Goal: Task Accomplishment & Management: Use online tool/utility

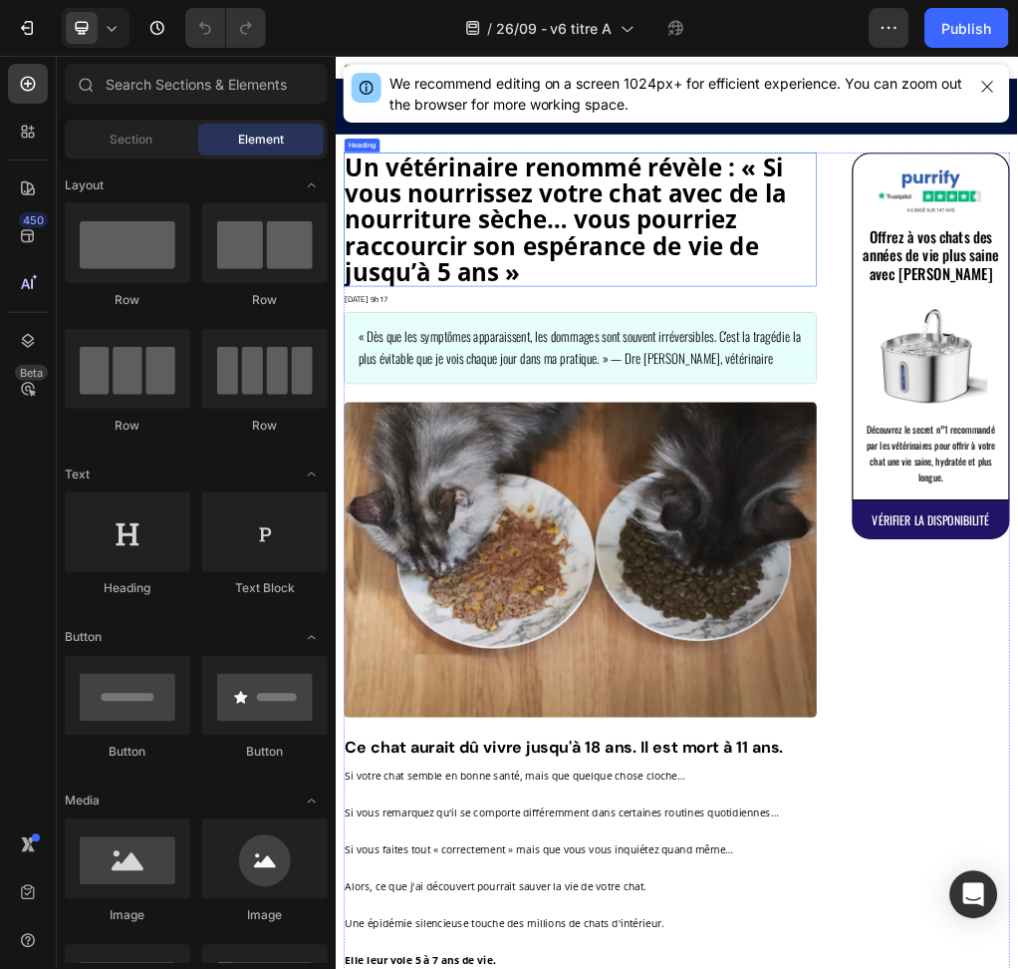
click at [859, 320] on strong "Un vétérinaire renommé révèle : « Si vous nourrissez votre chat avec de la nour…" at bounding box center [738, 341] width 773 height 241
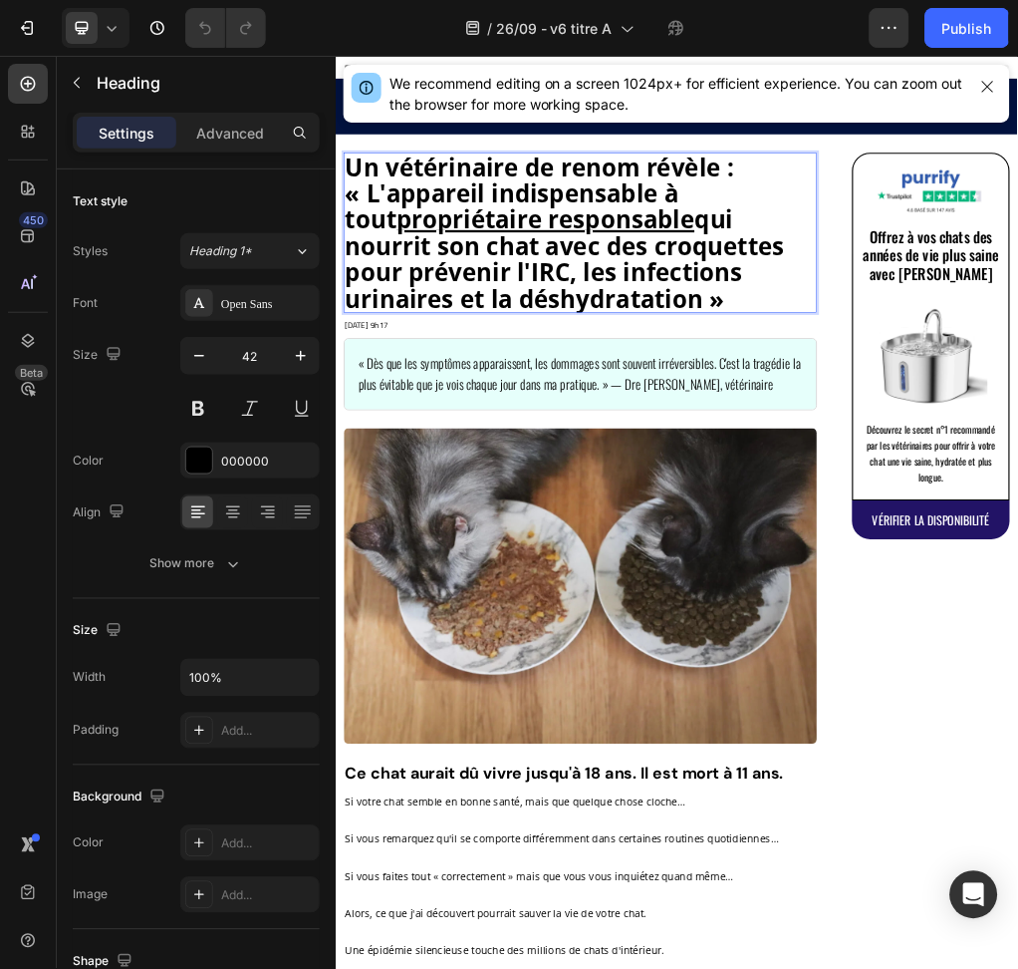
scroll to position [2, 0]
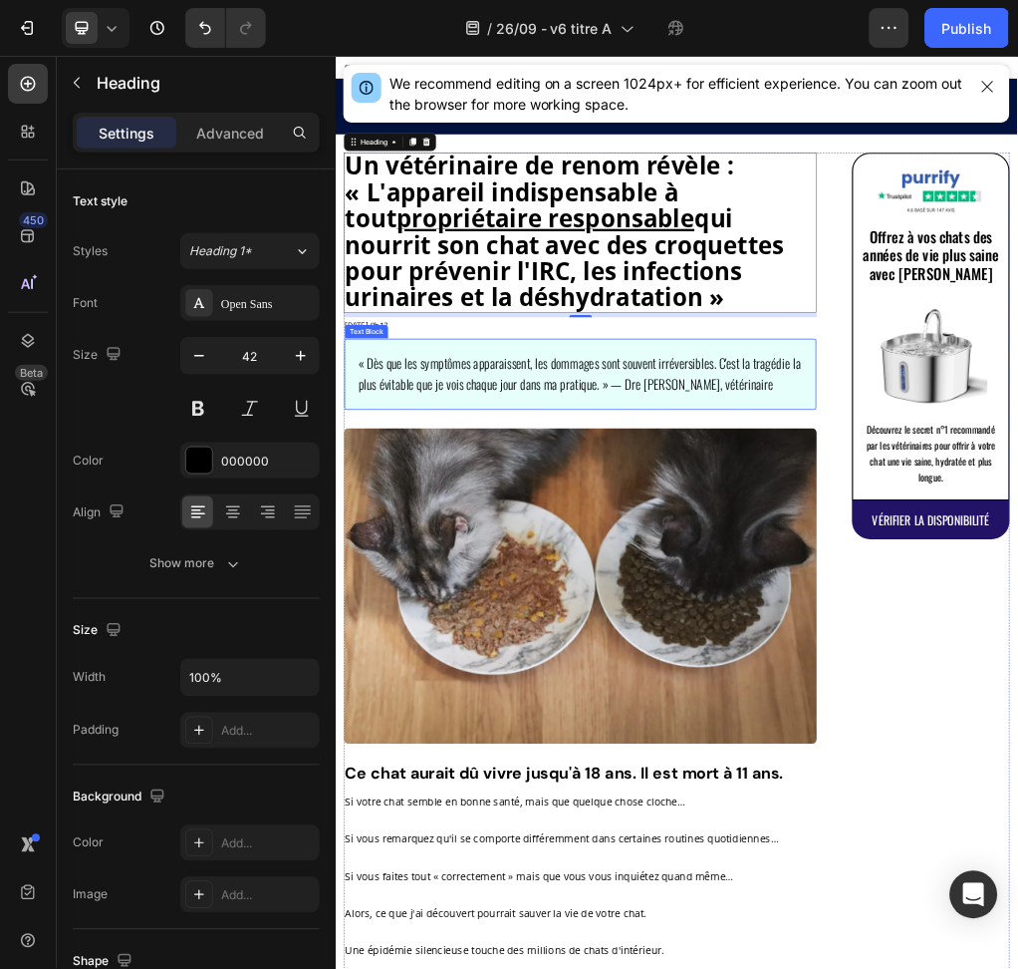
click at [889, 604] on span "« Dès que les symptômes apparaissent, les dommages sont souvent irréversibles. …" at bounding box center [762, 612] width 775 height 72
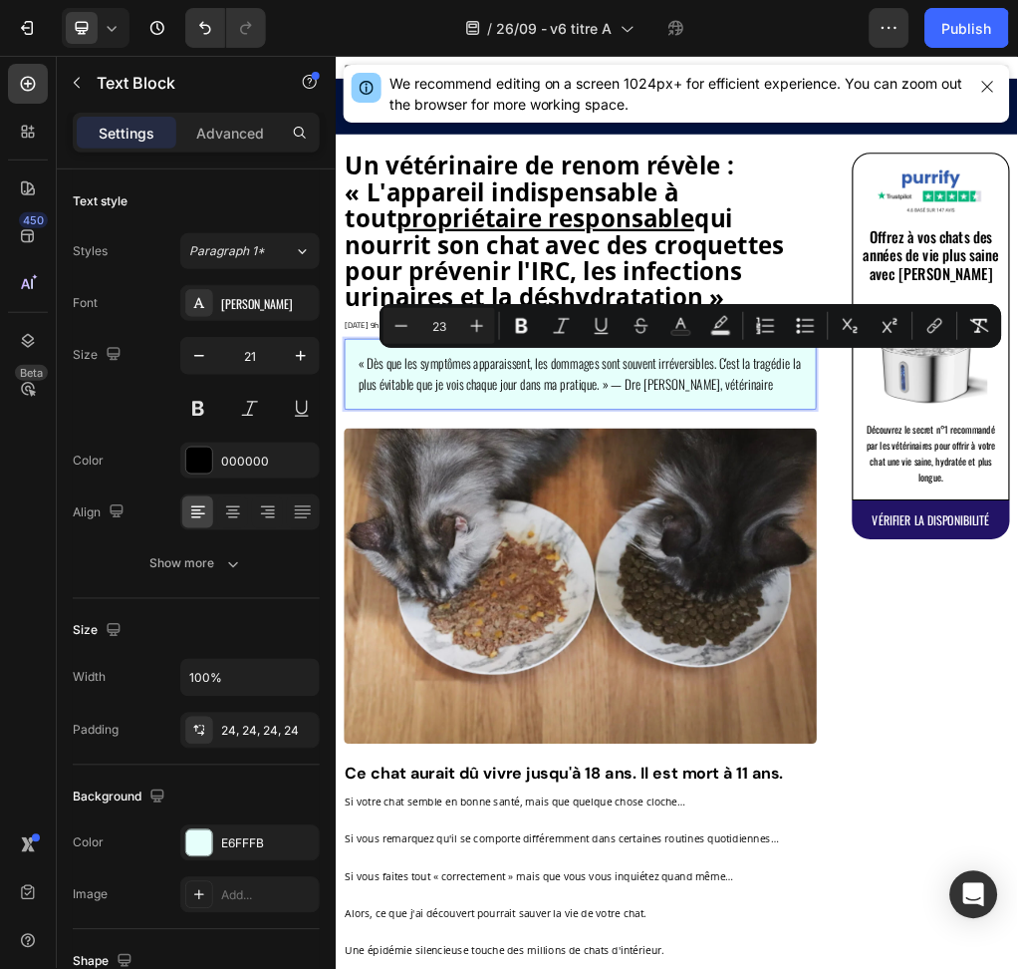
click at [1017, 638] on span "« Dès que les symptômes apparaissent, les dommages sont souvent irréversibles. …" at bounding box center [762, 612] width 775 height 72
click at [1017, 638] on p "« Dès que les symptômes apparaissent, les dommages sont souvent irréversibles. …" at bounding box center [764, 613] width 778 height 76
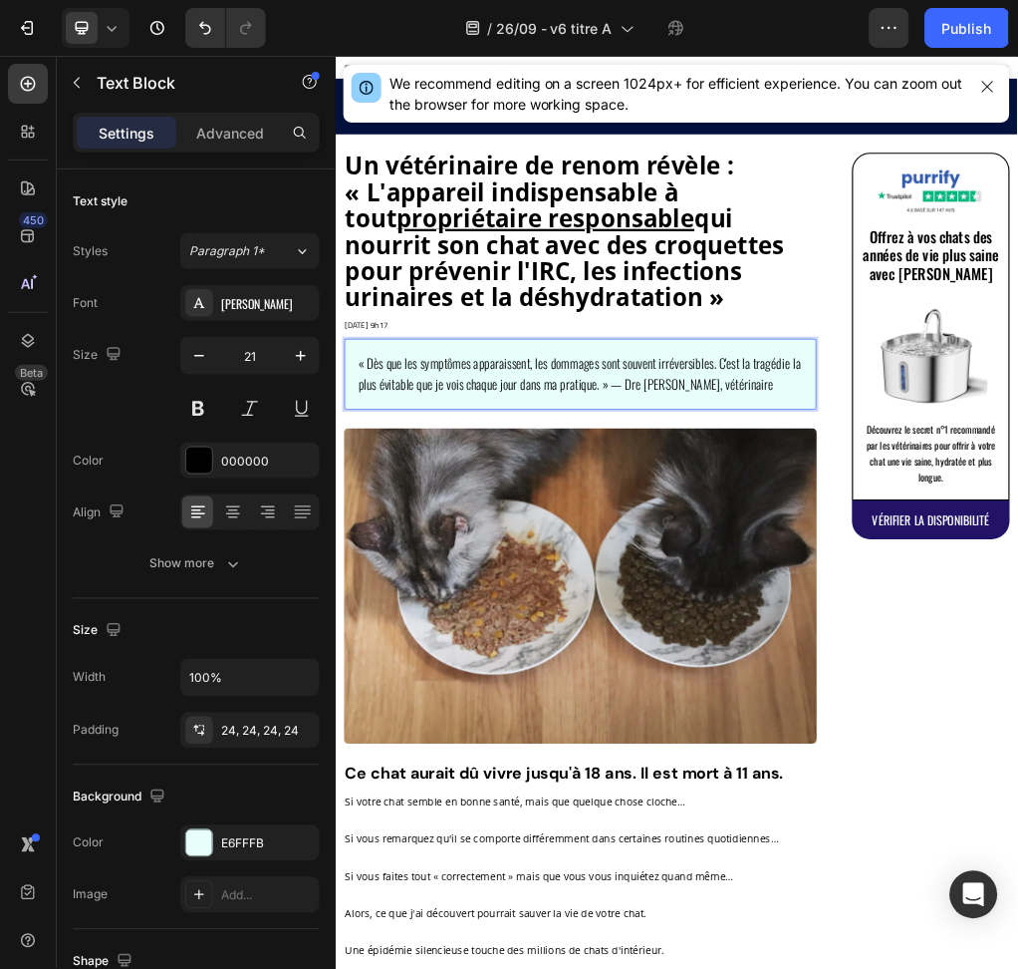
drag, startPoint x: 976, startPoint y: 632, endPoint x: 1119, endPoint y: 625, distance: 143.7
click at [1017, 625] on p "« Dès que les symptômes apparaissent, les dommages sont souvent irréversibles. …" at bounding box center [764, 613] width 778 height 76
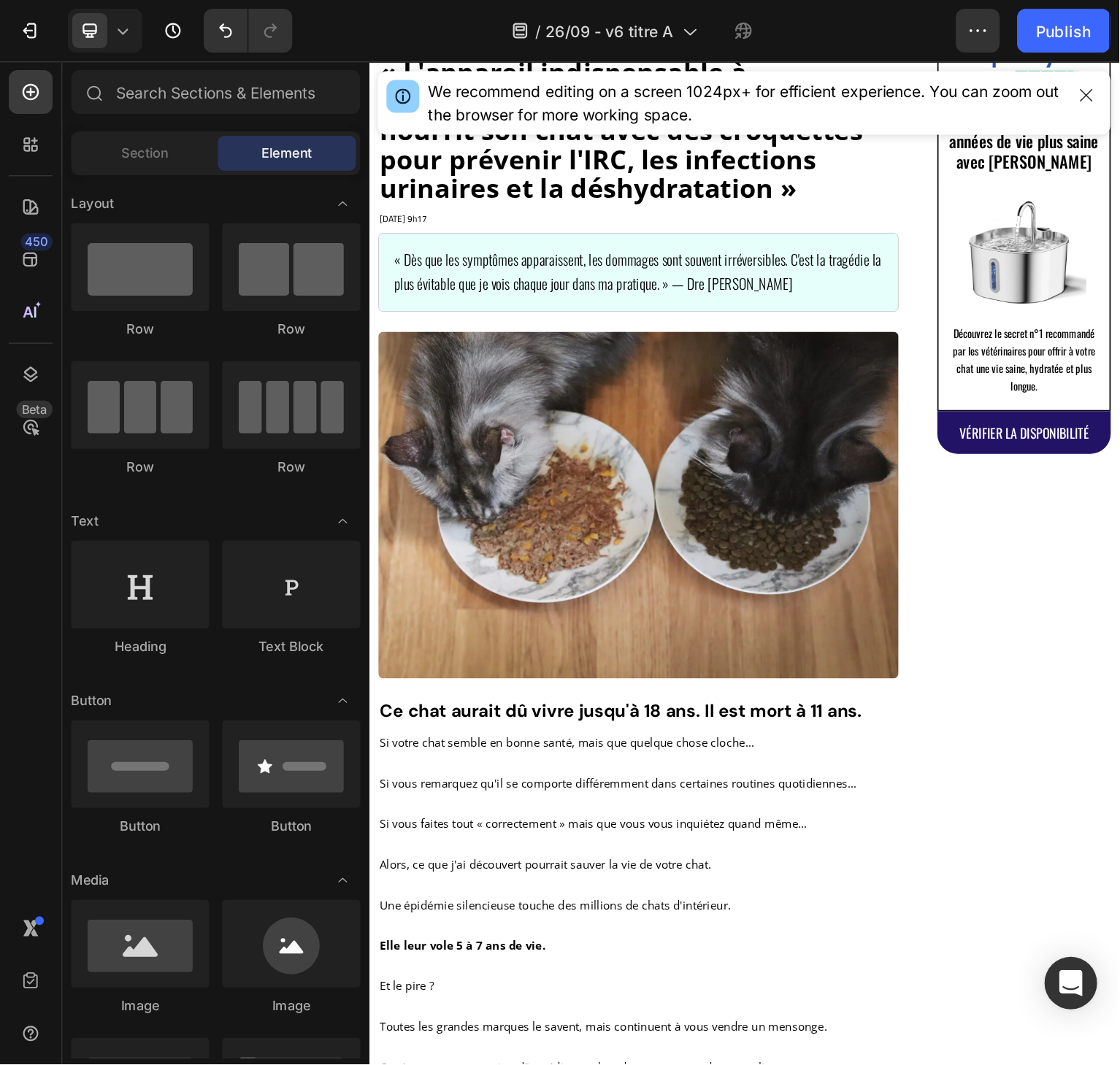
scroll to position [0, 0]
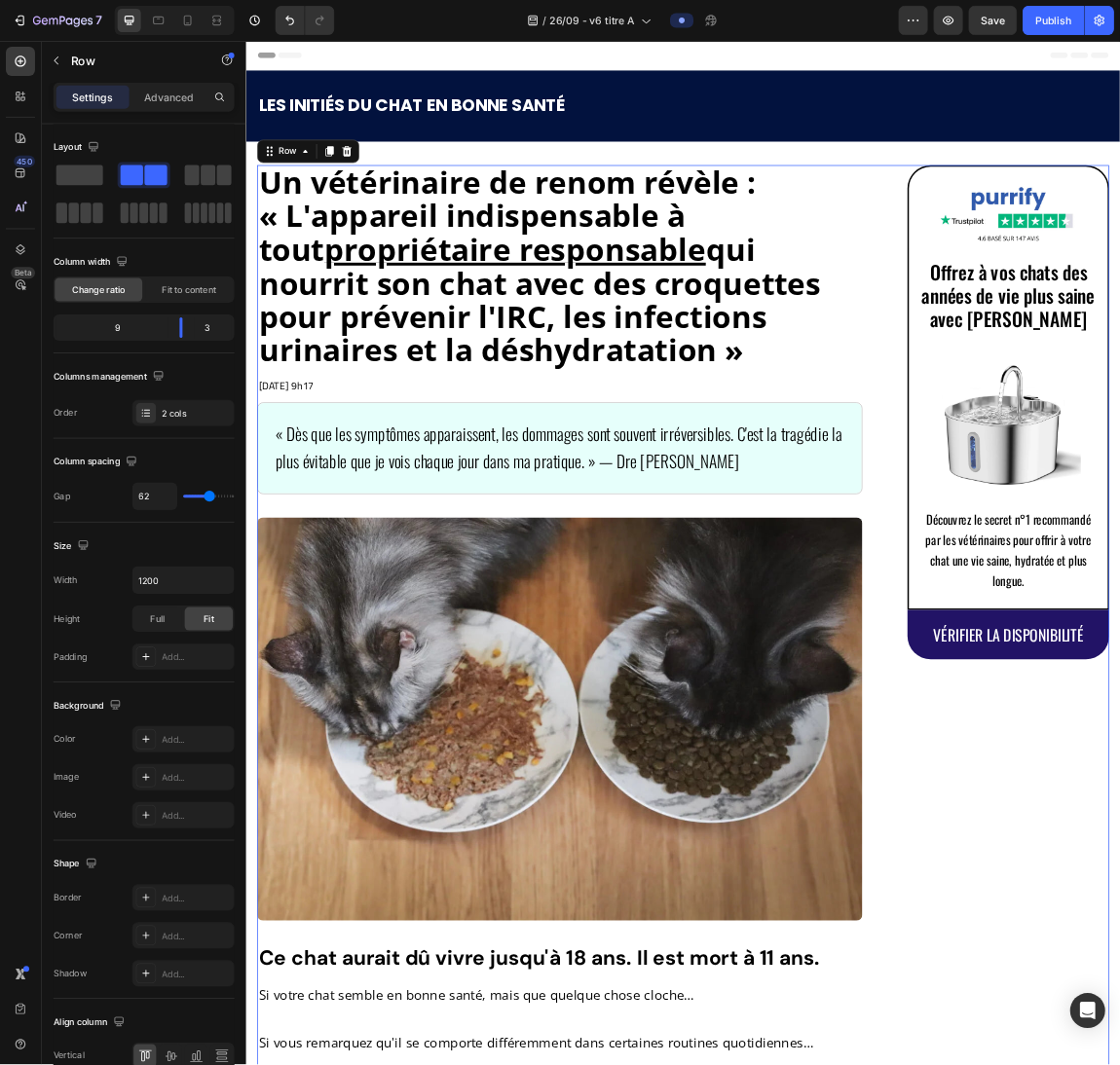
scroll to position [1, 0]
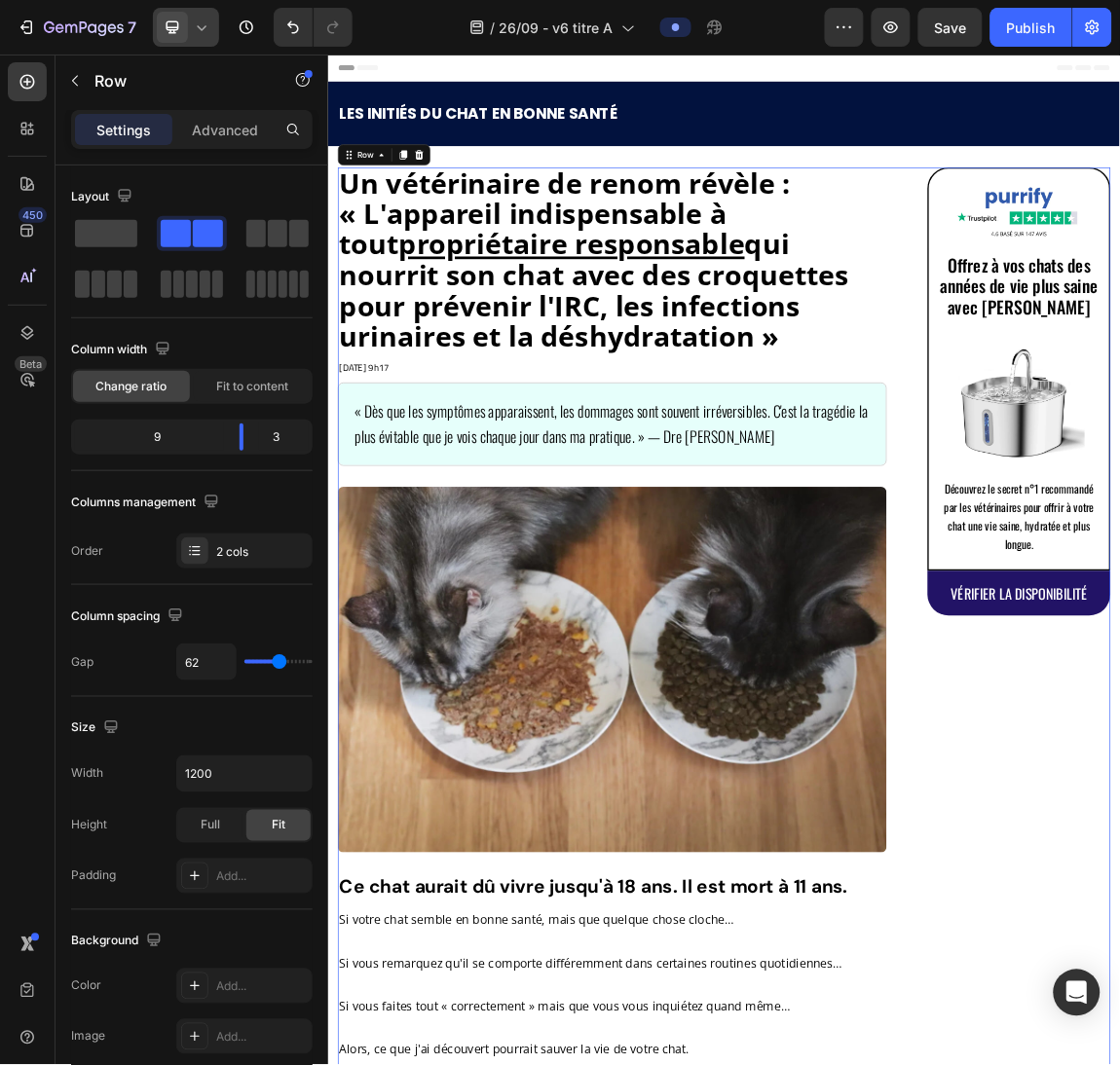
click at [200, 24] on icon at bounding box center [201, 27] width 20 height 20
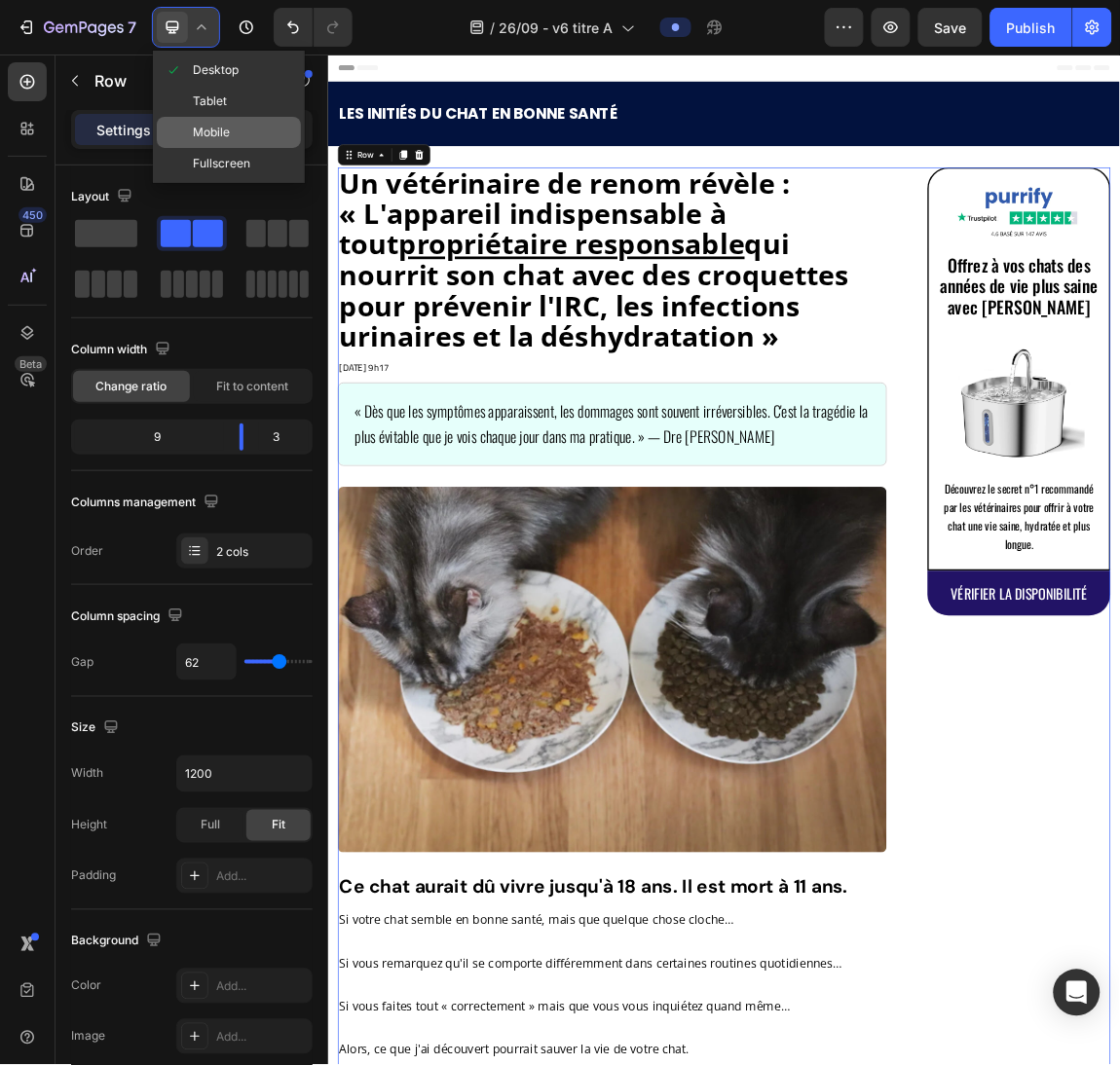
click at [244, 135] on div "Mobile" at bounding box center [228, 133] width 144 height 31
type input "0"
type input "100%"
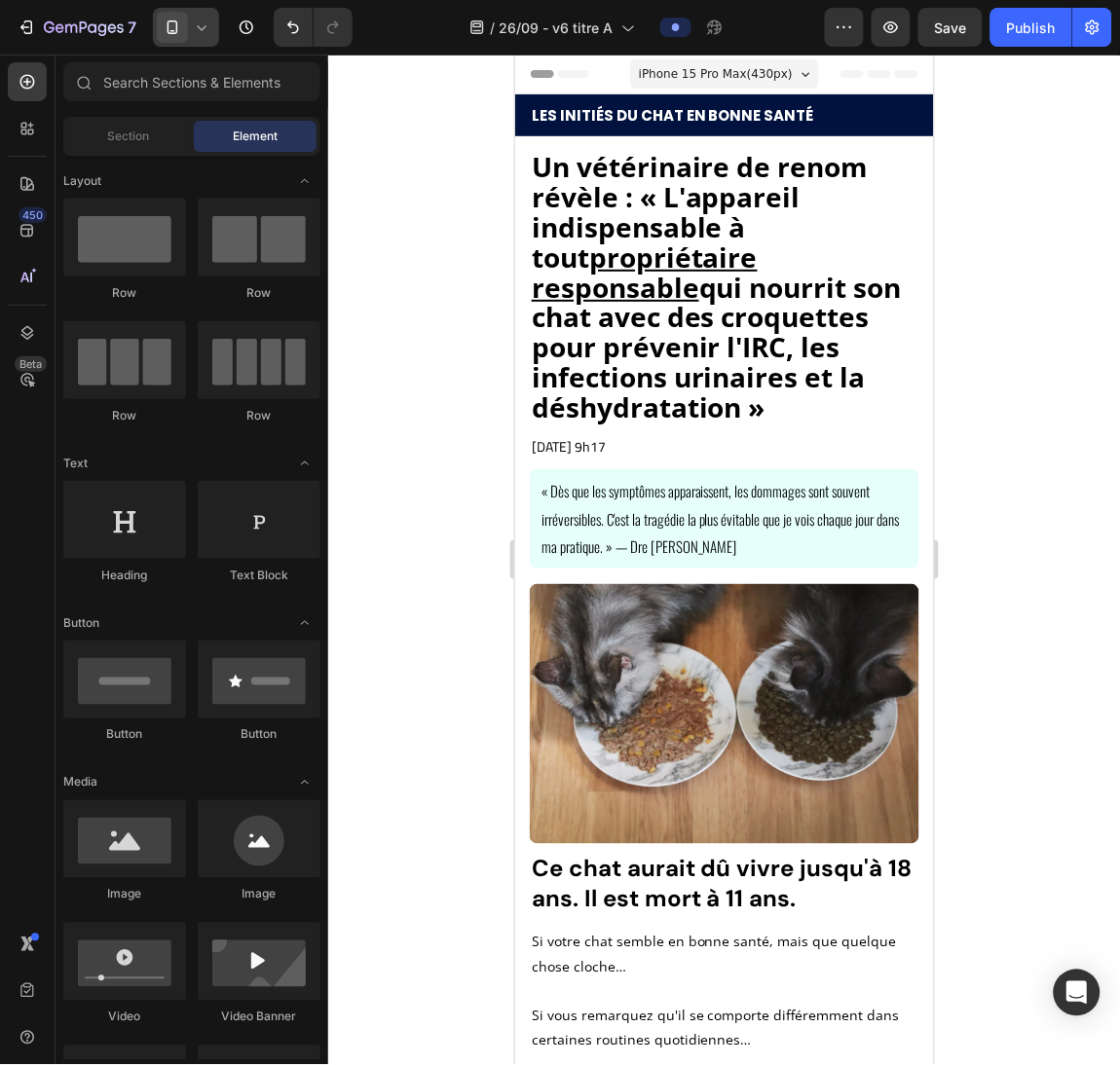
drag, startPoint x: 923, startPoint y: 106, endPoint x: 1465, endPoint y: 61, distance: 543.9
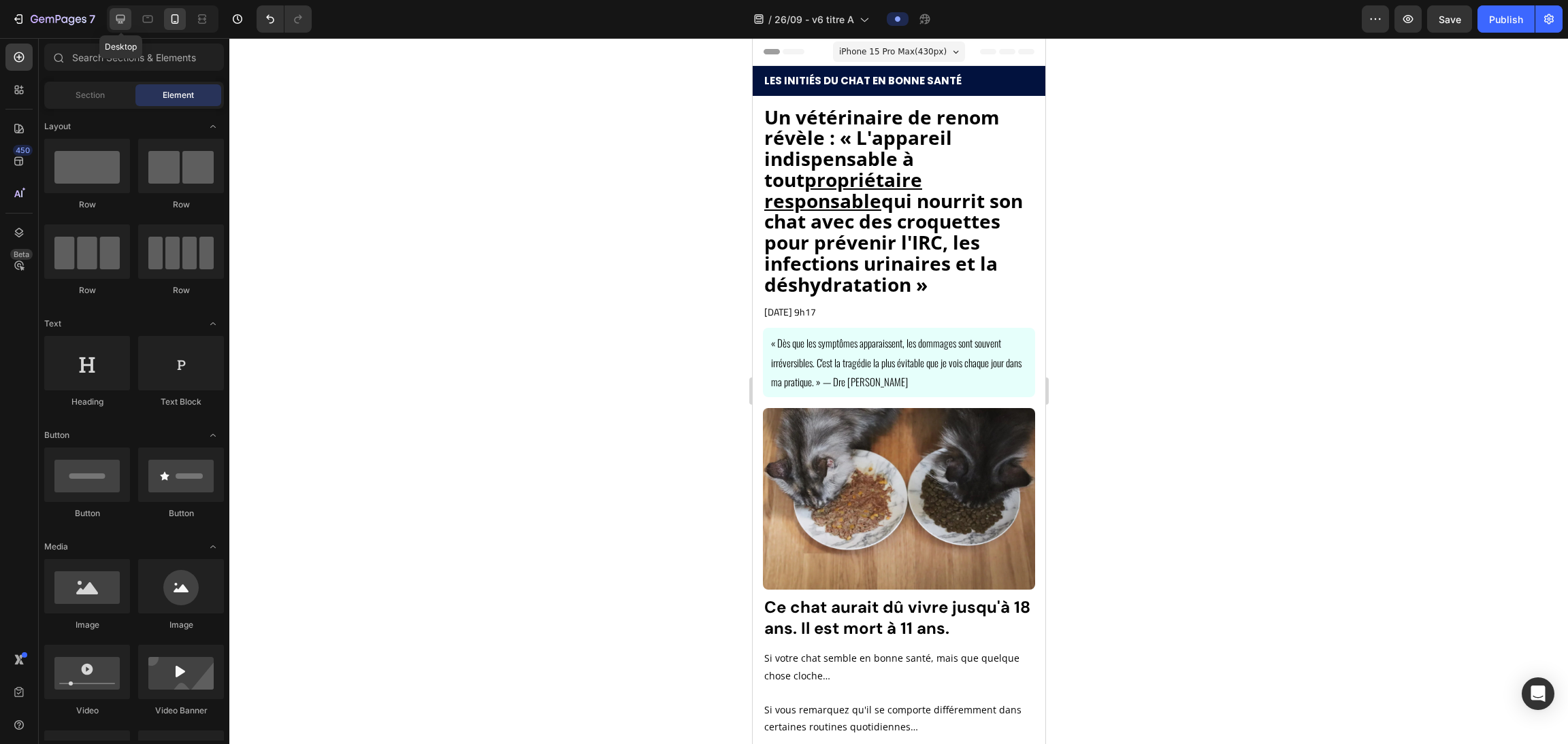
click at [120, 13] on icon at bounding box center [120, 19] width 14 height 14
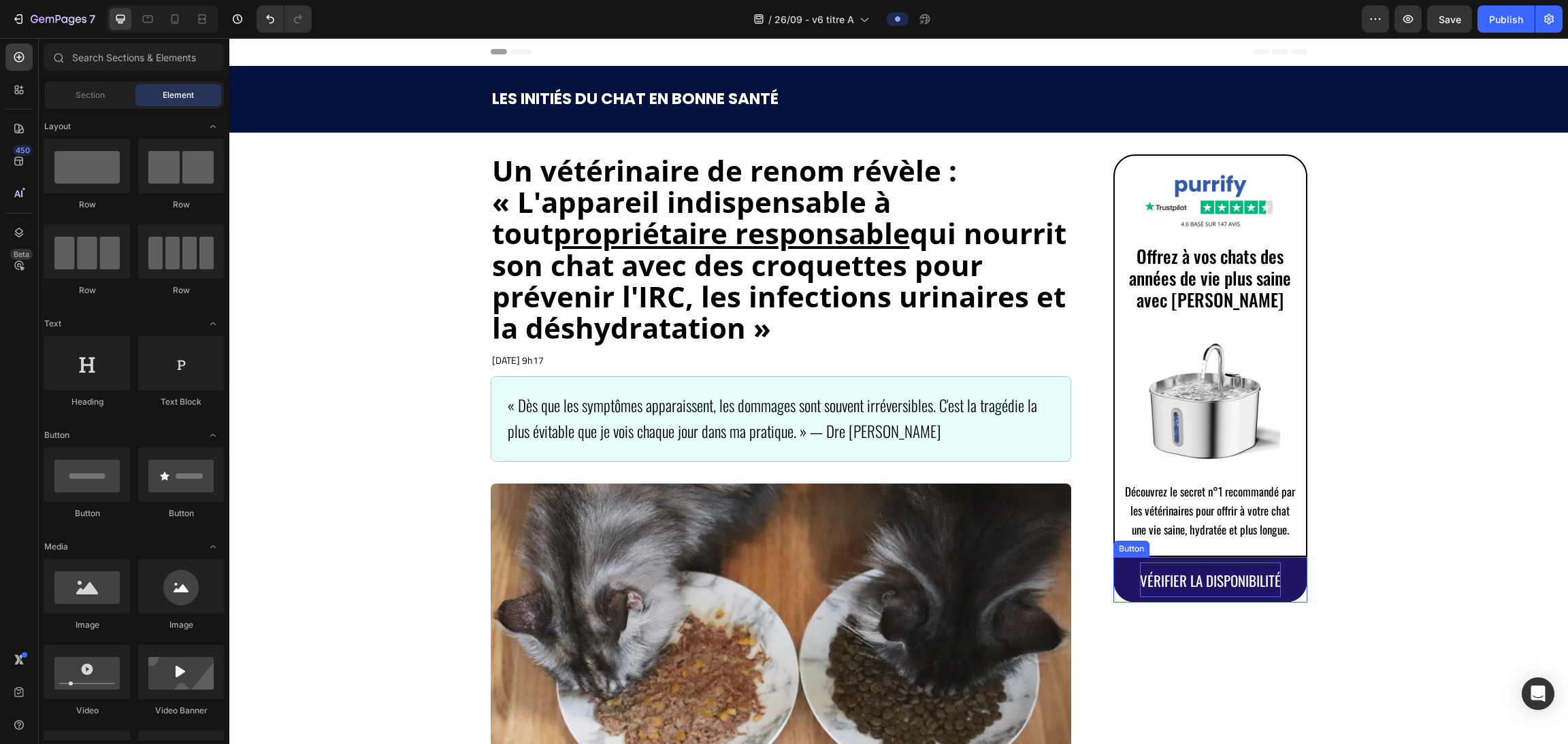
click at [695, 581] on span "VÉRIFIER LA DISPONIBILITÉ" at bounding box center [1210, 580] width 141 height 21
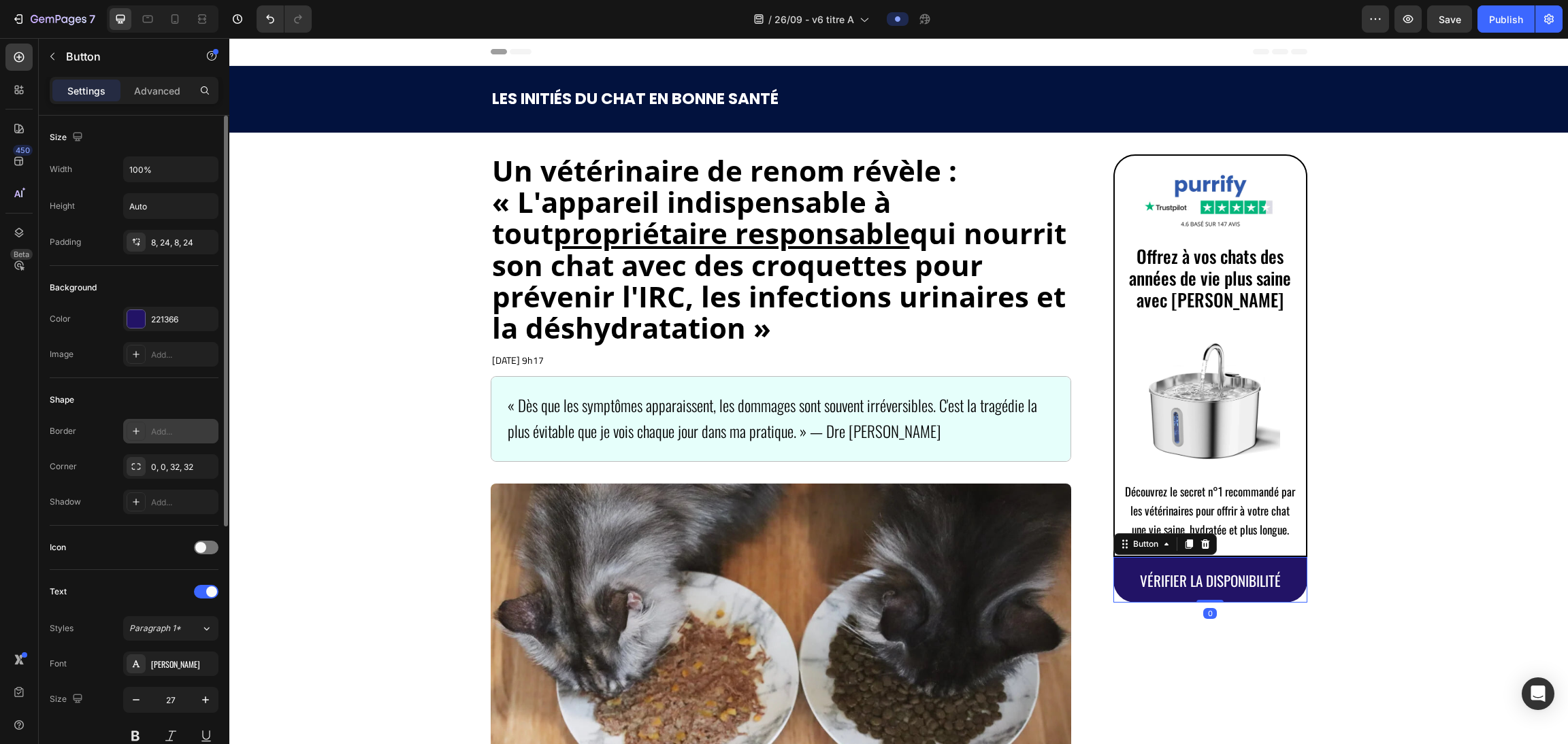
scroll to position [415, 0]
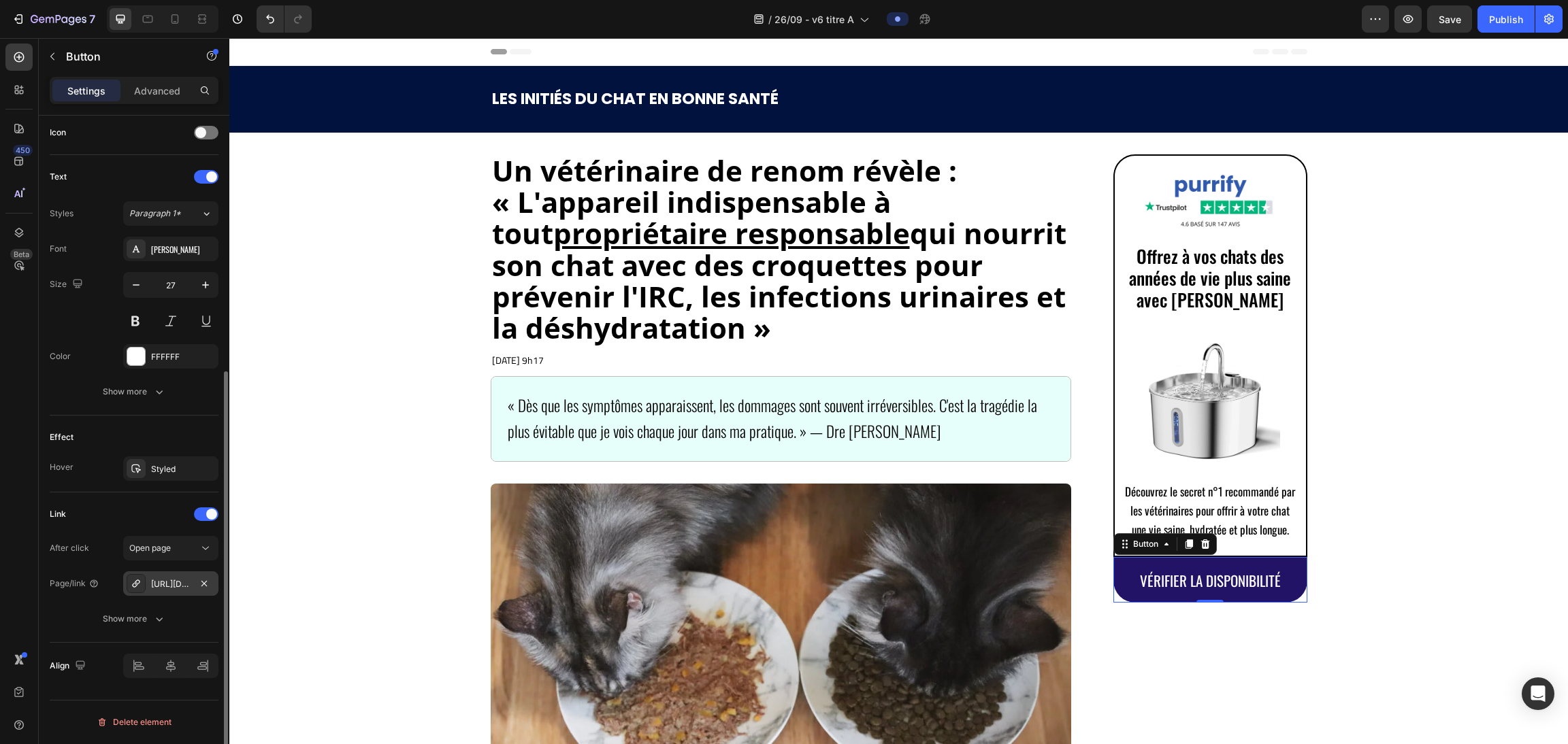
click at [170, 586] on div "https://purrify.wampple.com/fontaine-a-eau-en-acier-inoxydable-purrify-nv4" at bounding box center [171, 584] width 40 height 12
click at [206, 586] on icon "button" at bounding box center [204, 584] width 11 height 11
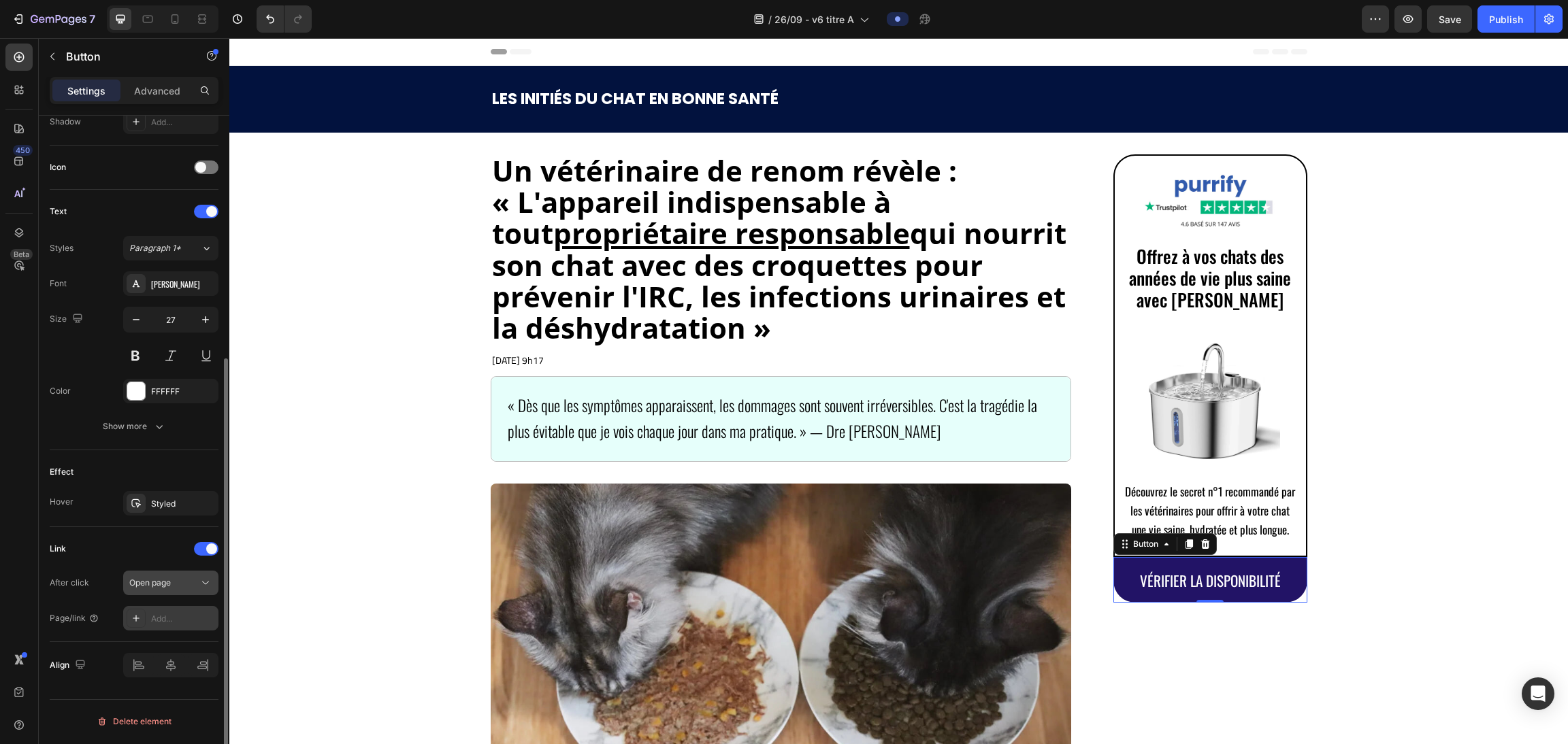
scroll to position [380, 0]
click at [167, 616] on div "Add..." at bounding box center [183, 619] width 64 height 12
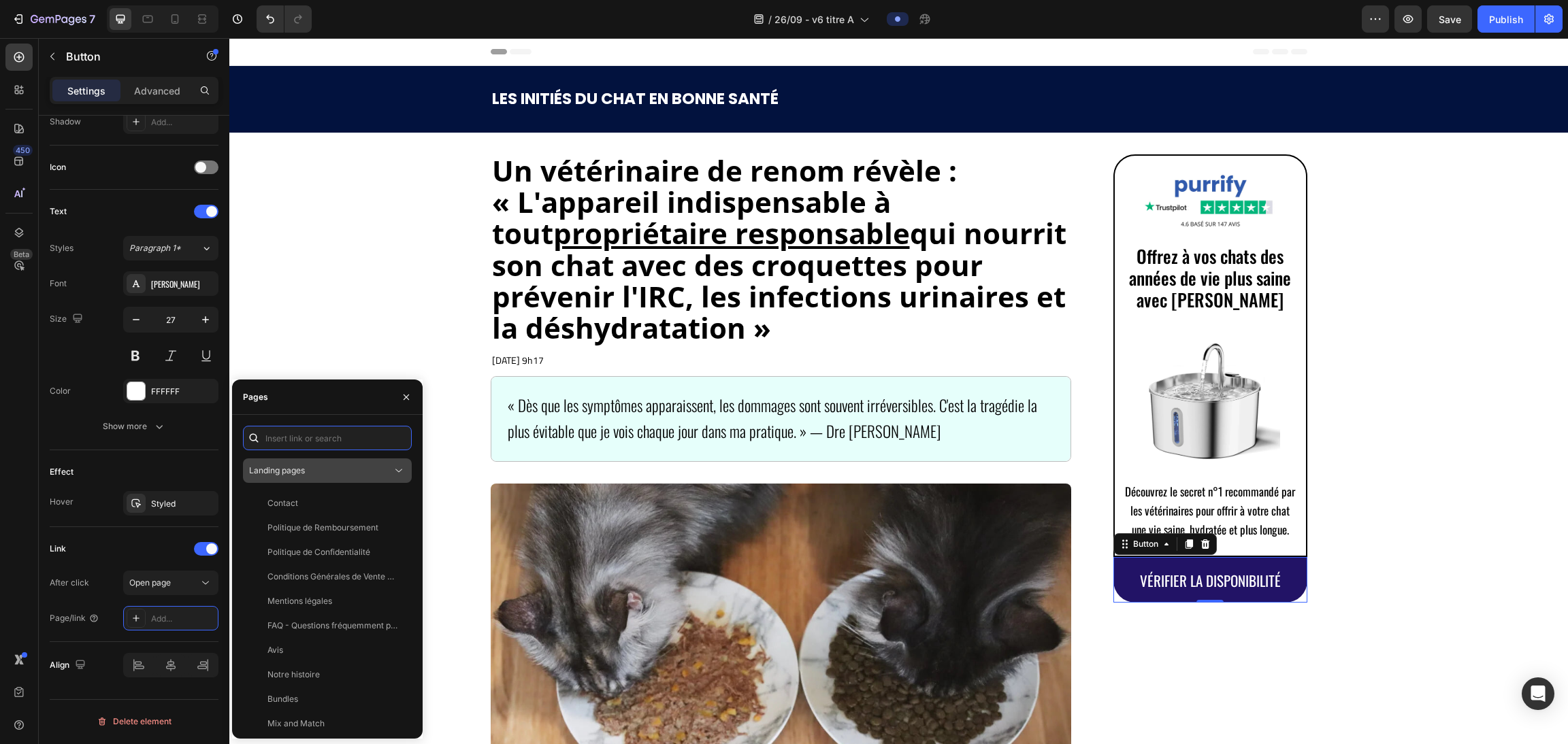
paste input "[URL][DOMAIN_NAME]"
type input "[URL][DOMAIN_NAME]"
click at [320, 475] on div "[URL][DOMAIN_NAME]" at bounding box center [311, 471] width 88 height 12
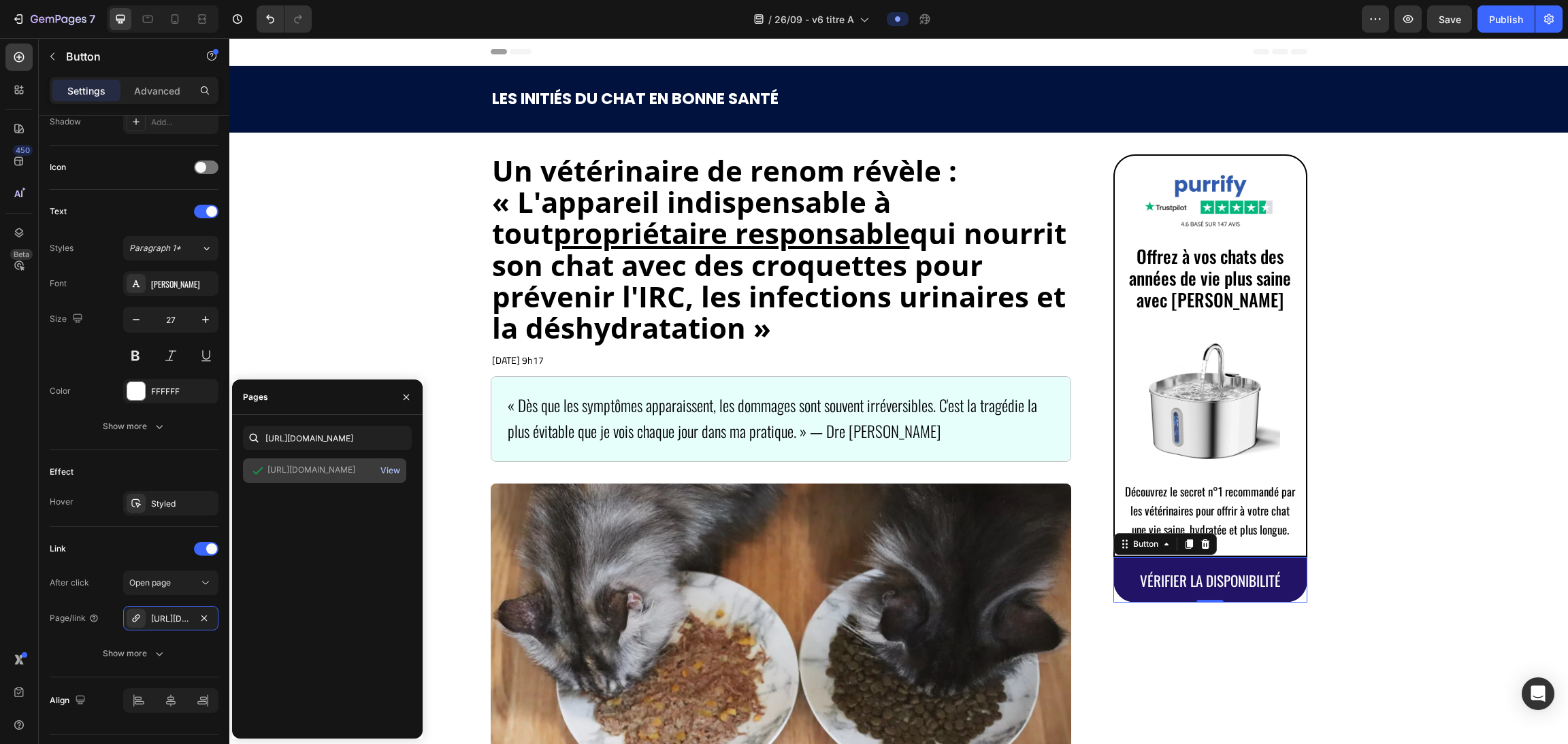
click at [385, 468] on div "View" at bounding box center [390, 471] width 20 height 12
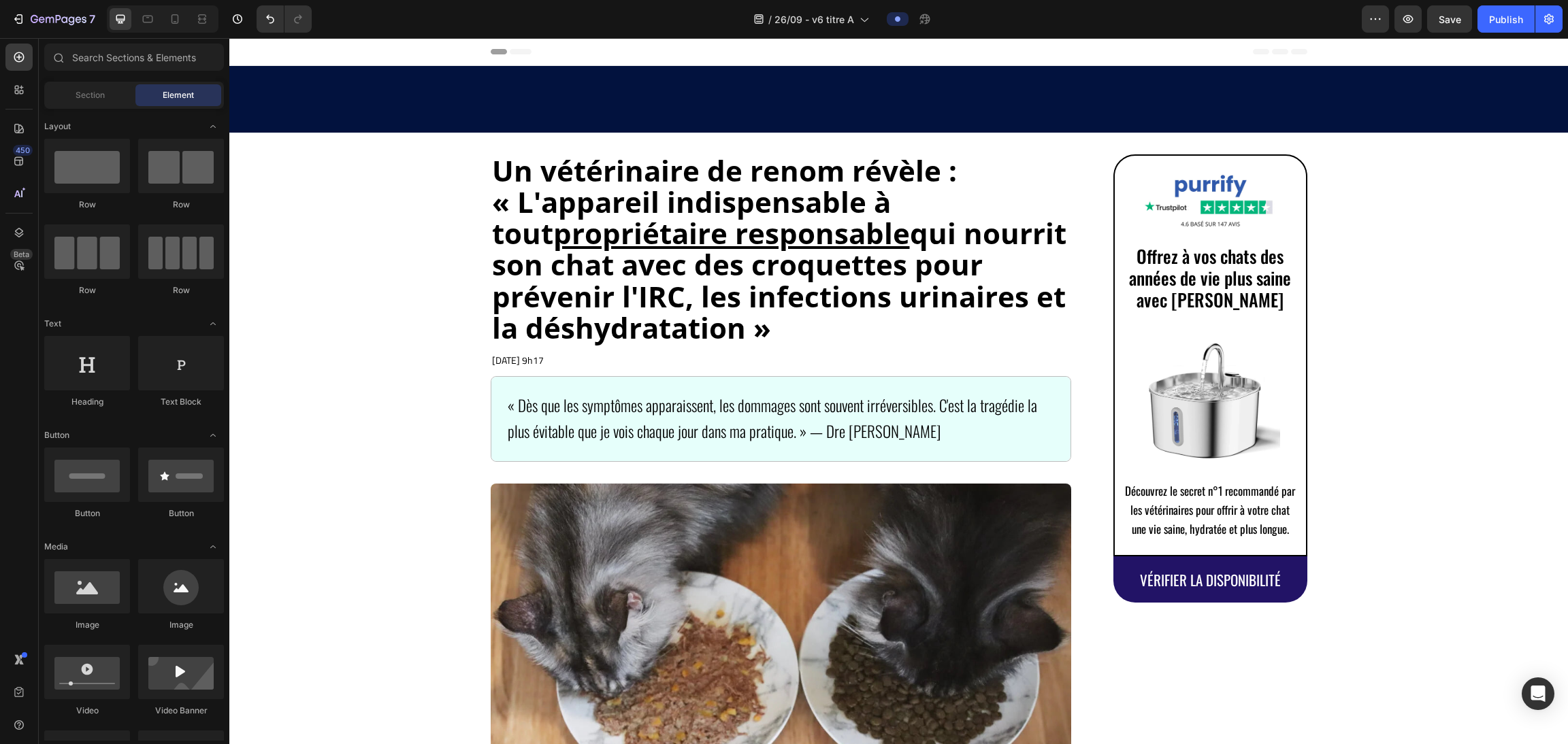
scroll to position [386, 0]
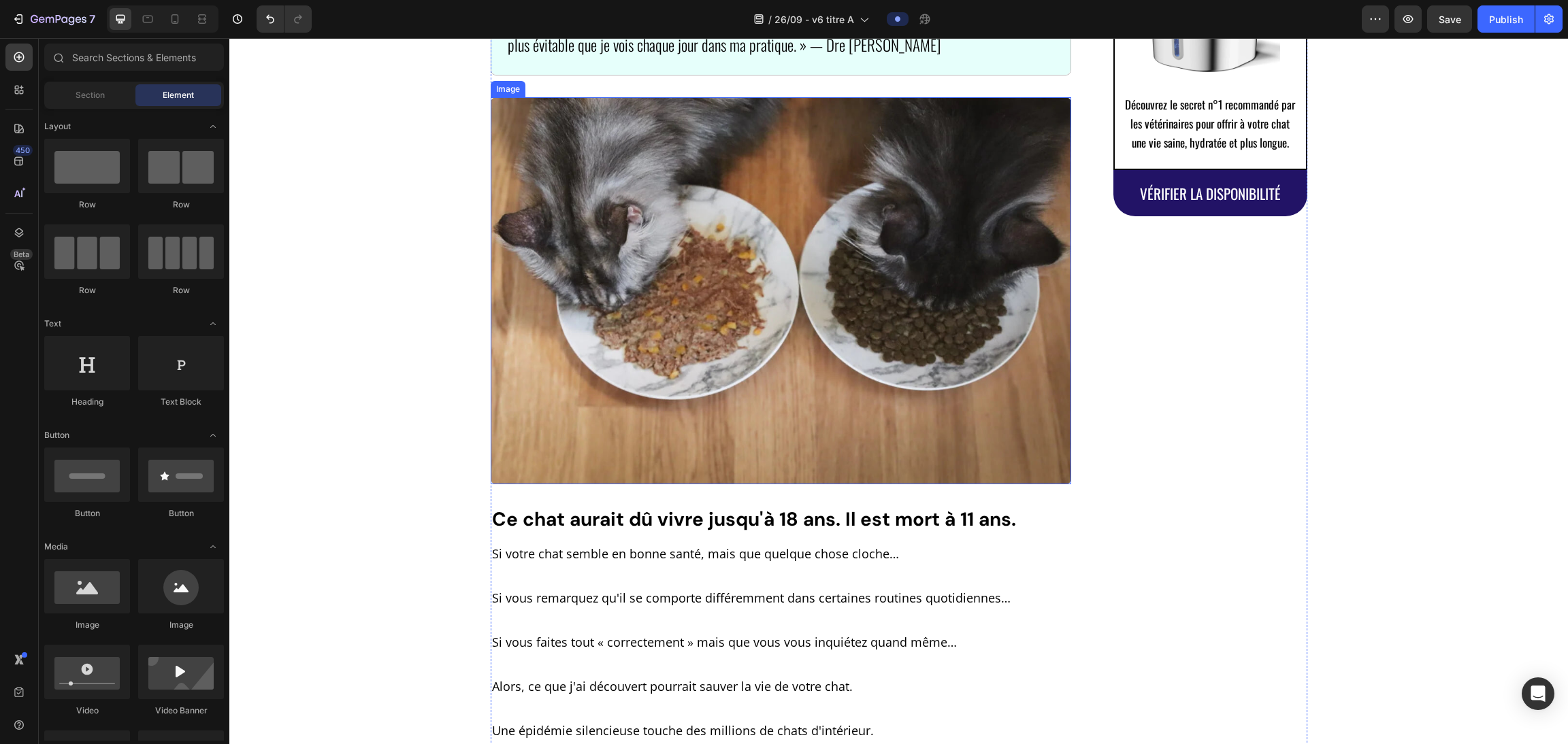
click at [695, 247] on img at bounding box center [781, 290] width 581 height 387
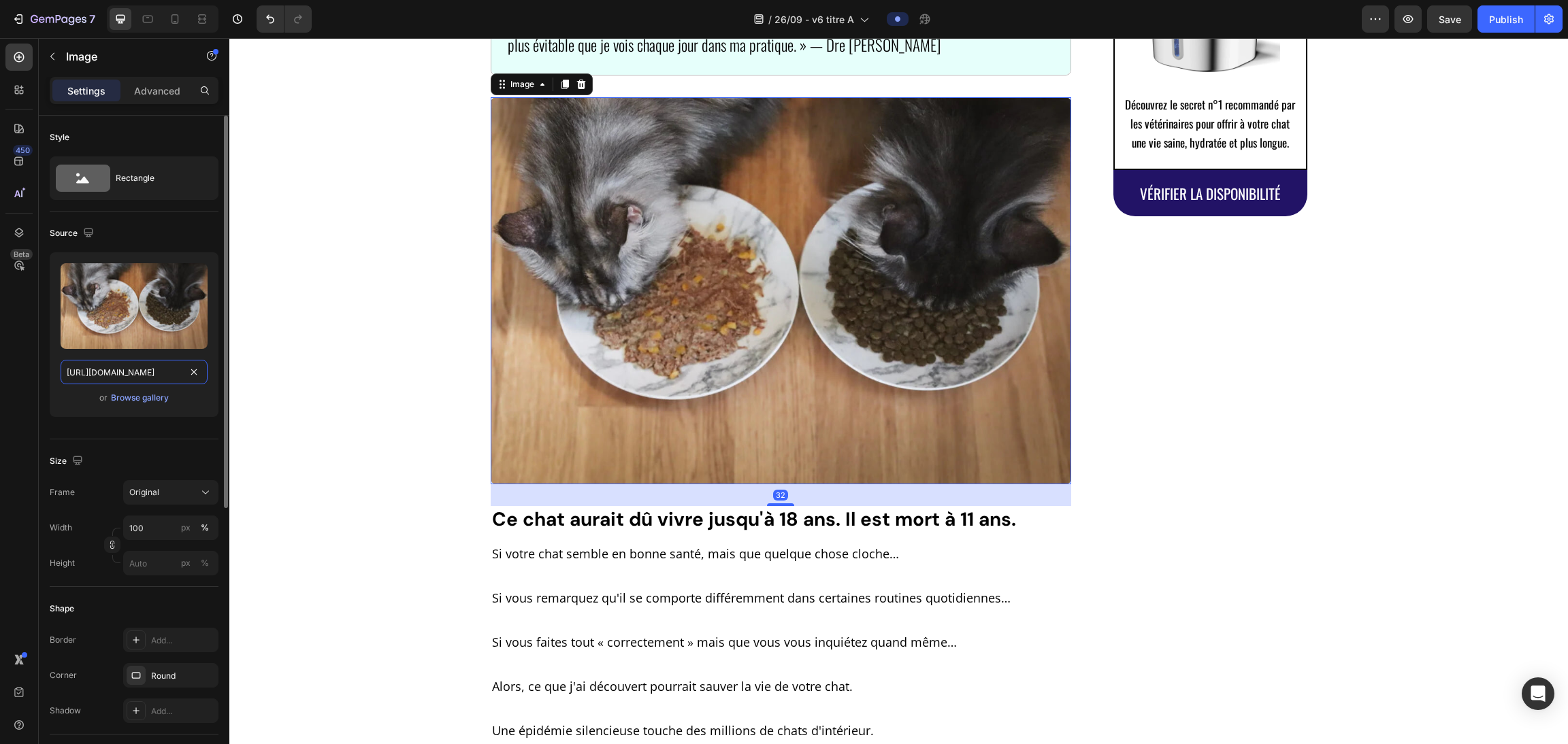
click at [146, 375] on input "[URL][DOMAIN_NAME]" at bounding box center [134, 372] width 147 height 25
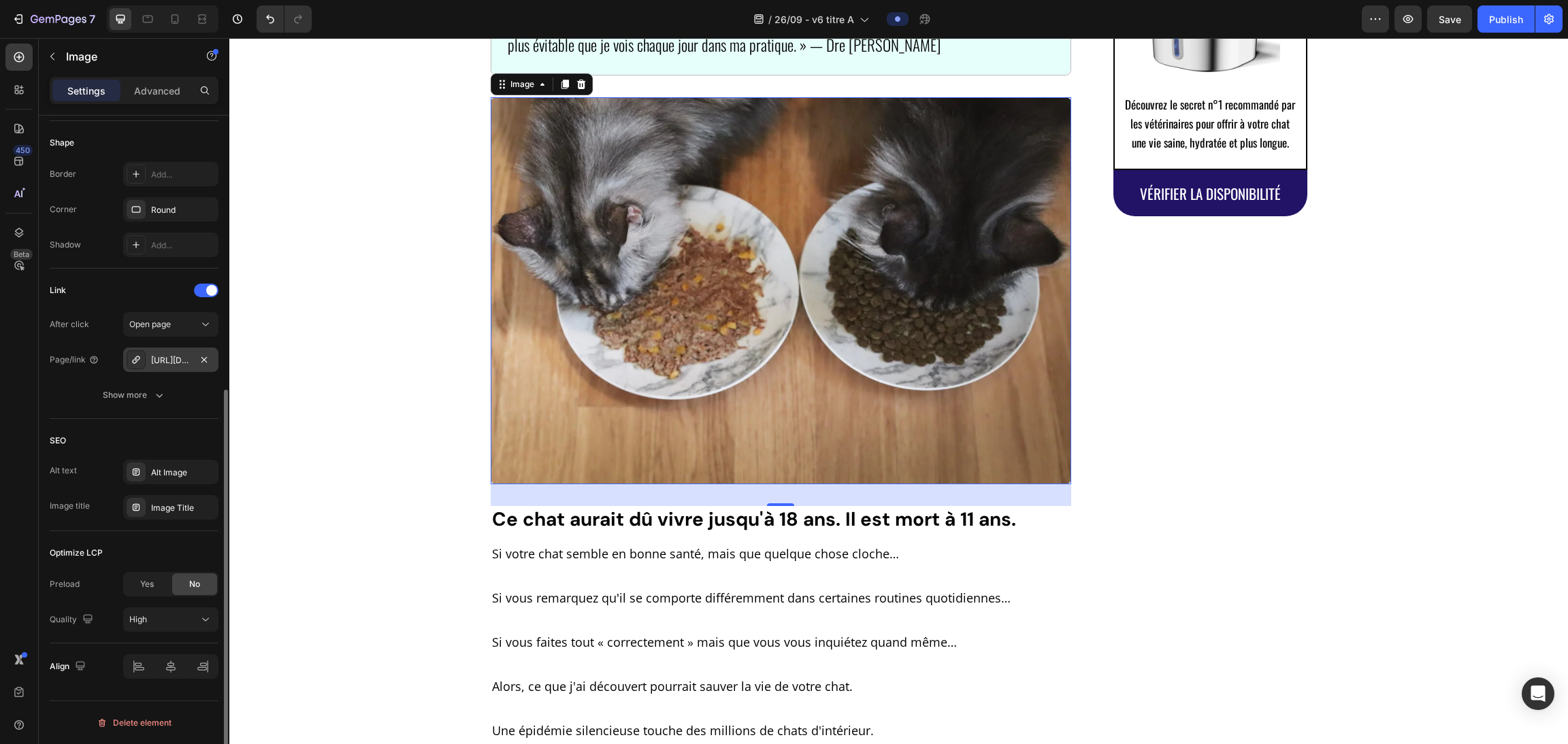
click at [168, 367] on div "https://purrify.wampple.com/fontaine-a-eau-en-acier-inoxydable-purrify-nv4" at bounding box center [171, 360] width 40 height 12
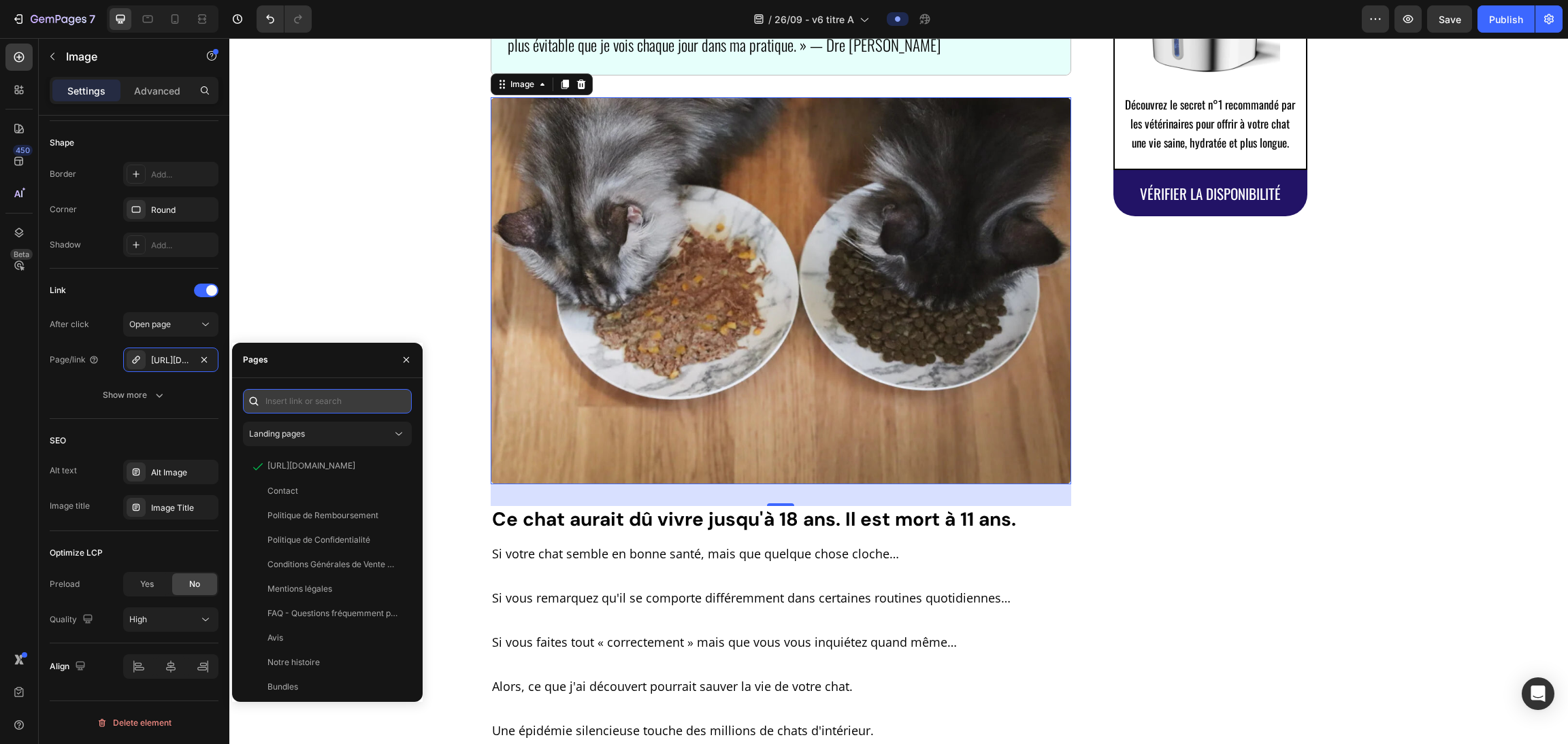
click at [307, 395] on input "text" at bounding box center [327, 401] width 169 height 25
paste input "[URL][DOMAIN_NAME]"
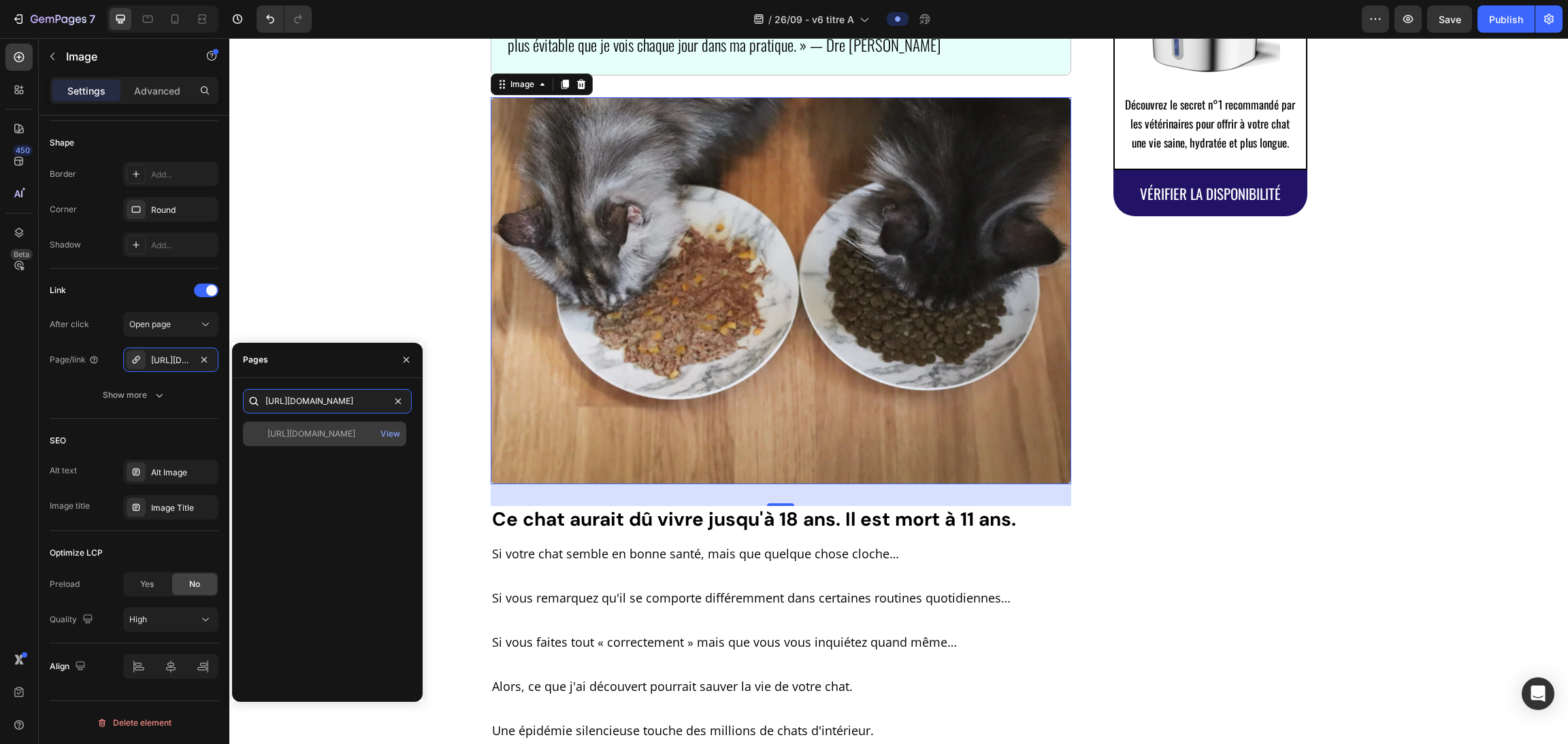
type input "[URL][DOMAIN_NAME]"
click at [330, 430] on div "[URL][DOMAIN_NAME]" at bounding box center [311, 434] width 88 height 12
drag, startPoint x: 1113, startPoint y: 475, endPoint x: 1145, endPoint y: 429, distance: 56.0
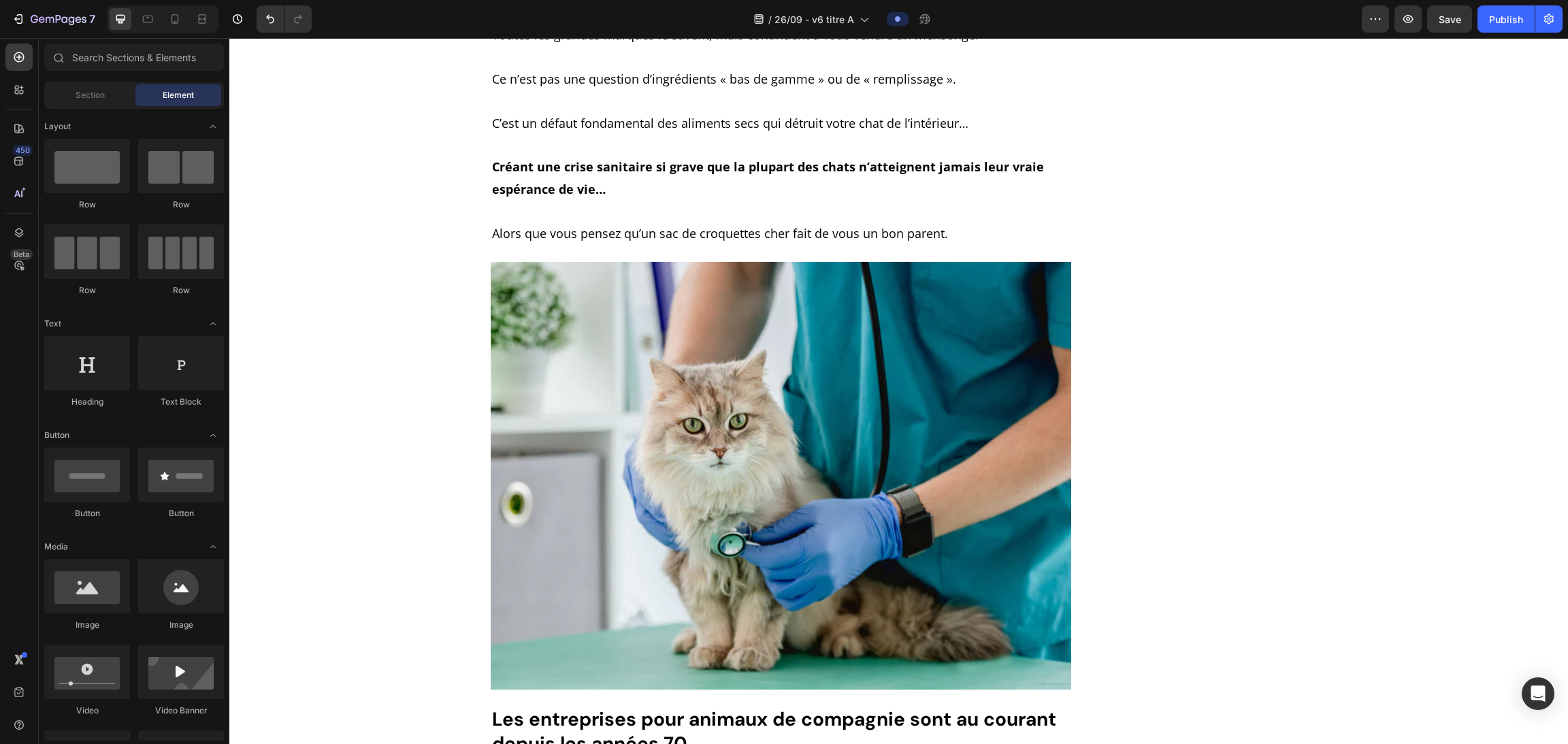
scroll to position [1487, 0]
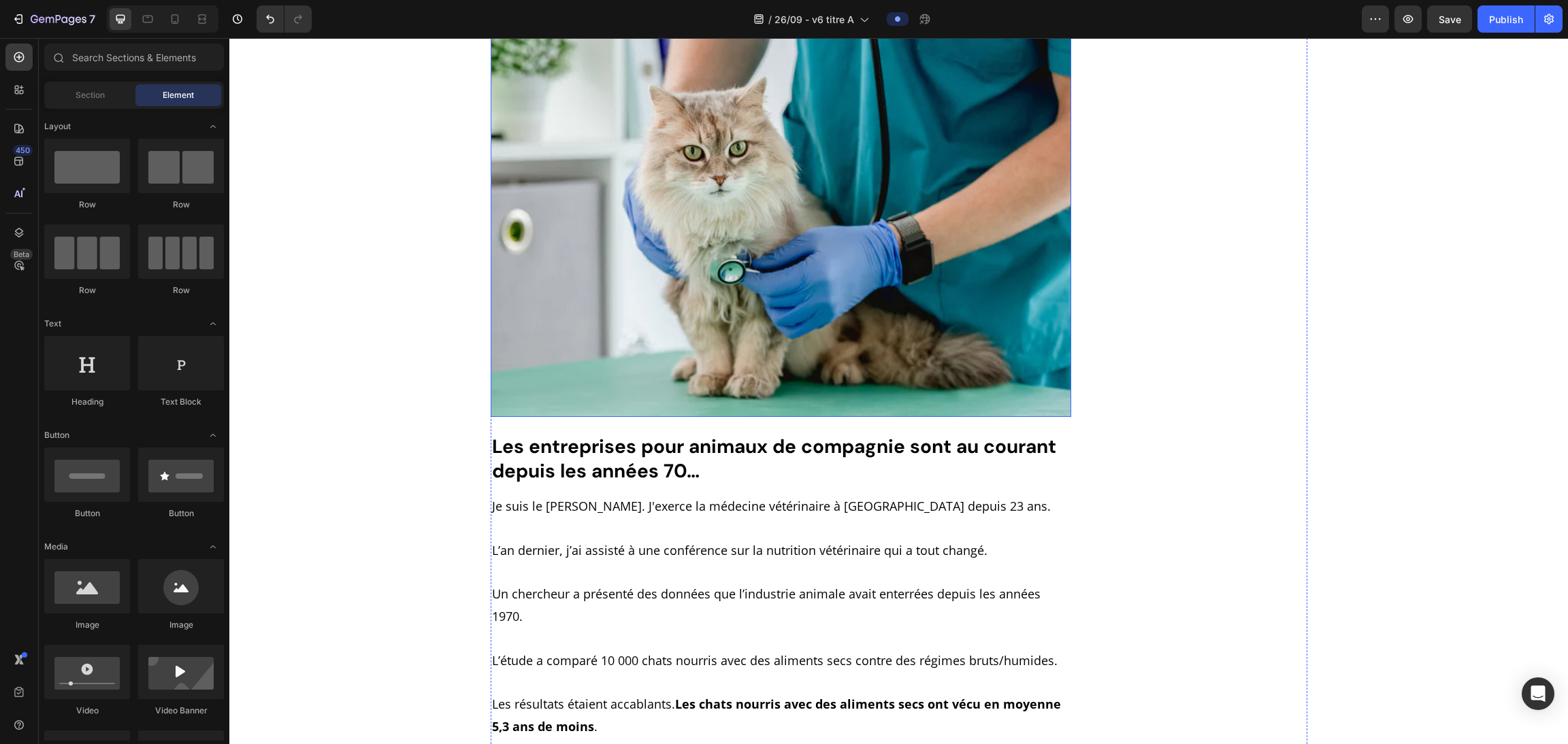
click at [695, 194] on img at bounding box center [781, 203] width 581 height 428
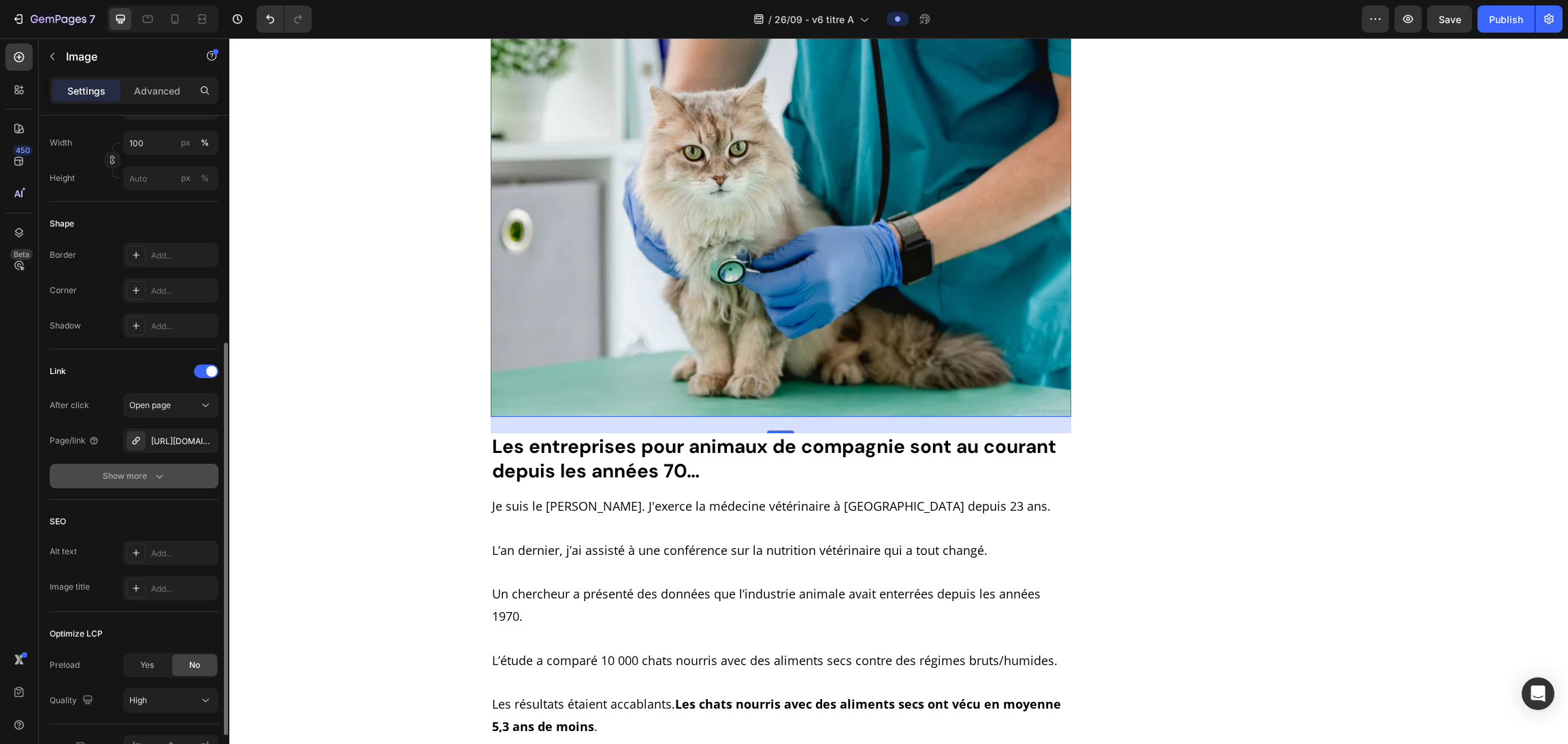
scroll to position [386, 0]
click at [163, 447] on div "https://purrify.wampple.com/fontaine-a-eau-en-acier-inoxydable-purrify-nv4" at bounding box center [171, 440] width 96 height 25
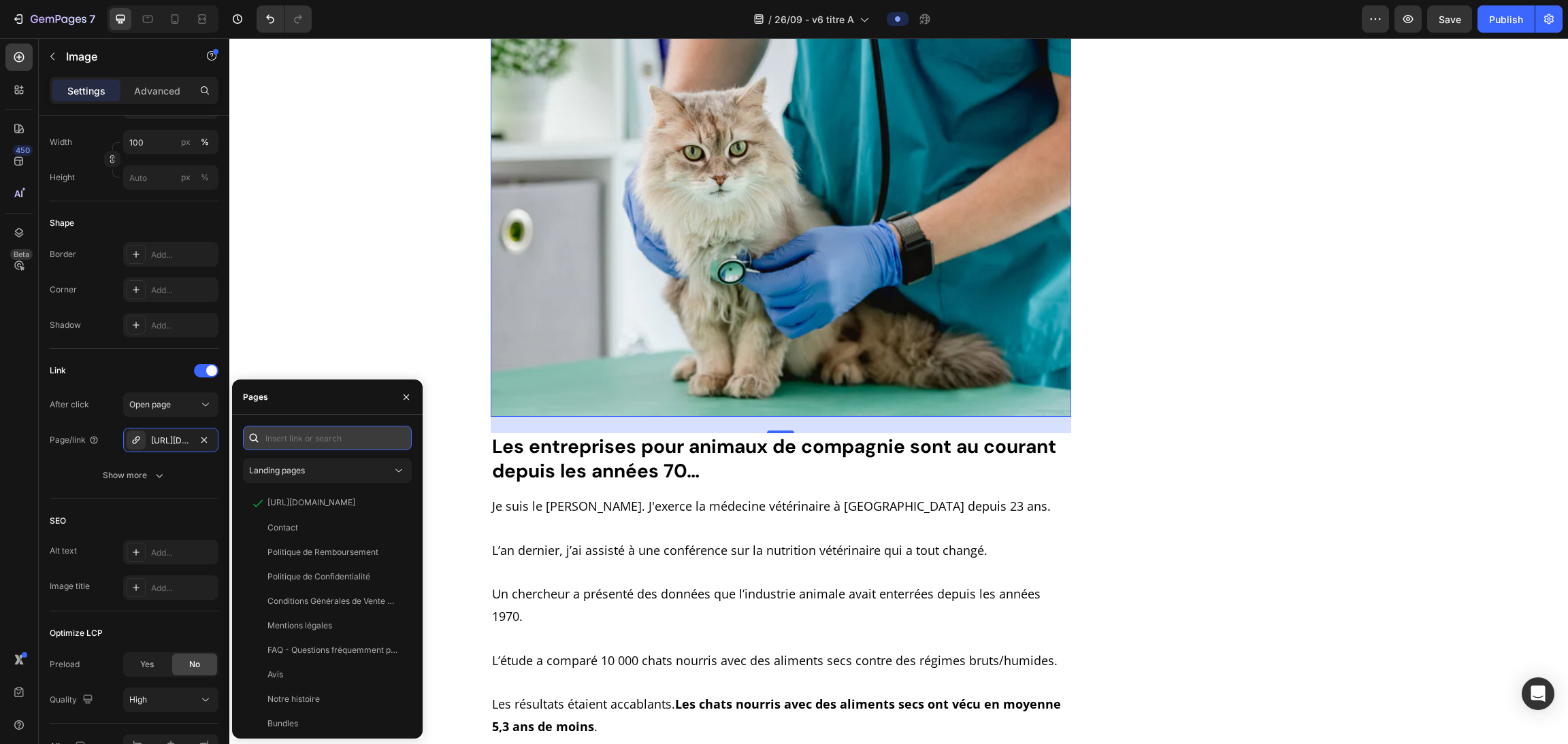
click at [285, 439] on input "text" at bounding box center [327, 438] width 169 height 25
paste input "[URL][DOMAIN_NAME]"
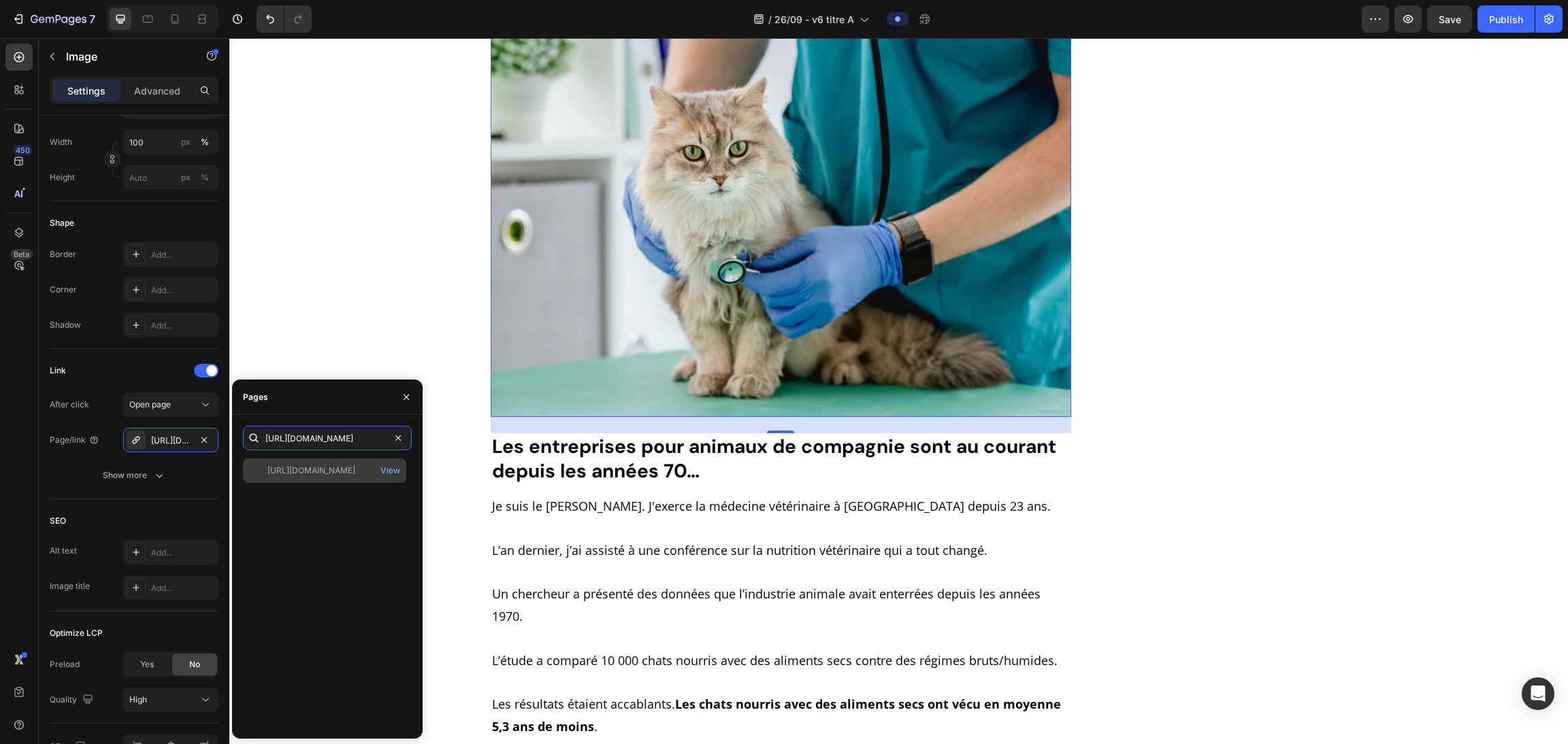
type input "[URL][DOMAIN_NAME]"
click at [318, 463] on div "https://purrify.wampple.com/products/fontaine-a-eau-en-acier-inoxydable-purrify…" at bounding box center [324, 471] width 163 height 25
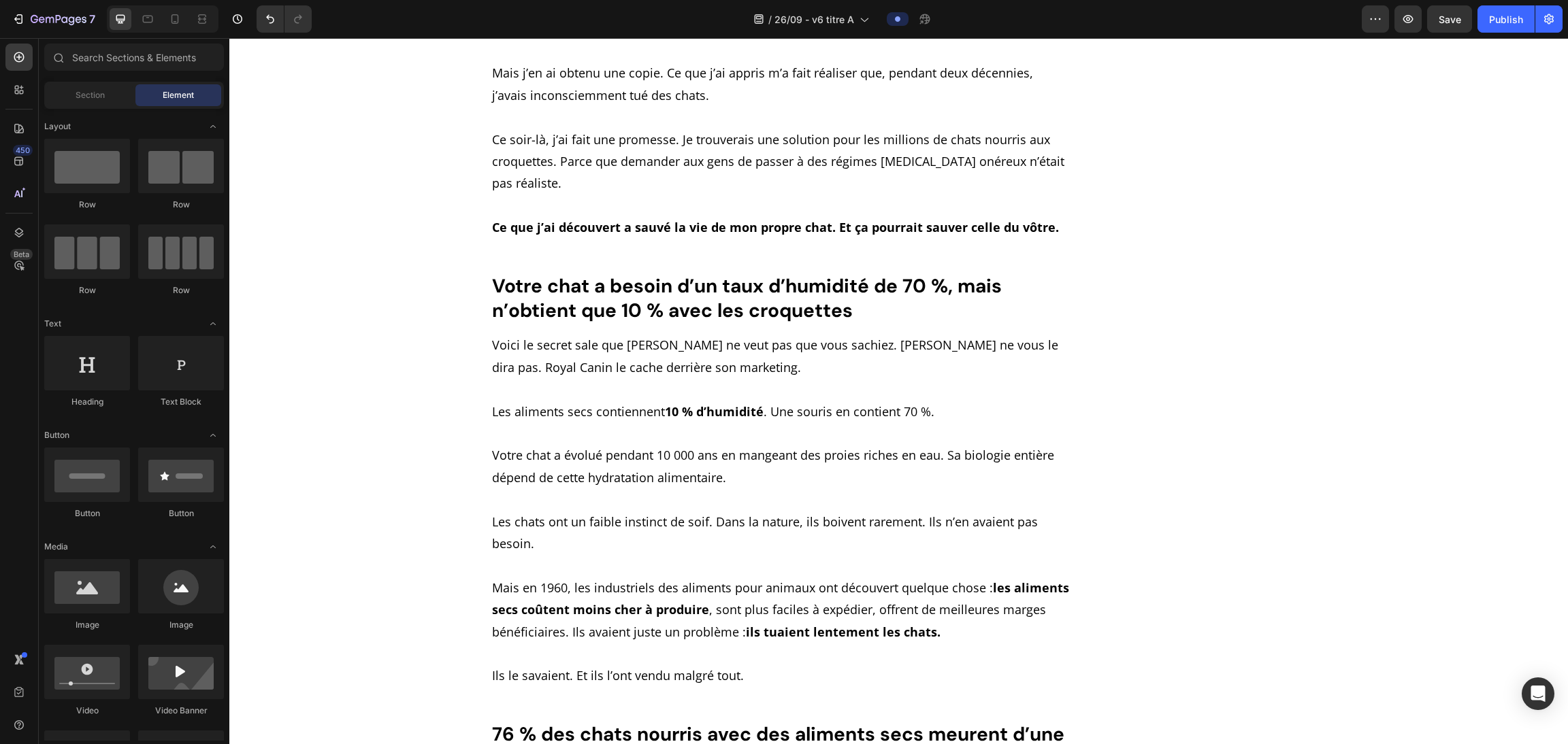
scroll to position [2234, 0]
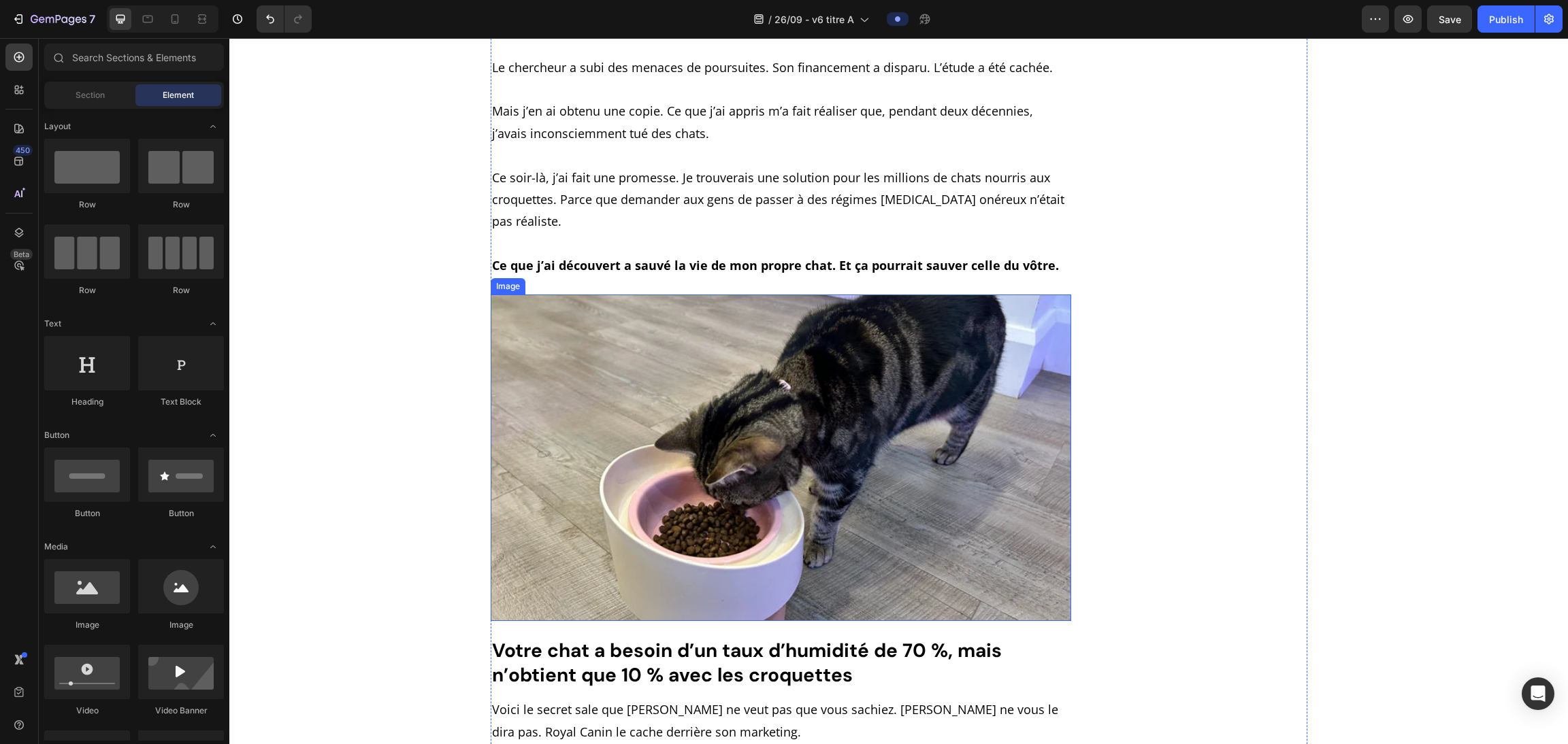
click at [695, 363] on img at bounding box center [781, 457] width 581 height 326
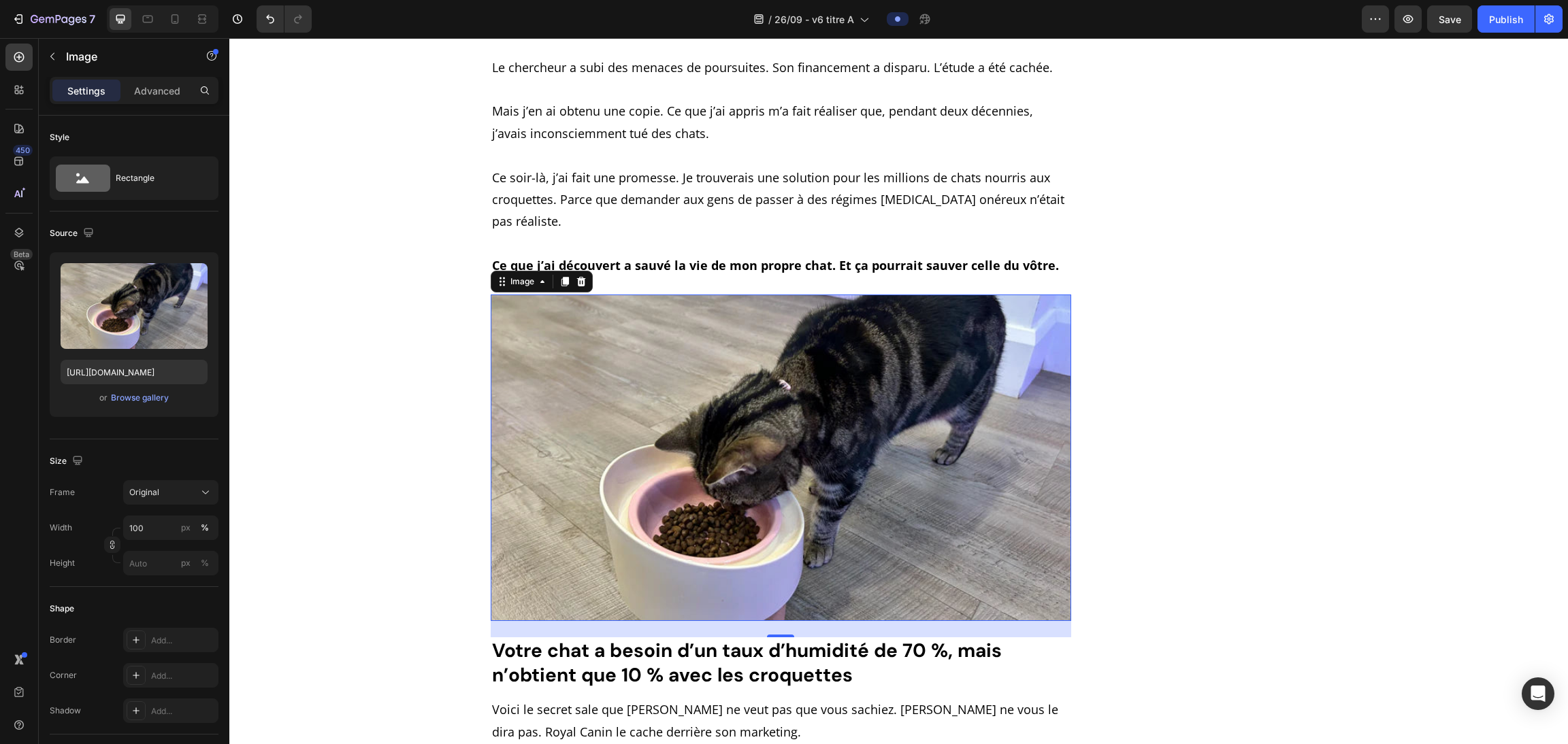
scroll to position [466, 0]
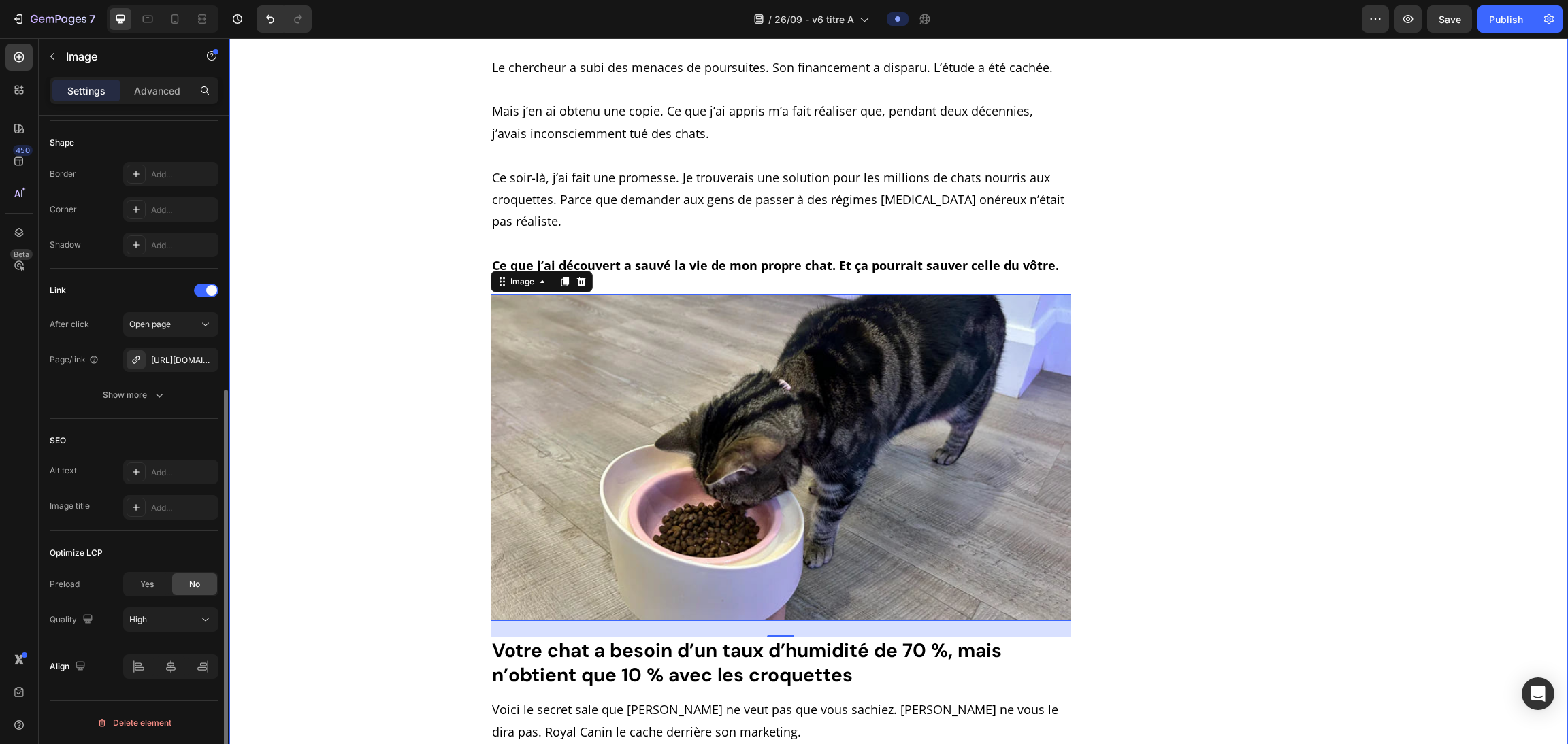
drag, startPoint x: 449, startPoint y: 446, endPoint x: 229, endPoint y: 463, distance: 220.7
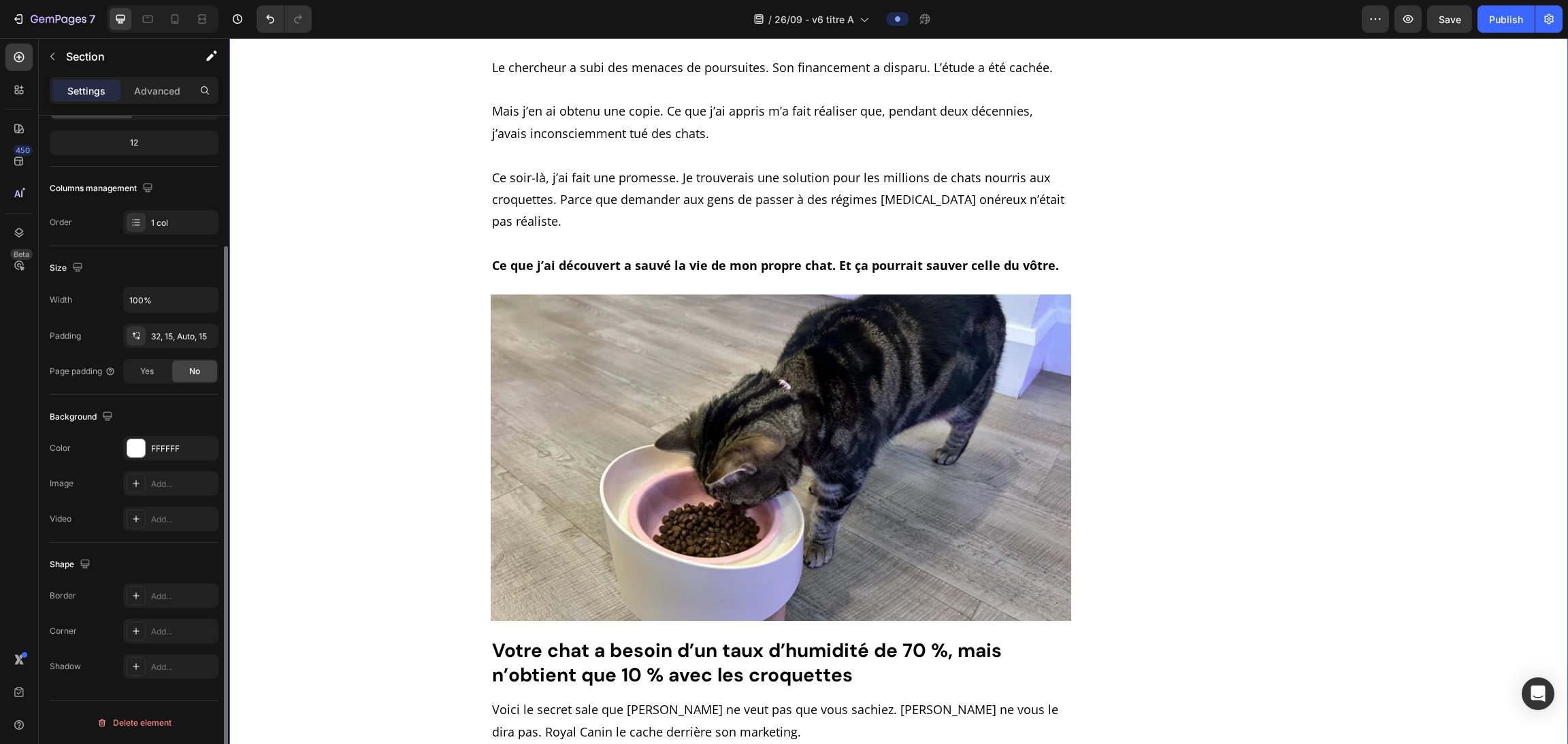
scroll to position [0, 0]
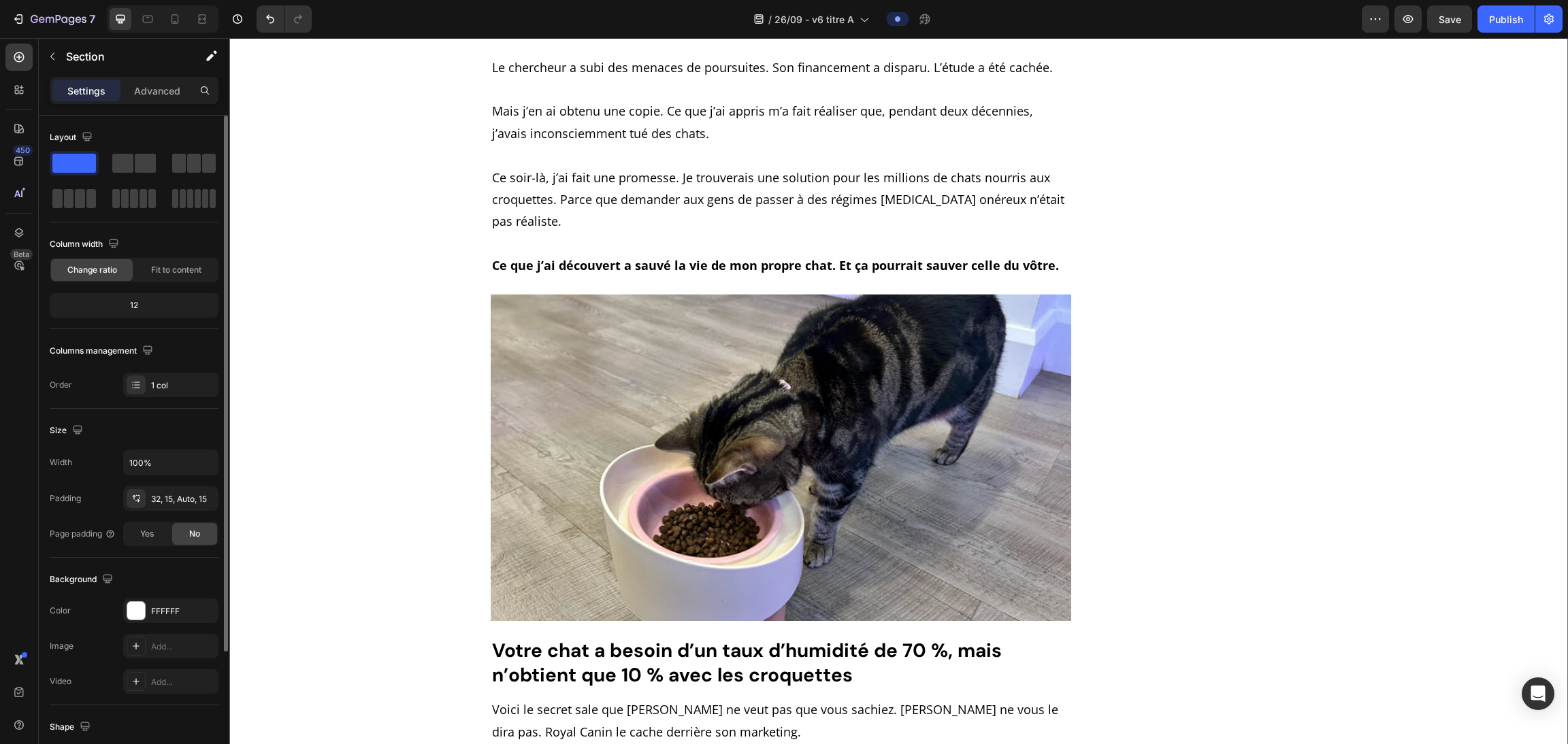
click at [156, 358] on div "Columns management" at bounding box center [134, 351] width 169 height 22
click at [695, 401] on img at bounding box center [781, 457] width 581 height 326
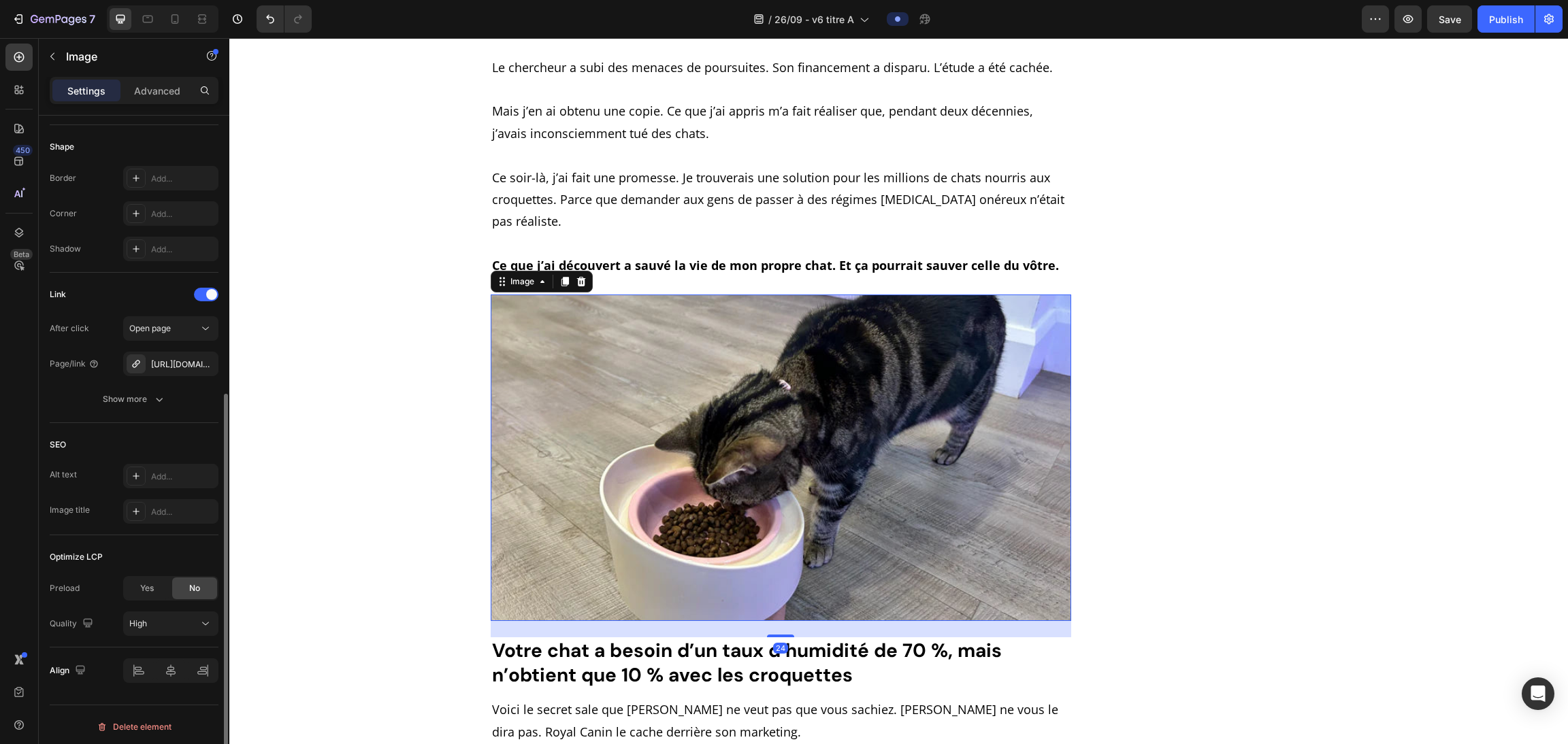
scroll to position [466, 0]
click at [166, 362] on div "https://purrify.wampple.com/fontaine-a-eau-en-acier-inoxydable-purrify-nv4" at bounding box center [171, 360] width 40 height 12
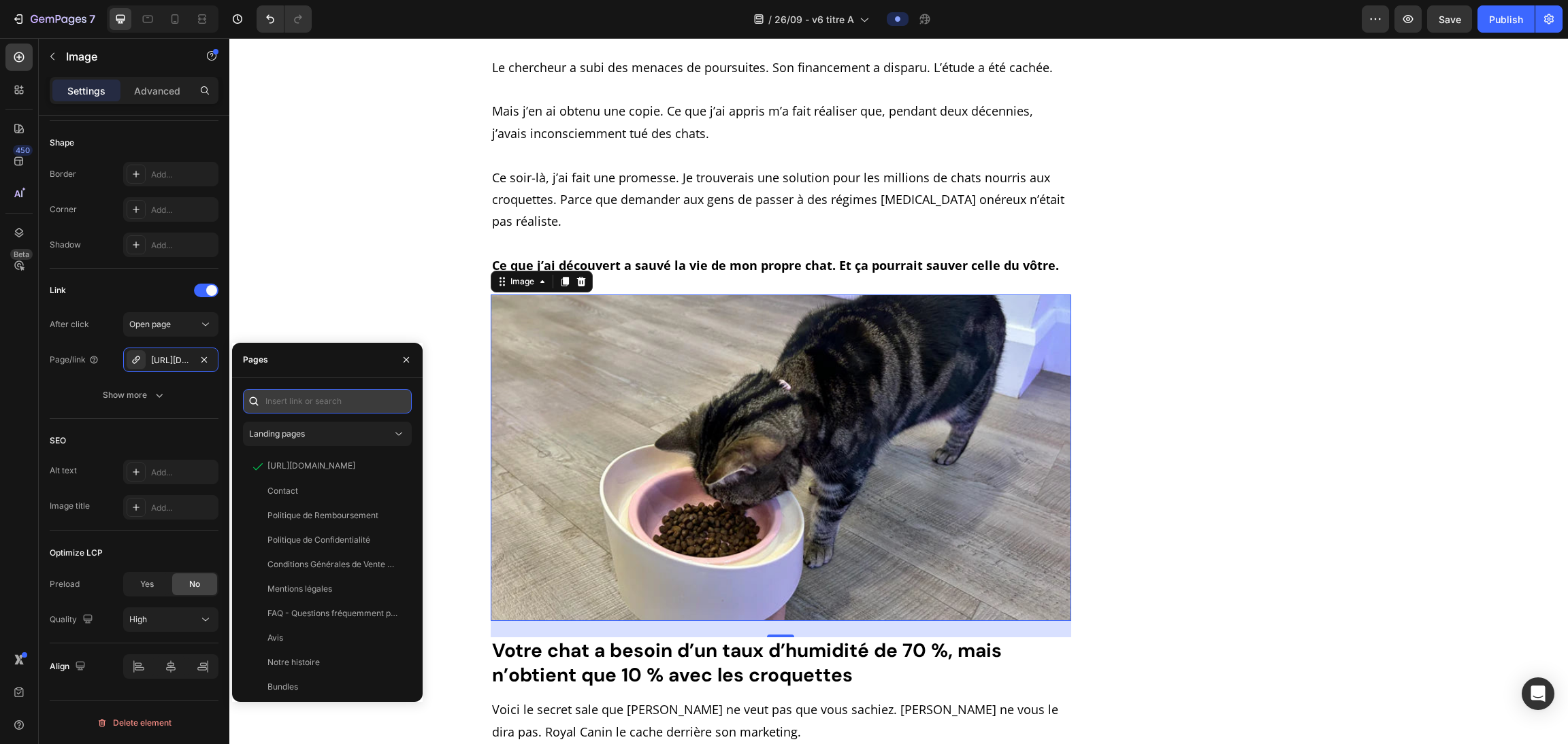
click at [317, 399] on input "text" at bounding box center [327, 401] width 169 height 25
paste input "[URL][DOMAIN_NAME]"
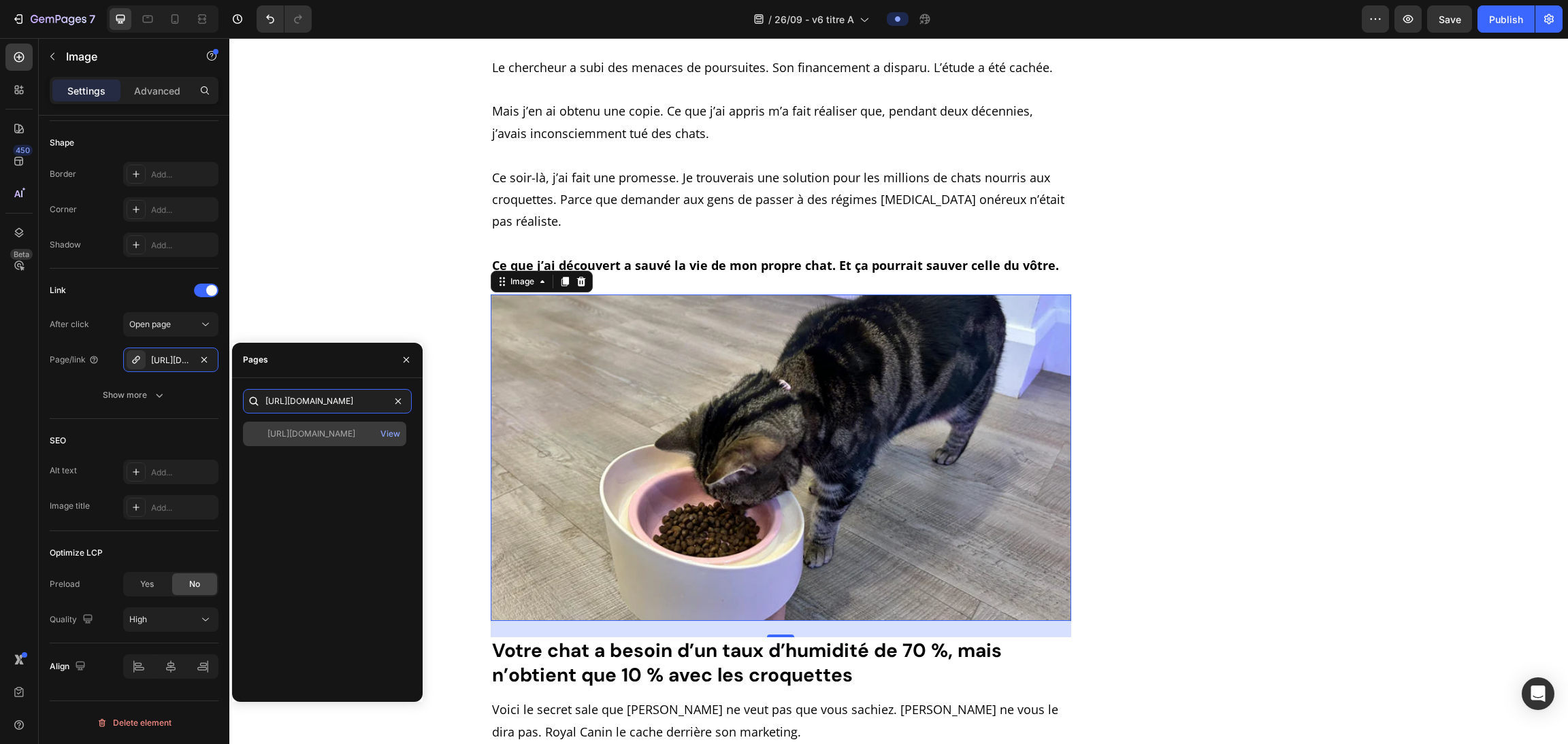
type input "[URL][DOMAIN_NAME]"
click at [339, 430] on div "[URL][DOMAIN_NAME]" at bounding box center [311, 434] width 88 height 12
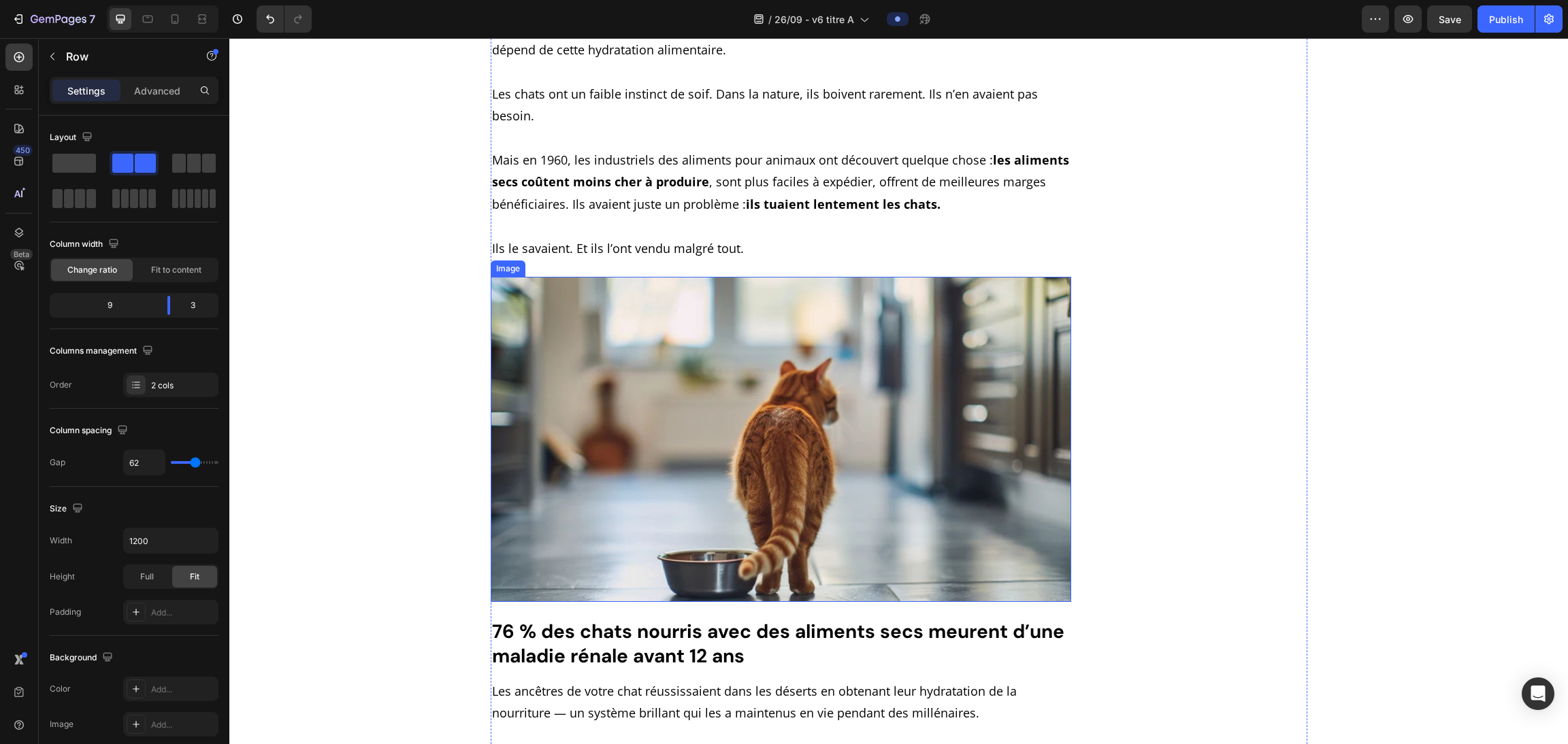
scroll to position [3029, 0]
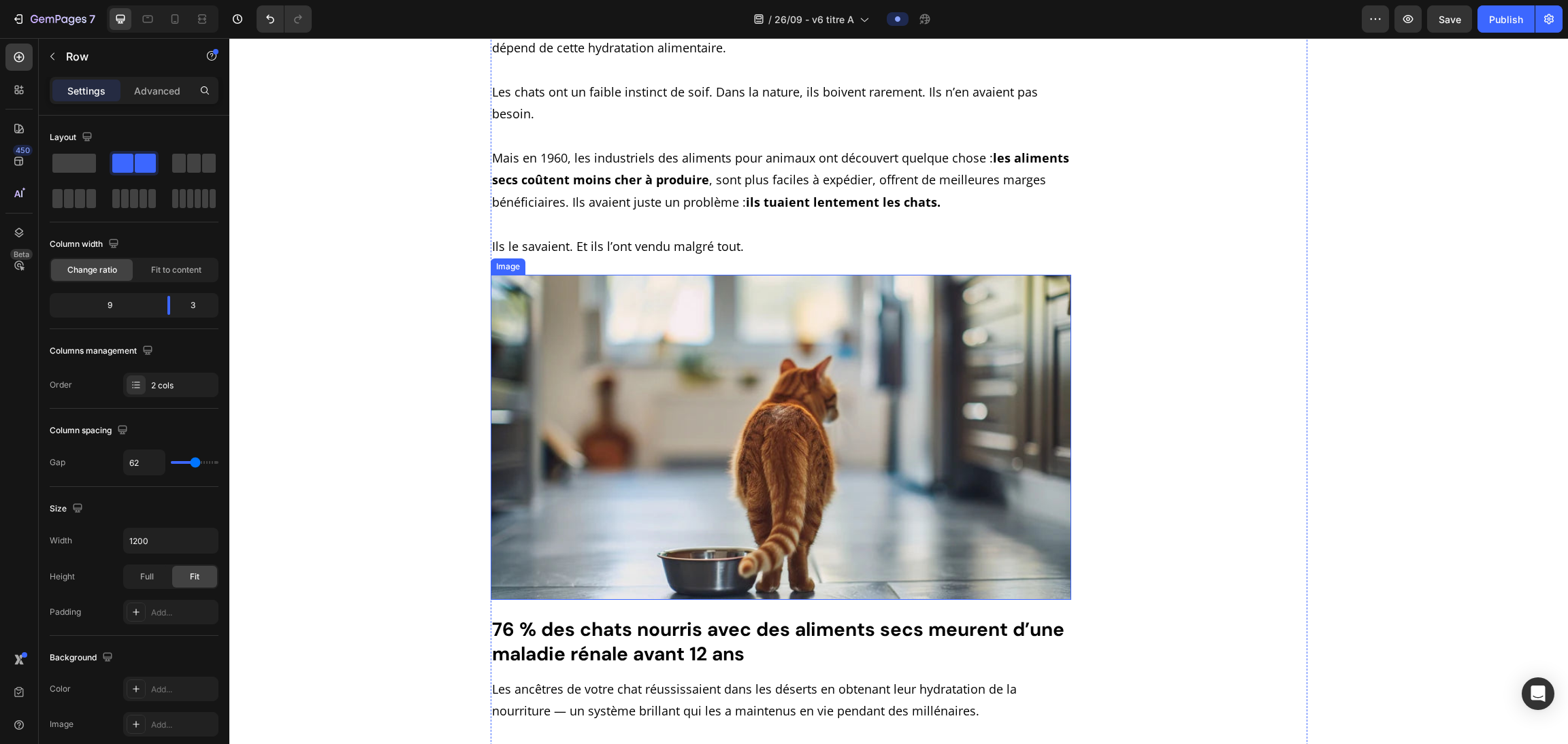
click at [695, 453] on img at bounding box center [781, 438] width 581 height 325
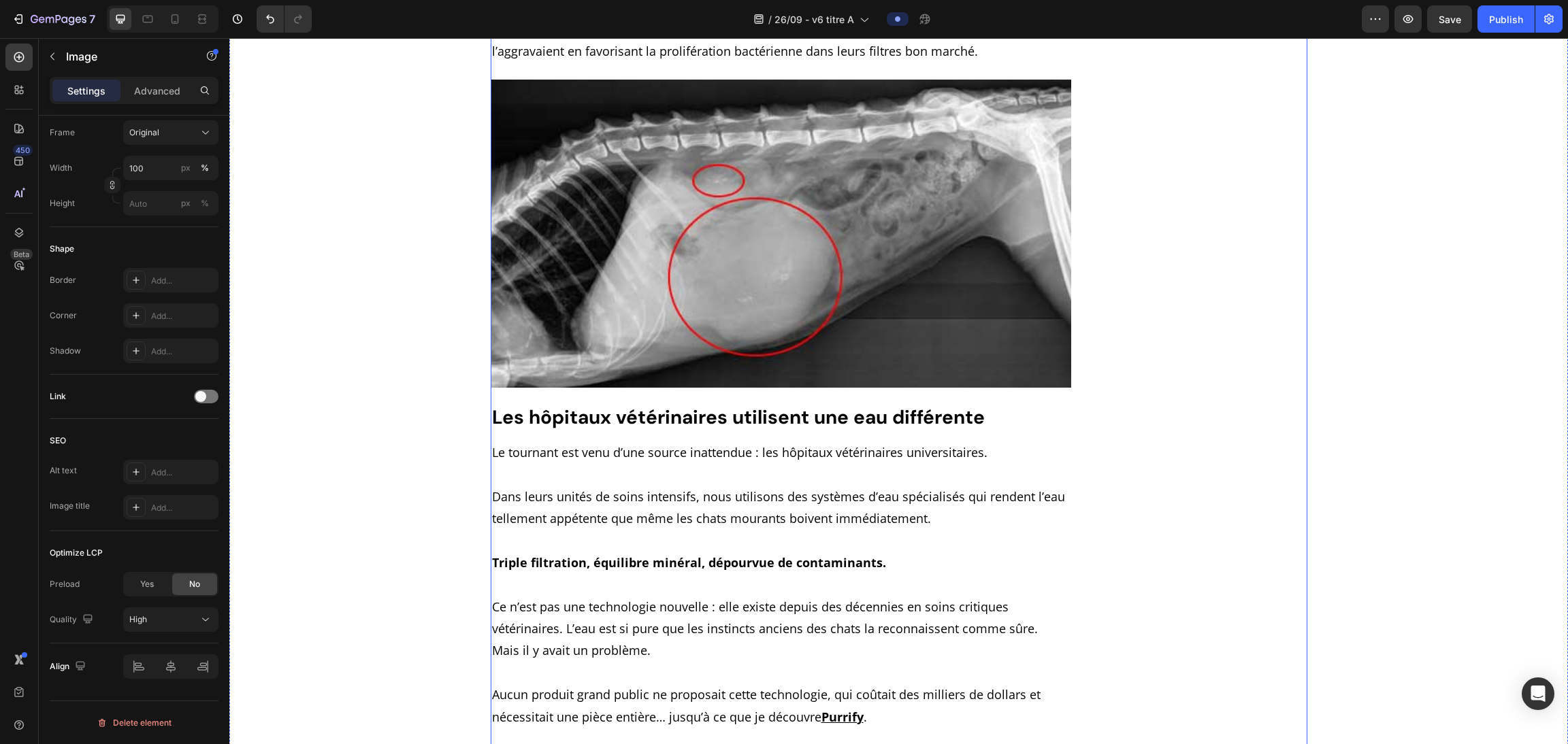
scroll to position [4786, 0]
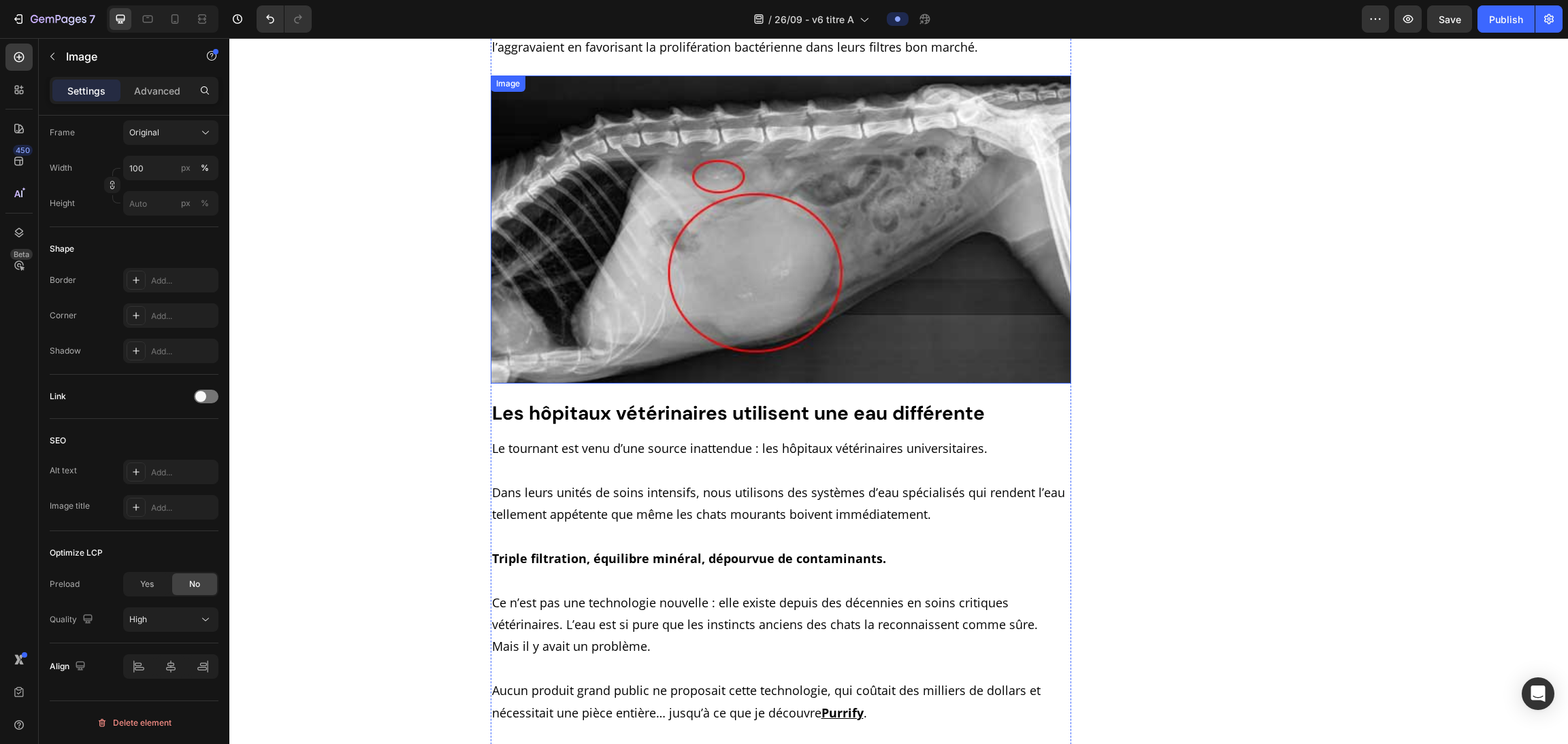
click at [695, 285] on img at bounding box center [781, 229] width 581 height 308
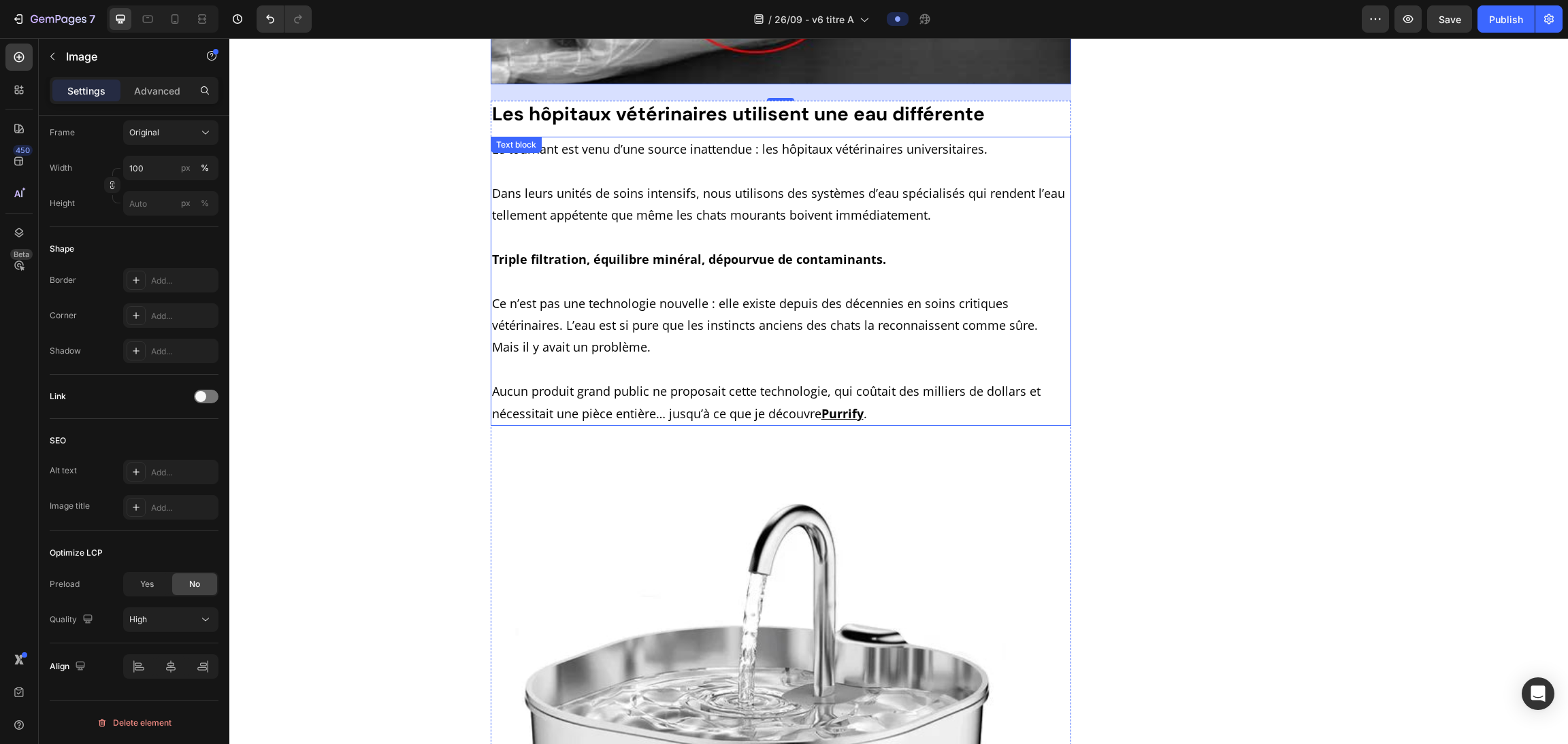
scroll to position [5087, 0]
click at [695, 404] on u "Purrify" at bounding box center [843, 412] width 42 height 16
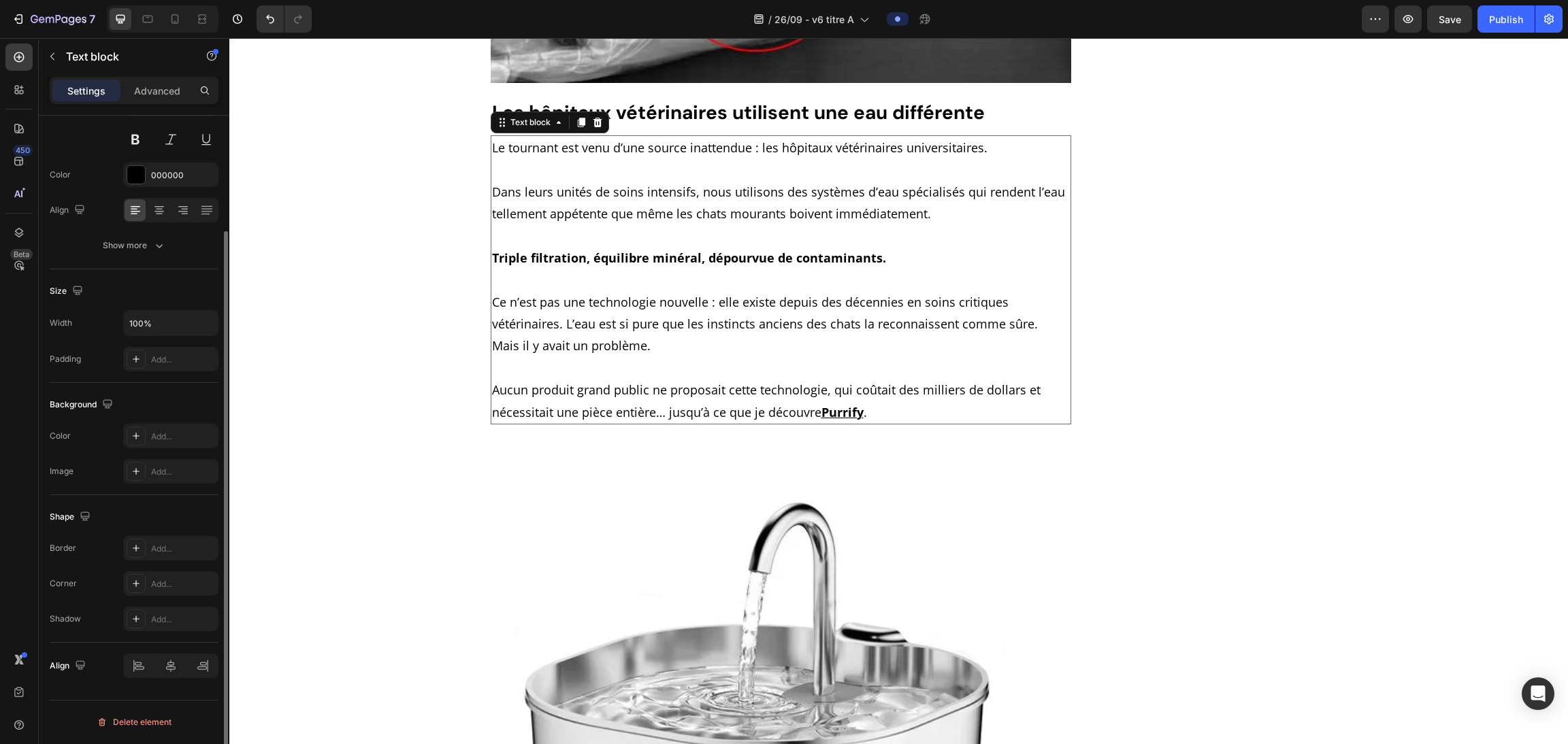
scroll to position [0, 0]
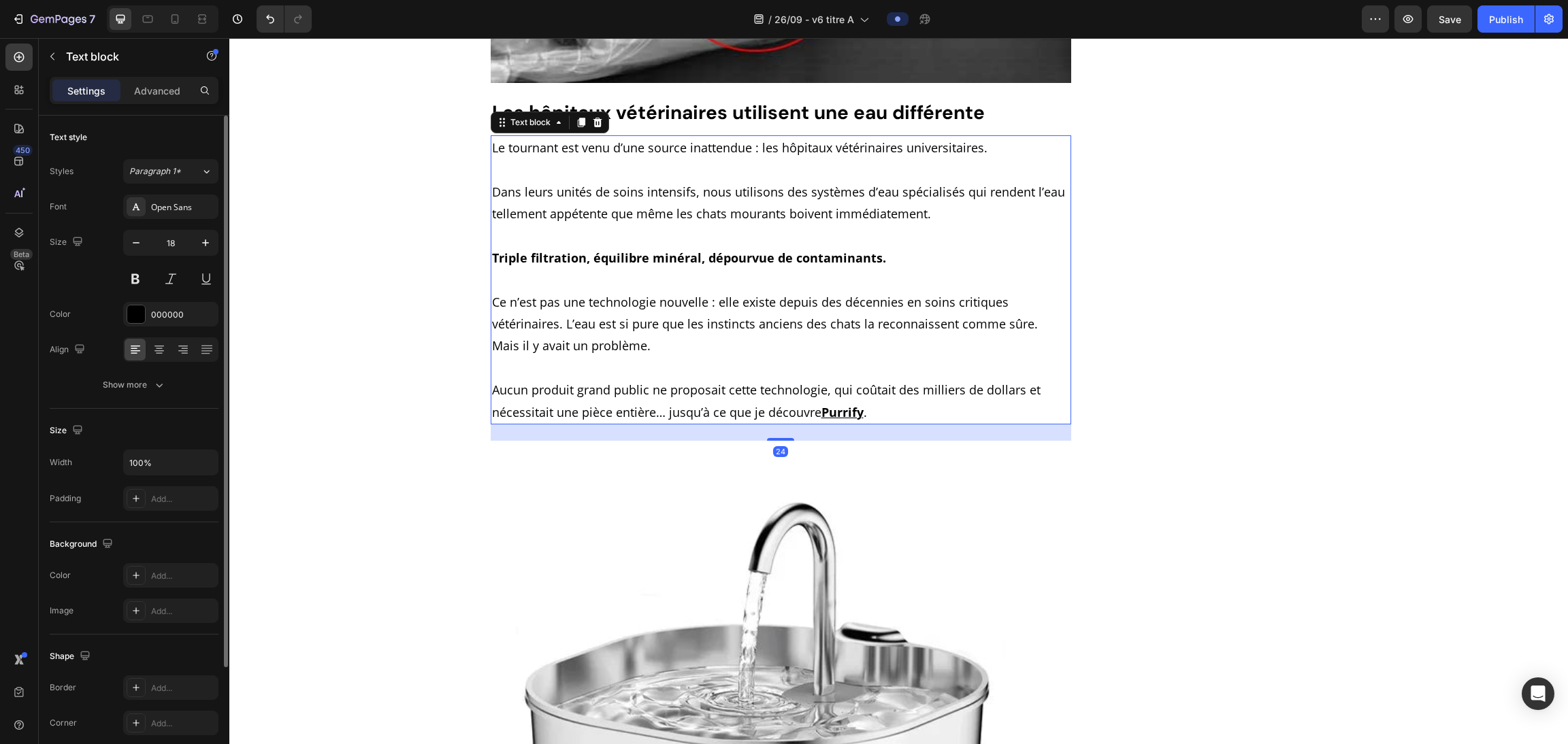
click at [695, 404] on u "Purrify" at bounding box center [843, 412] width 42 height 16
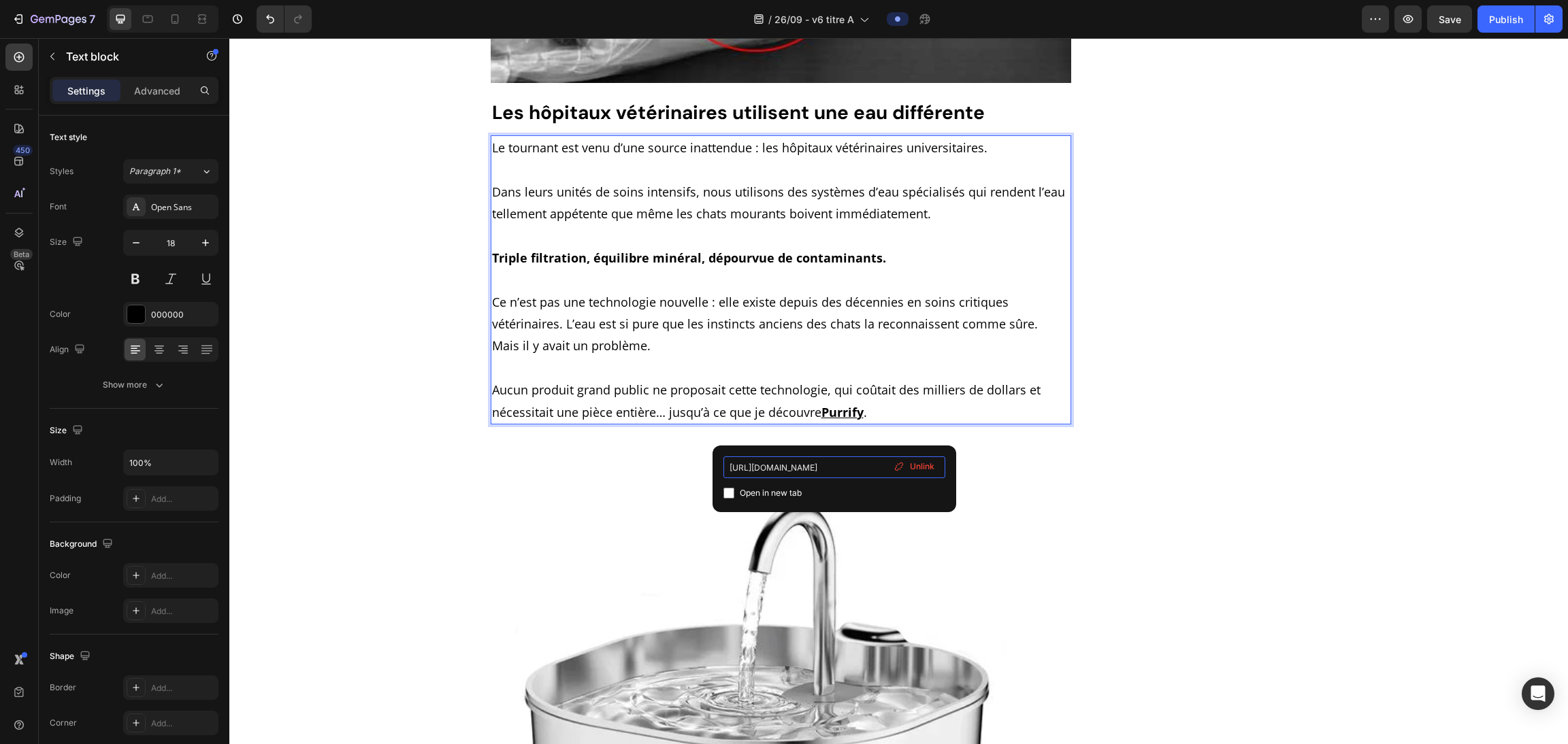
click at [695, 458] on input "https://purrify.wampple.com/products/fontaine-a-eau-en-acier-inoxydable-purrify…" at bounding box center [834, 468] width 222 height 22
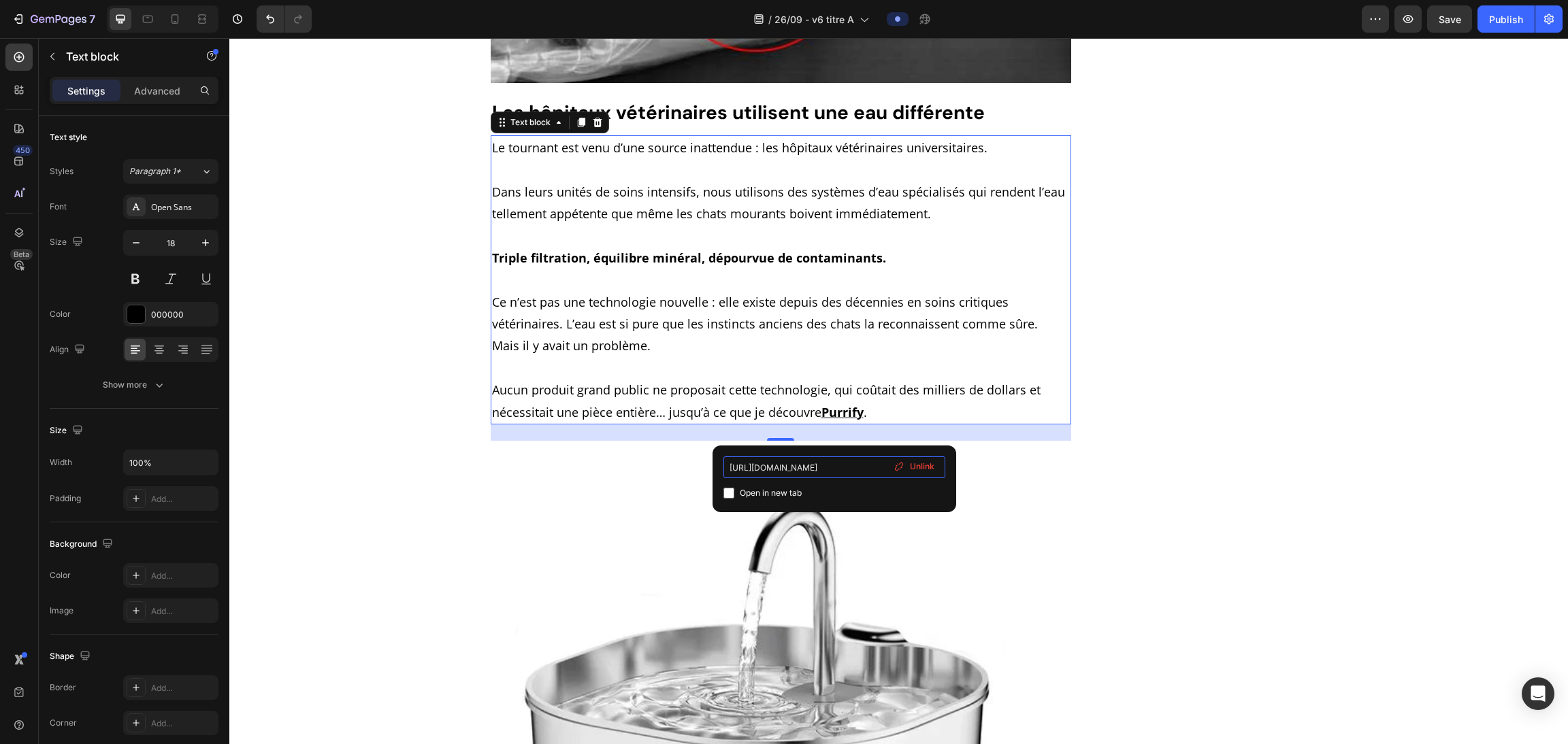
click at [695, 458] on input "https://purrify.wampple.com/products/fontaine-a-eau-en-acier-inoxydable-purrify…" at bounding box center [834, 468] width 222 height 22
paste input "v5"
type input "[URL][DOMAIN_NAME]"
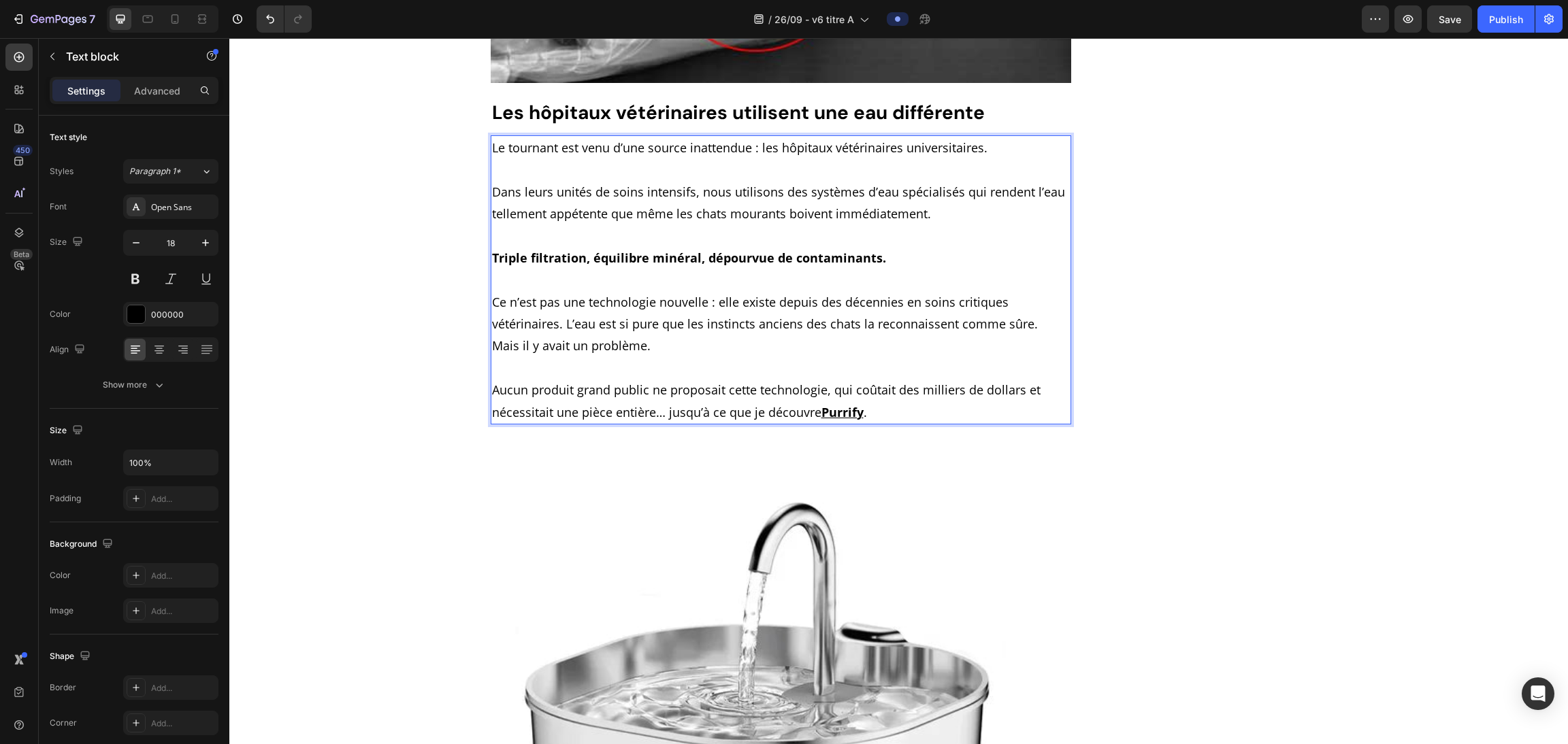
drag, startPoint x: 566, startPoint y: 188, endPoint x: 581, endPoint y: 197, distance: 17.5
click at [581, 197] on p "Dans leurs unités de soins intensifs, nous utilisons des systèmes d’eau spécial…" at bounding box center [781, 203] width 578 height 44
click at [626, 189] on p "Dans leurs unités de soins intensifs, nous utilisons des systèmes d’eau spécial…" at bounding box center [781, 203] width 578 height 44
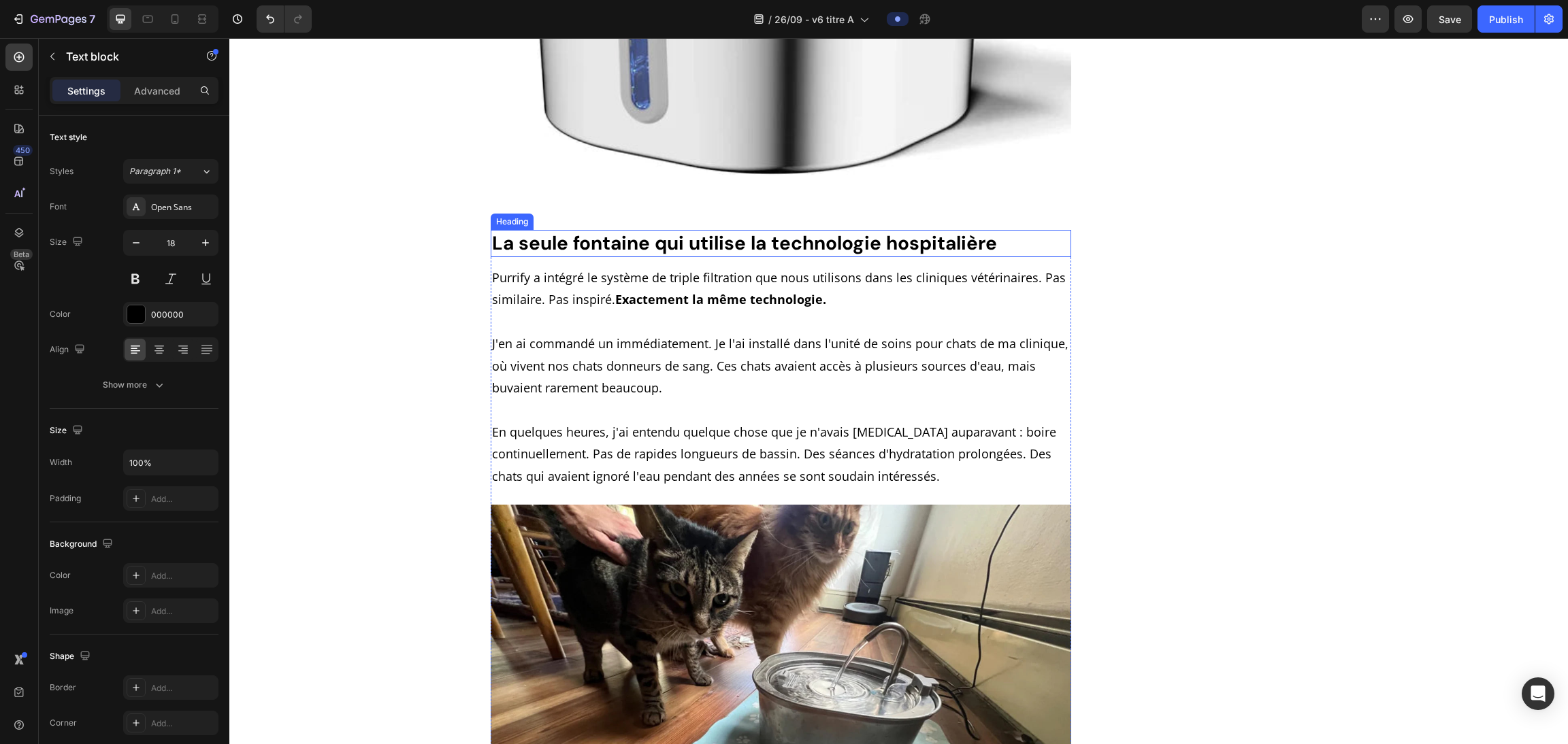
scroll to position [5896, 0]
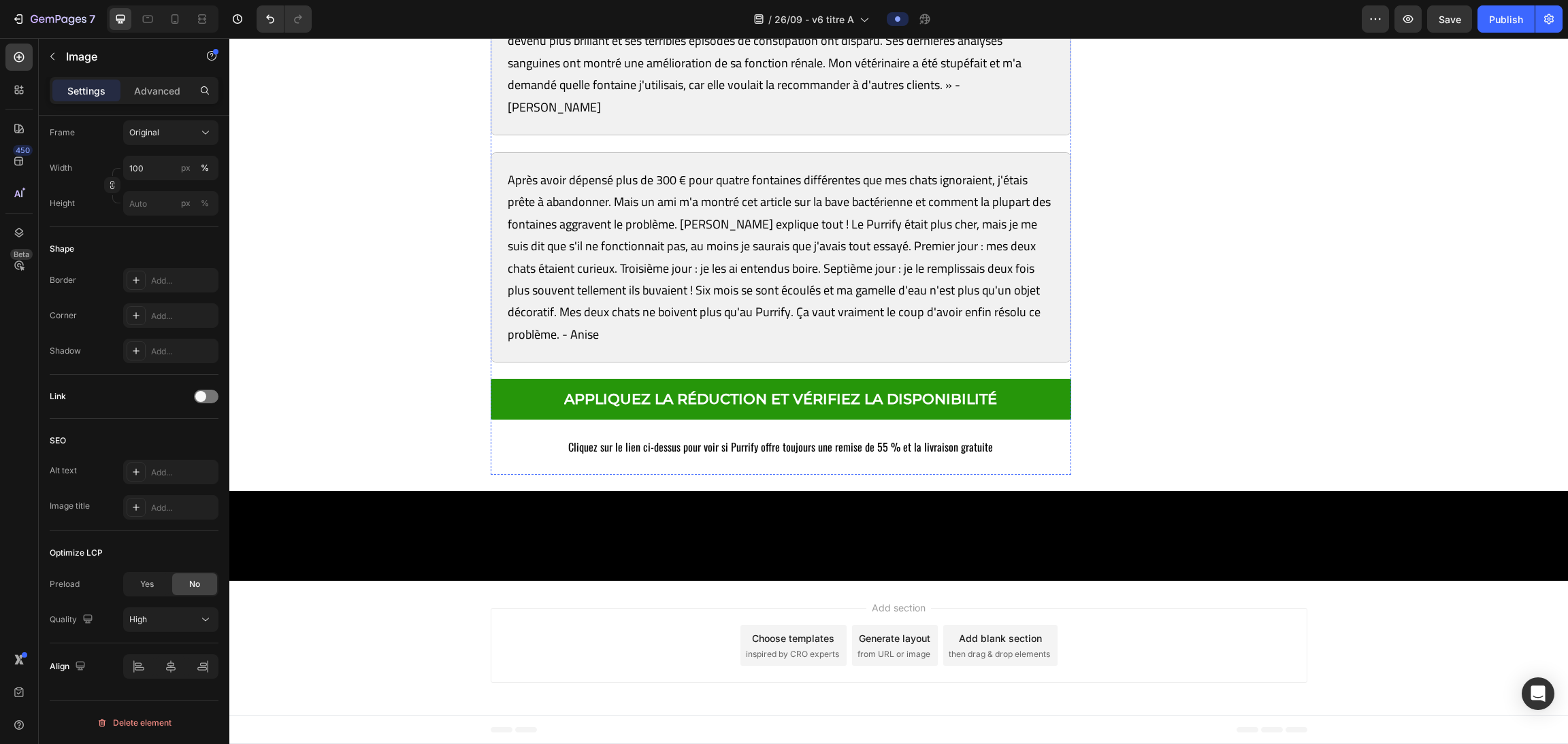
scroll to position [9202, 0]
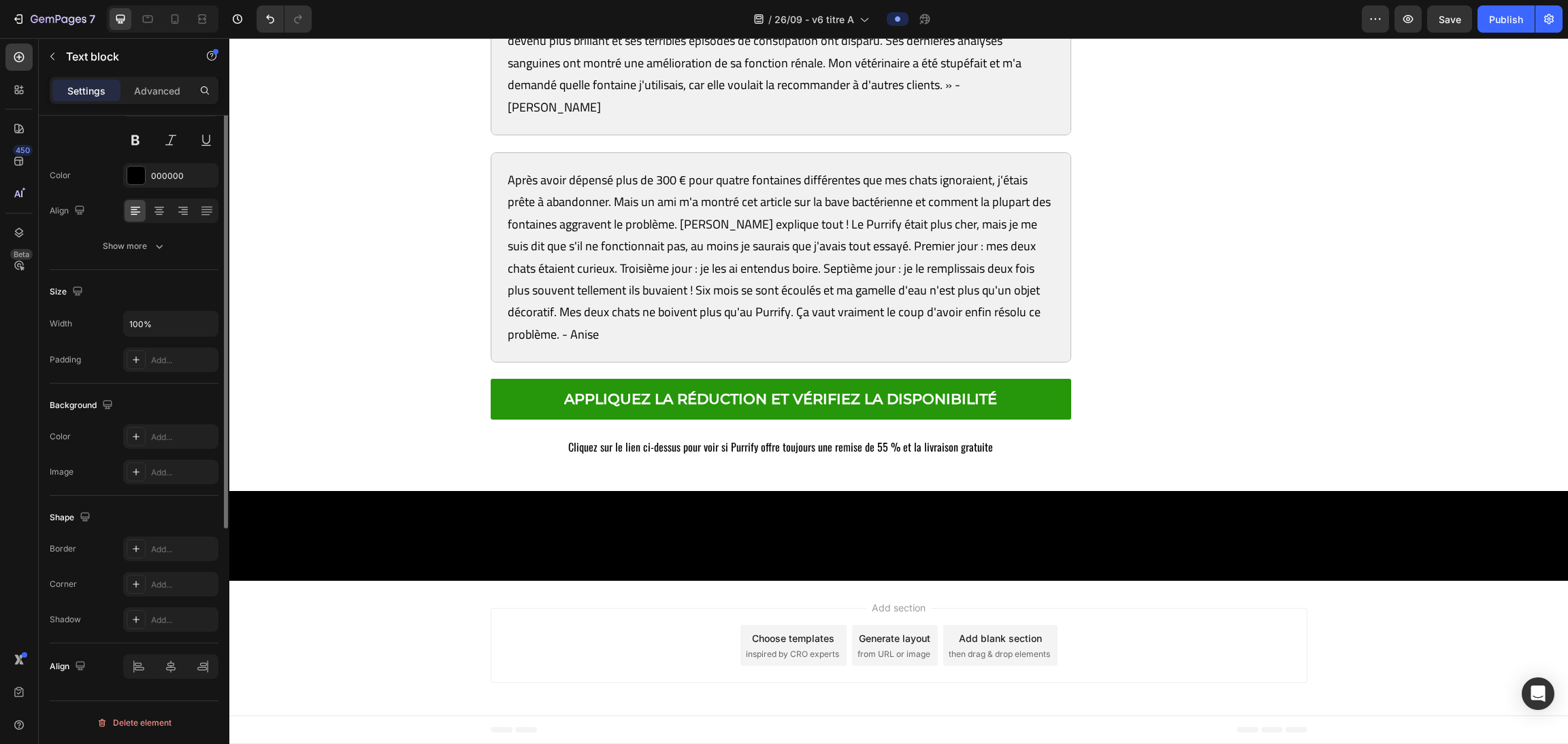
scroll to position [0, 0]
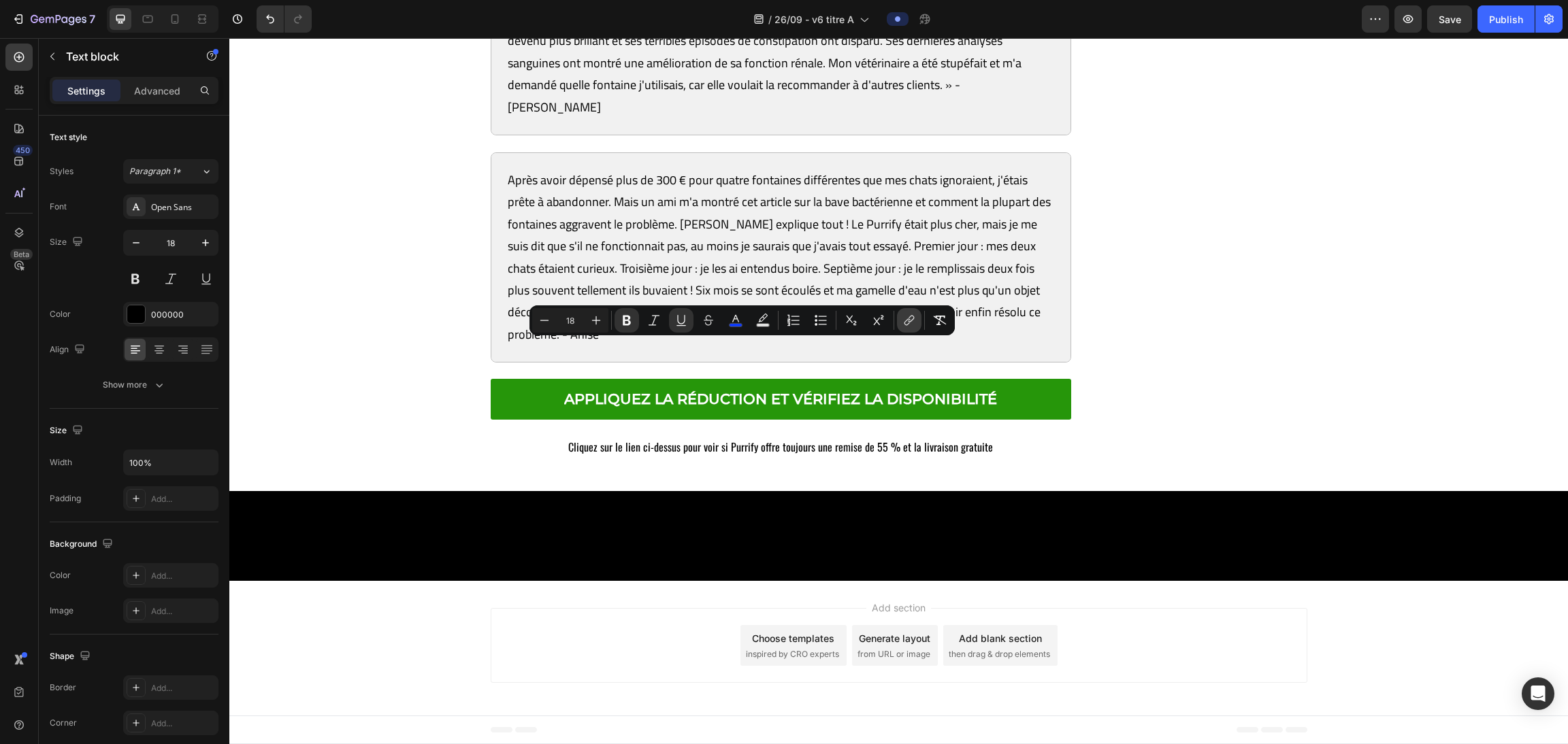
click at [695, 320] on button "link" at bounding box center [909, 320] width 25 height 25
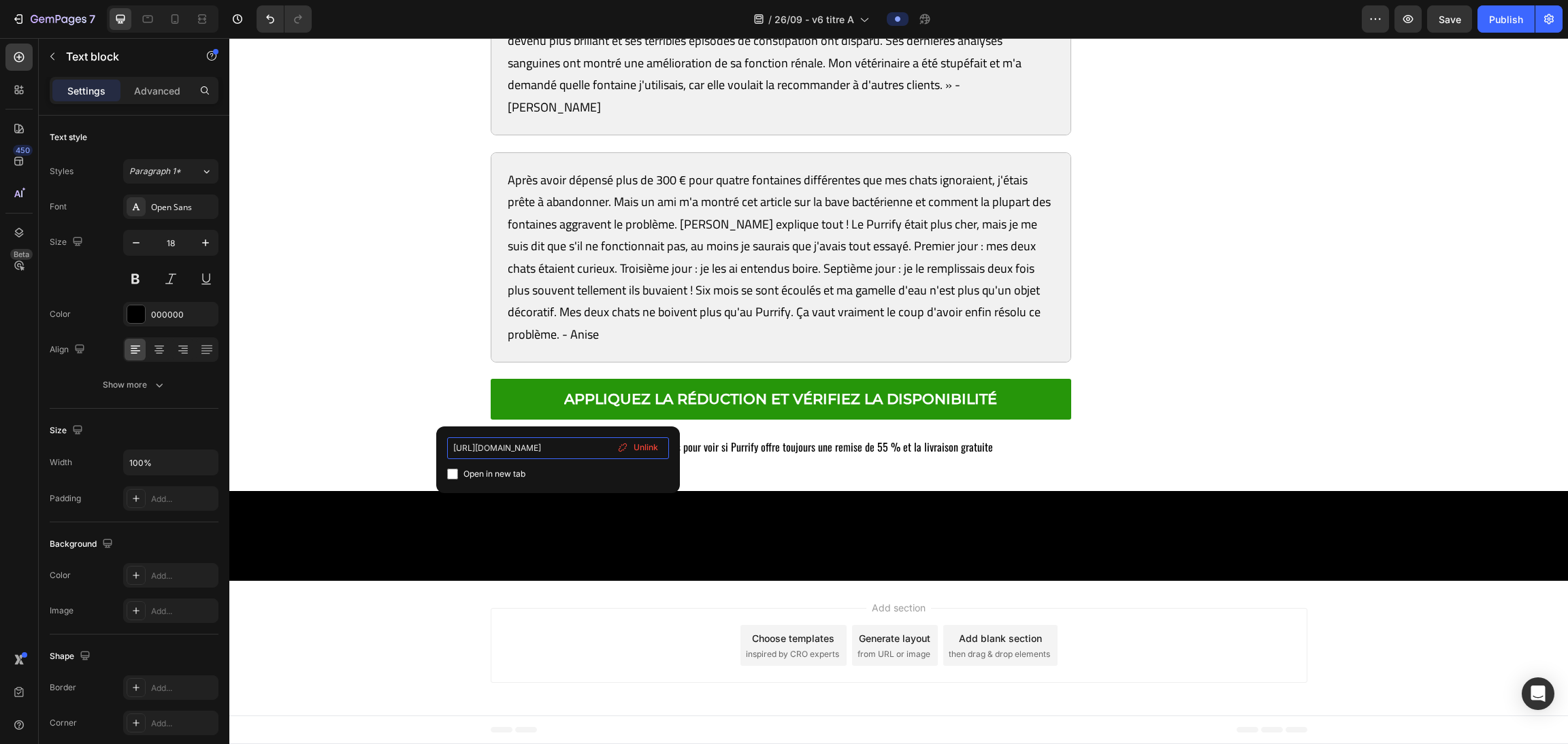
click at [567, 446] on input "https://purrify.wampple.com/products/fontaine-a-eau-en-acier-inoxydable-purrify…" at bounding box center [558, 448] width 222 height 22
type input "[URL][DOMAIN_NAME]"
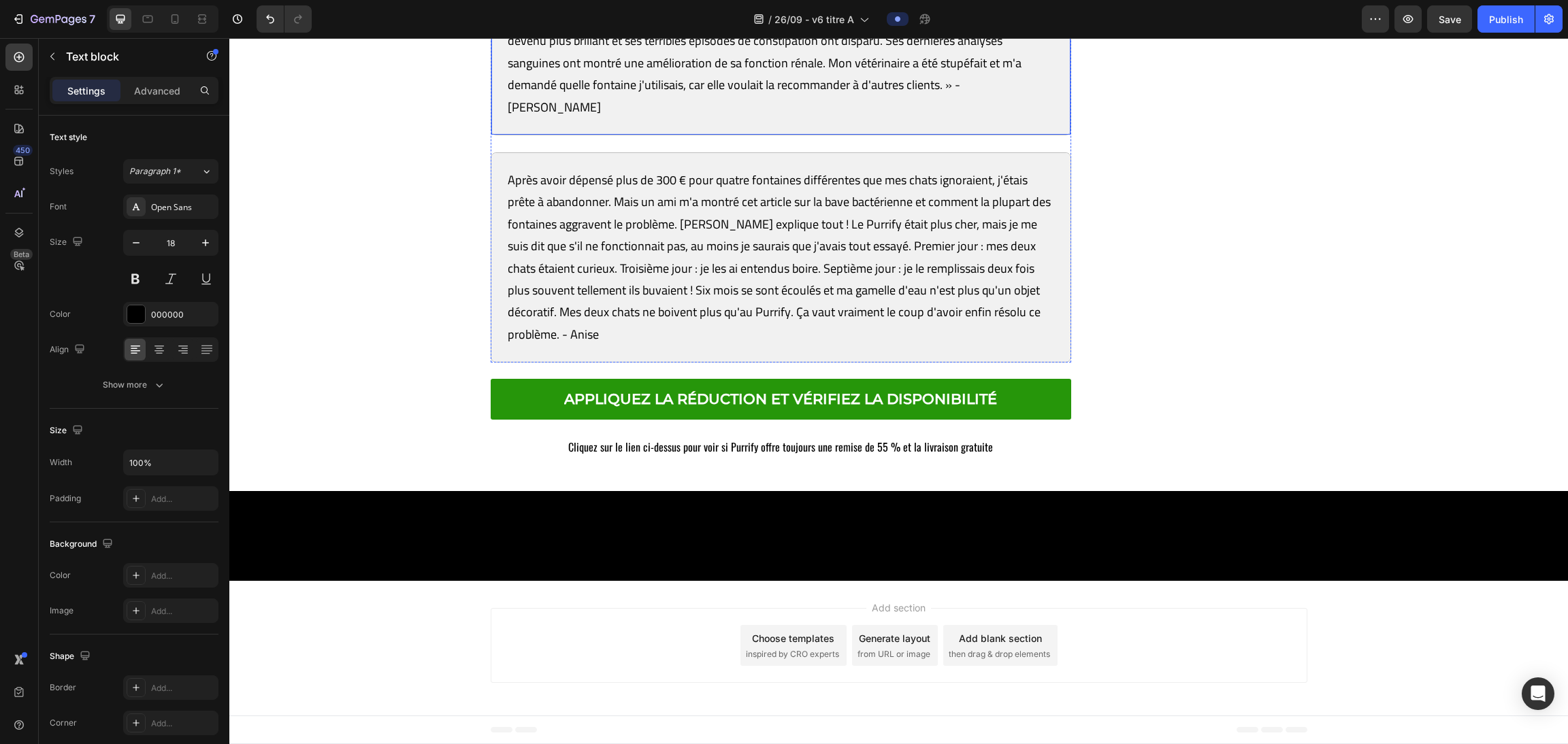
scroll to position [9445, 0]
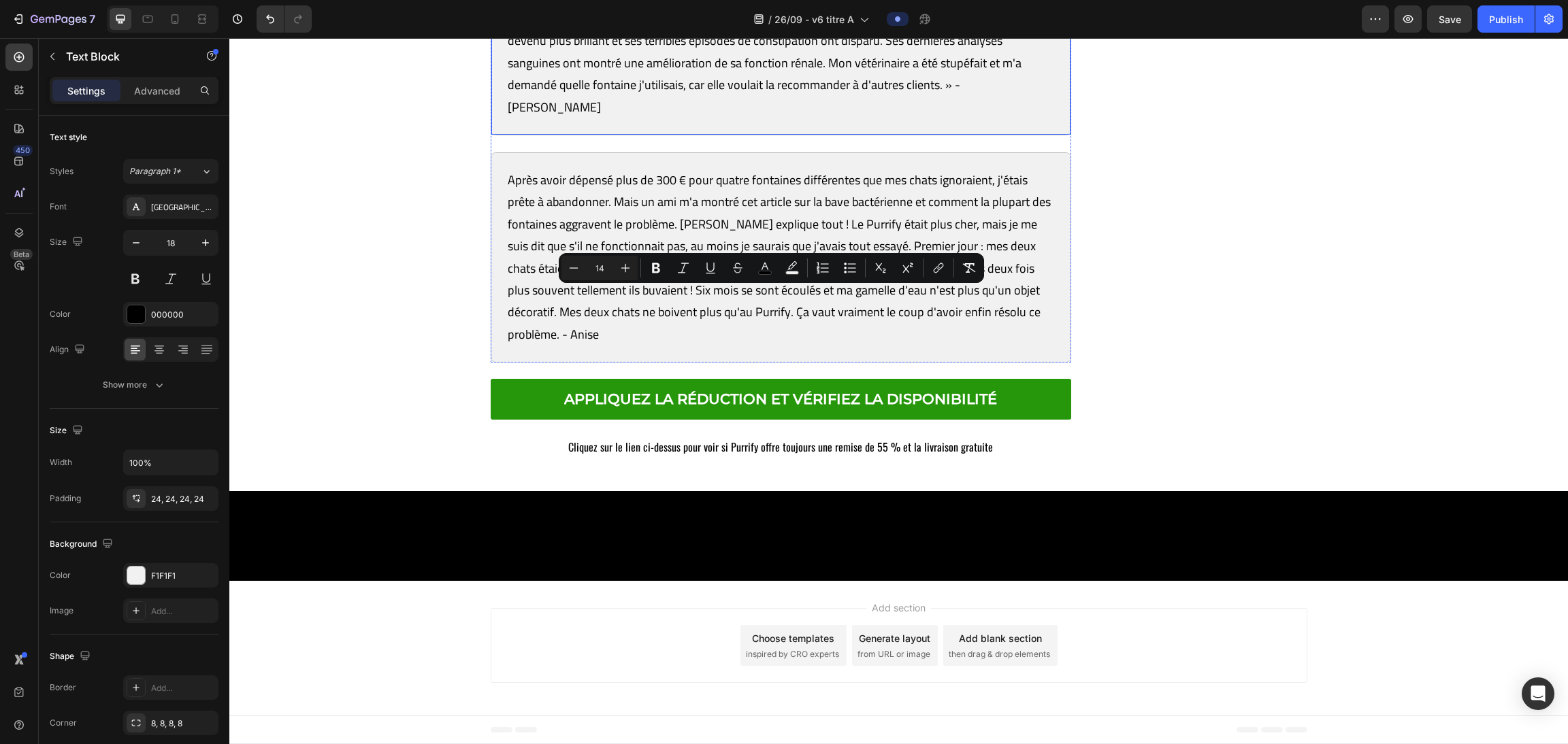
click at [632, 118] on p "Princess, ma siamoise de 14 ans, était de plus en plus léthargique. Le vétérina…" at bounding box center [781, 30] width 547 height 176
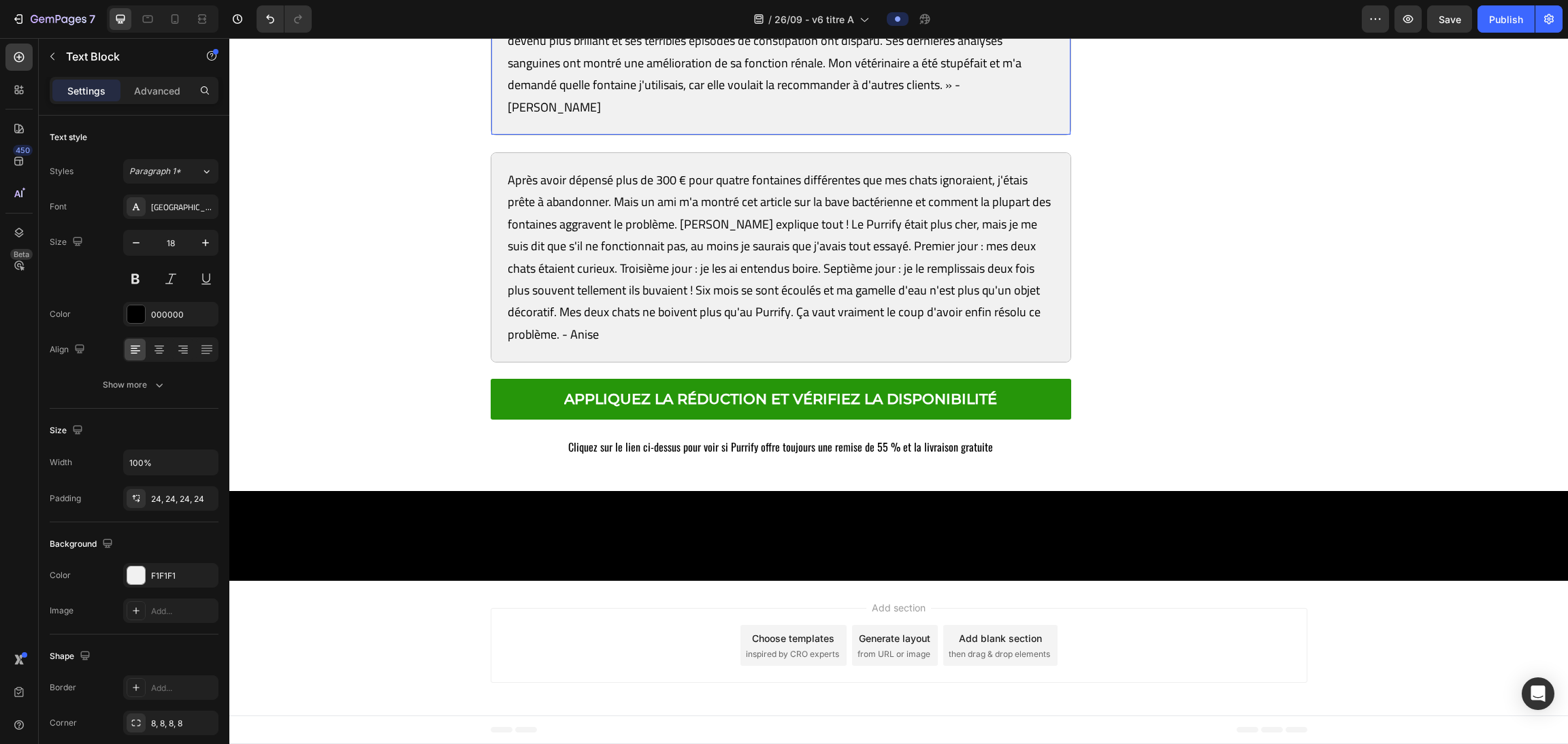
click at [632, 118] on p "Princess, ma siamoise de 14 ans, était de plus en plus léthargique. Le vétérina…" at bounding box center [781, 30] width 547 height 176
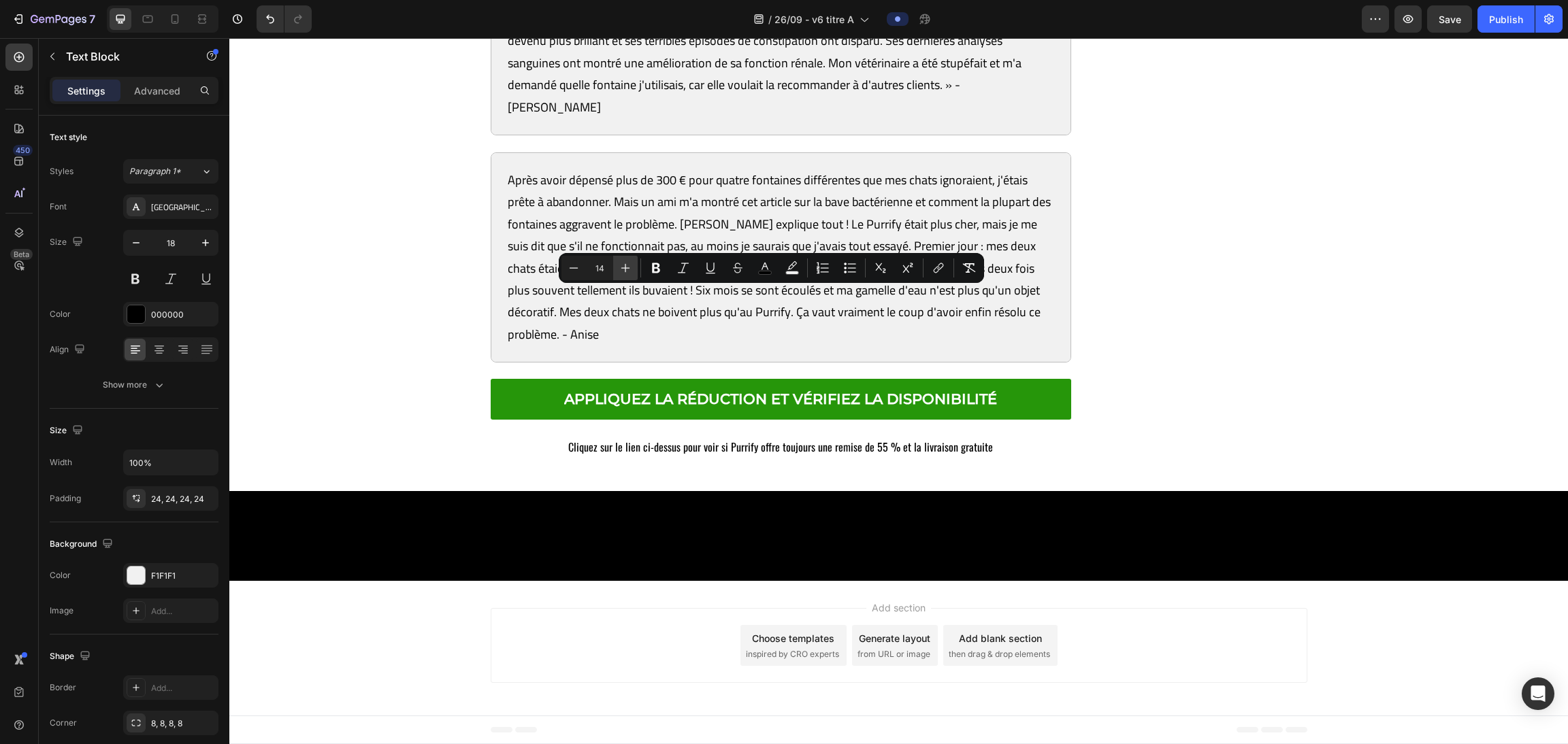
click at [624, 272] on icon "Editor contextual toolbar" at bounding box center [626, 268] width 14 height 14
click at [620, 270] on icon "Editor contextual toolbar" at bounding box center [626, 268] width 14 height 14
type input "18"
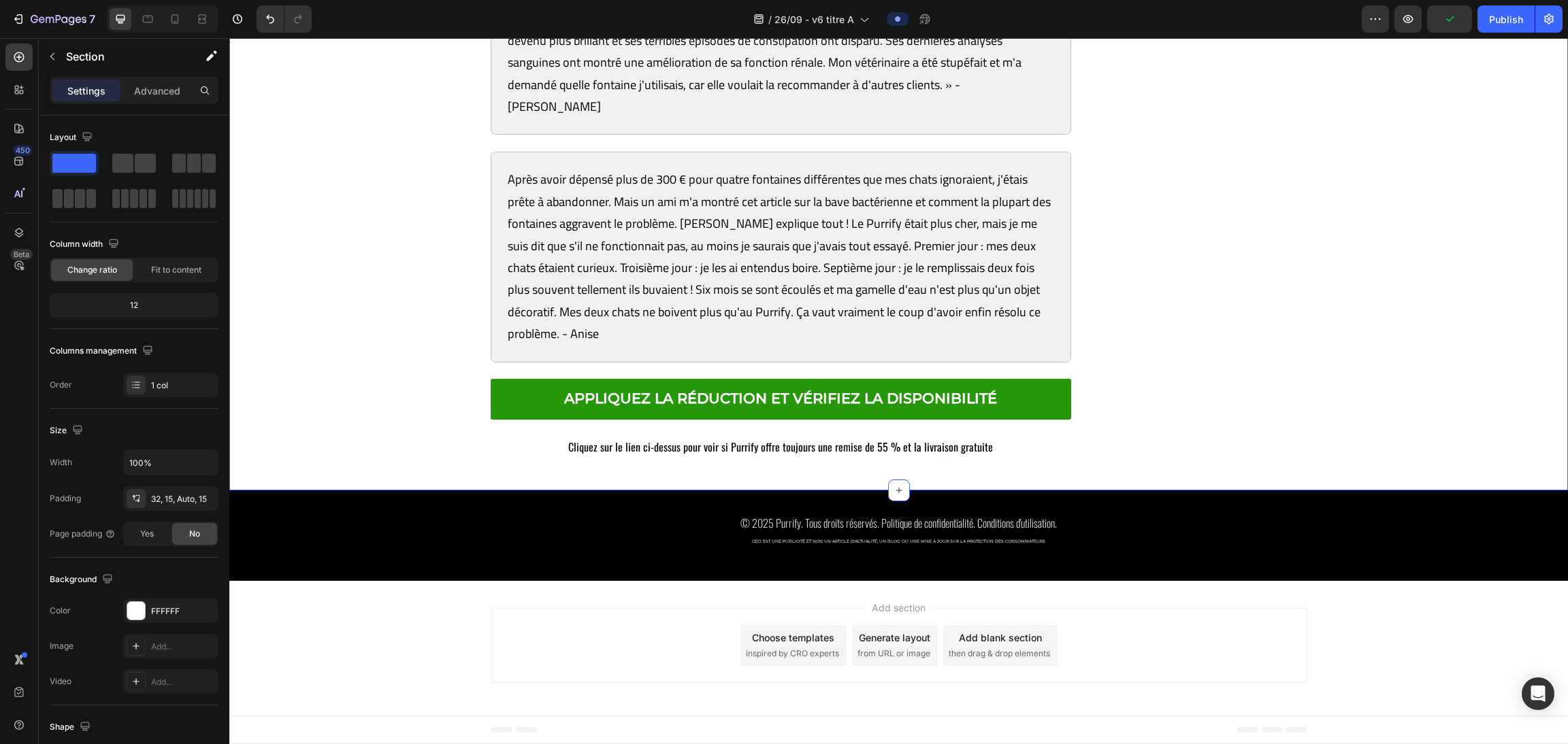
scroll to position [9914, 0]
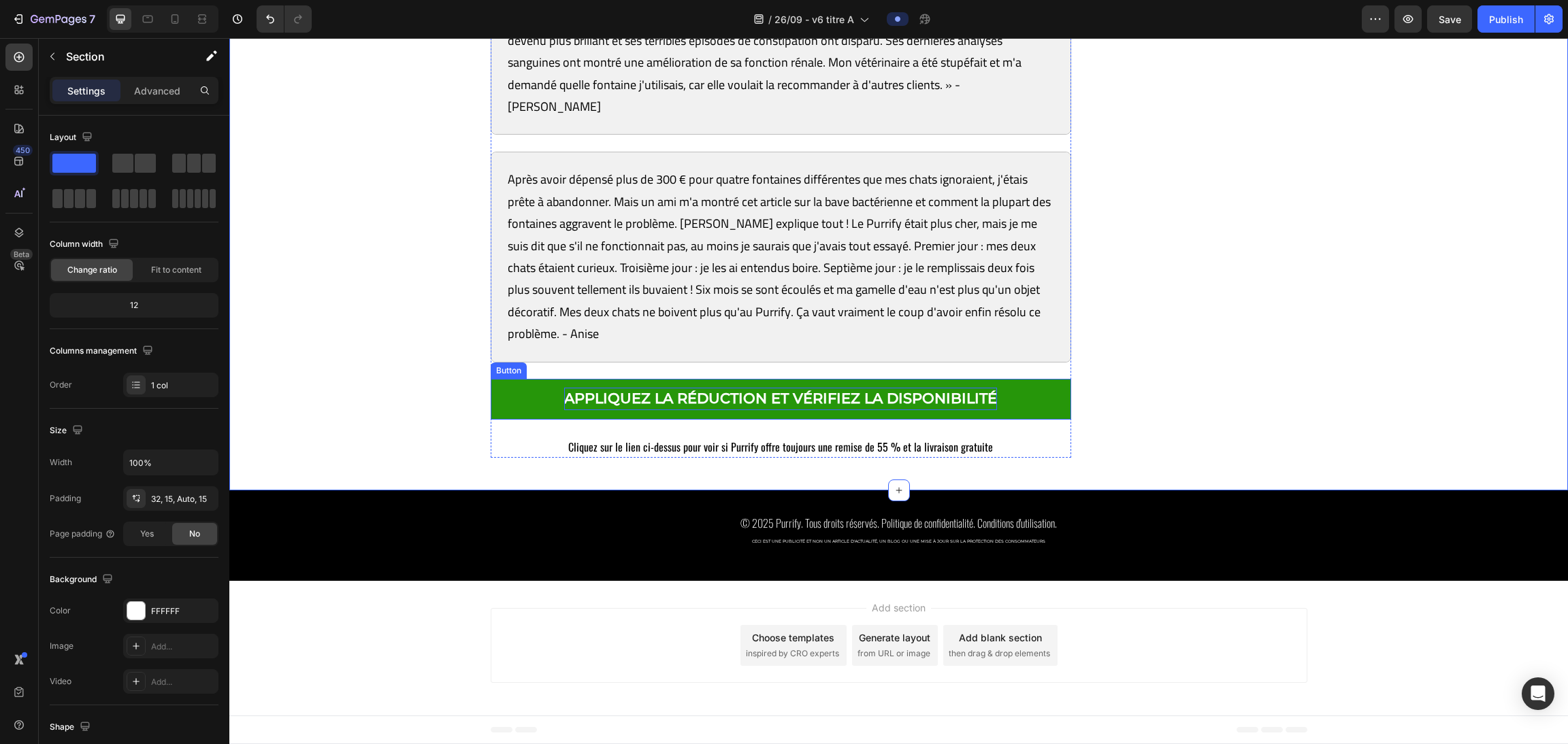
click at [695, 410] on p "APPLIQUEZ LA RÉDUCTION ET VÉRIFIEZ LA DISPONIBILITÉ" at bounding box center [781, 399] width 433 height 23
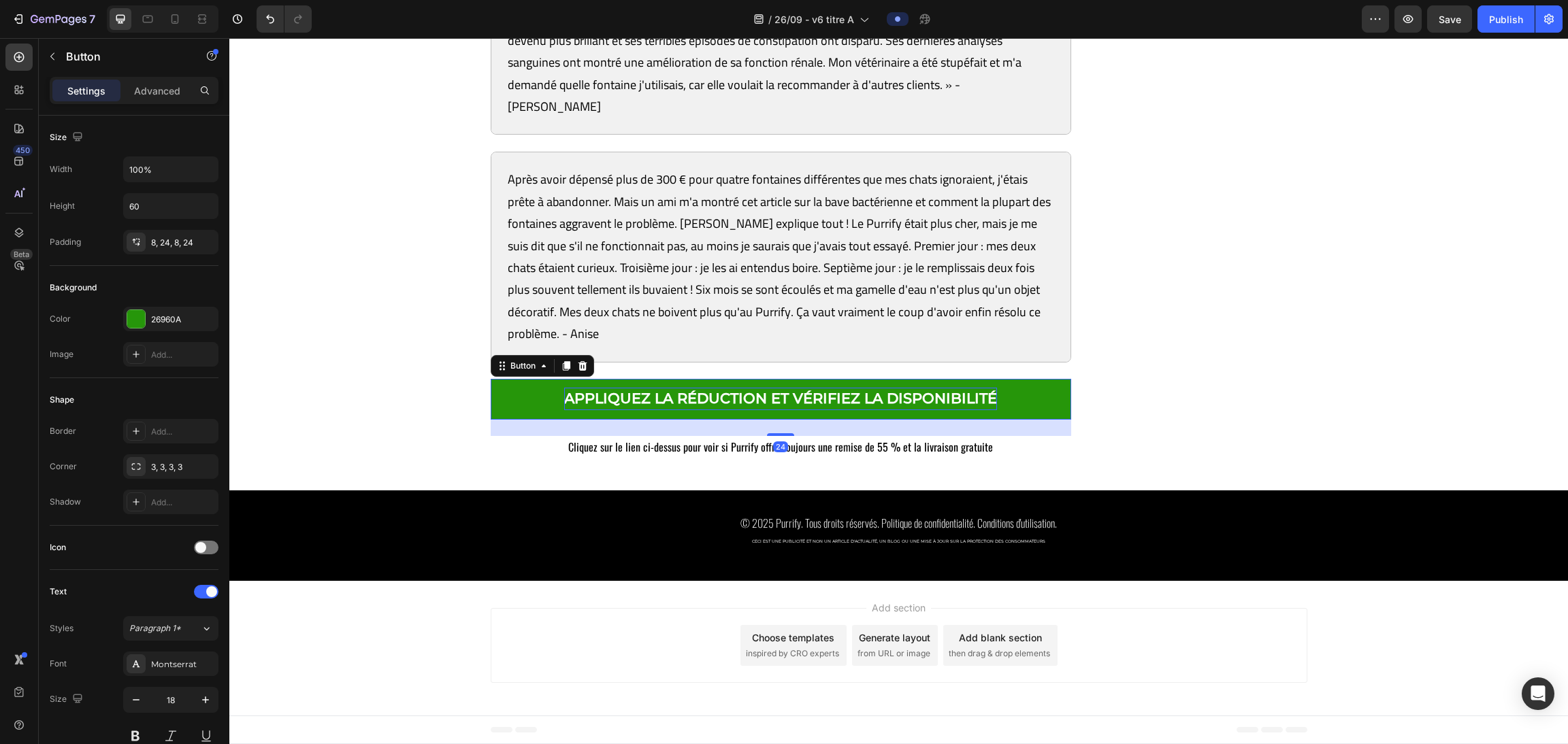
click at [695, 407] on strong "APPLIQUEZ LA RÉDUCTION ET VÉRIFIEZ LA DISPONIBILITÉ" at bounding box center [781, 398] width 433 height 17
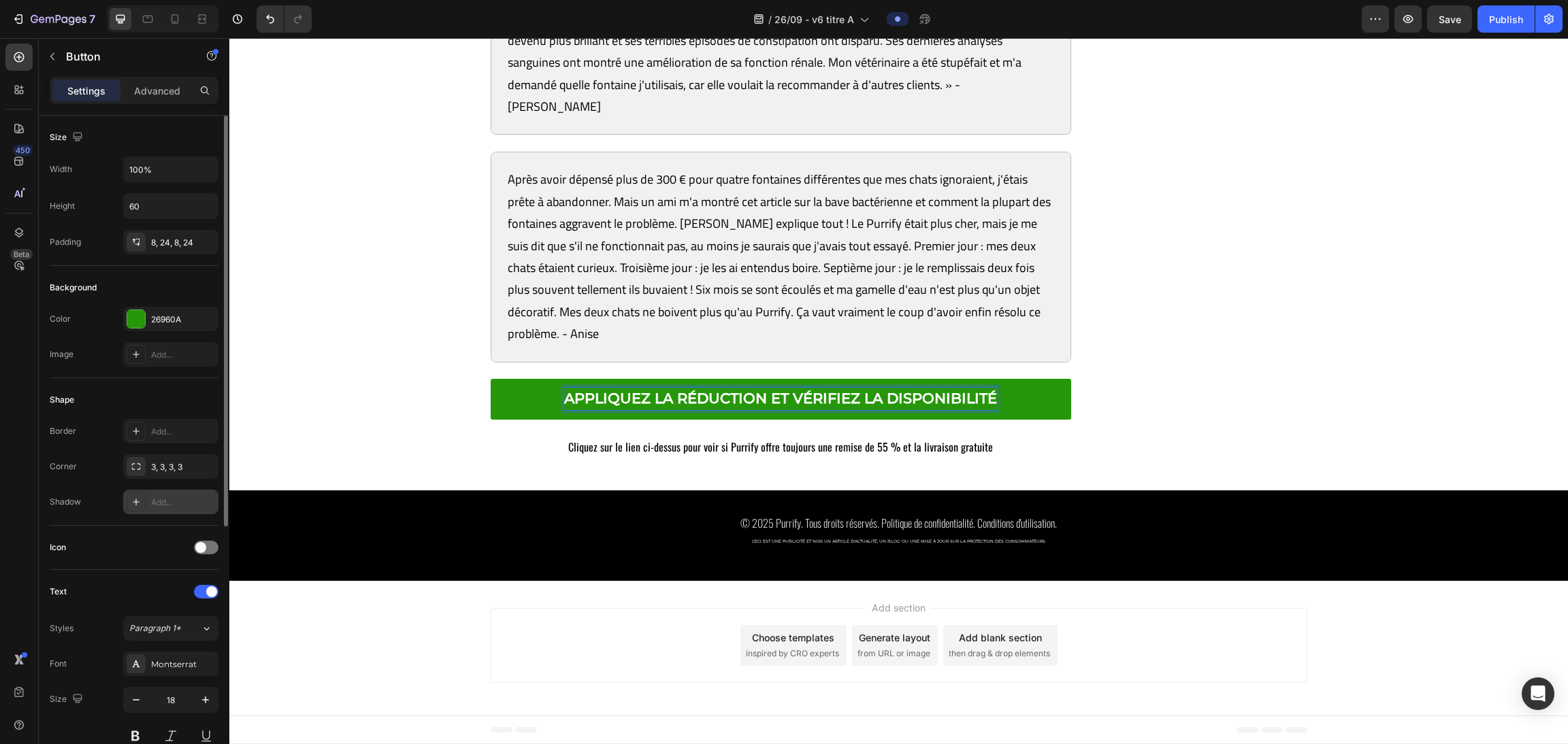
scroll to position [415, 0]
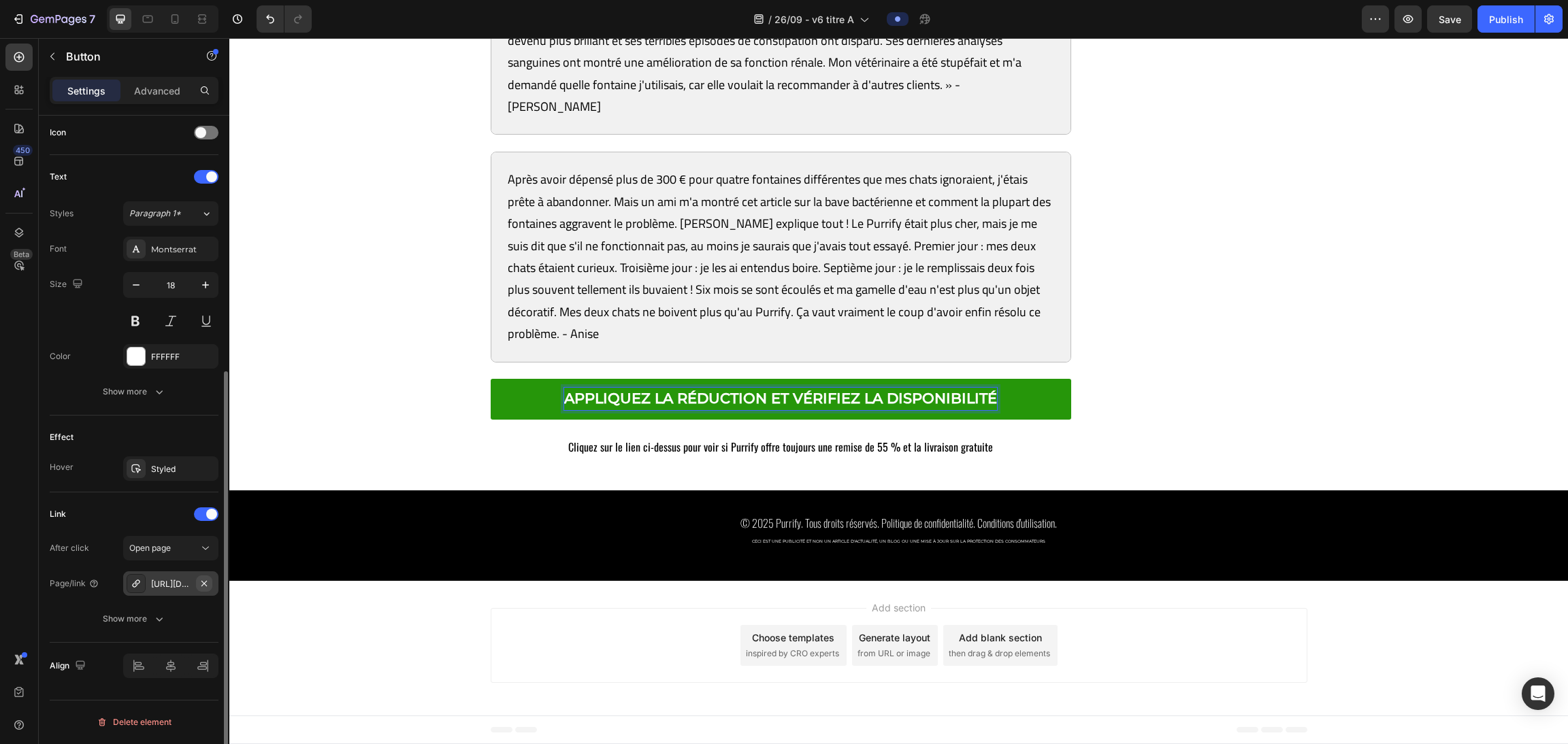
click at [208, 580] on icon "button" at bounding box center [204, 584] width 11 height 11
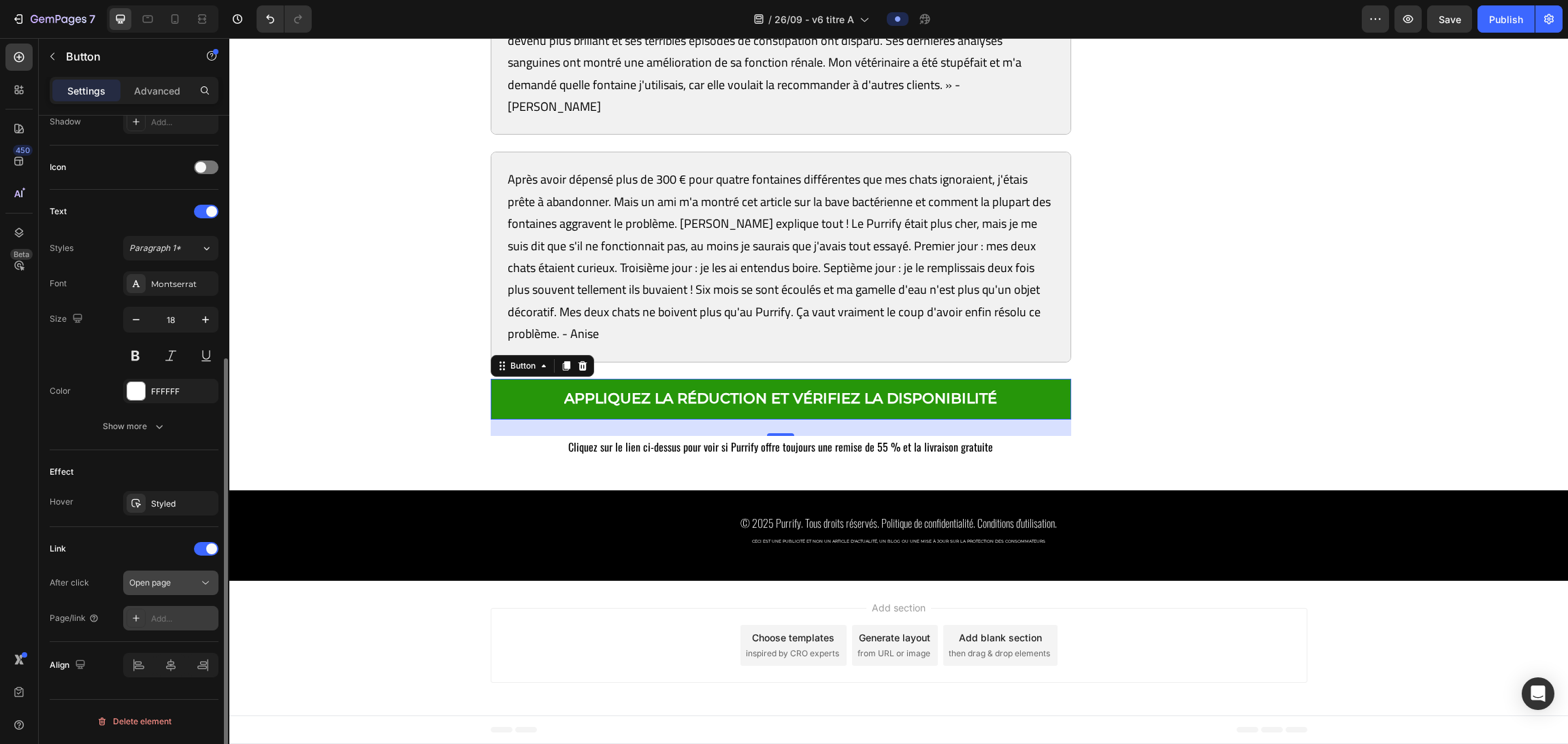
scroll to position [380, 0]
click at [169, 618] on div "Add..." at bounding box center [183, 619] width 64 height 12
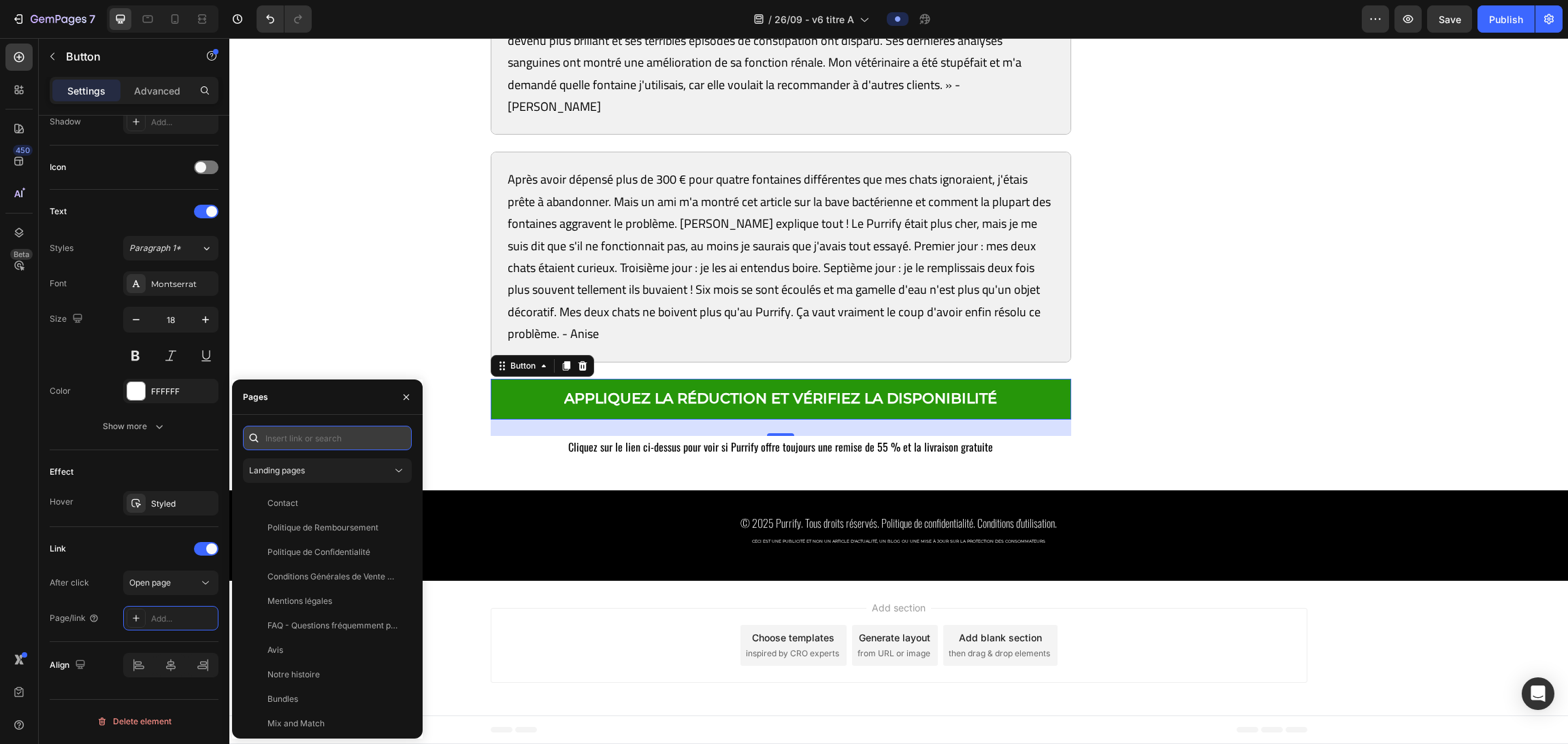
click at [291, 446] on input "text" at bounding box center [327, 438] width 169 height 25
paste input "[URL][DOMAIN_NAME]"
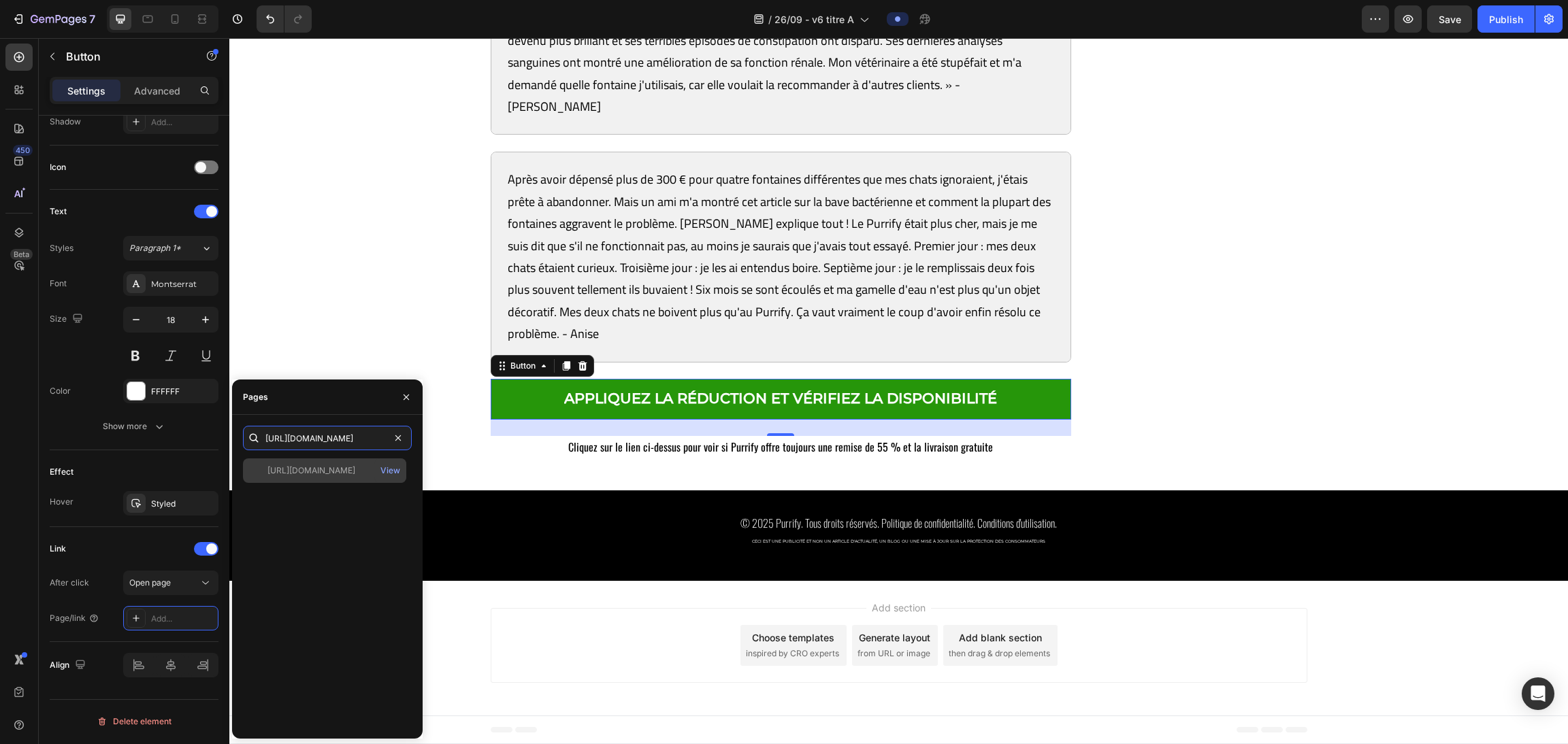
type input "[URL][DOMAIN_NAME]"
click at [344, 462] on div "https://purrify.wampple.com/products/fontaine-a-eau-en-acier-inoxydable-purrify…" at bounding box center [324, 471] width 163 height 25
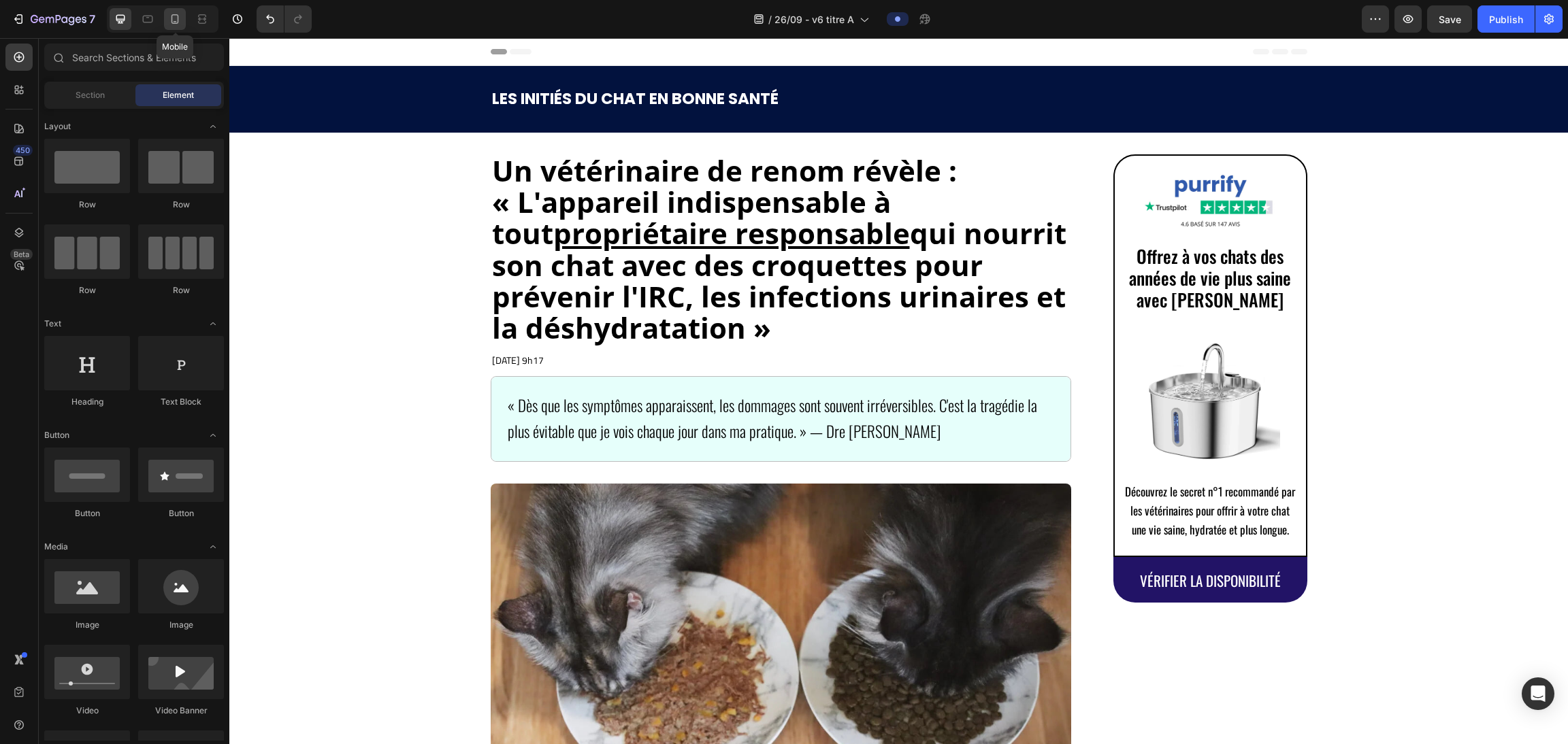
click at [178, 20] on icon at bounding box center [175, 19] width 14 height 14
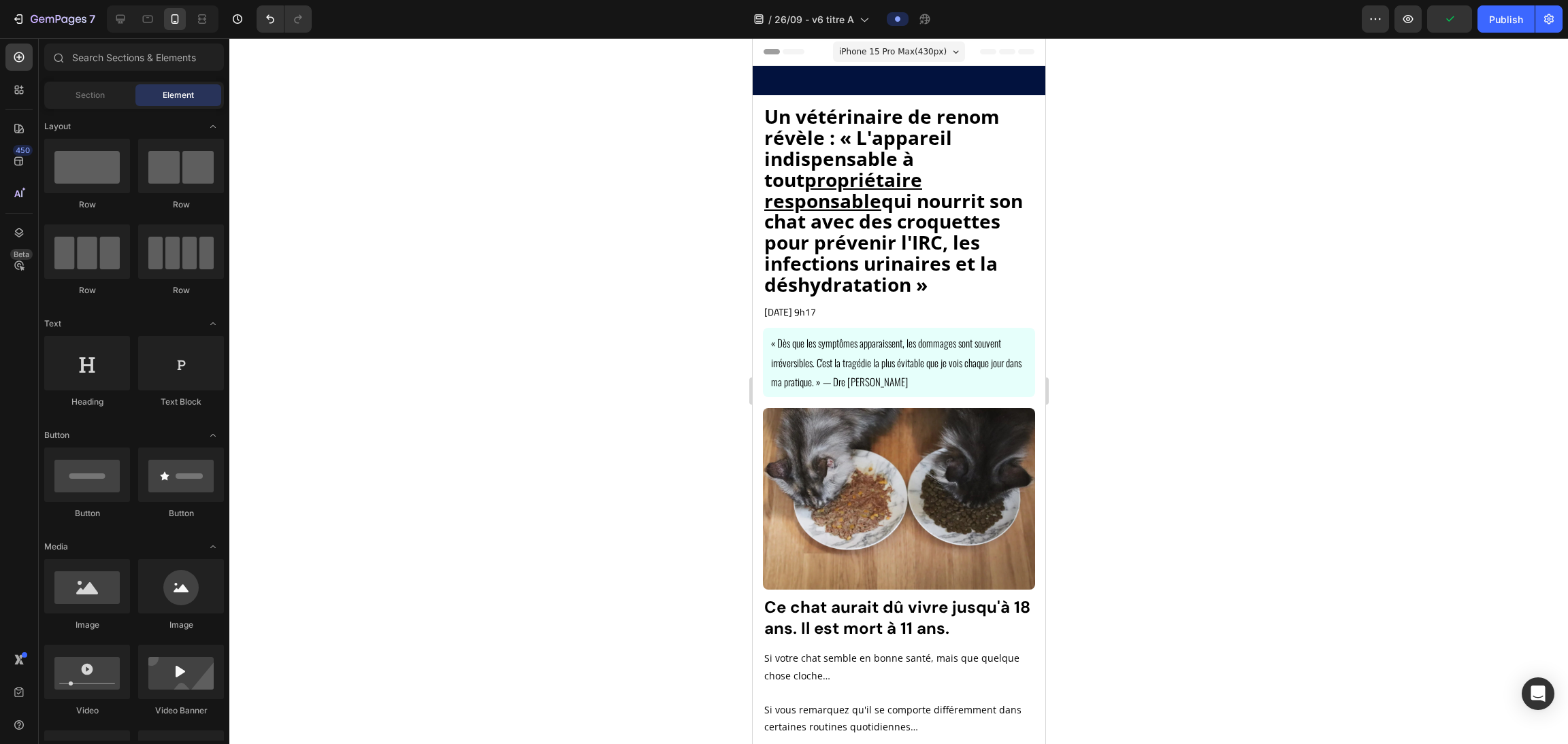
scroll to position [446, 0]
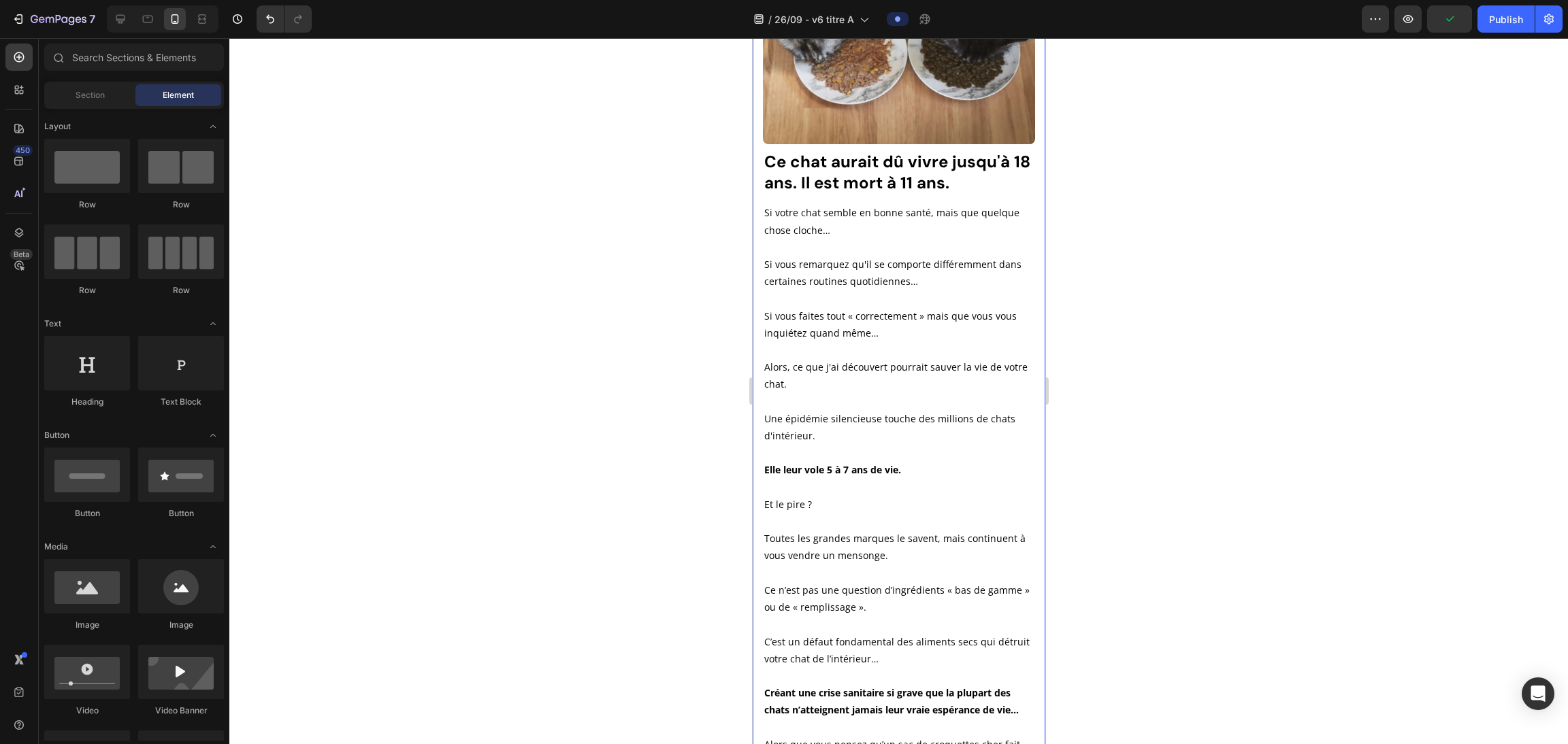
click at [695, 94] on img at bounding box center [898, 53] width 272 height 182
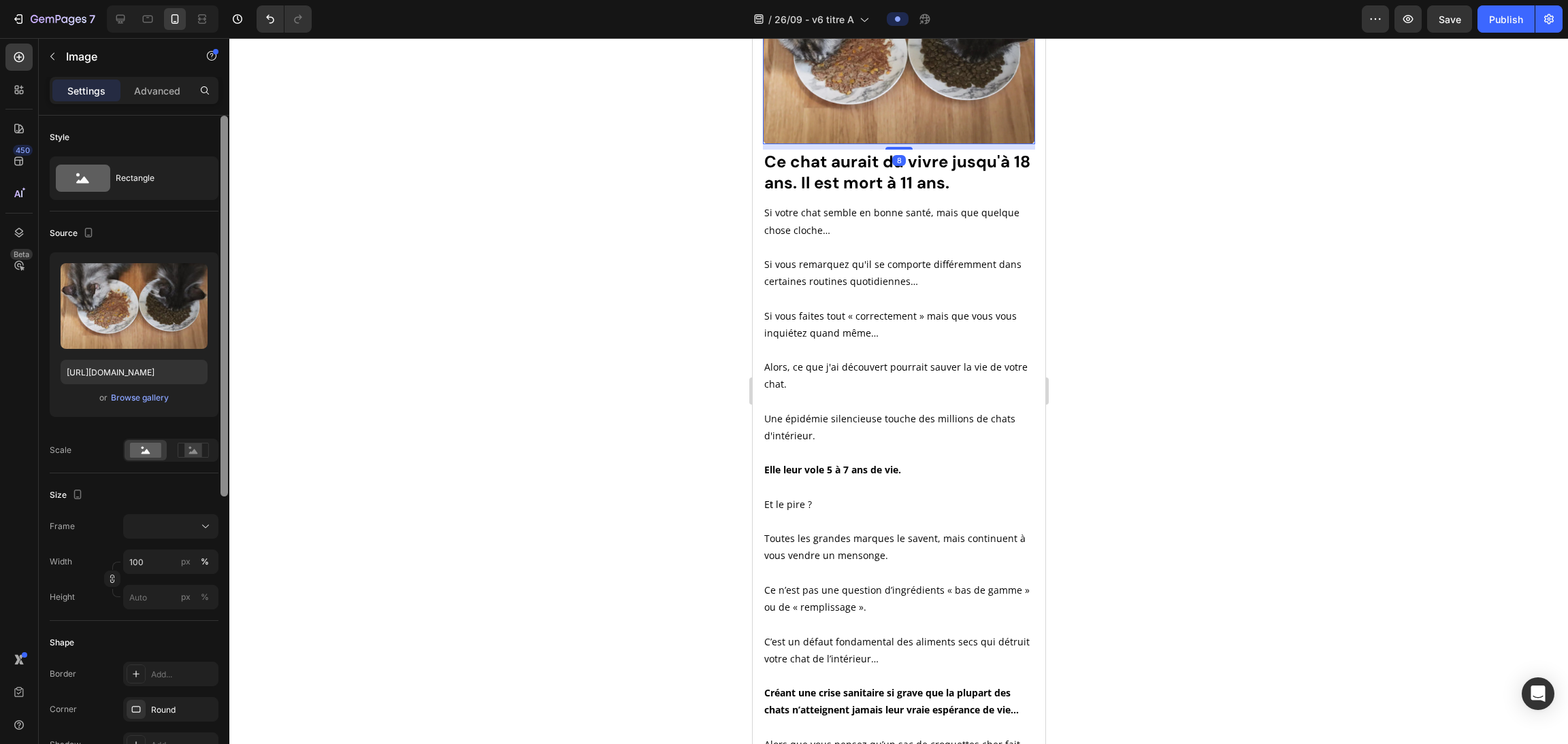
scroll to position [500, 0]
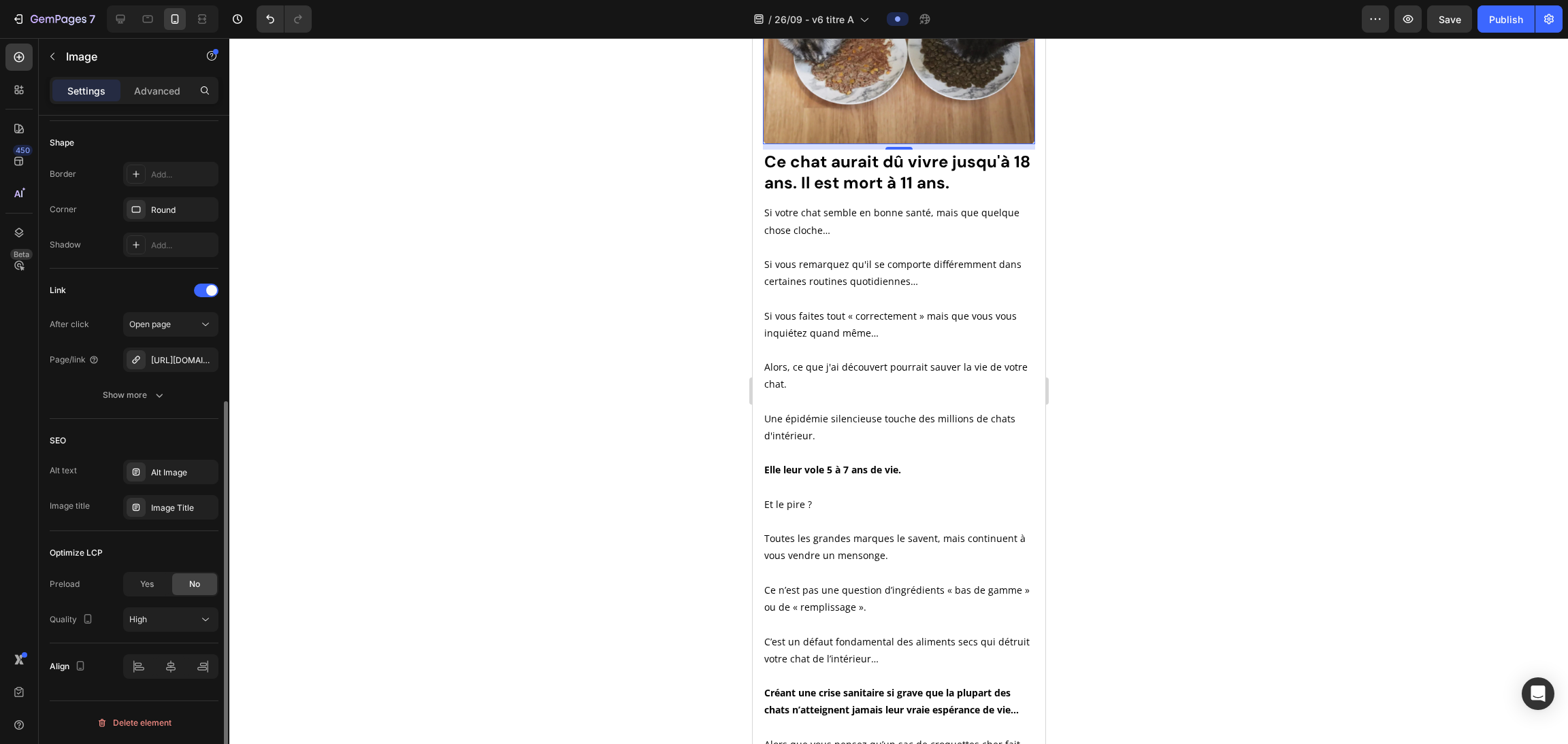
drag, startPoint x: 219, startPoint y: 206, endPoint x: 234, endPoint y: 369, distance: 163.7
click at [234, 0] on div "7 Version history / 26/09 - v6 titre A Preview Save Publish 450 Beta Sections(1…" at bounding box center [784, 0] width 1568 height 0
click at [177, 354] on div "[URL][DOMAIN_NAME]" at bounding box center [171, 360] width 40 height 12
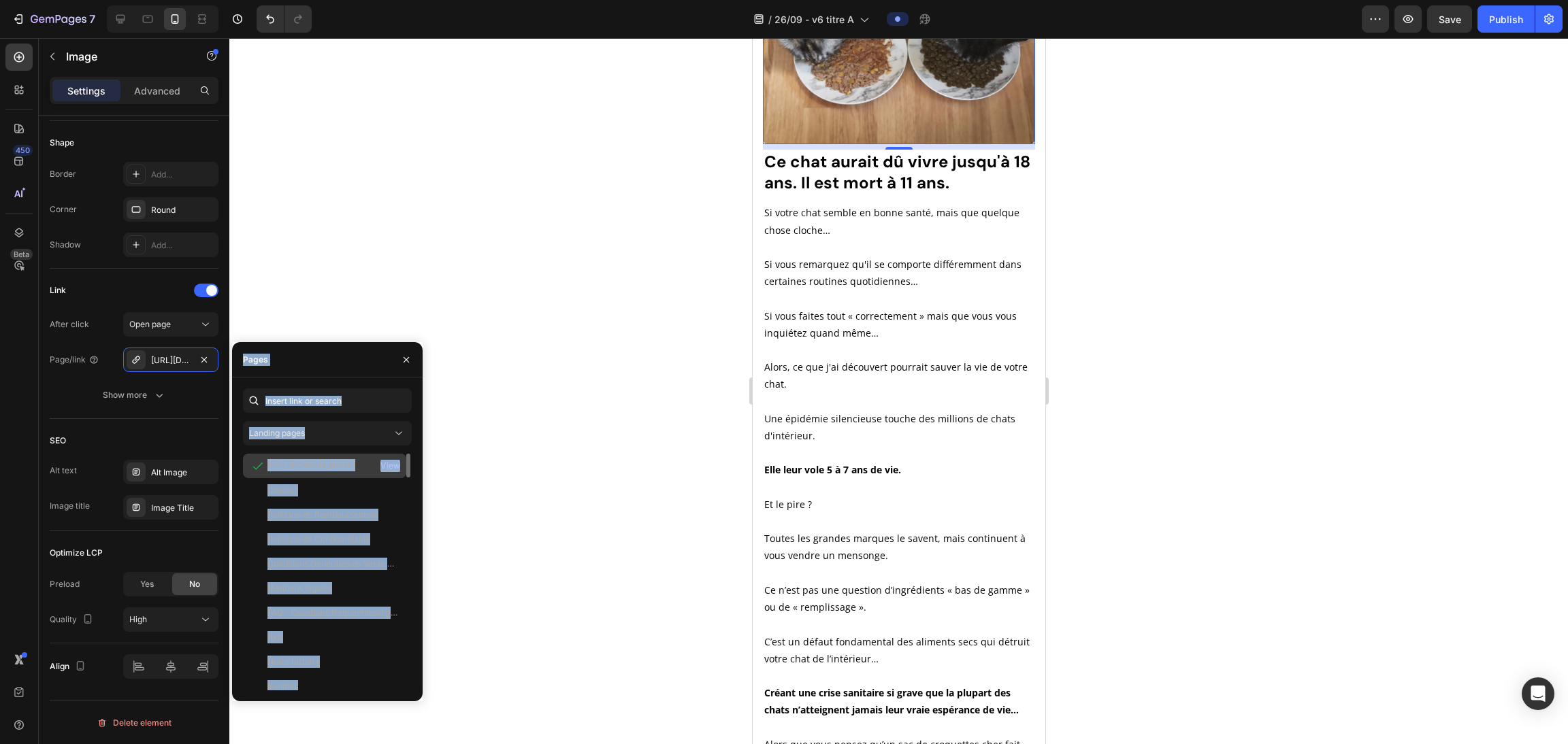
click at [385, 462] on div "View" at bounding box center [390, 466] width 20 height 12
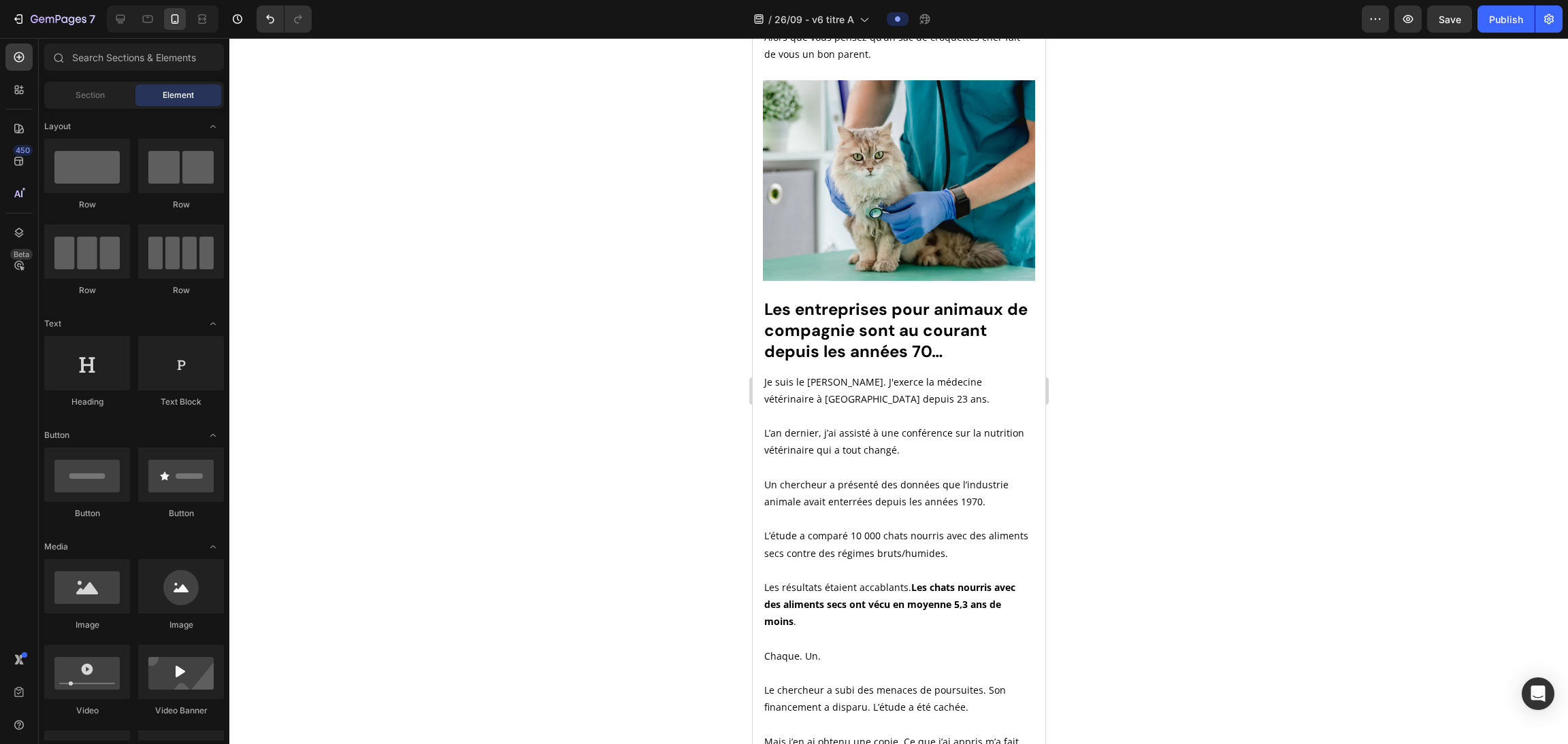
scroll to position [1177, 0]
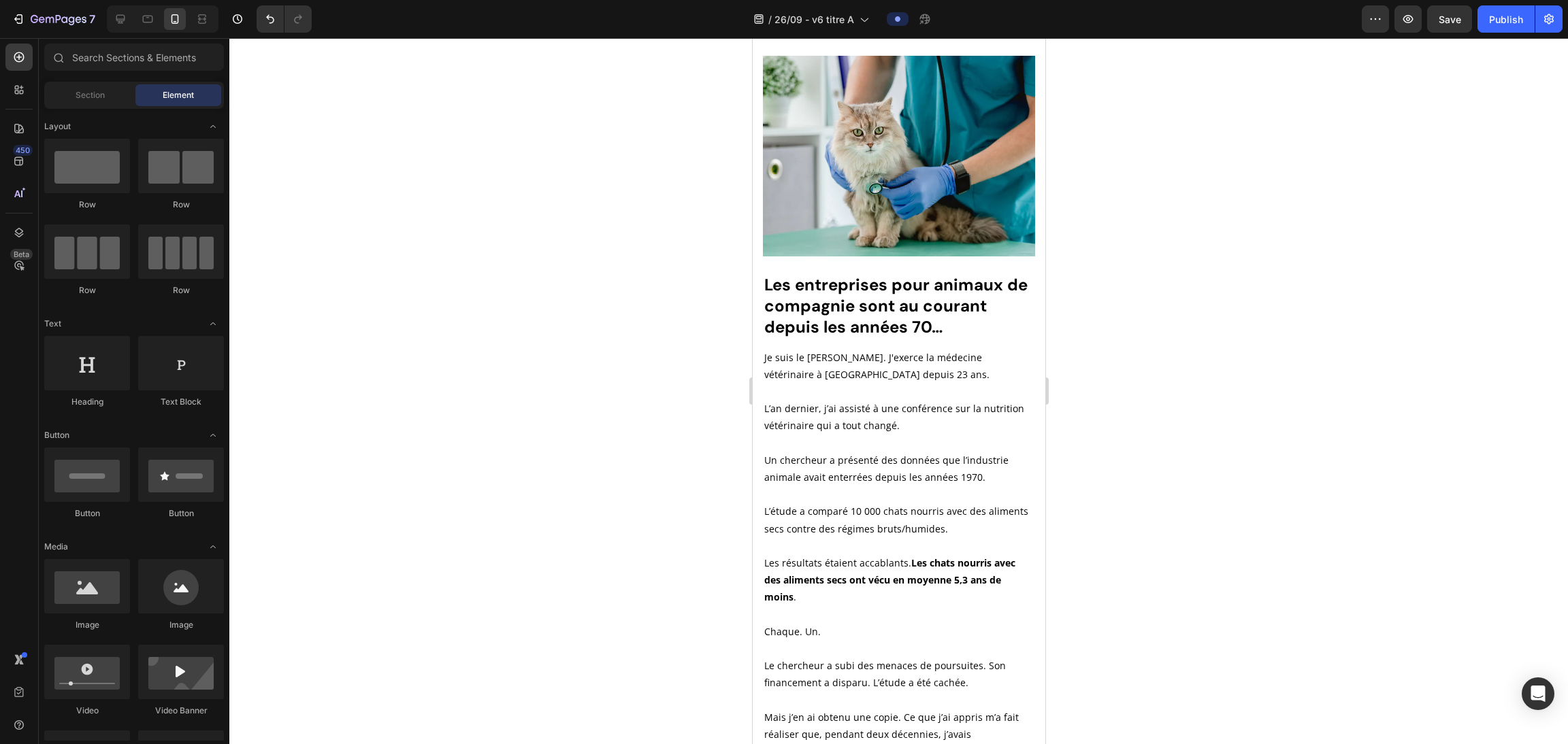
drag, startPoint x: 1036, startPoint y: 102, endPoint x: 1897, endPoint y: 188, distance: 865.3
click at [695, 150] on img at bounding box center [898, 156] width 272 height 201
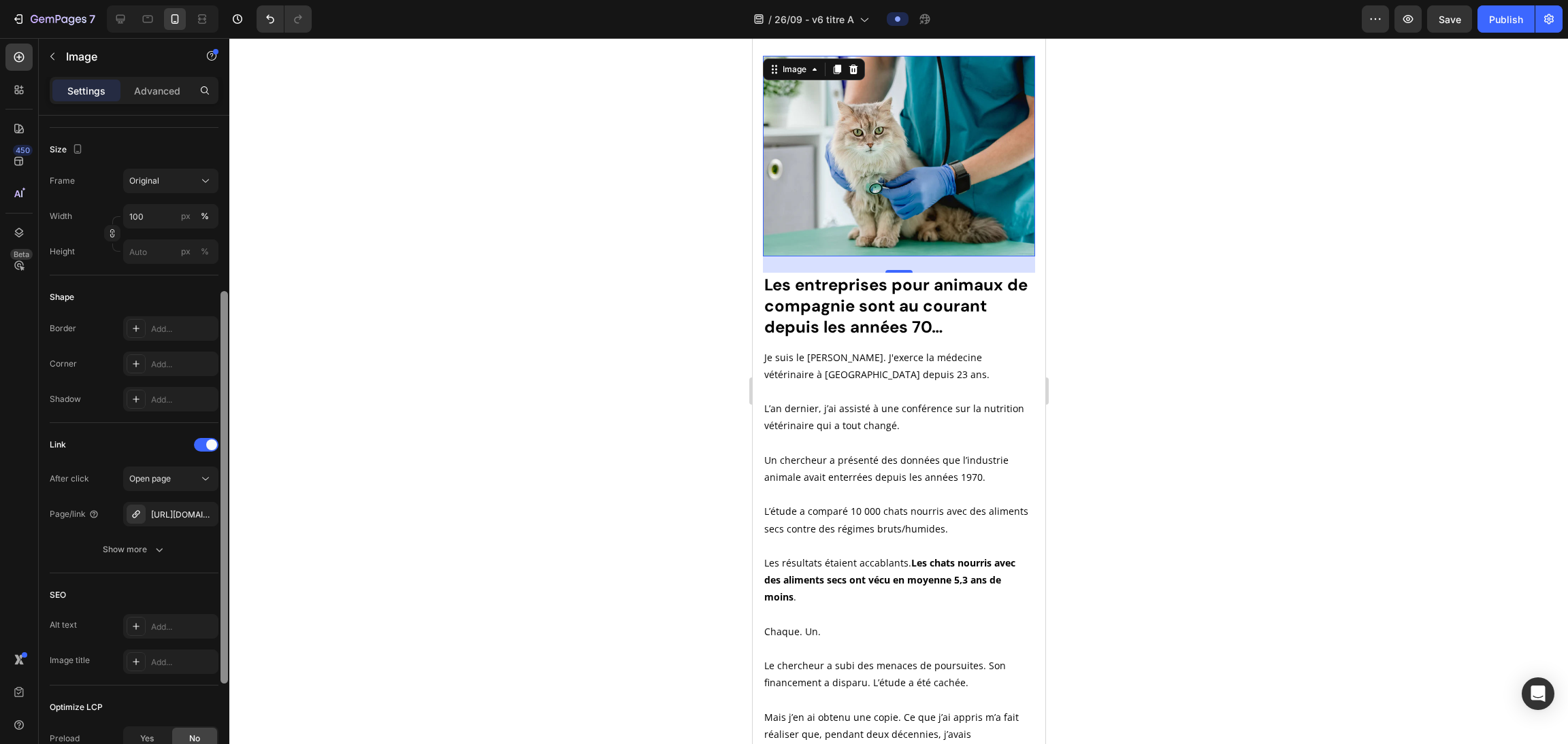
drag, startPoint x: 223, startPoint y: 294, endPoint x: 264, endPoint y: 479, distance: 189.5
click at [264, 0] on div "7 Version history / 26/09 - v6 titre A Preview Save Publish 450 Beta Sections(1…" at bounding box center [784, 0] width 1568 height 0
click at [163, 513] on div "[URL][DOMAIN_NAME]" at bounding box center [171, 514] width 40 height 12
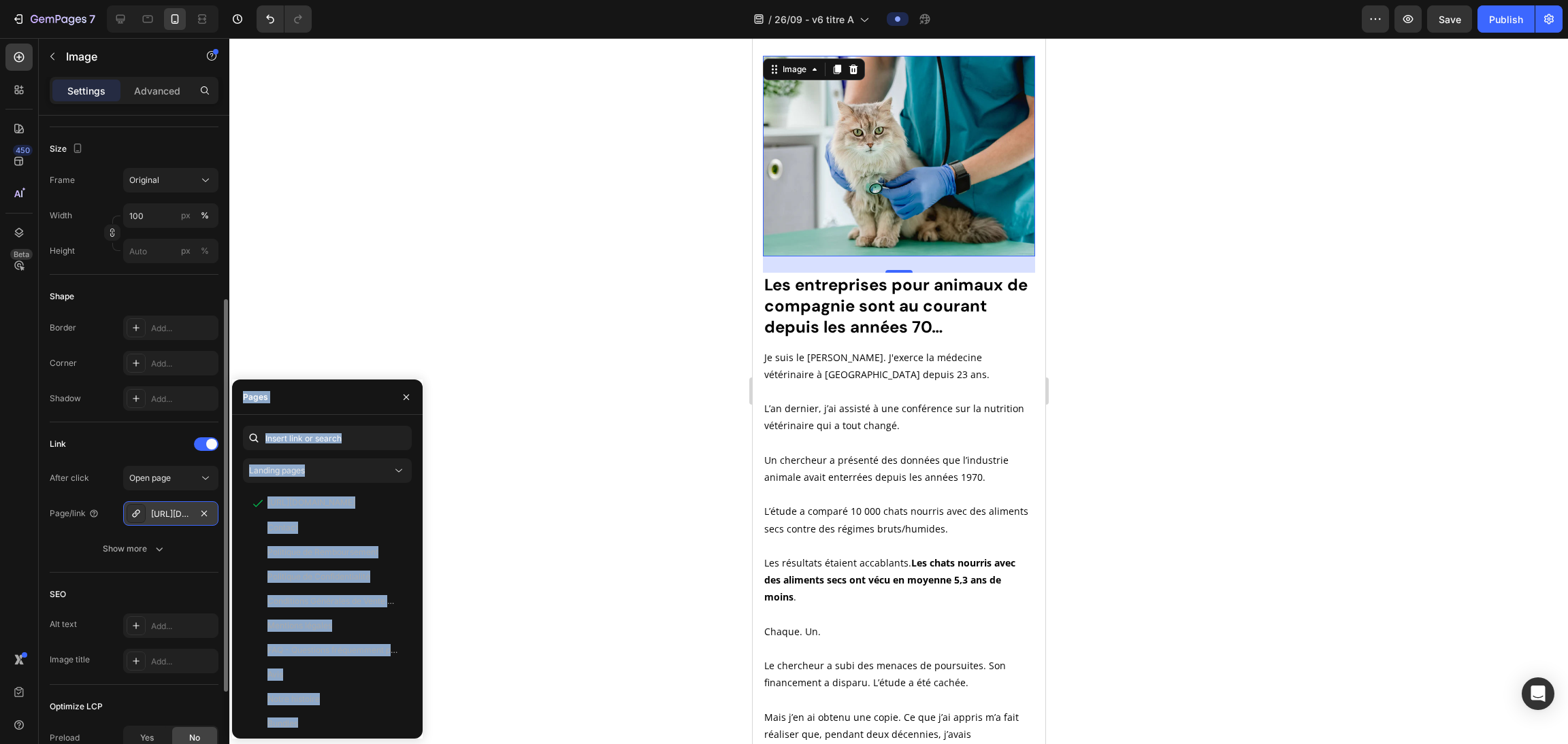
click at [174, 513] on div "[URL][DOMAIN_NAME]" at bounding box center [171, 514] width 40 height 12
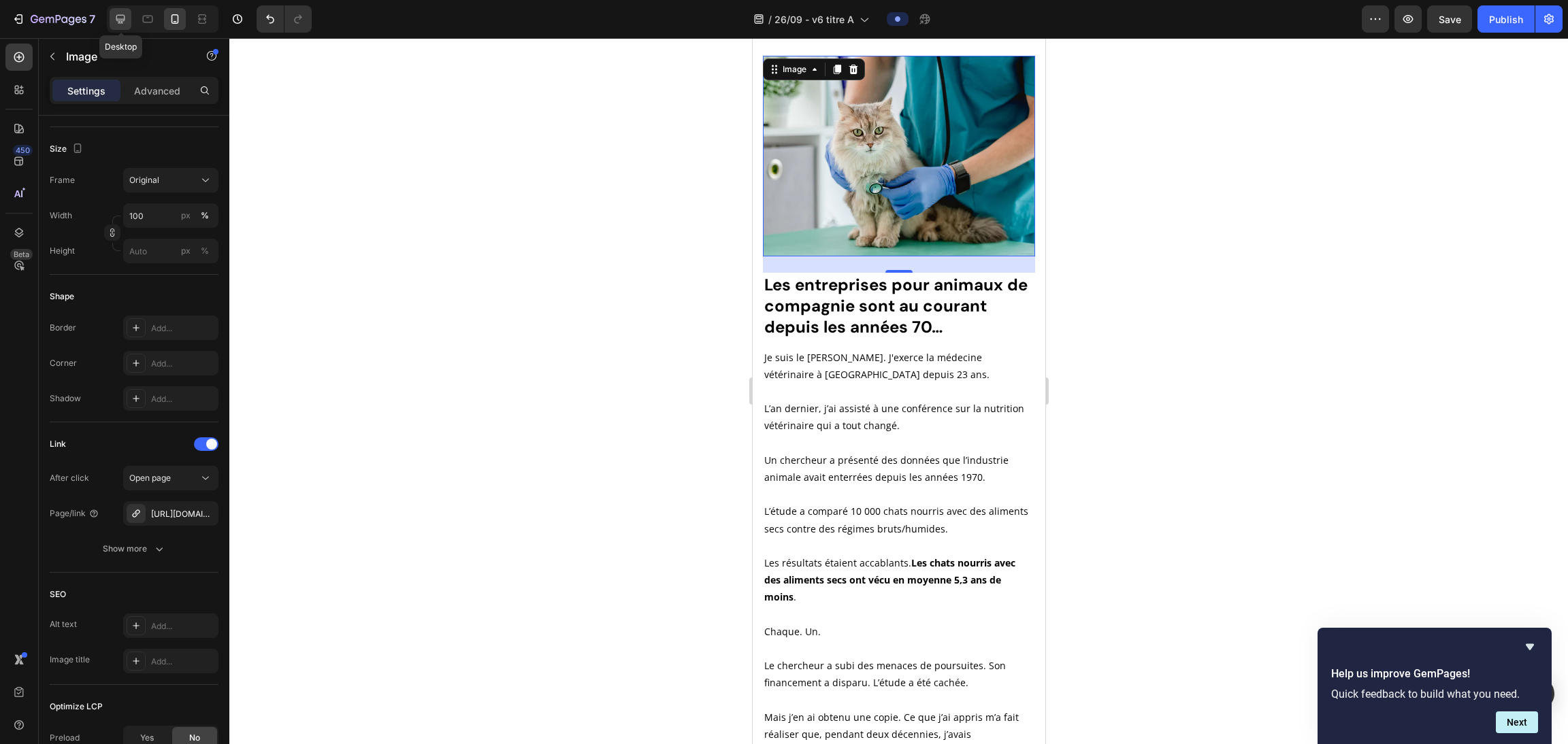
click at [124, 22] on icon at bounding box center [120, 19] width 14 height 14
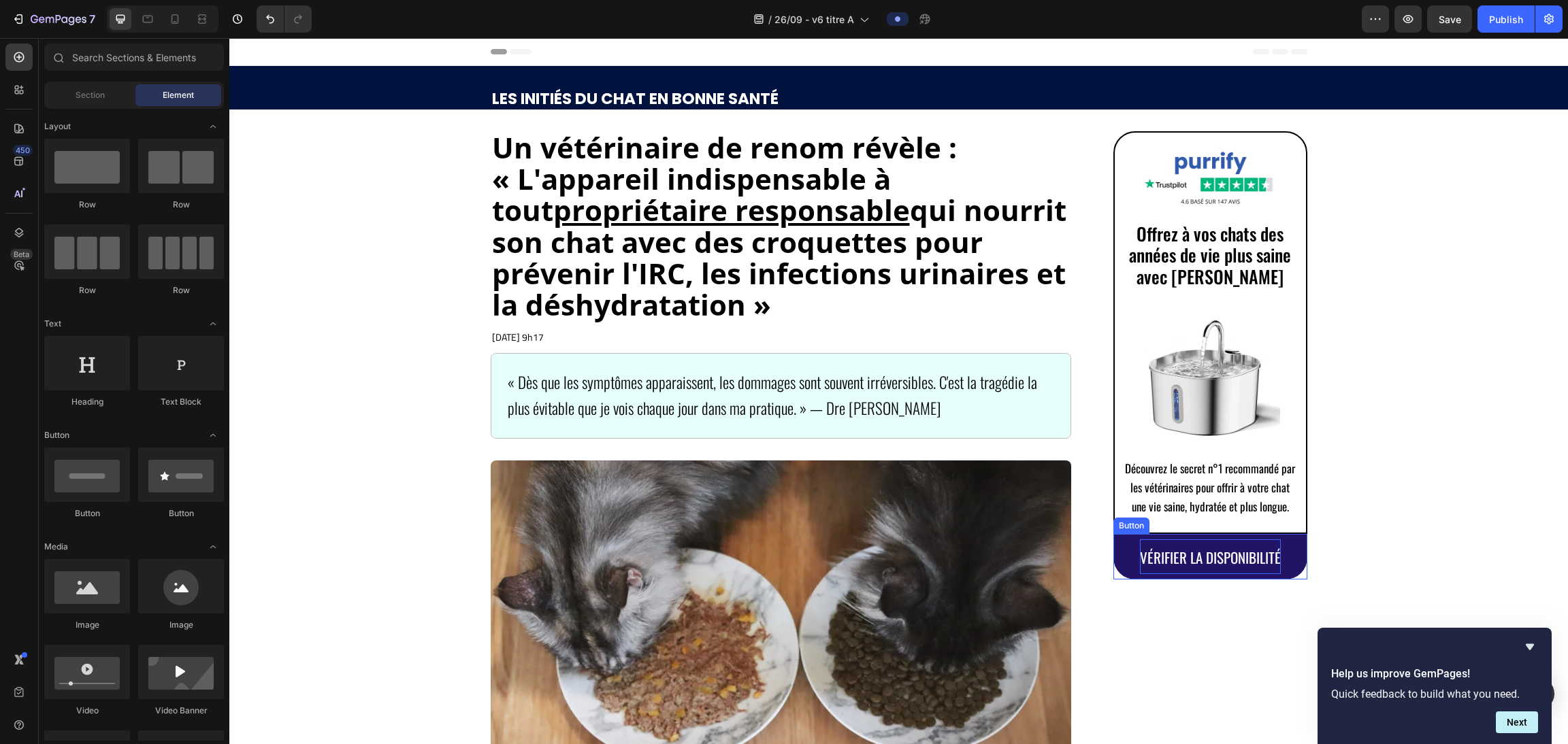
click at [695, 552] on span "VÉRIFIER LA DISPONIBILITÉ" at bounding box center [1210, 557] width 141 height 21
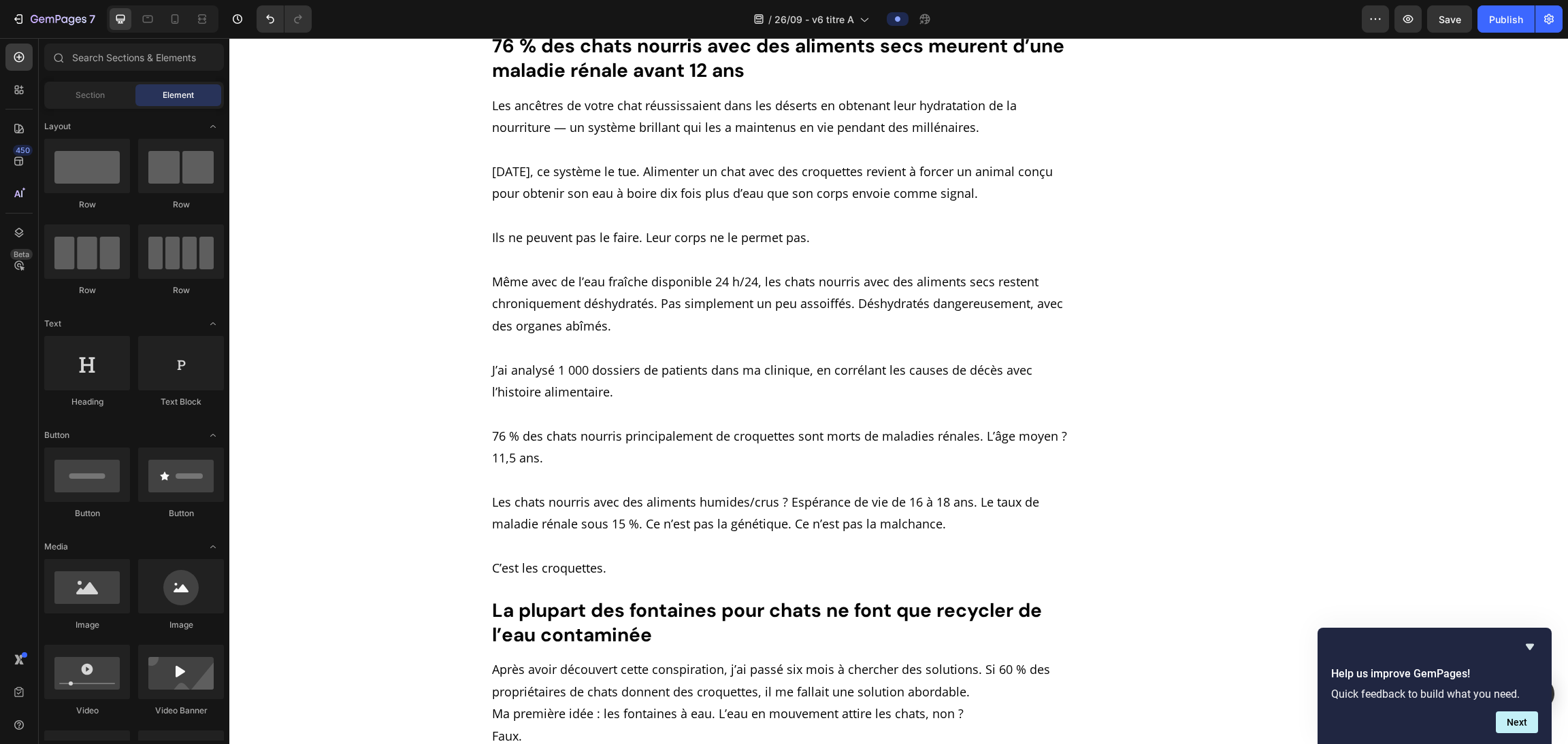
scroll to position [9950, 0]
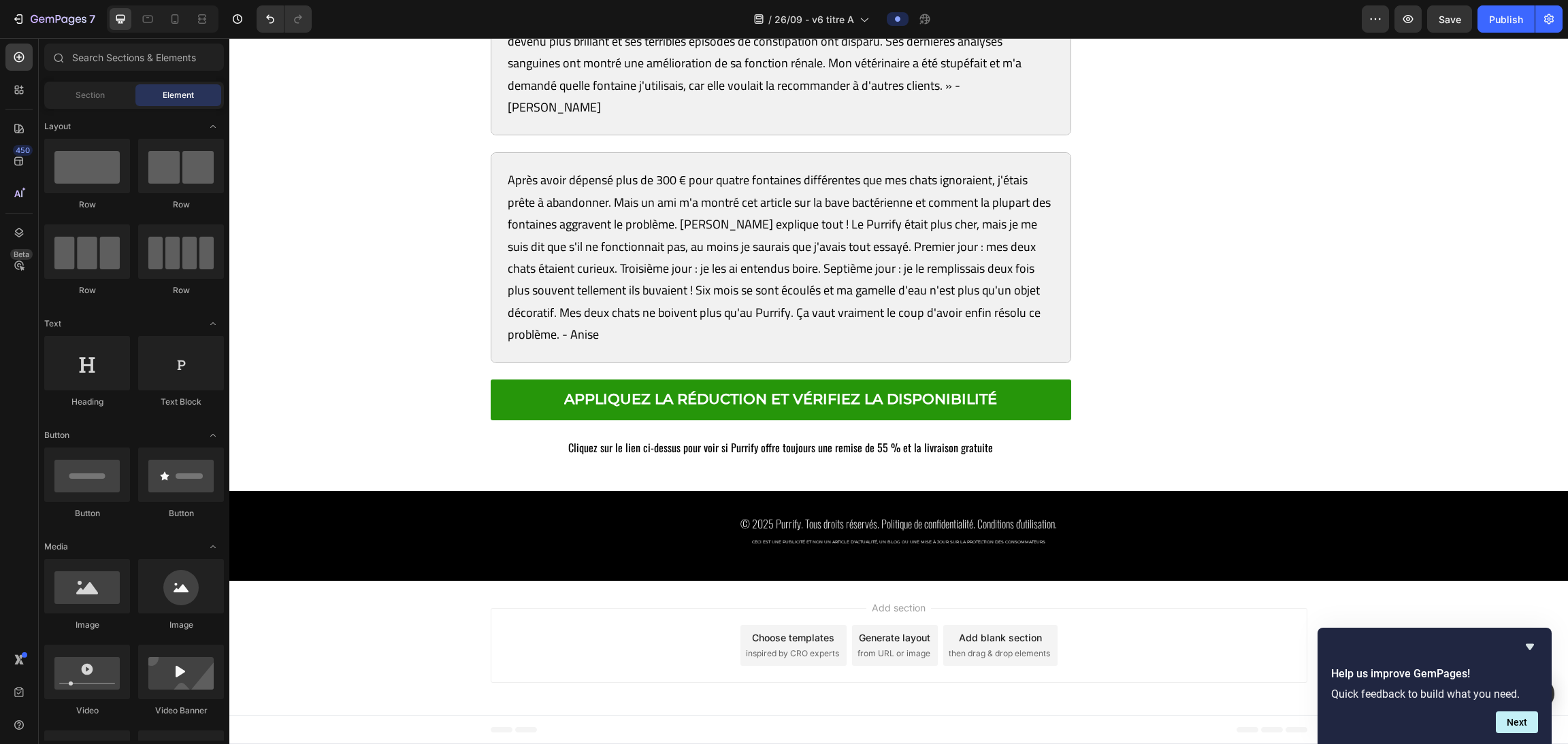
drag, startPoint x: 1567, startPoint y: 81, endPoint x: 1647, endPoint y: 771, distance: 694.6
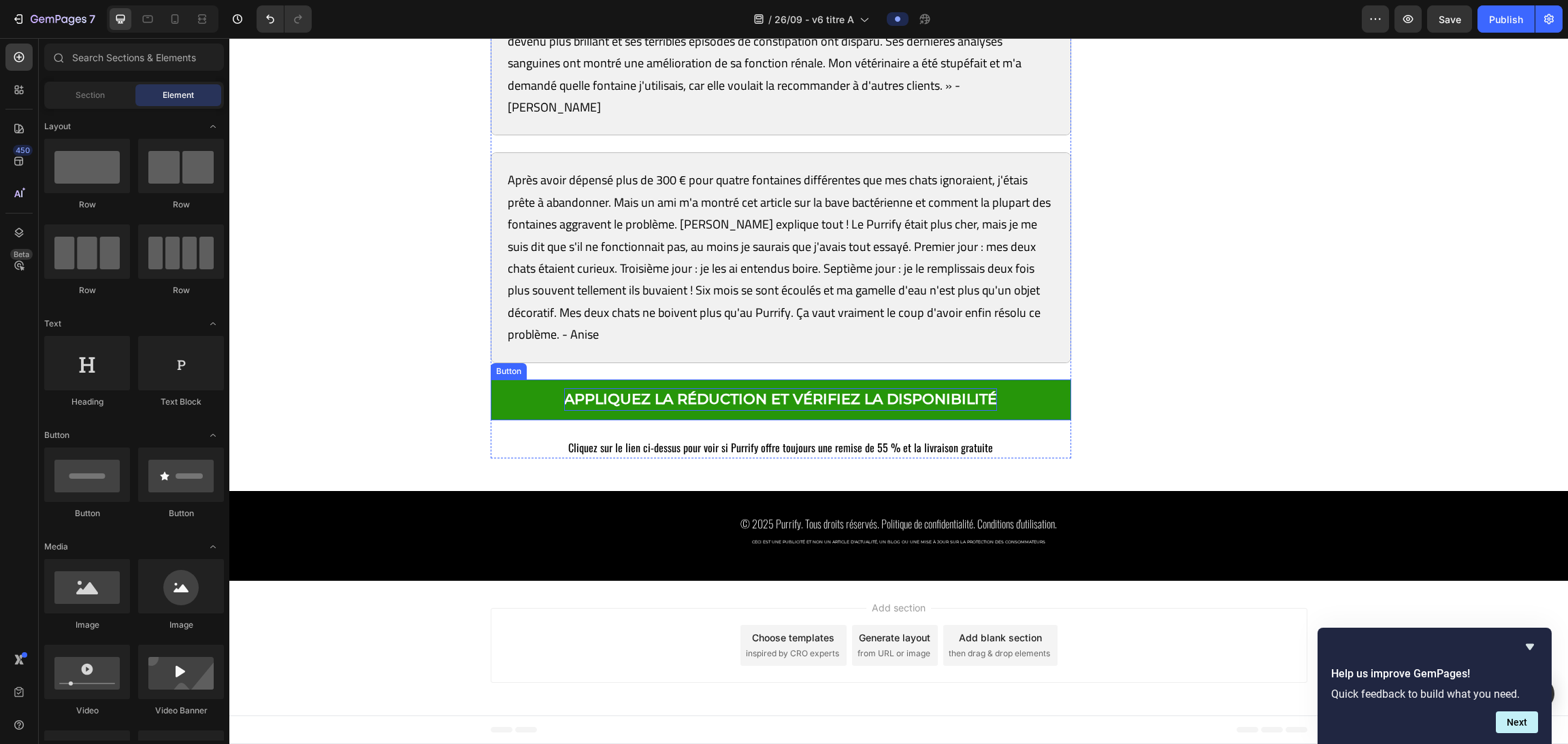
click at [695, 391] on strong "APPLIQUEZ LA RÉDUCTION ET VÉRIFIEZ LA DISPONIBILITÉ" at bounding box center [781, 399] width 433 height 17
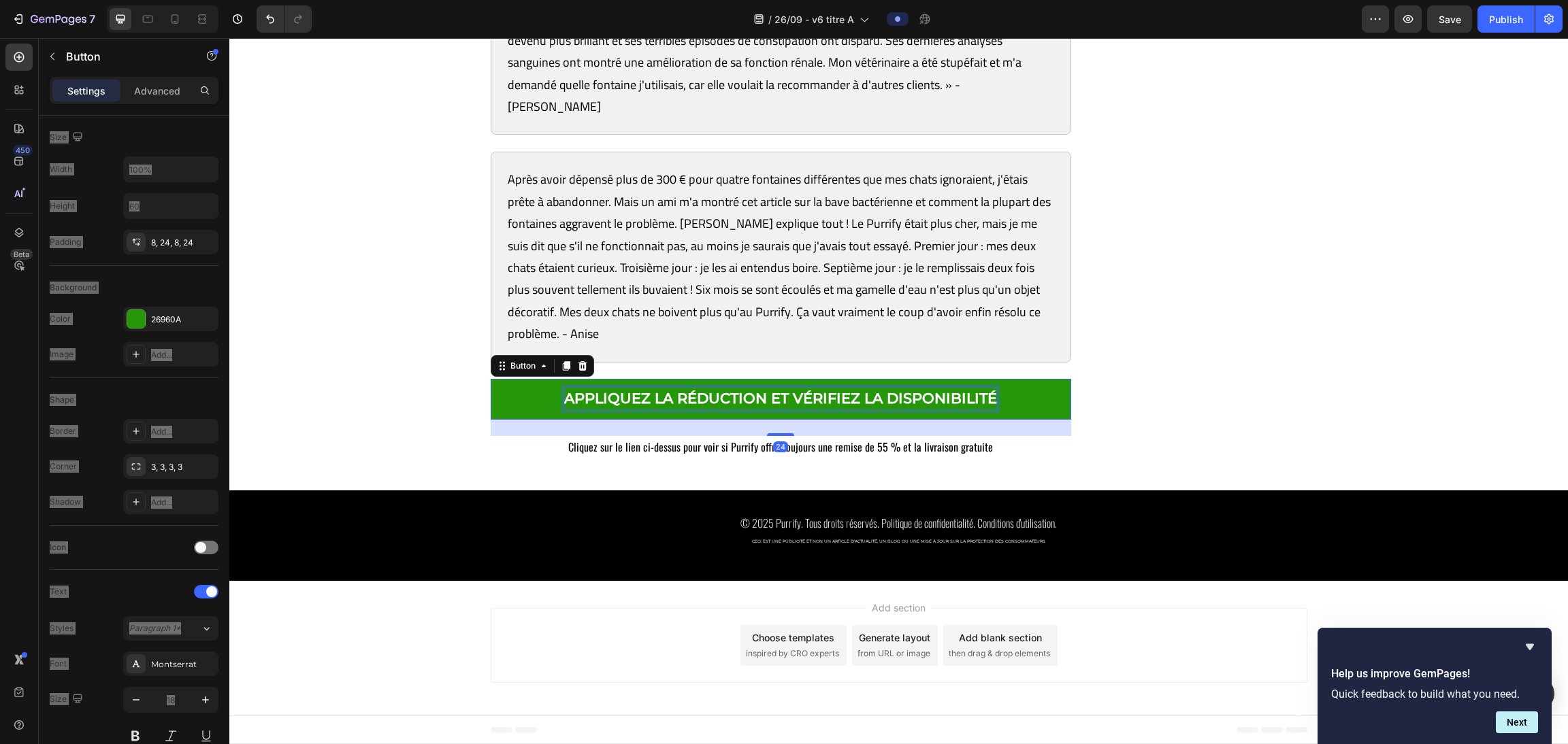
click at [695, 392] on strong "APPLIQUEZ LA RÉDUCTION ET VÉRIFIEZ LA DISPONIBILITÉ" at bounding box center [781, 398] width 433 height 17
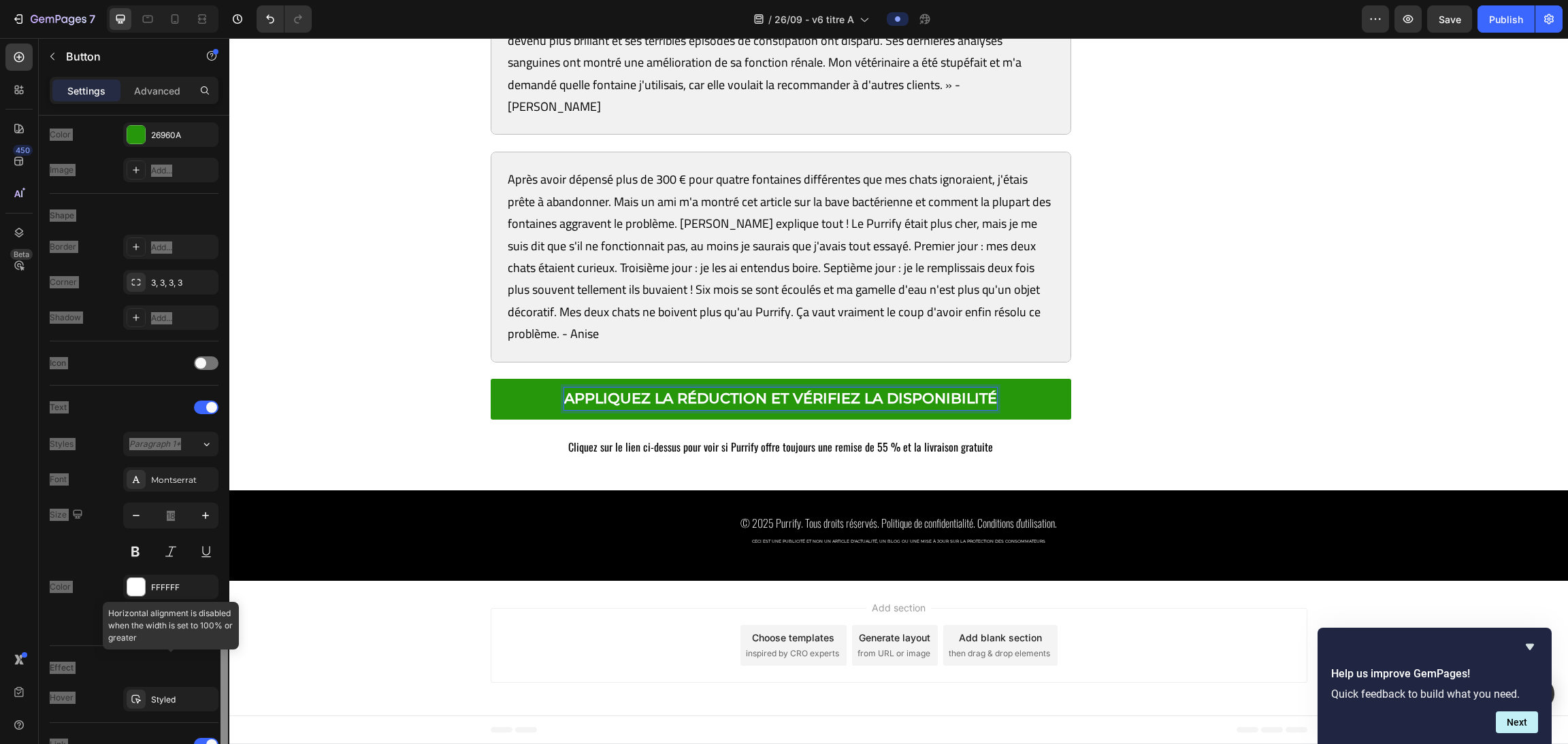
scroll to position [415, 0]
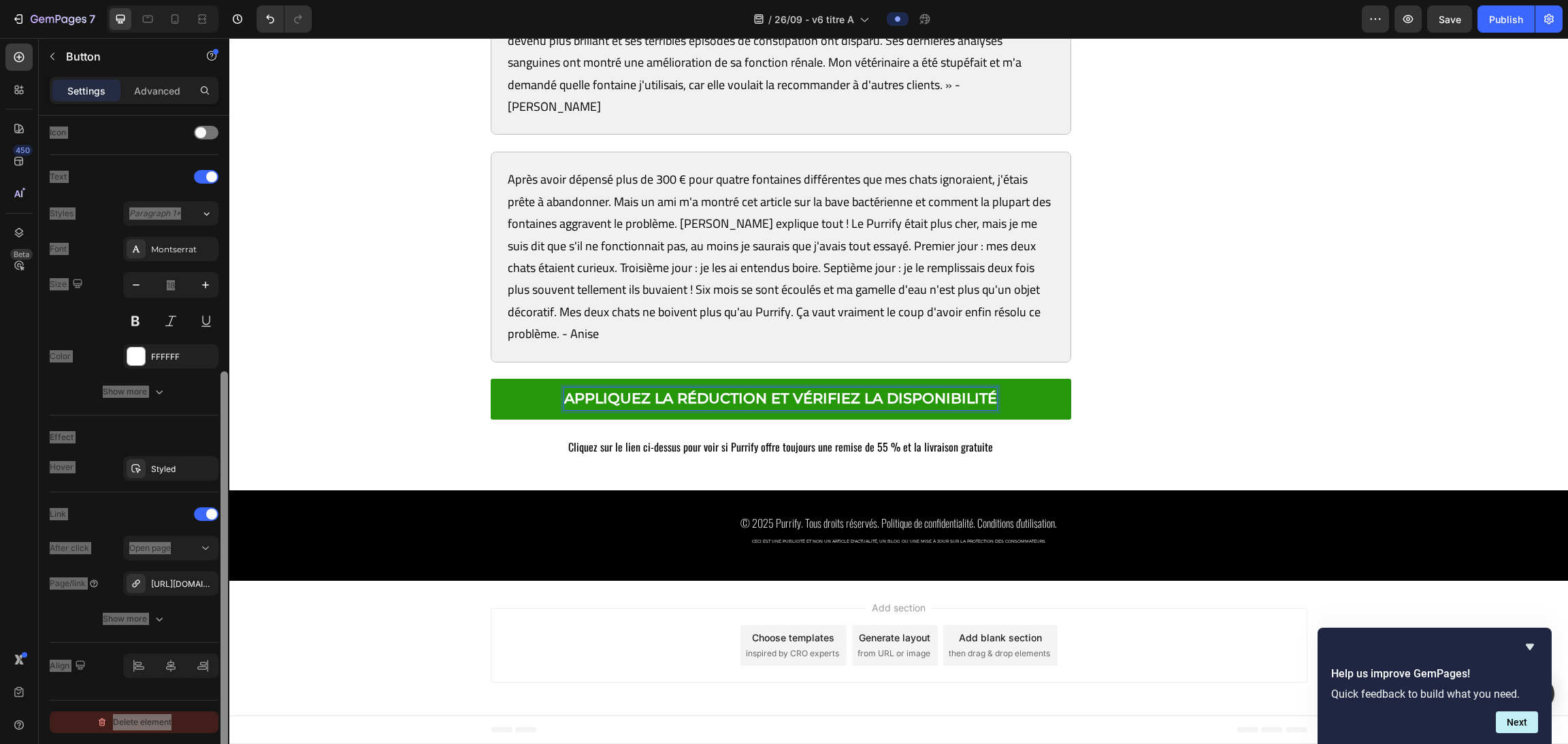
drag, startPoint x: 223, startPoint y: 340, endPoint x: 213, endPoint y: 716, distance: 376.1
click at [213, 661] on div "Size Width 100% Height 60 Padding 8, 24, 8, 24 Background Color 26960A Image Ad…" at bounding box center [134, 449] width 191 height 668
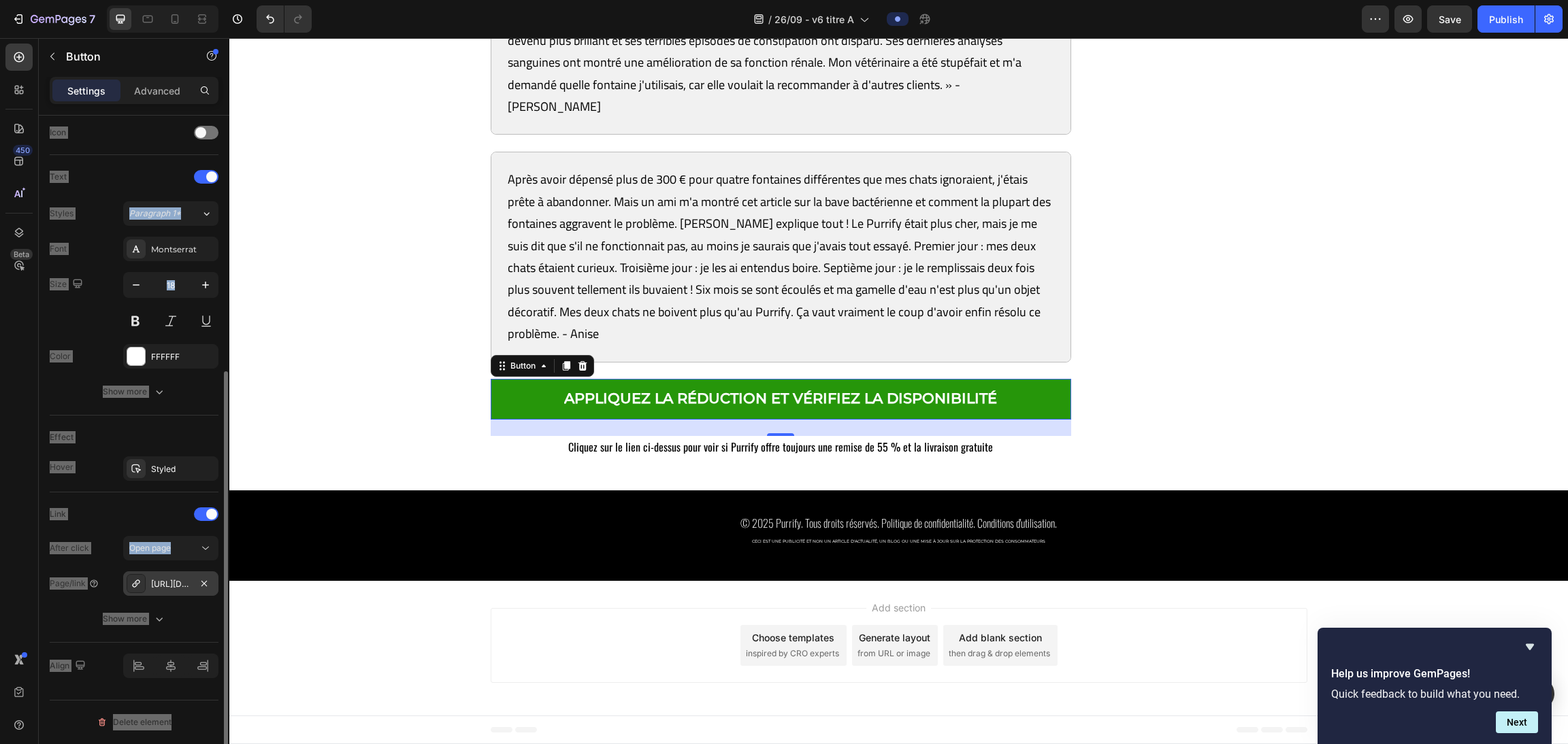
click at [165, 585] on div "[URL][DOMAIN_NAME]" at bounding box center [171, 584] width 40 height 12
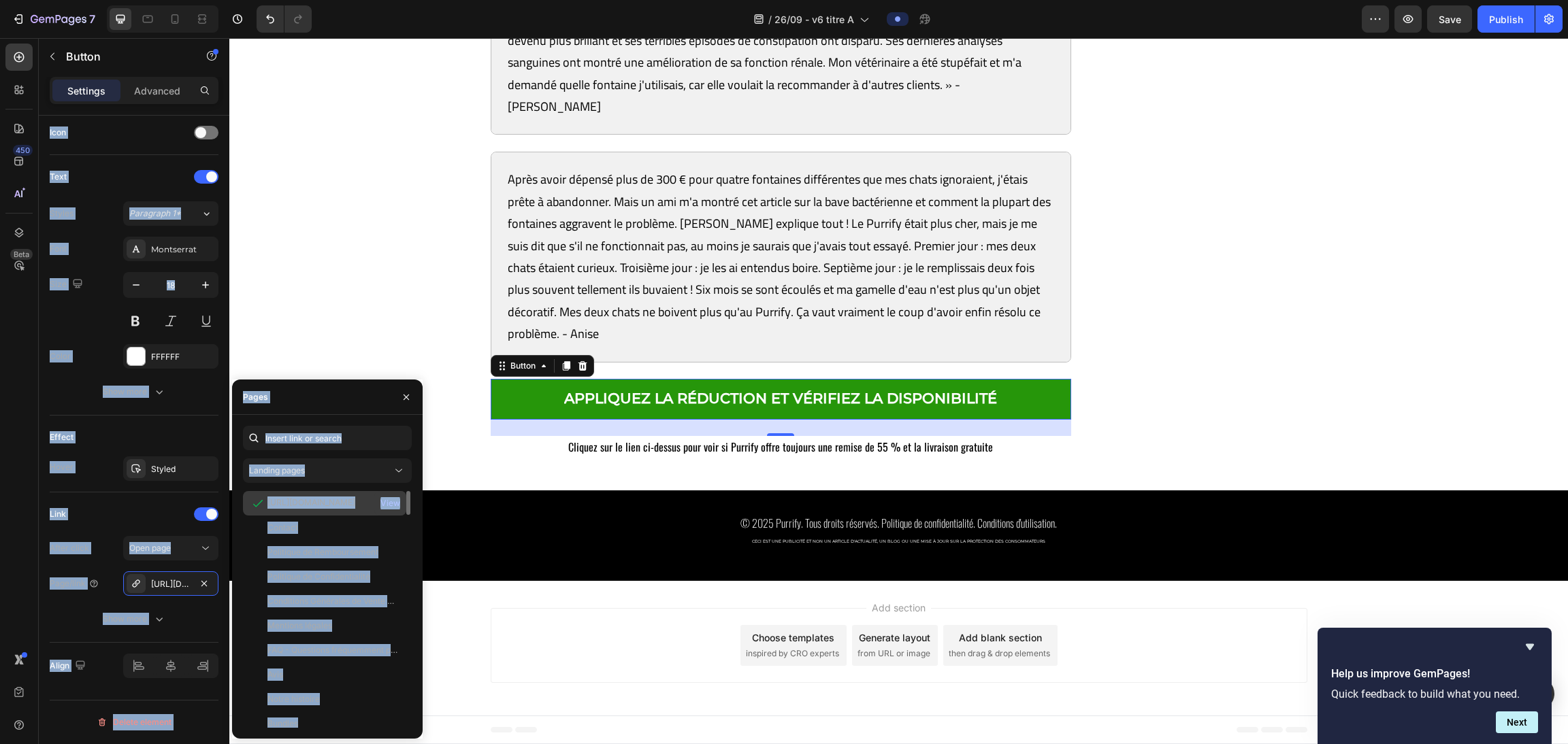
click at [384, 502] on div "View" at bounding box center [390, 503] width 20 height 12
click at [173, 18] on icon at bounding box center [175, 19] width 14 height 14
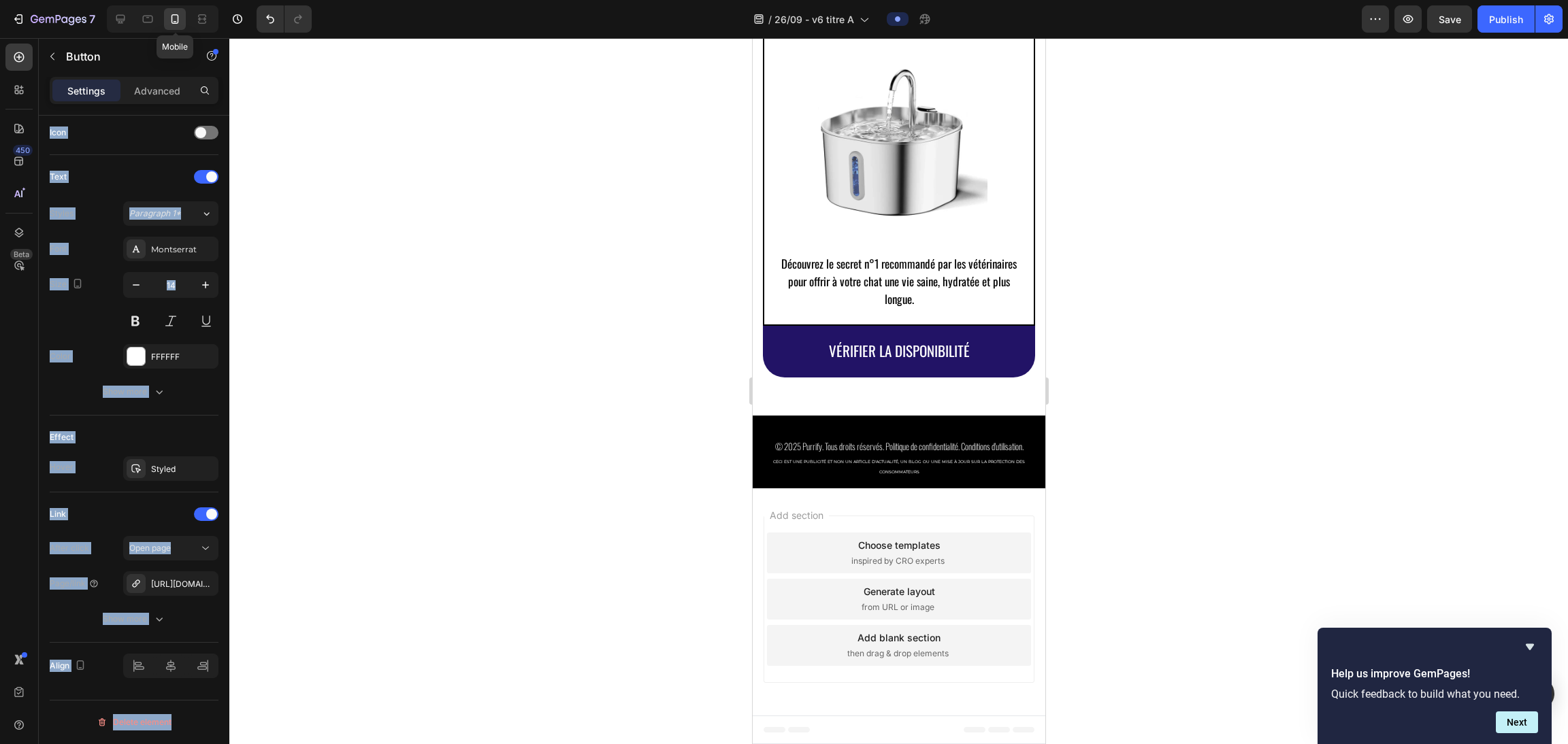
scroll to position [9419, 0]
click at [119, 21] on icon at bounding box center [120, 19] width 9 height 9
type input "18"
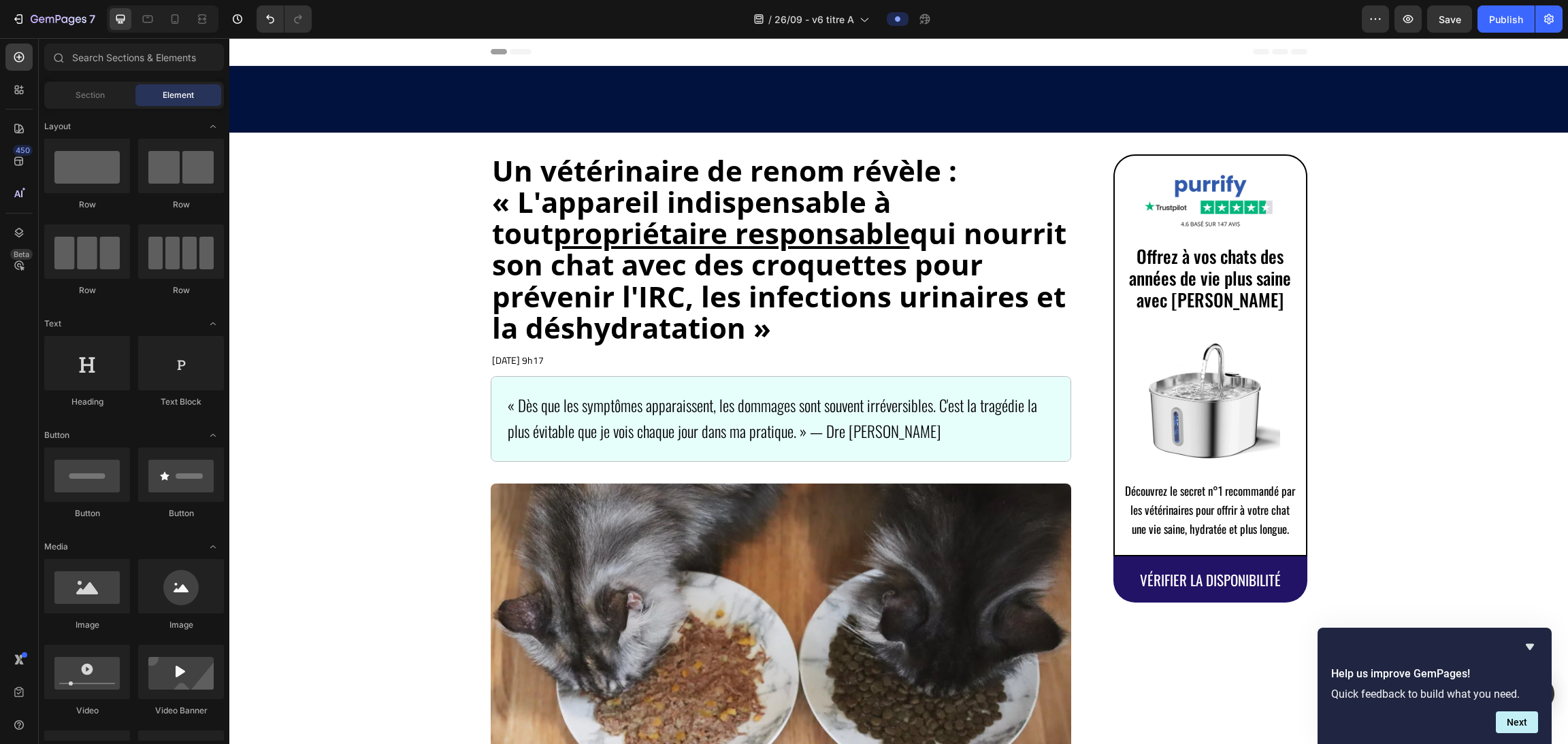
scroll to position [9950, 0]
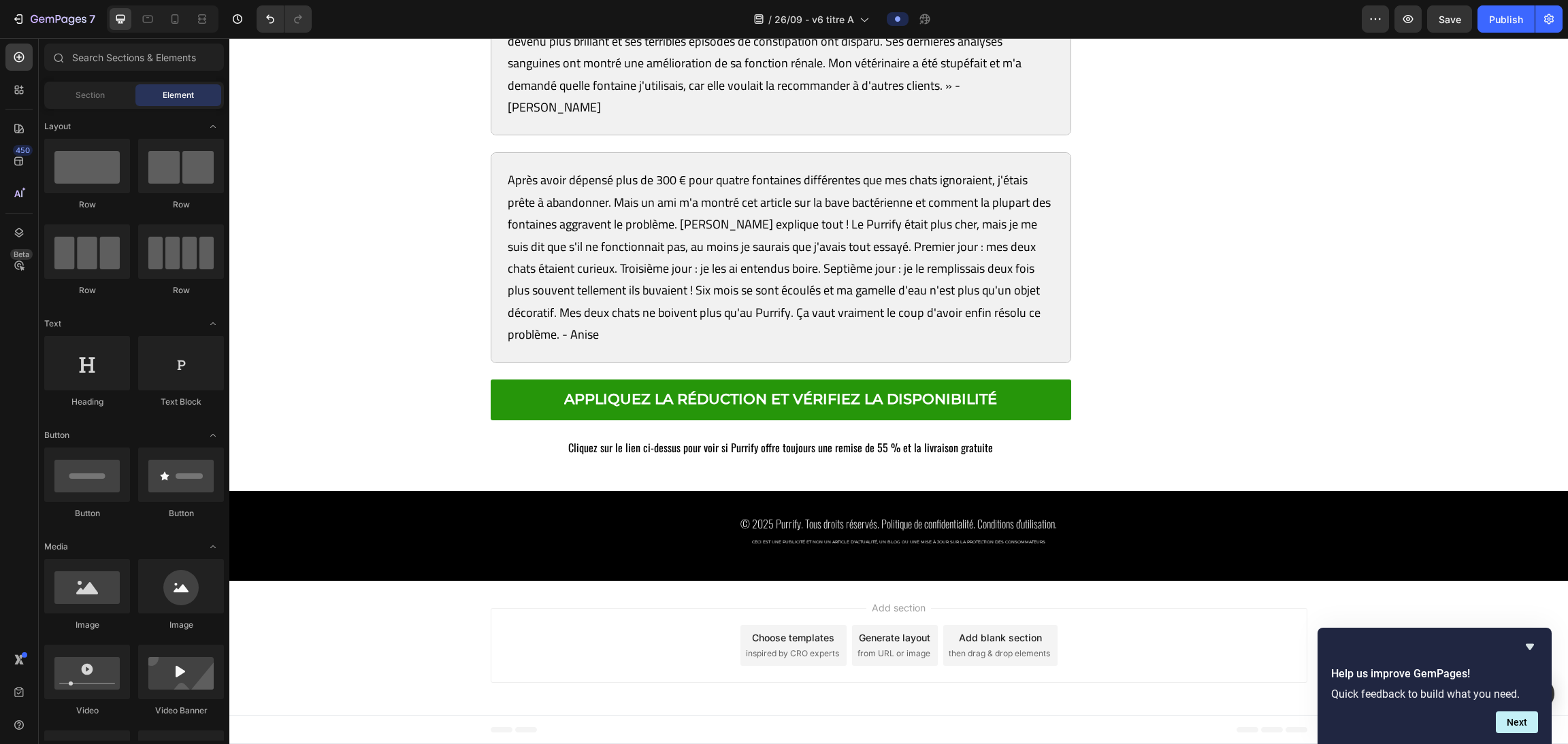
drag, startPoint x: 1563, startPoint y: 702, endPoint x: 1638, endPoint y: 762, distance: 96.0
click at [172, 22] on icon at bounding box center [175, 19] width 8 height 10
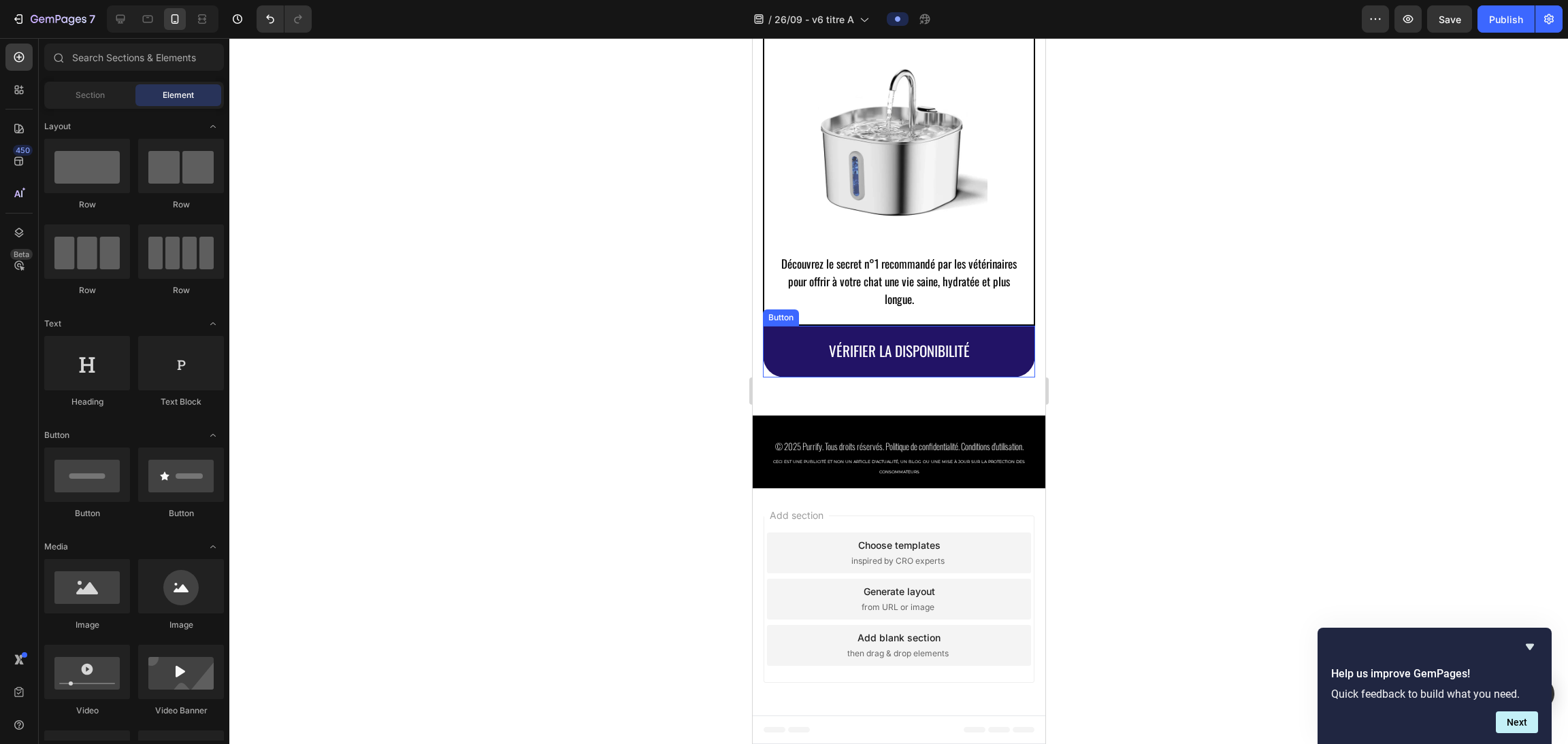
scroll to position [9502, 0]
click at [695, 361] on span "VÉRIFIER LA DISPONIBILITÉ" at bounding box center [899, 350] width 141 height 21
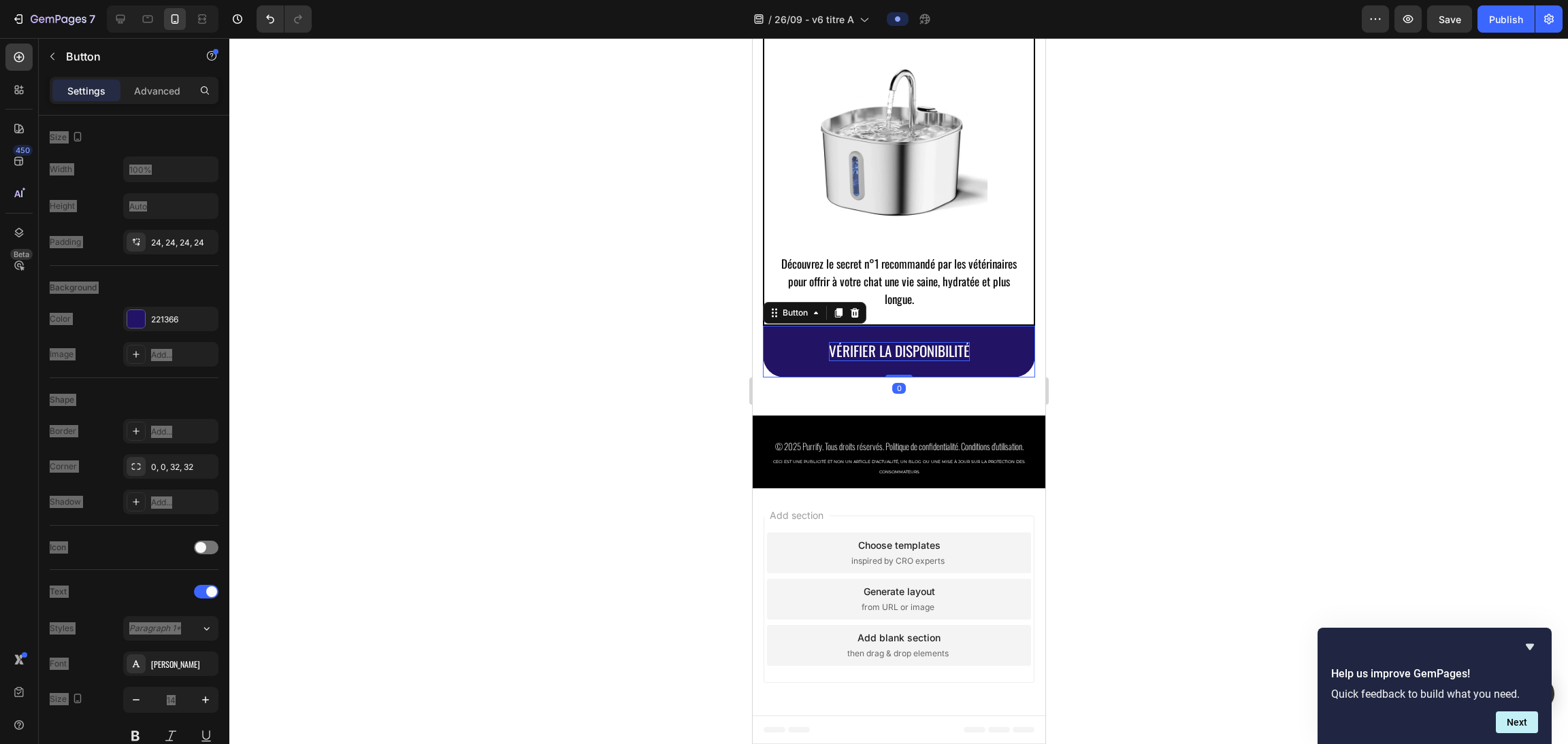
click at [695, 361] on span "VÉRIFIER LA DISPONIBILITÉ" at bounding box center [899, 350] width 141 height 21
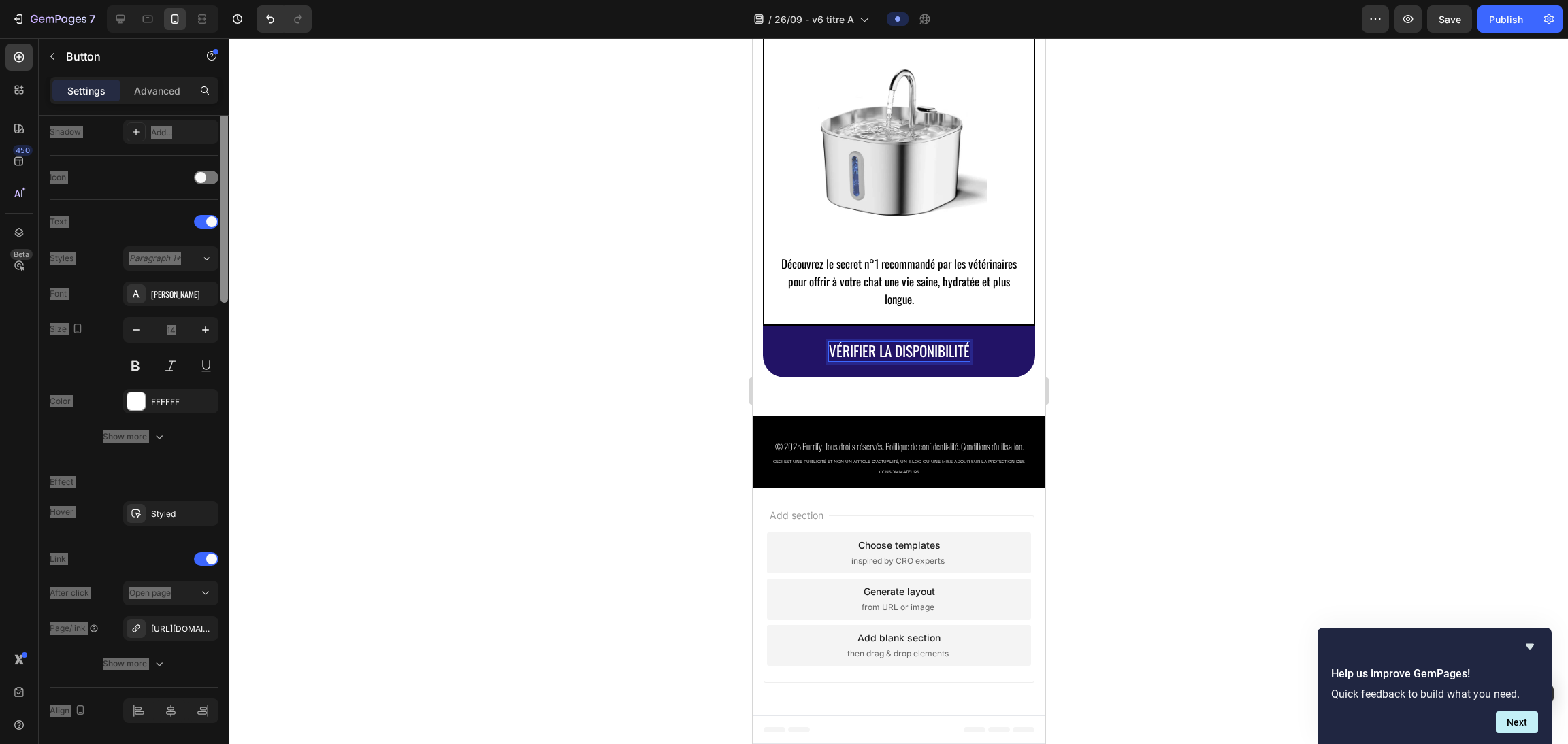
scroll to position [415, 0]
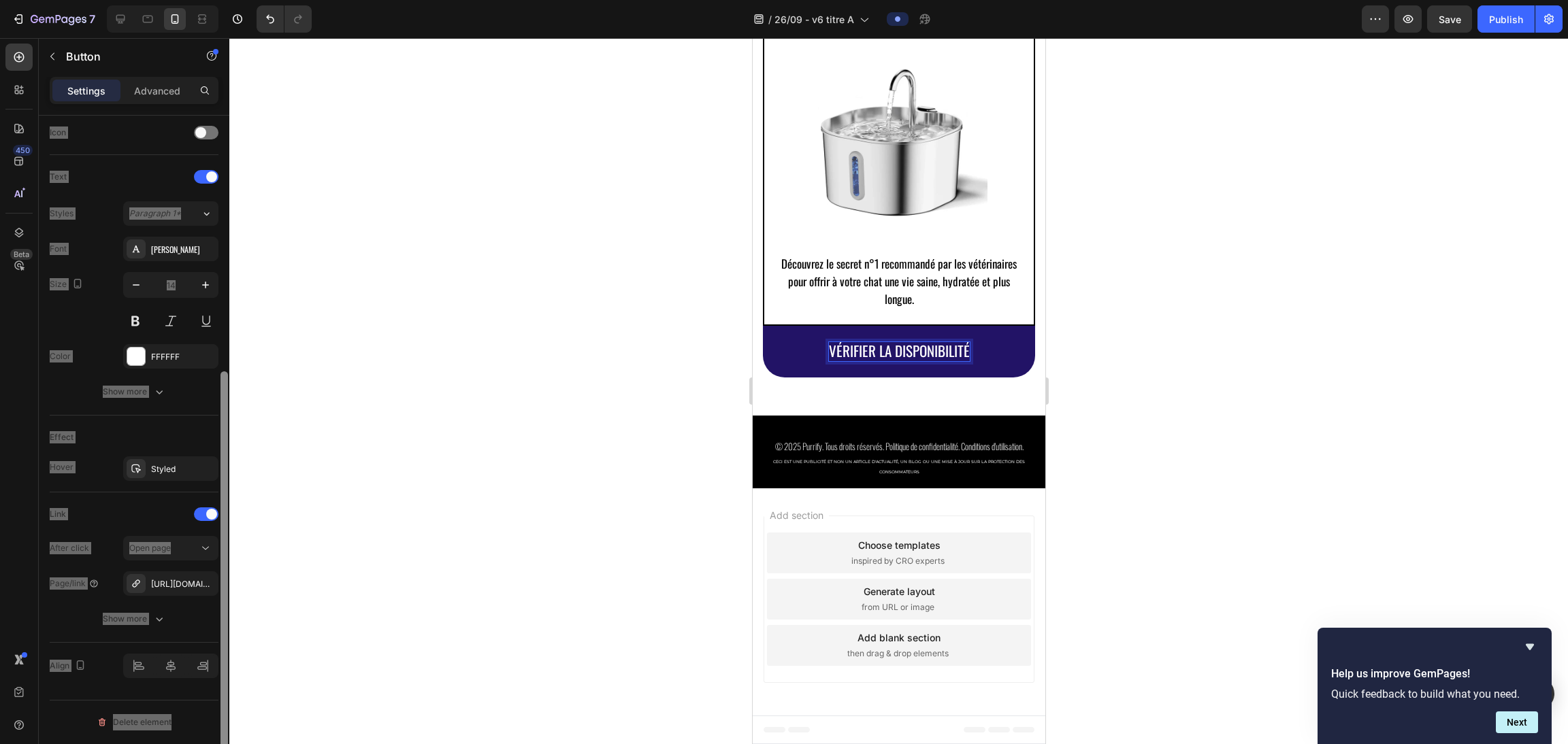
drag, startPoint x: 223, startPoint y: 278, endPoint x: 254, endPoint y: 586, distance: 309.6
click at [254, 0] on div "7 Version history / 26/09 - v6 titre A Preview Save Publish 450 Beta Sections(1…" at bounding box center [784, 0] width 1568 height 0
click at [180, 583] on div "[URL][DOMAIN_NAME]" at bounding box center [171, 584] width 40 height 12
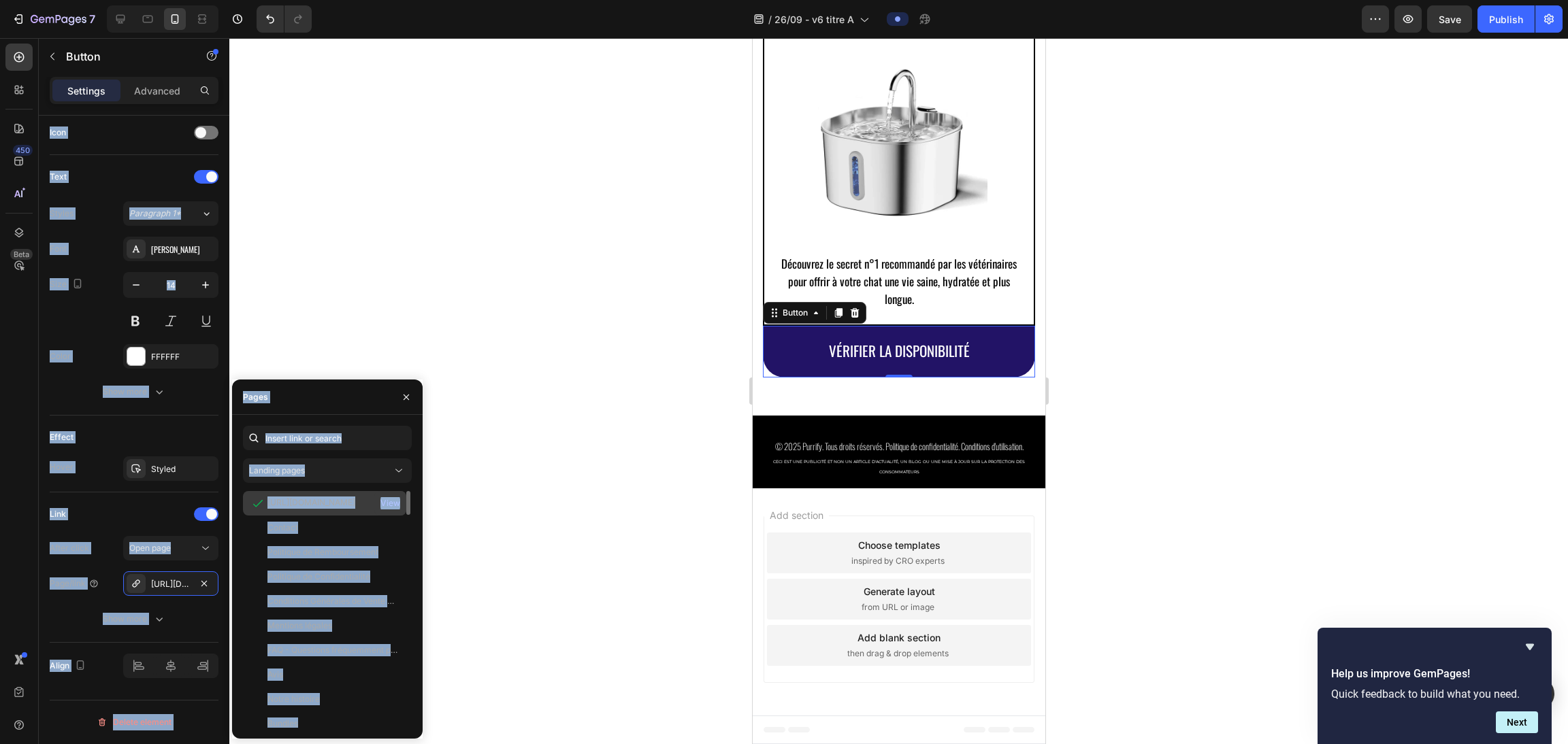
click at [380, 506] on div "View" at bounding box center [390, 503] width 20 height 12
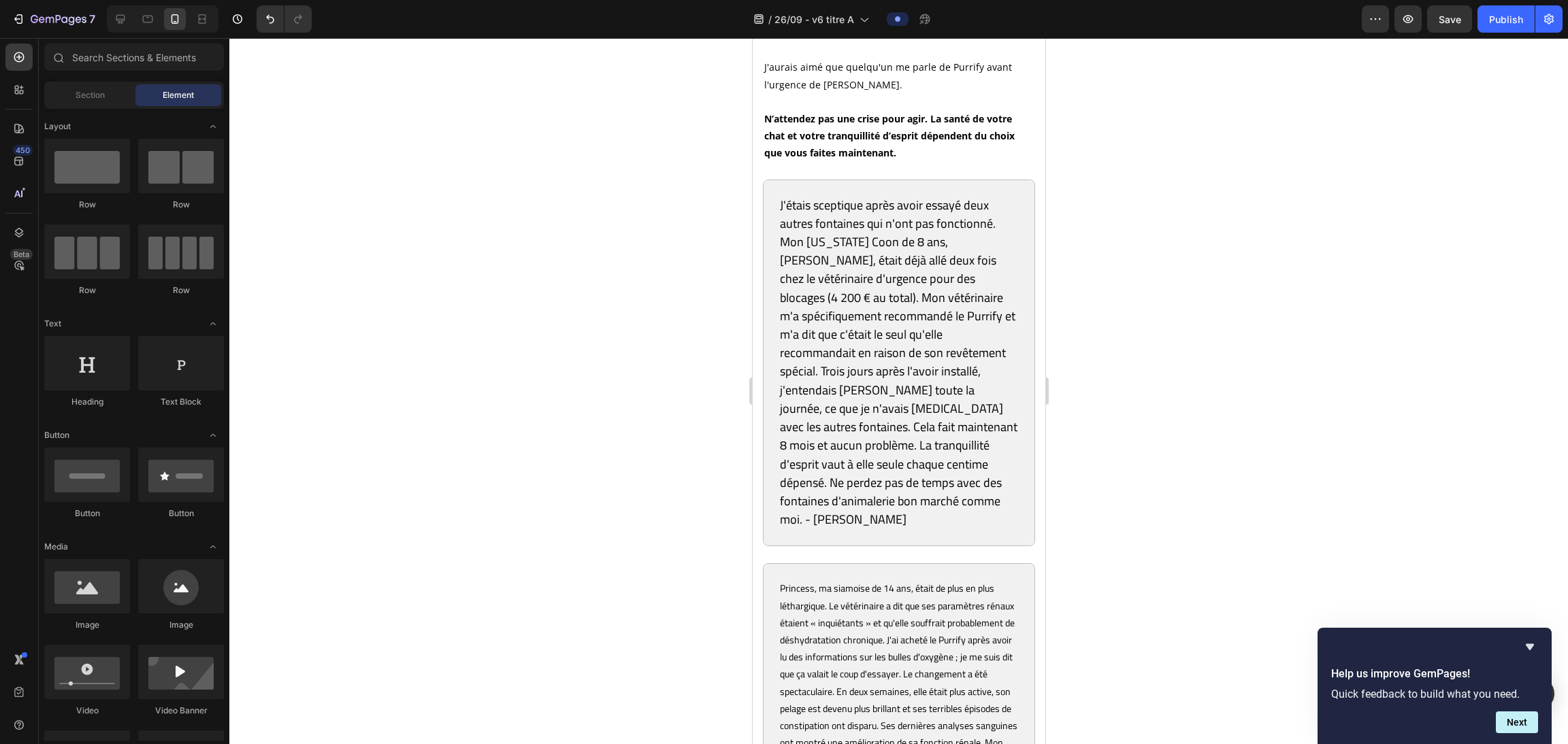
scroll to position [7663, 0]
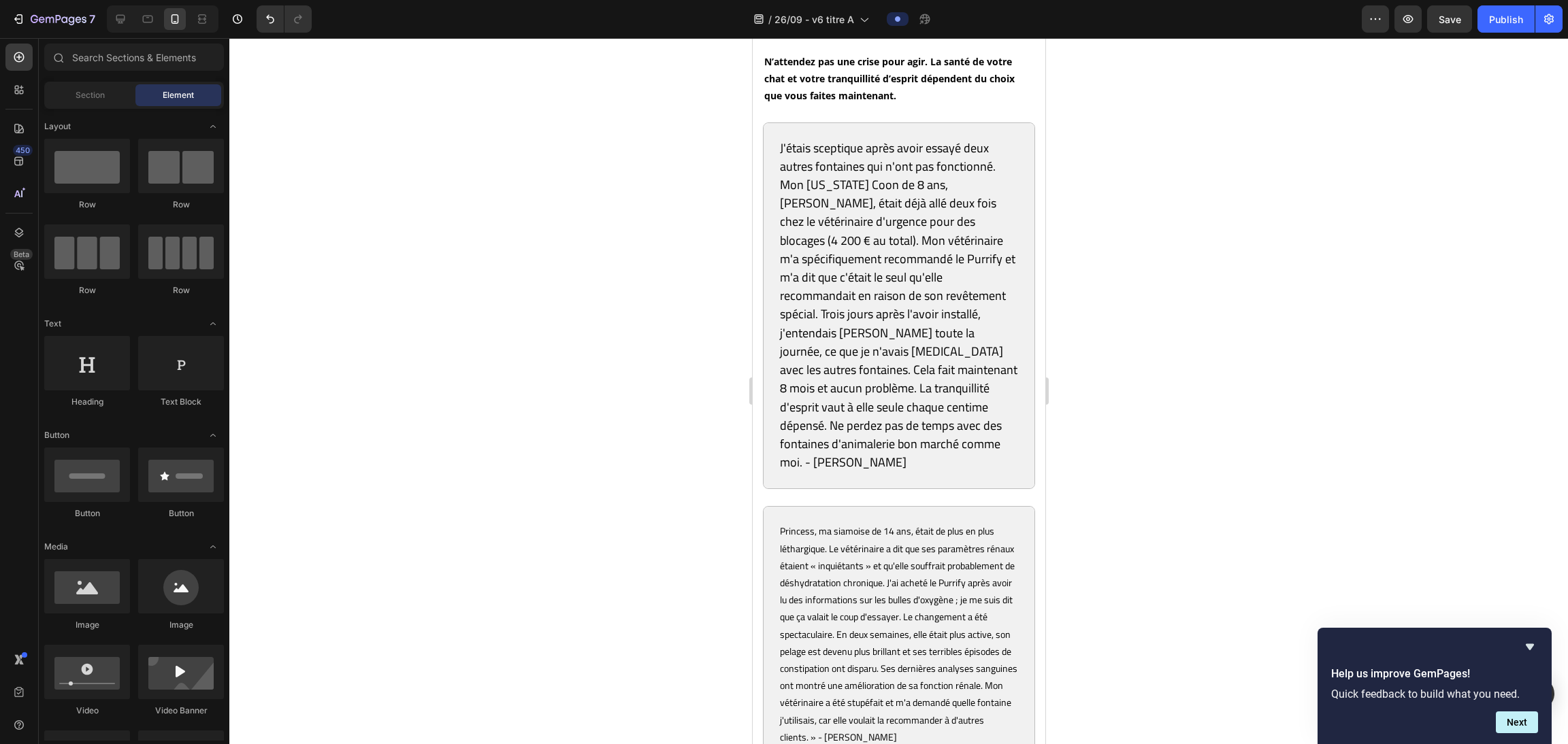
scroll to position [7845, 0]
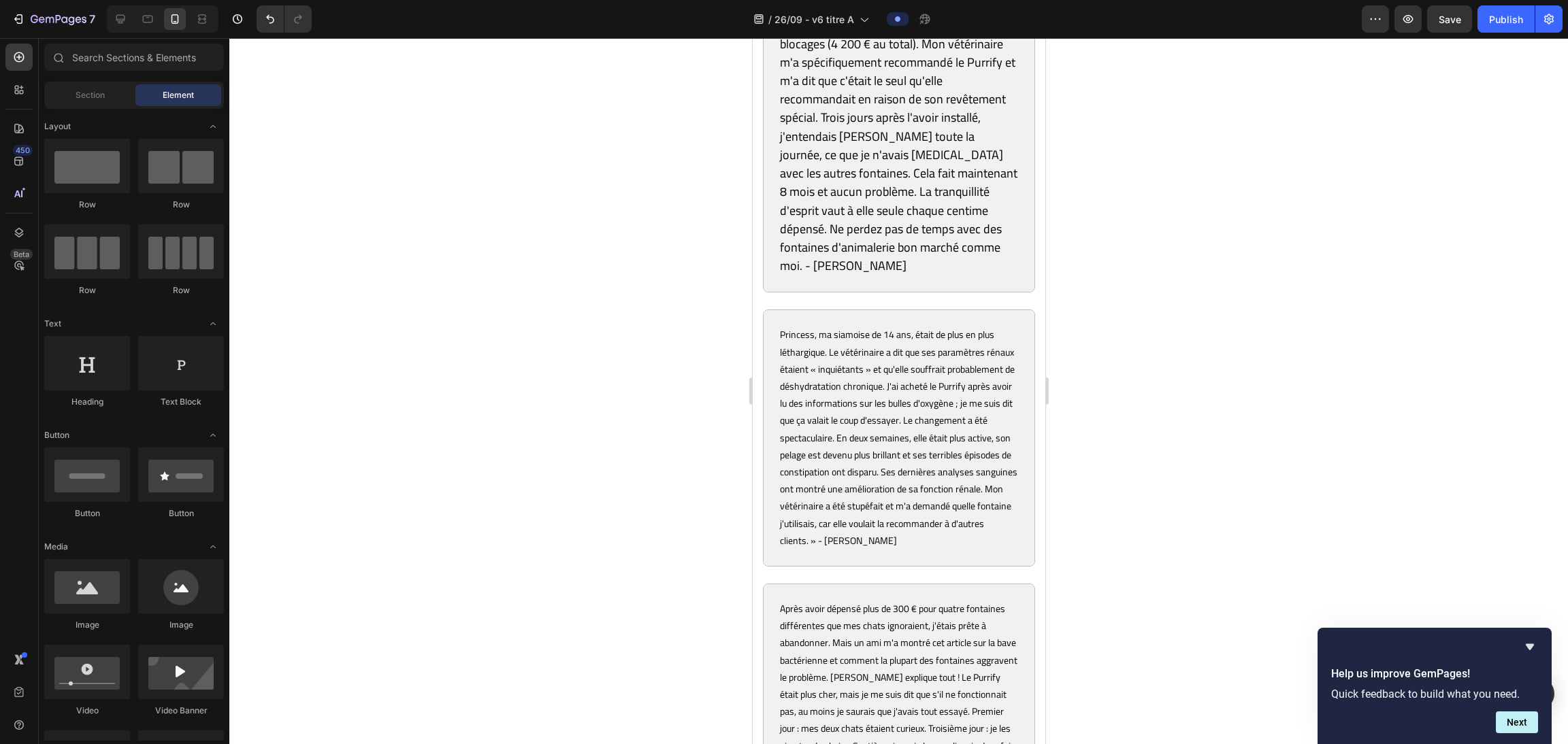
scroll to position [7979, 0]
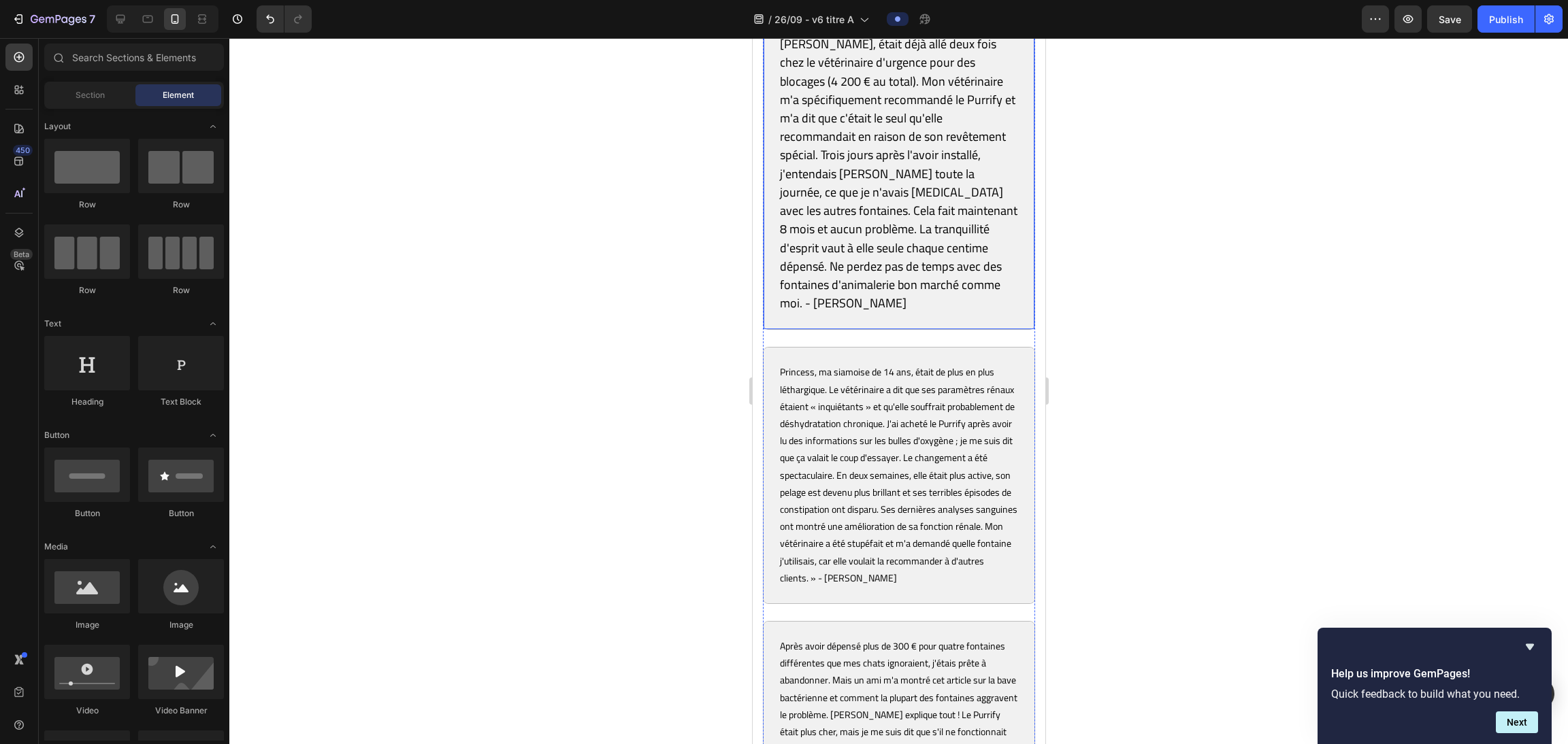
click at [695, 314] on span "J'étais sceptique après avoir essayé deux autres fontaines qui n'ont pas foncti…" at bounding box center [898, 145] width 238 height 337
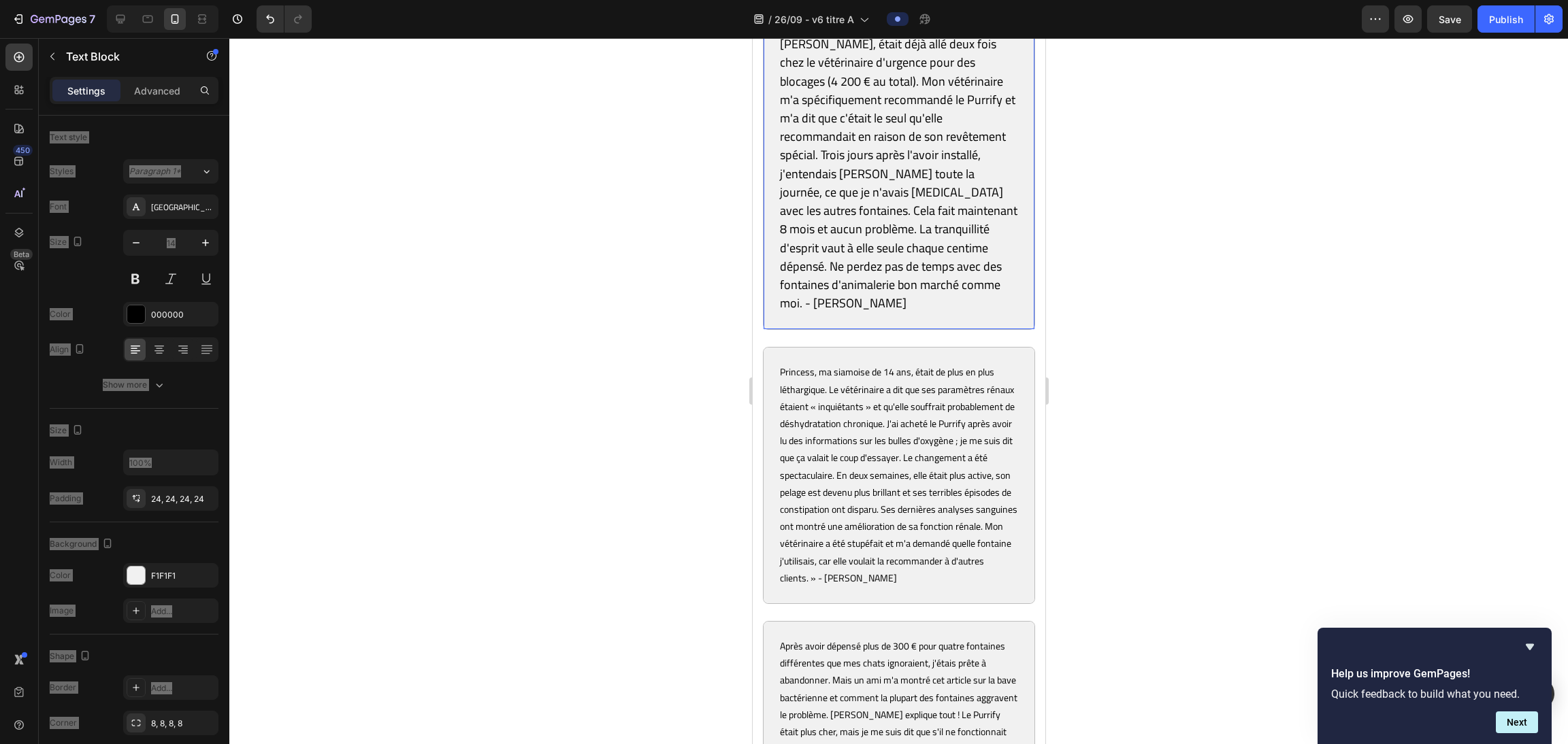
click at [695, 314] on span "J'étais sceptique après avoir essayé deux autres fontaines qui n'ont pas foncti…" at bounding box center [898, 145] width 238 height 337
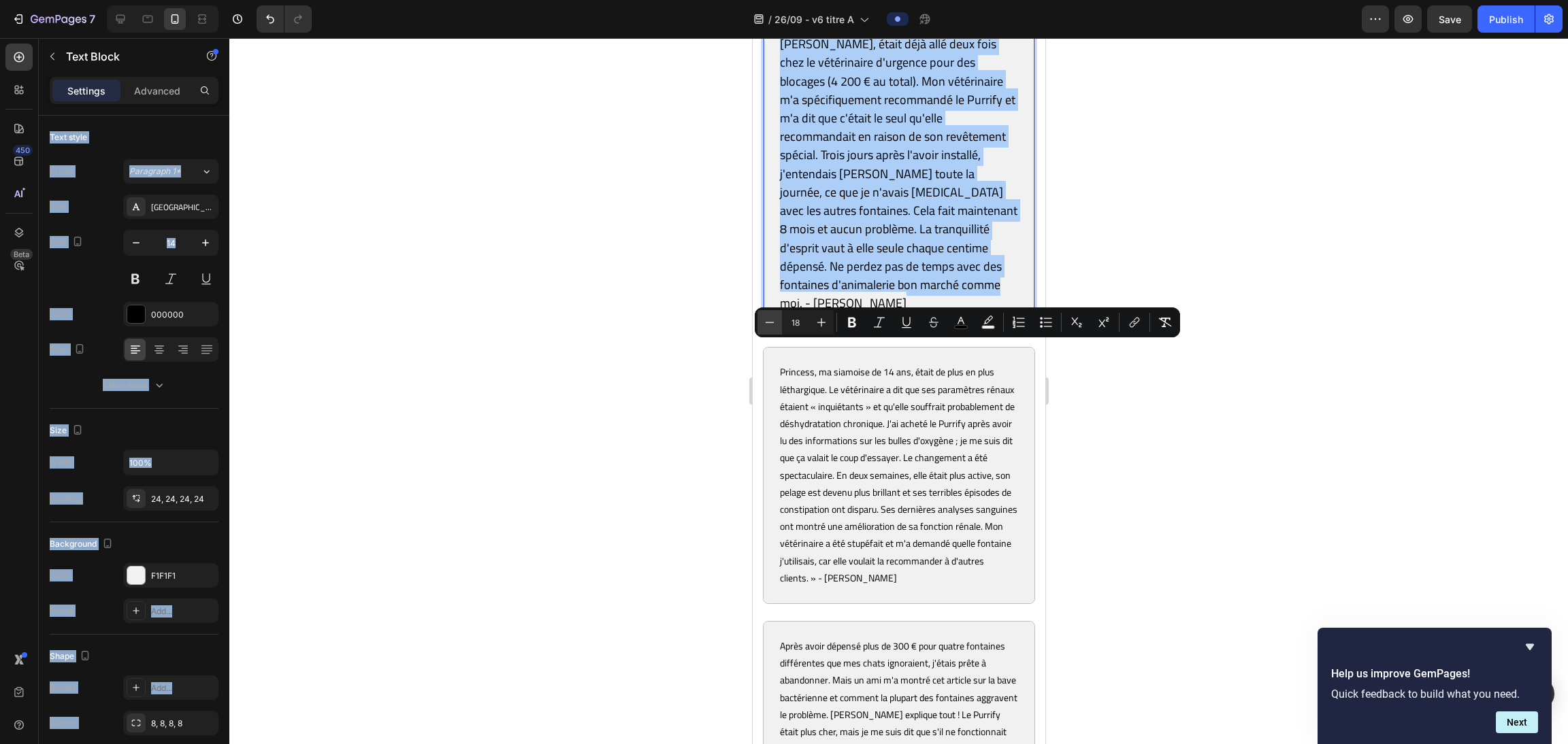
click at [695, 316] on icon "Editor contextual toolbar" at bounding box center [770, 322] width 14 height 14
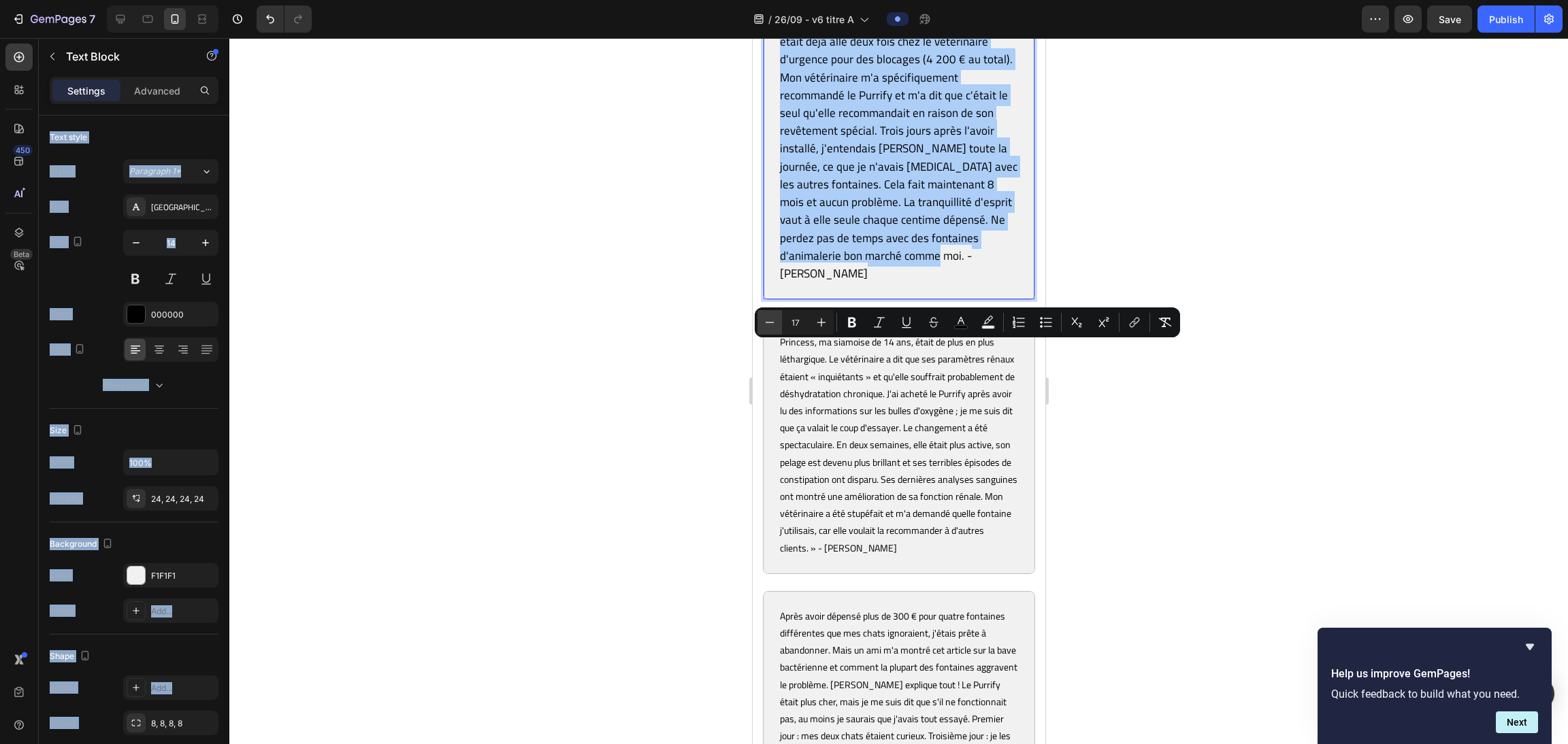
click at [695, 316] on icon "Editor contextual toolbar" at bounding box center [770, 322] width 14 height 14
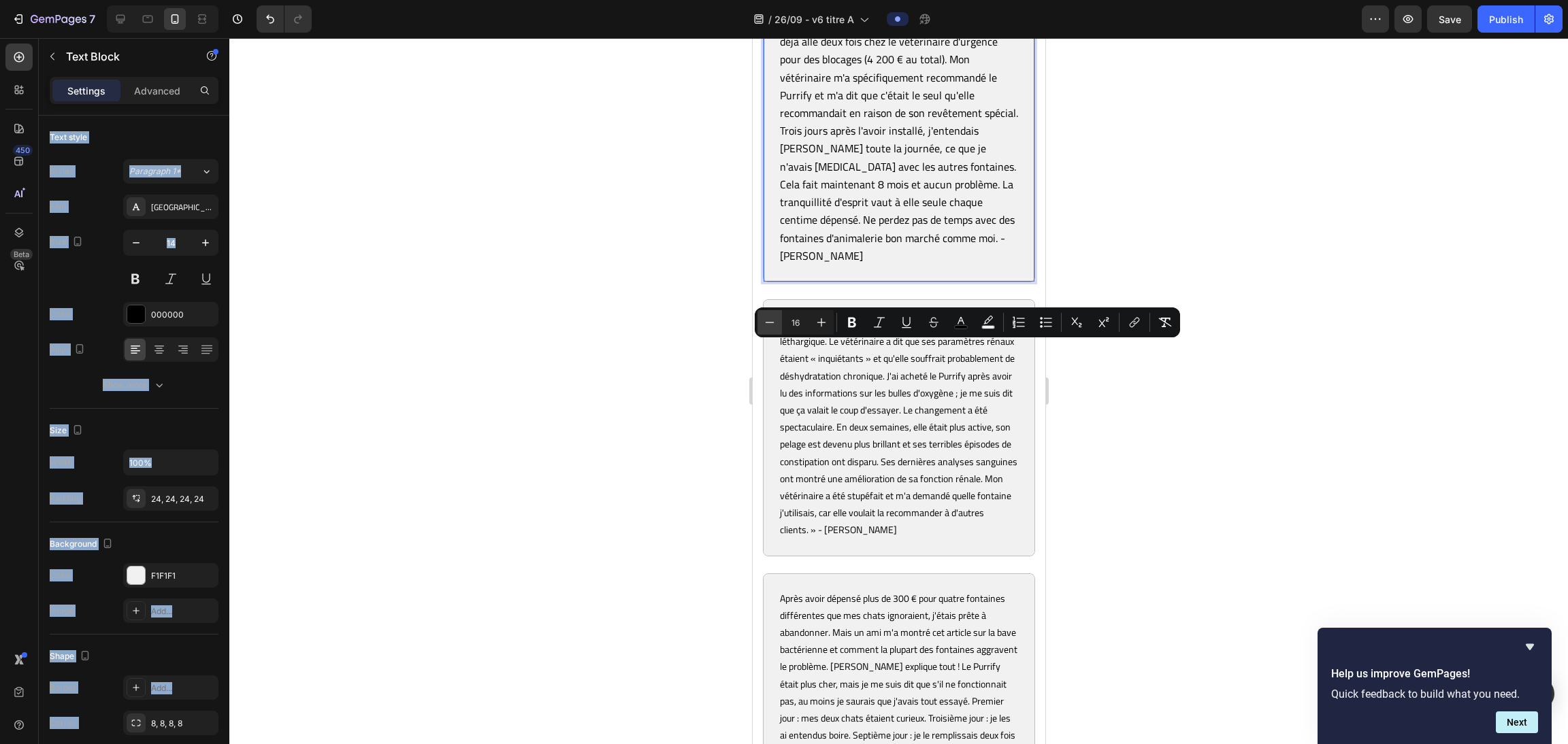
click at [695, 316] on icon "Editor contextual toolbar" at bounding box center [770, 322] width 14 height 14
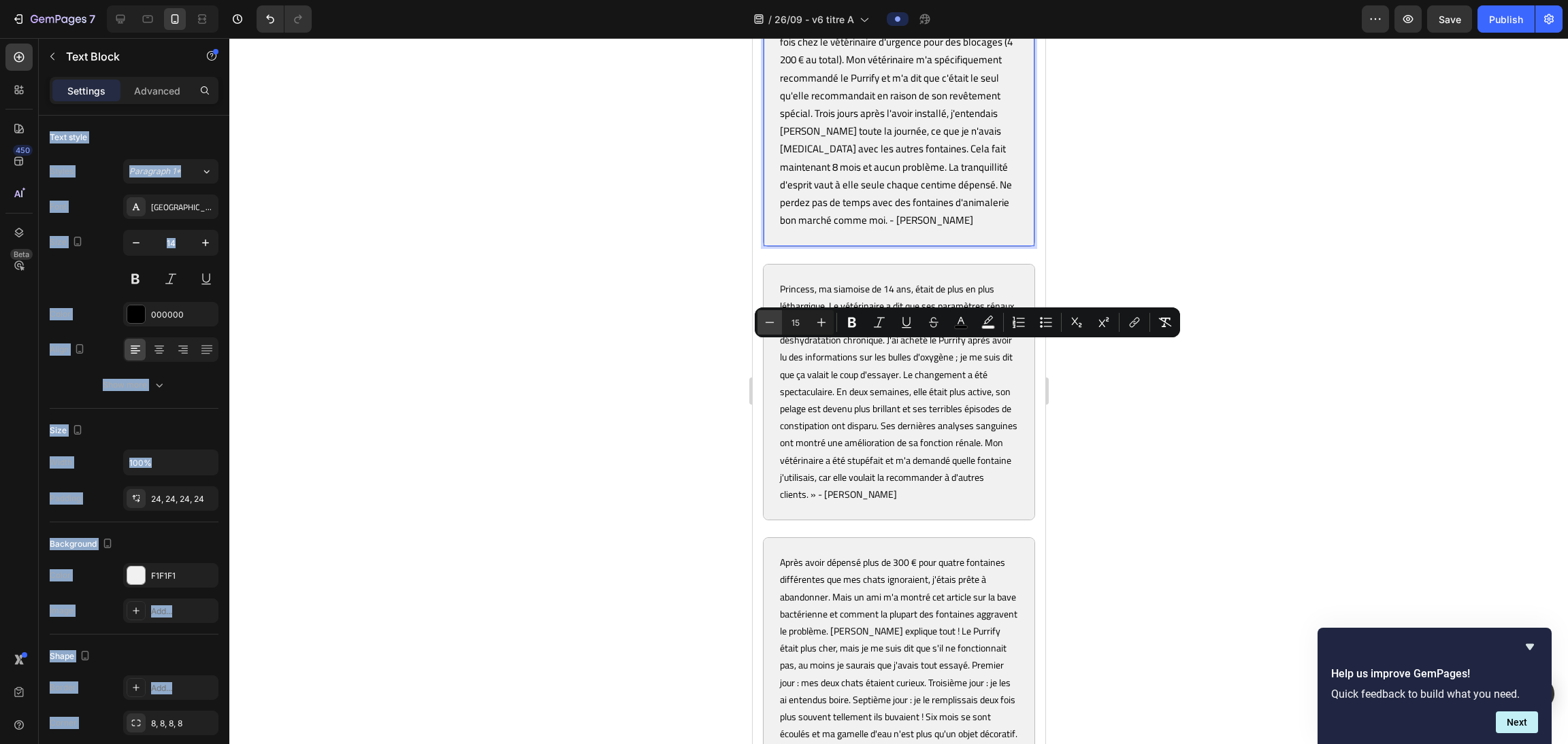
click at [695, 316] on icon "Editor contextual toolbar" at bounding box center [770, 322] width 14 height 14
type input "14"
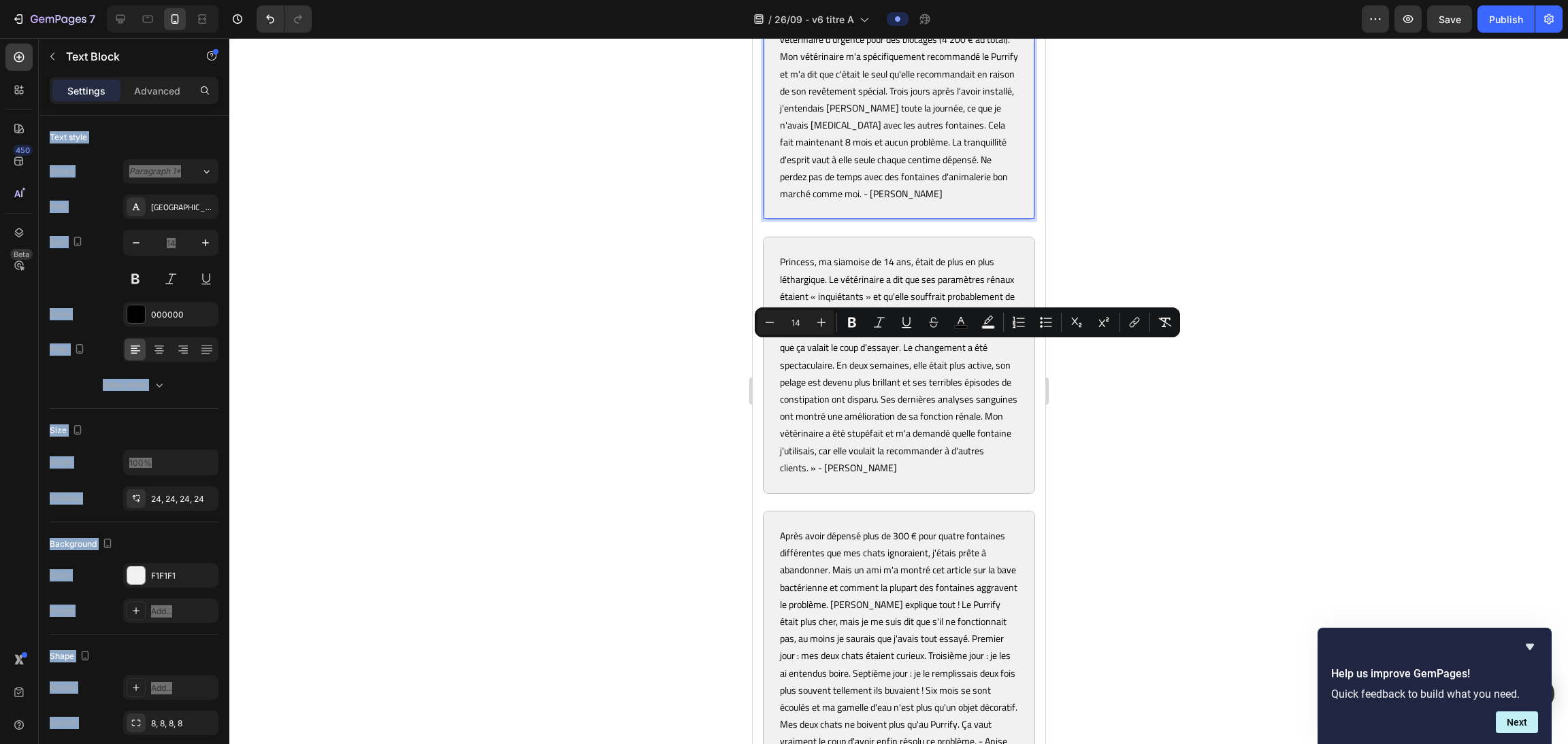
click at [695, 203] on span "J'étais sceptique après avoir essayé deux autres fontaines qui n'ont pas foncti…" at bounding box center [898, 91] width 238 height 223
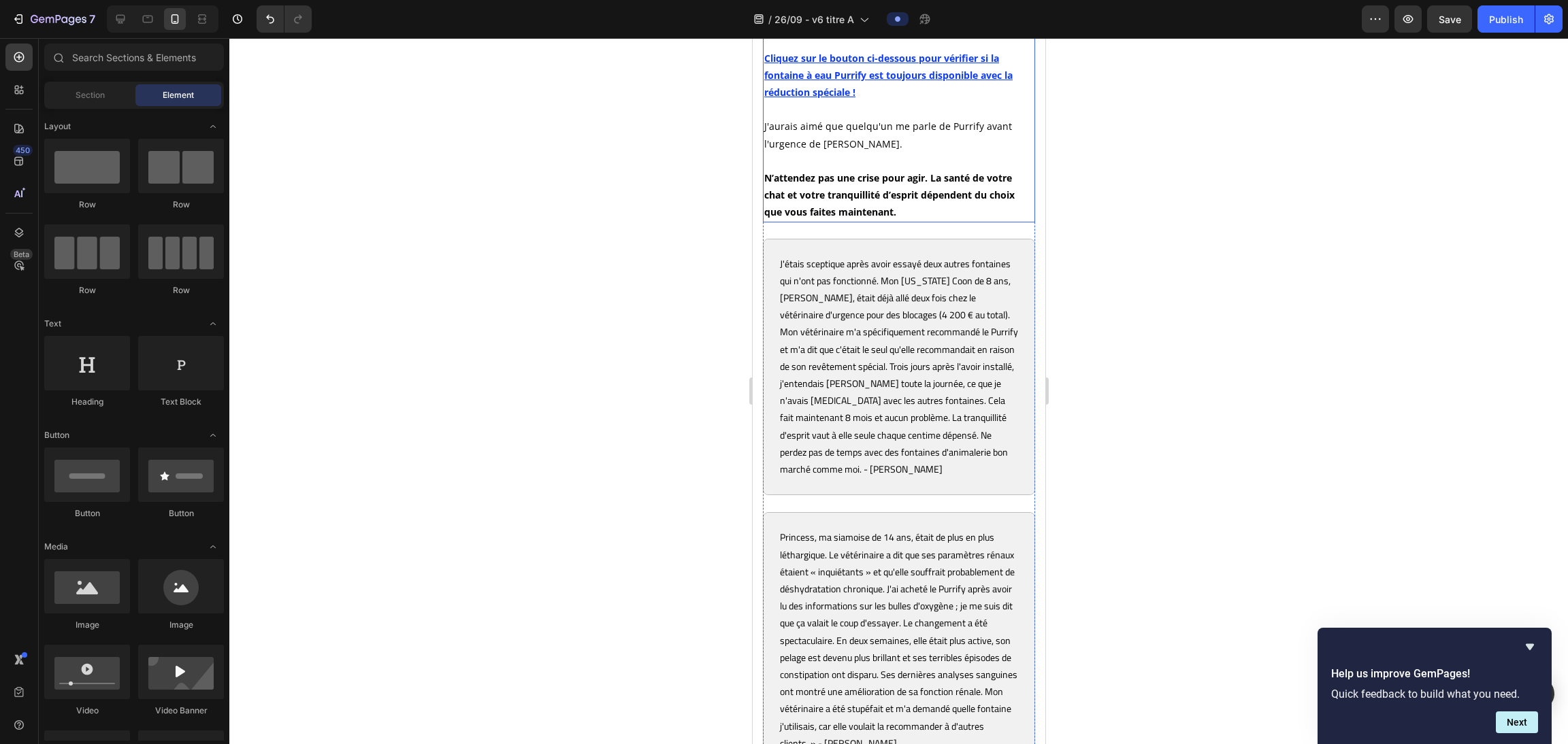
click at [695, 98] on u "Cliquez sur le bouton ci-dessous pour vérifier si la fontaine à eau Purrify est…" at bounding box center [888, 75] width 249 height 47
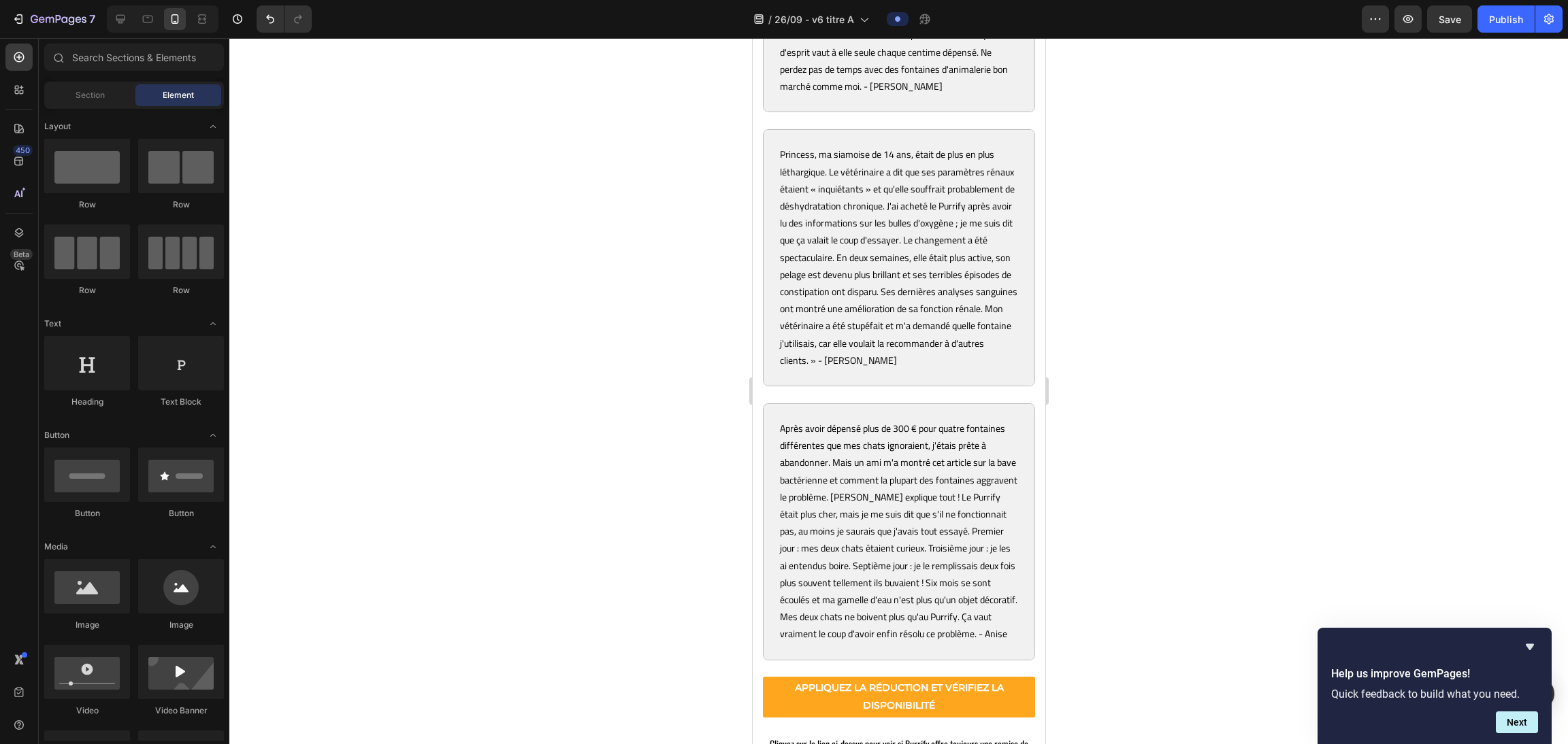
scroll to position [8099, 0]
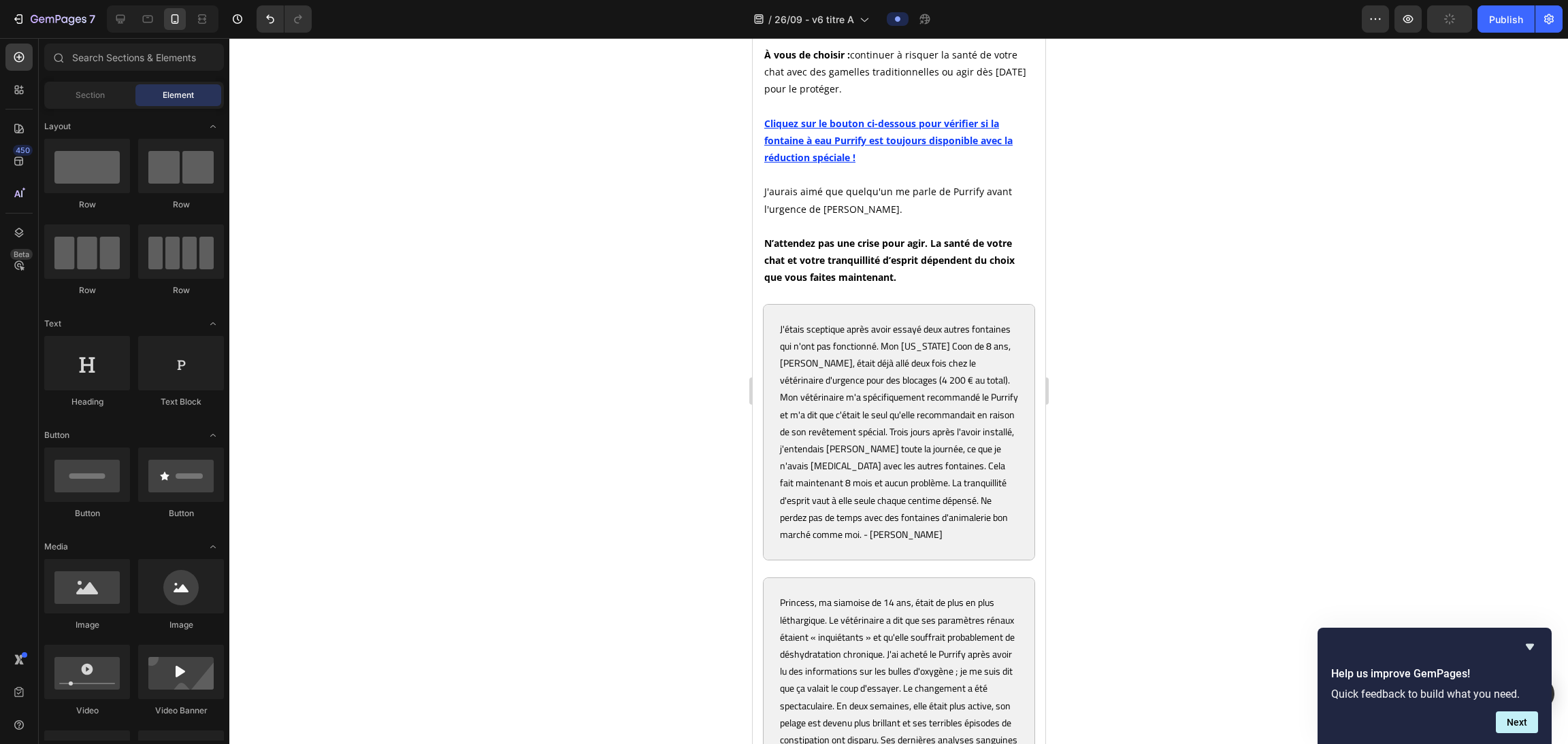
scroll to position [7626, 0]
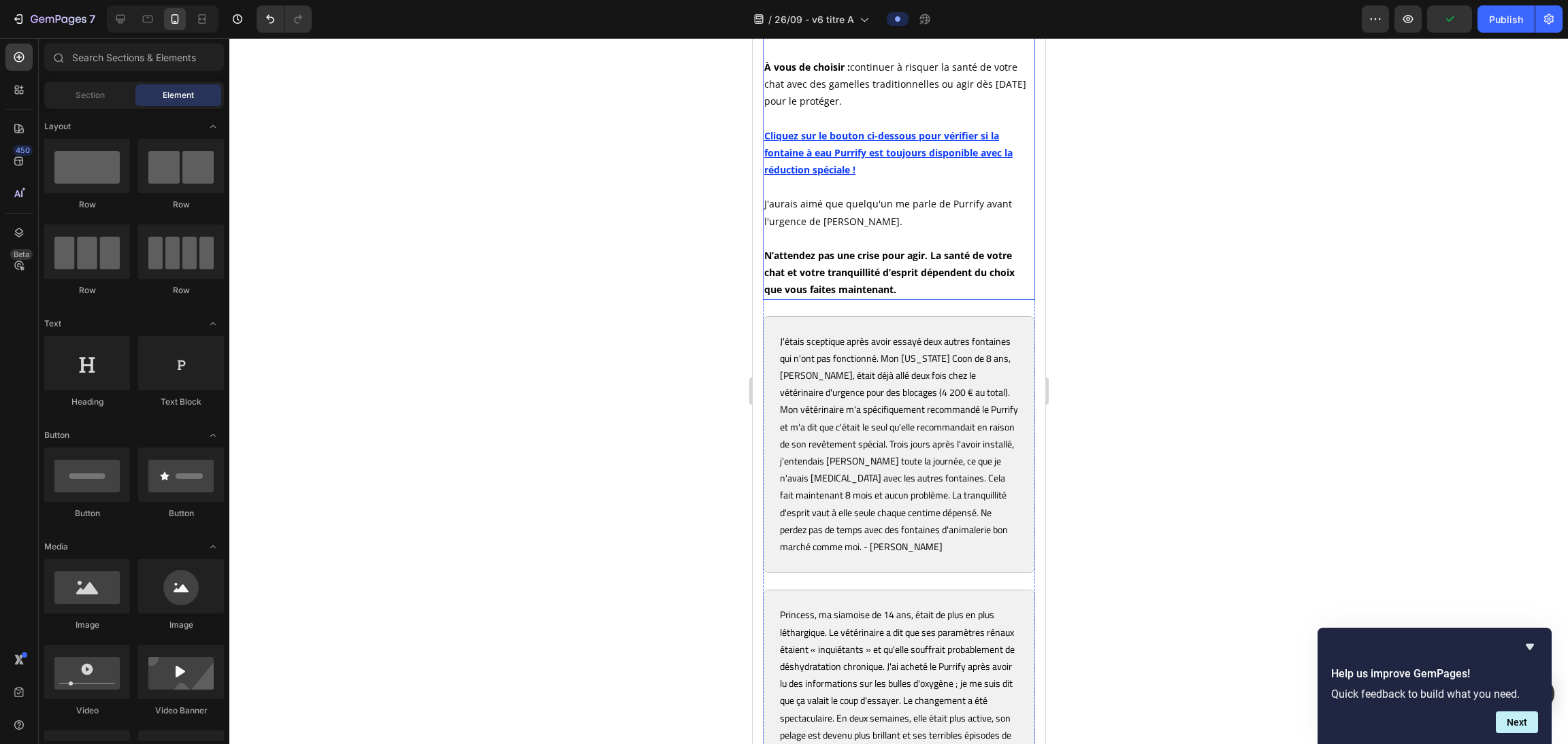
click at [695, 176] on u "Cliquez sur le bouton ci-dessous pour vérifier si la fontaine à eau Purrify est…" at bounding box center [888, 152] width 249 height 47
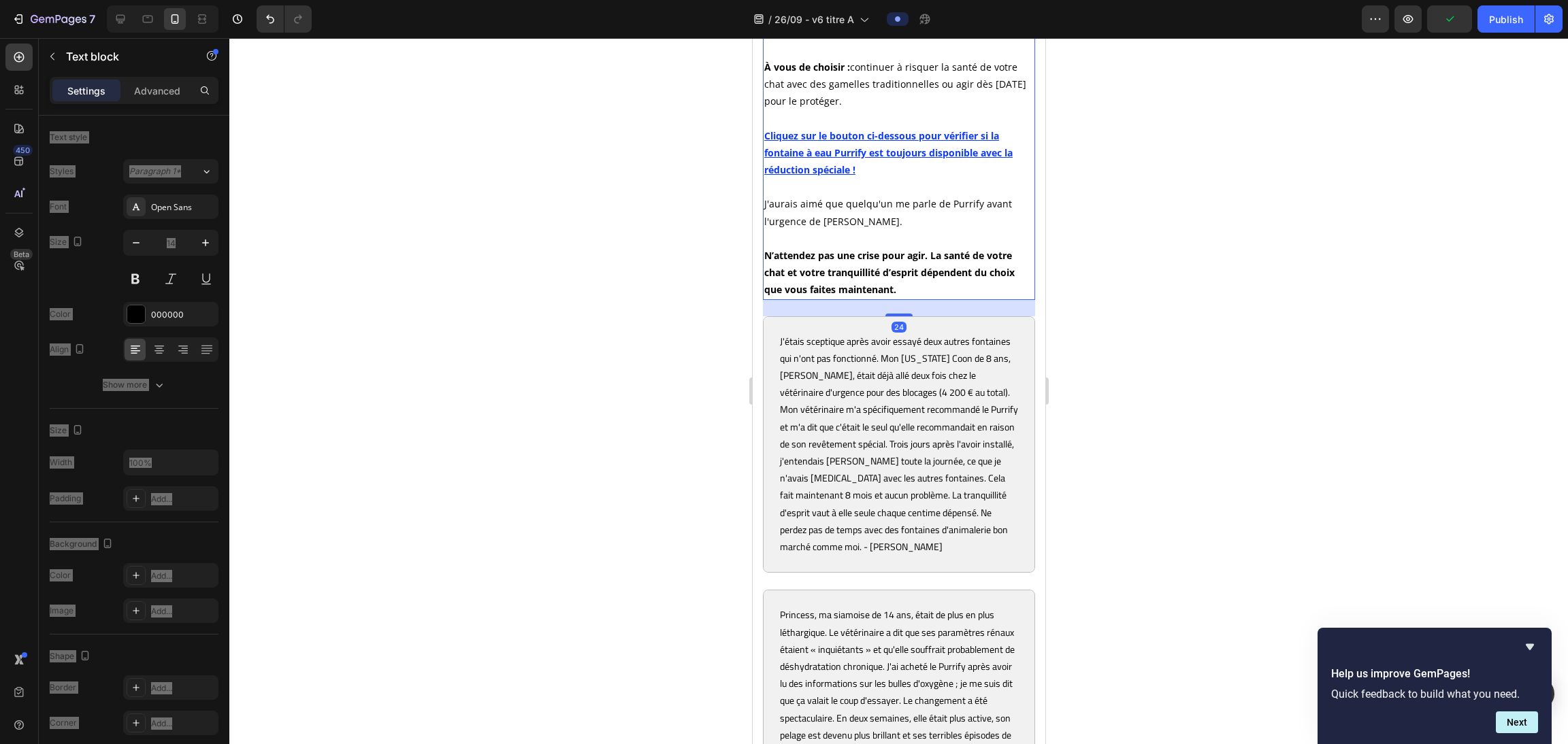
scroll to position [7620, 0]
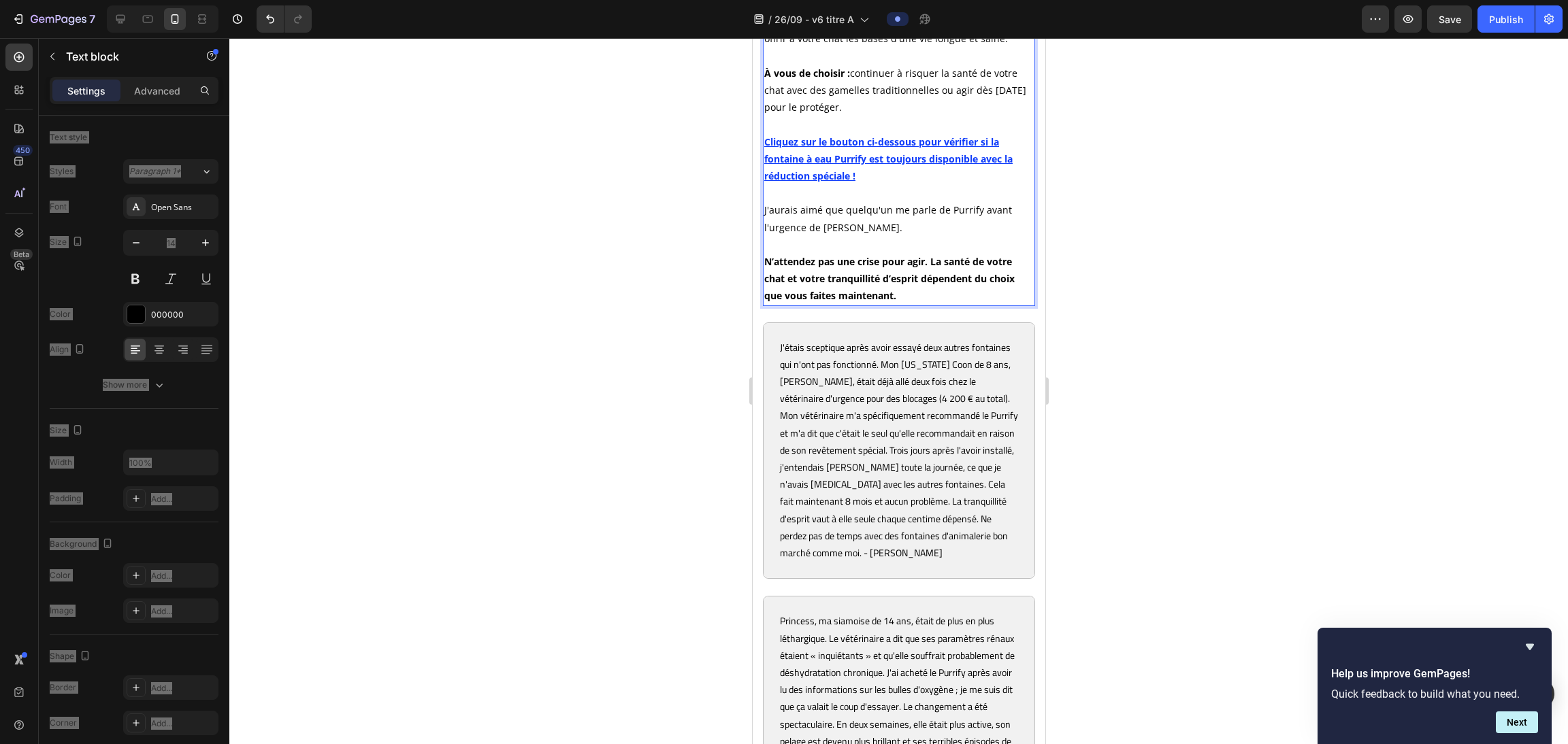
click at [695, 182] on u "Cliquez sur le bouton ci-dessous pour vérifier si la fontaine à eau Purrify est…" at bounding box center [888, 158] width 249 height 47
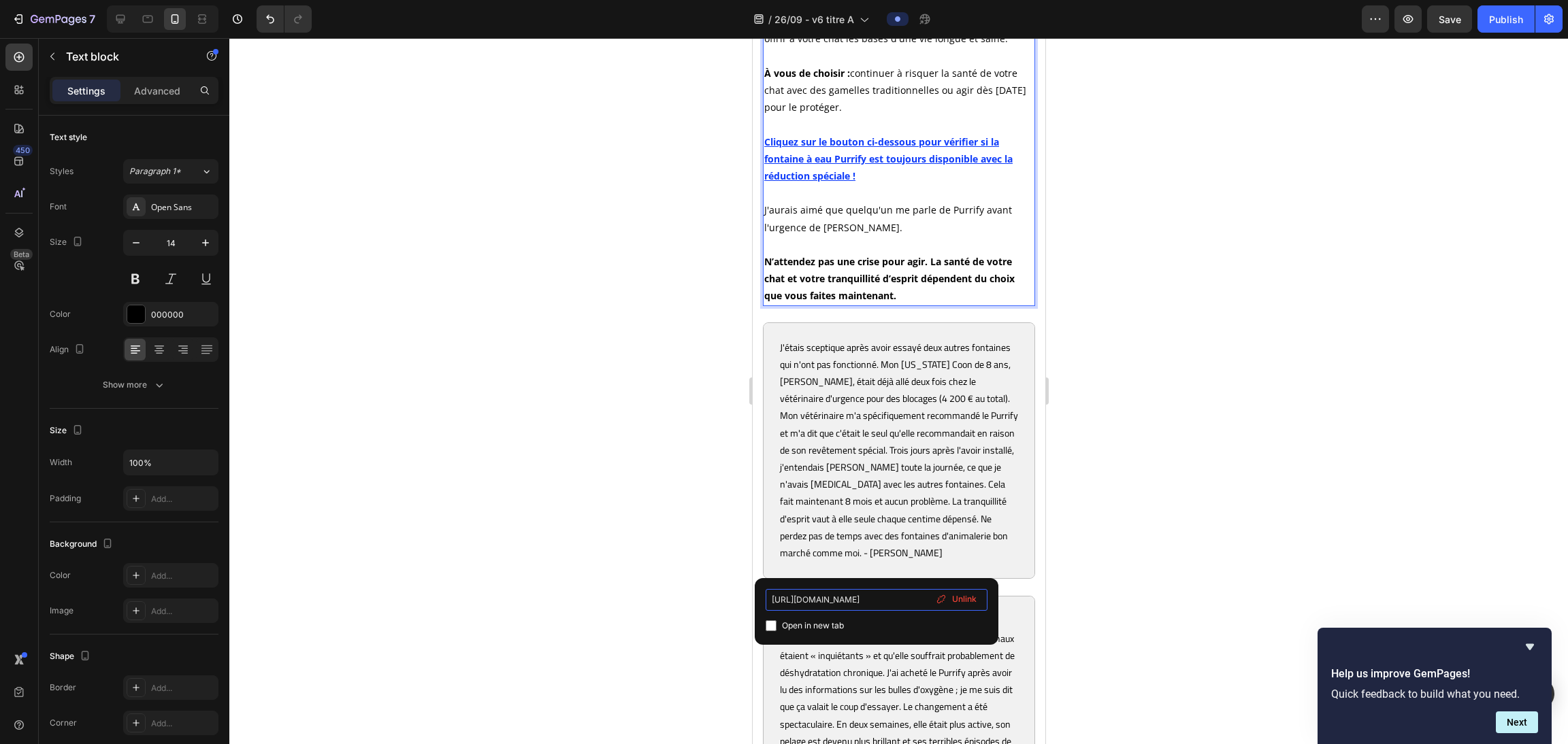
click at [695, 602] on input "[URL][DOMAIN_NAME]" at bounding box center [876, 600] width 222 height 22
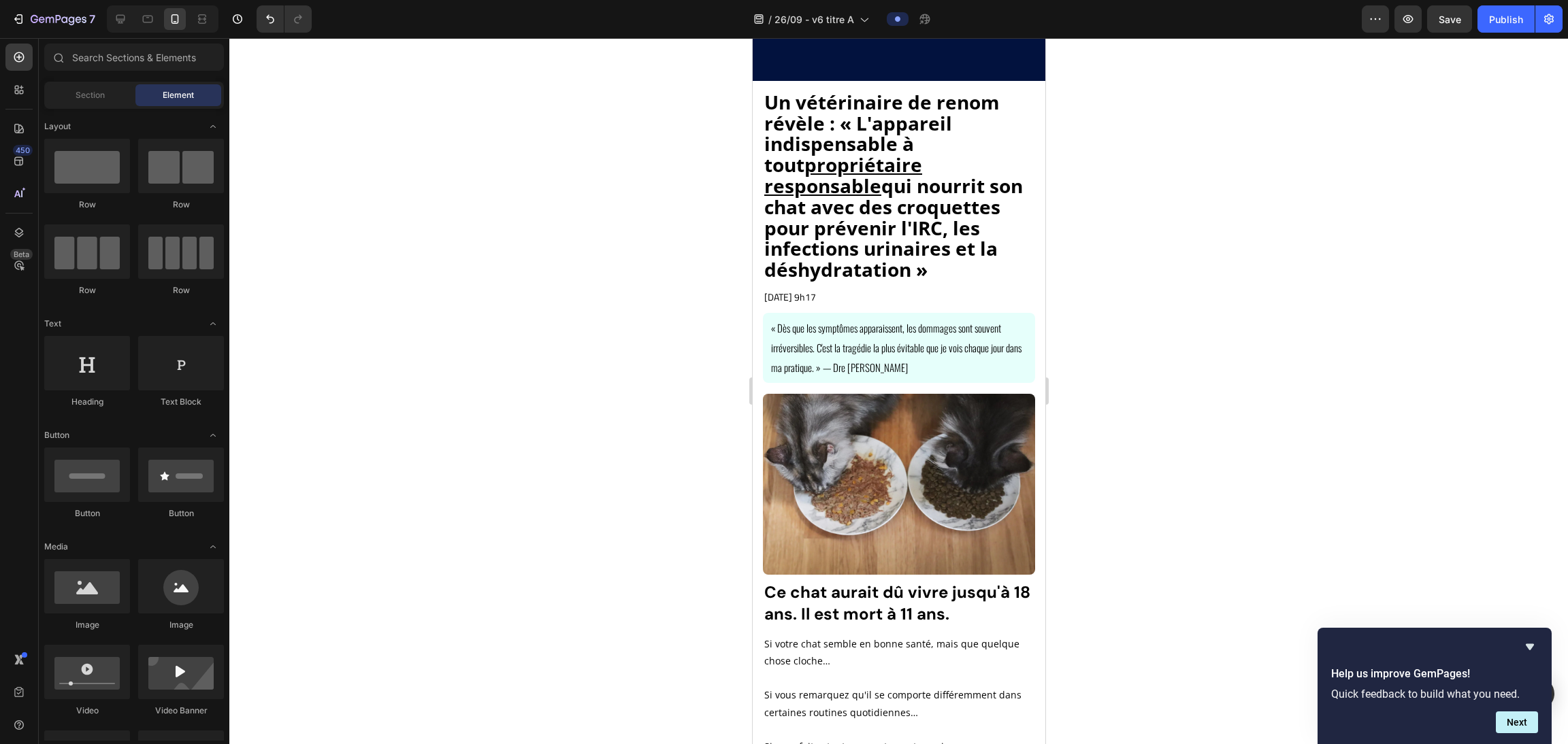
scroll to position [0, 0]
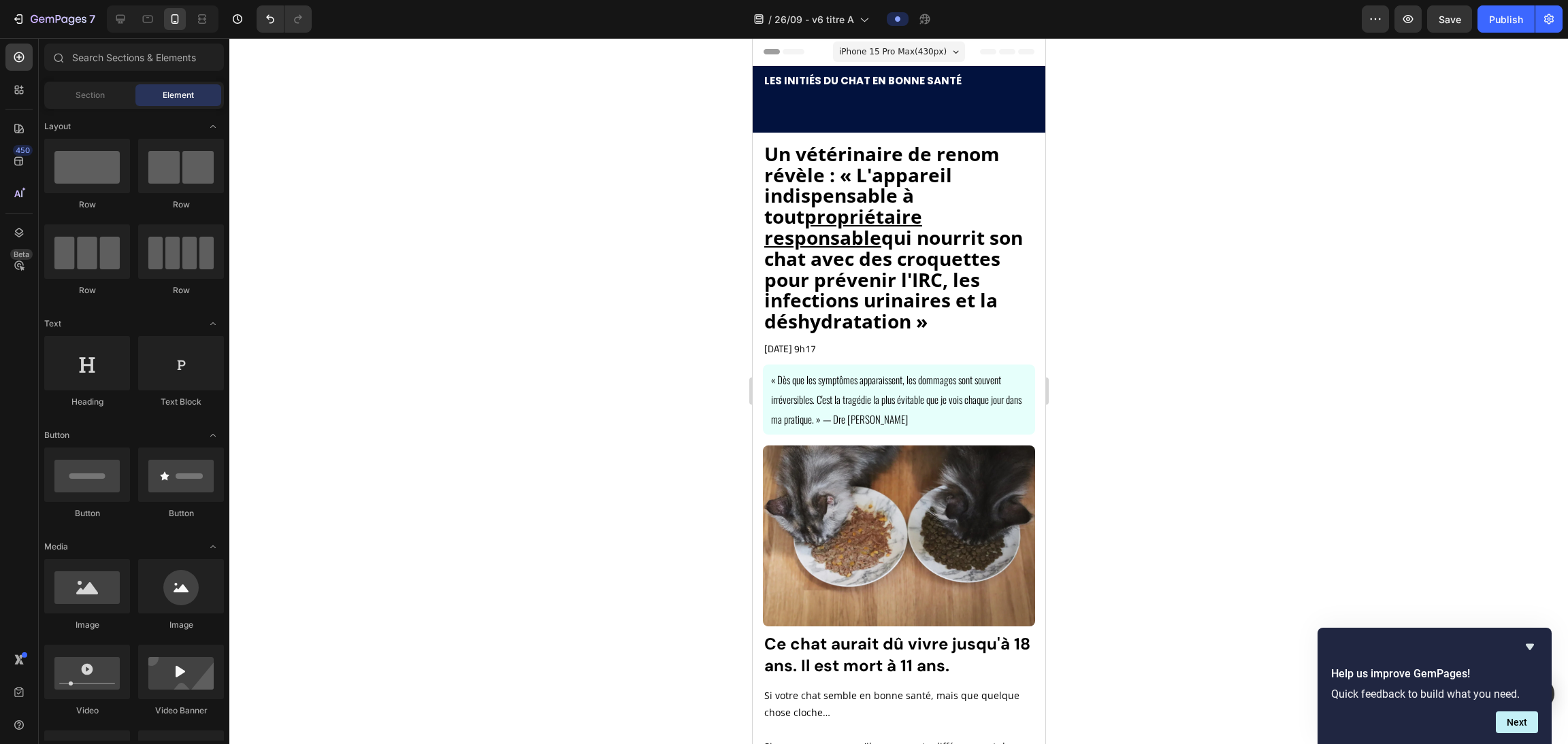
drag, startPoint x: 1036, startPoint y: 580, endPoint x: 1825, endPoint y: 119, distance: 913.8
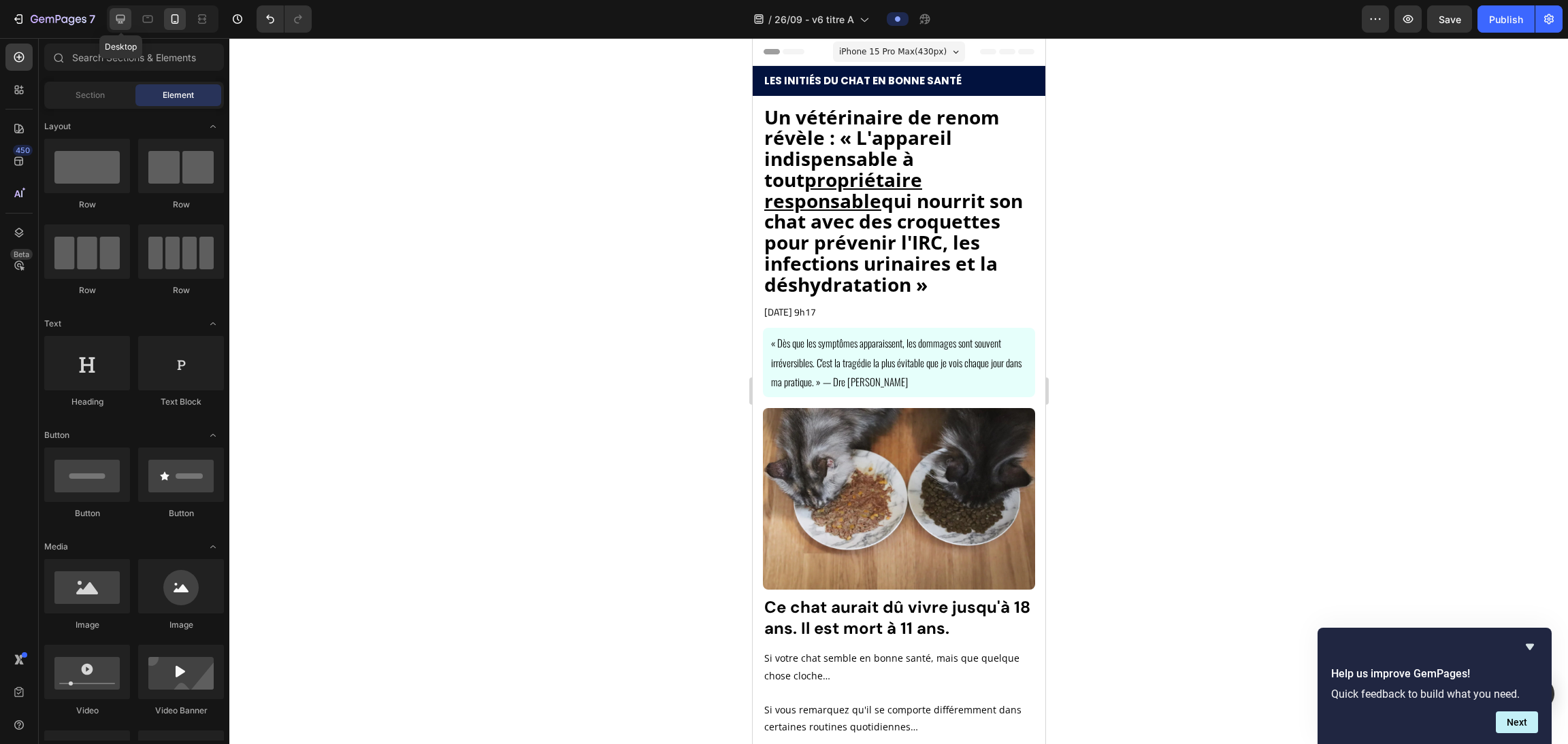
click at [115, 18] on icon at bounding box center [120, 19] width 14 height 14
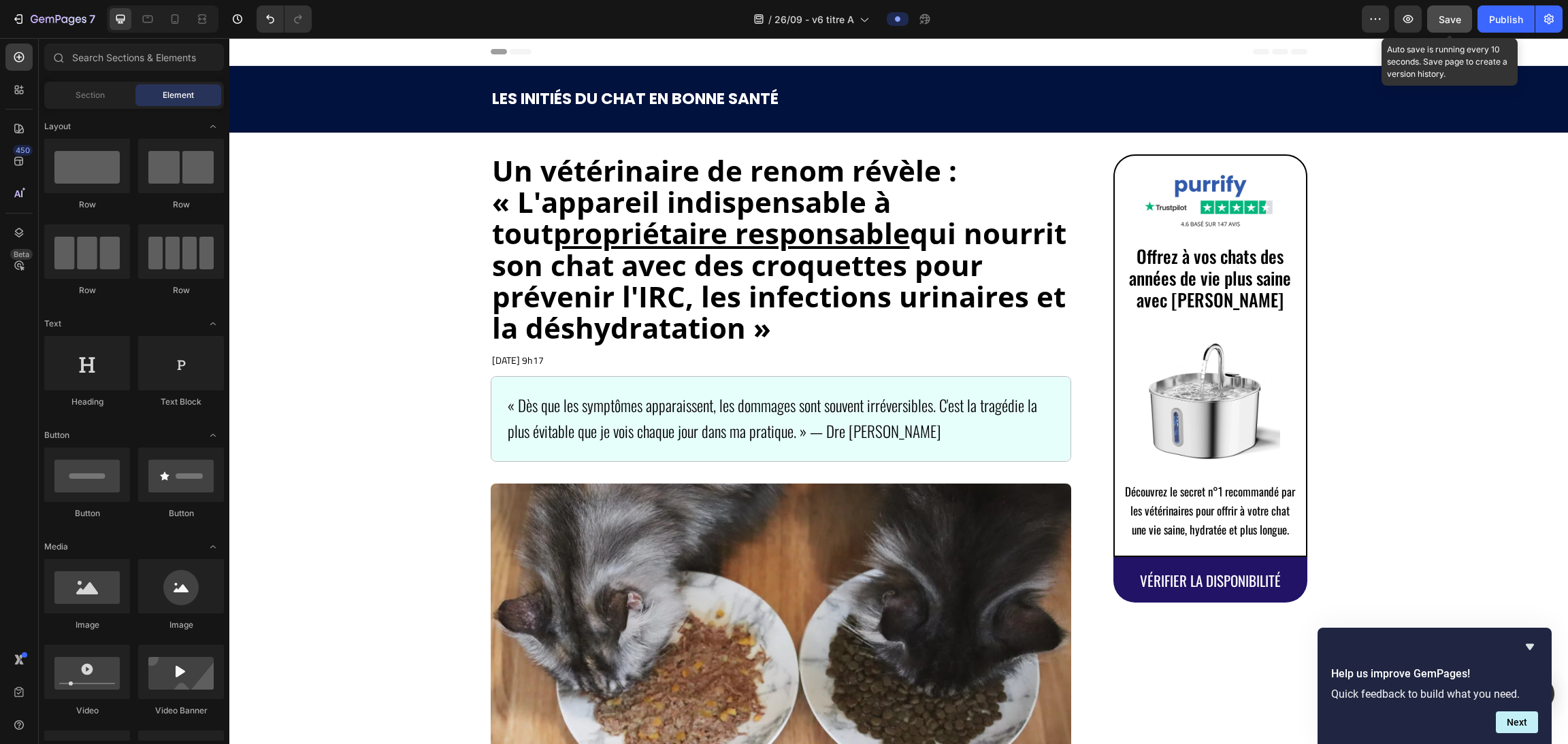
click at [695, 16] on button "Save" at bounding box center [1450, 19] width 45 height 27
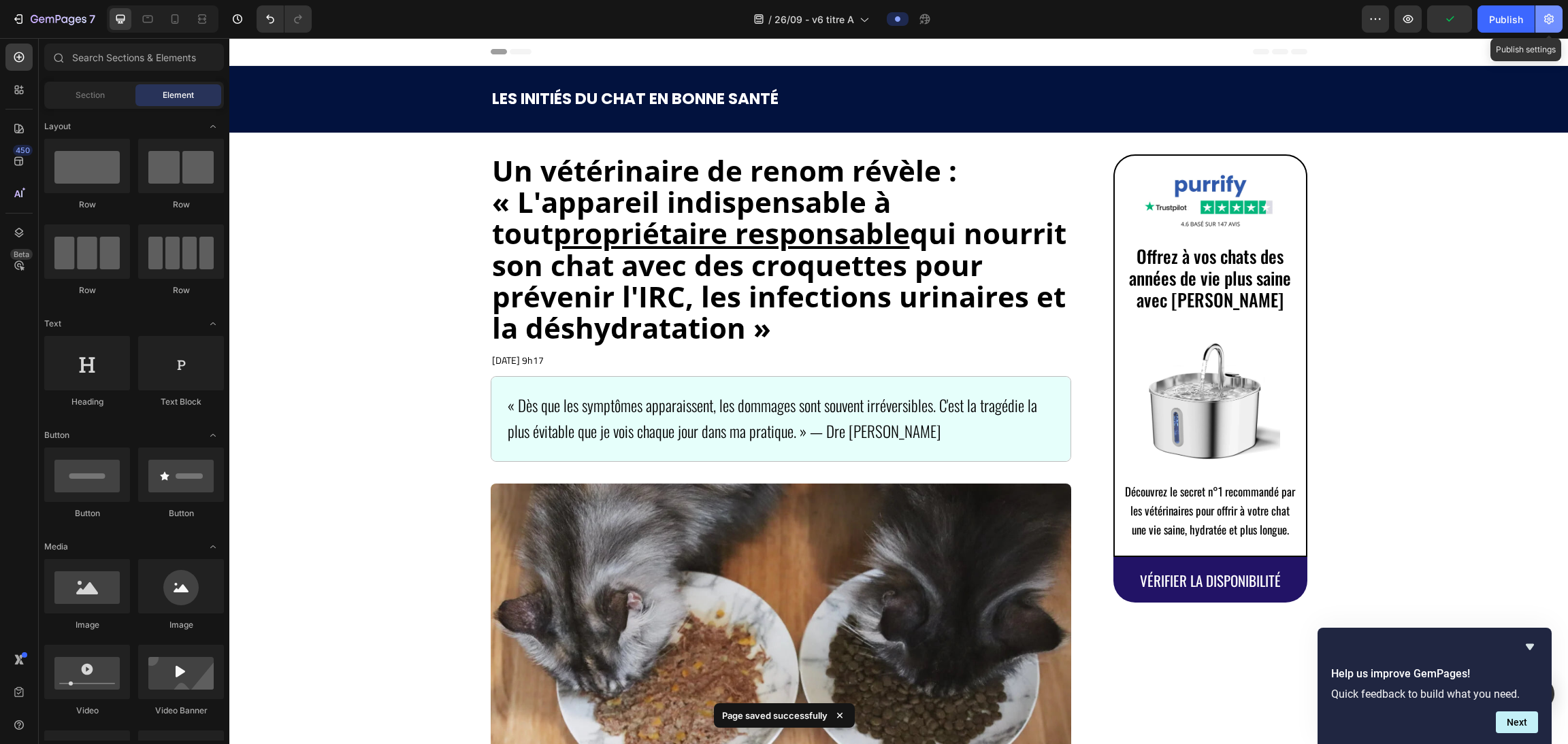
click at [695, 17] on button "button" at bounding box center [1549, 19] width 27 height 27
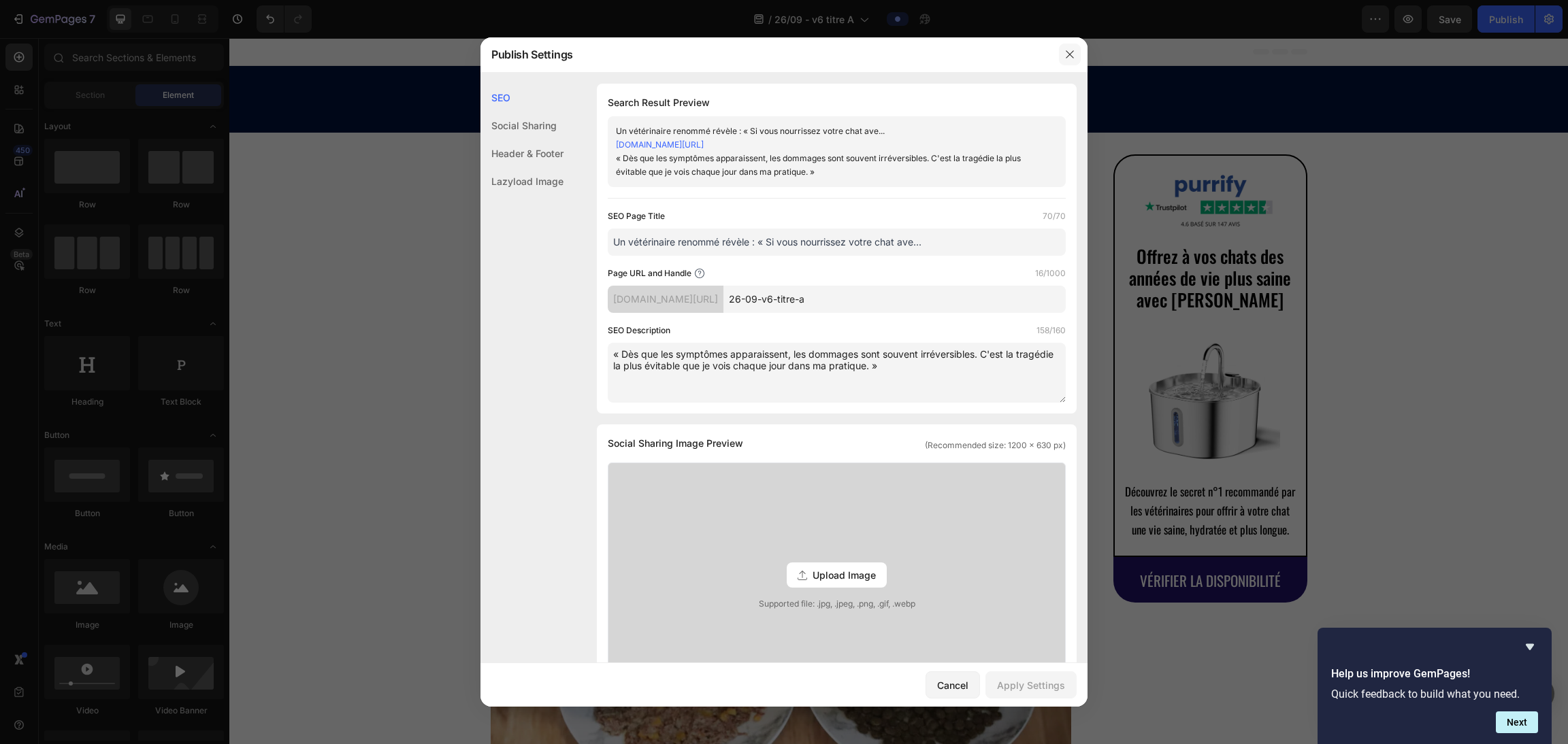
click at [695, 53] on button "button" at bounding box center [1070, 55] width 22 height 22
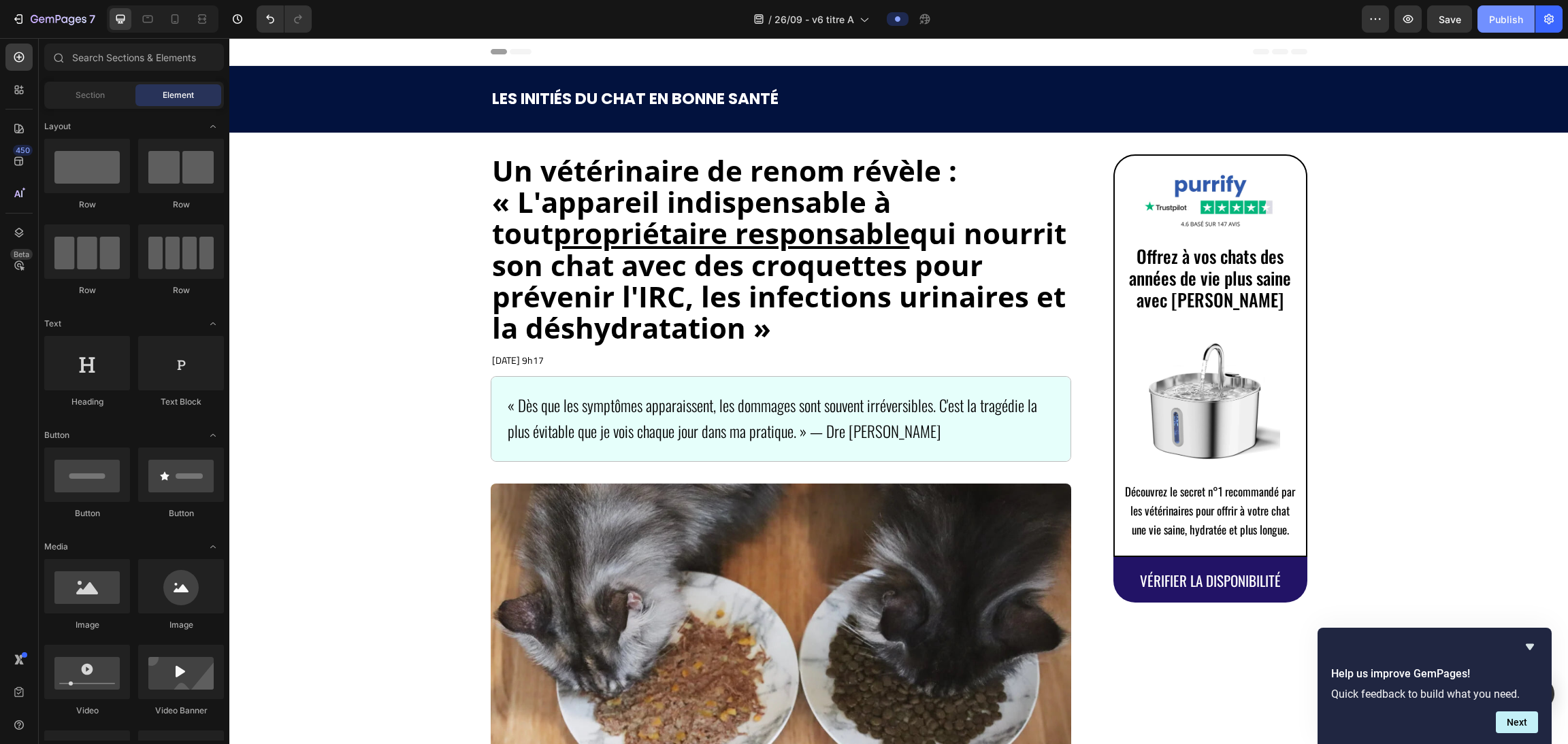
click at [695, 20] on div "Publish" at bounding box center [1506, 19] width 34 height 14
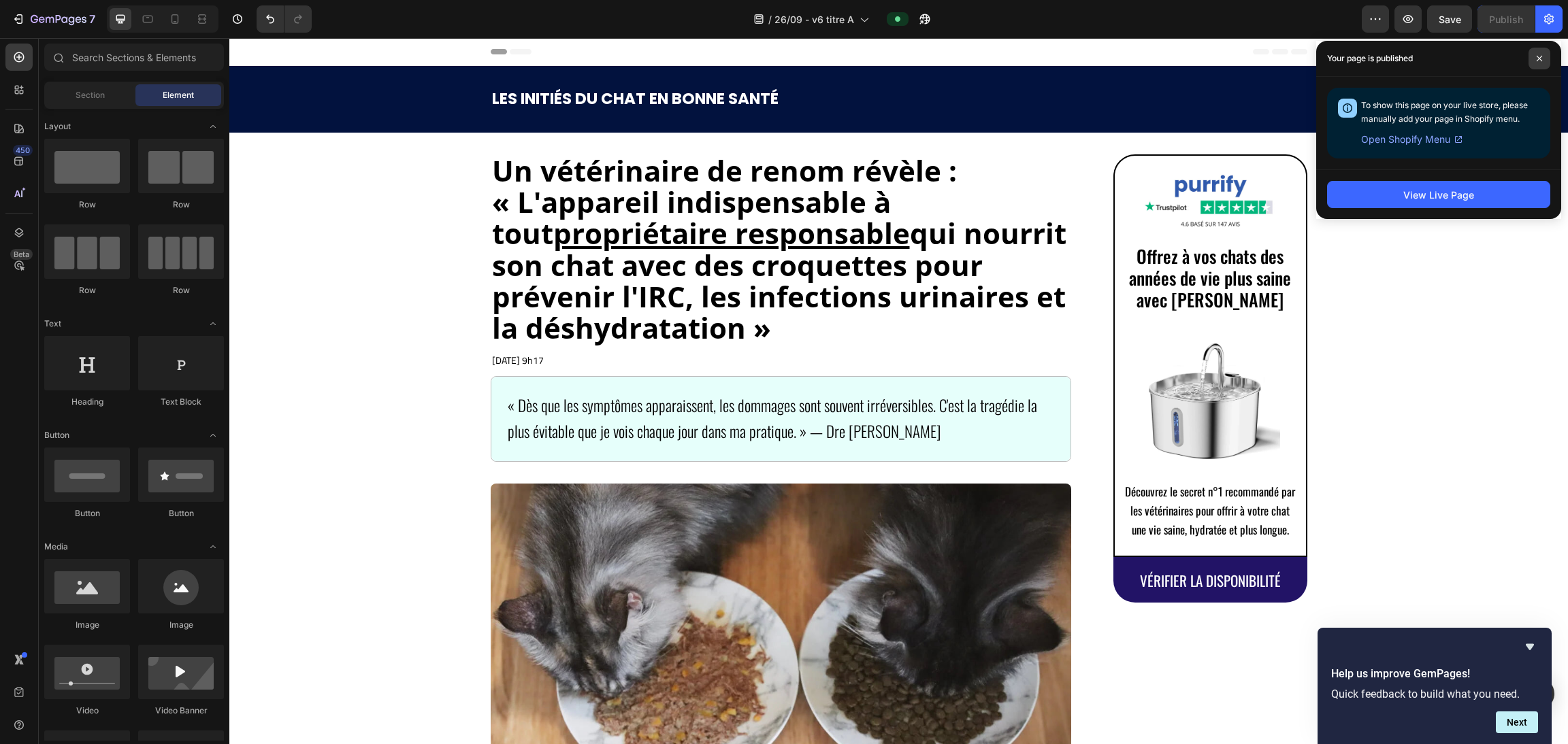
click at [695, 61] on icon at bounding box center [1539, 59] width 7 height 7
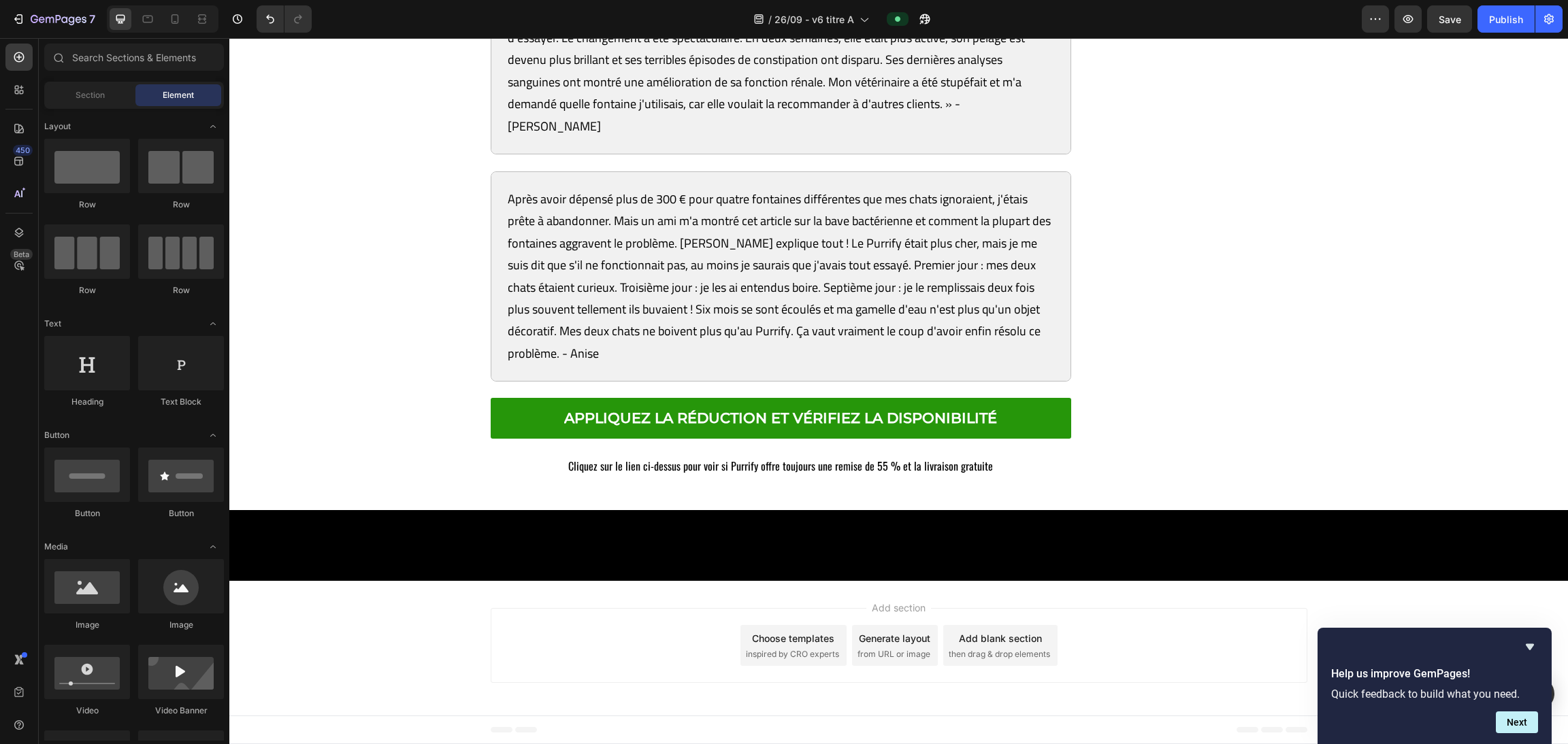
scroll to position [9566, 0]
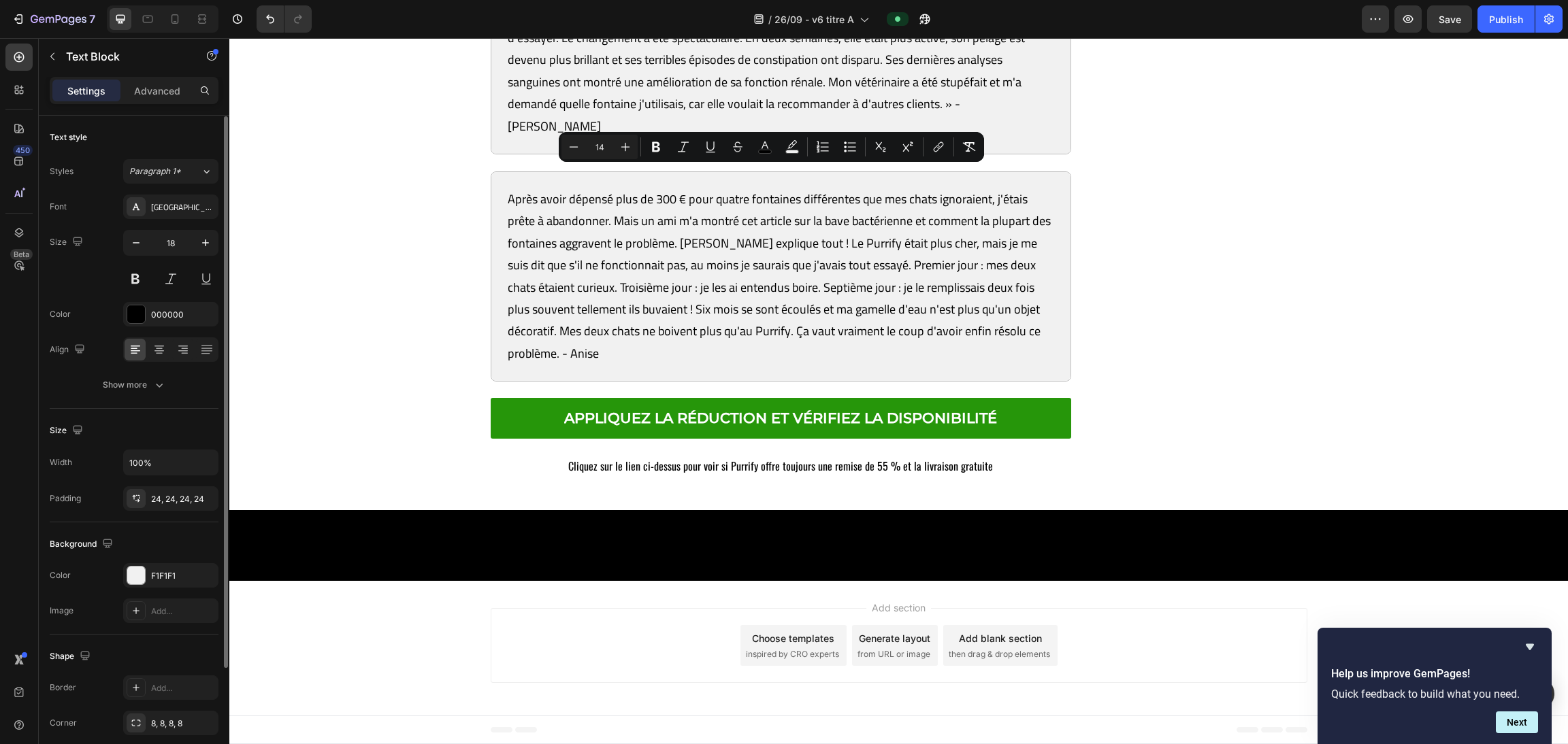
scroll to position [1, 0]
click at [664, 137] on p "Princess, ma siamoise de 14 ans, était de plus en plus léthargique. Le vétérina…" at bounding box center [781, 49] width 547 height 176
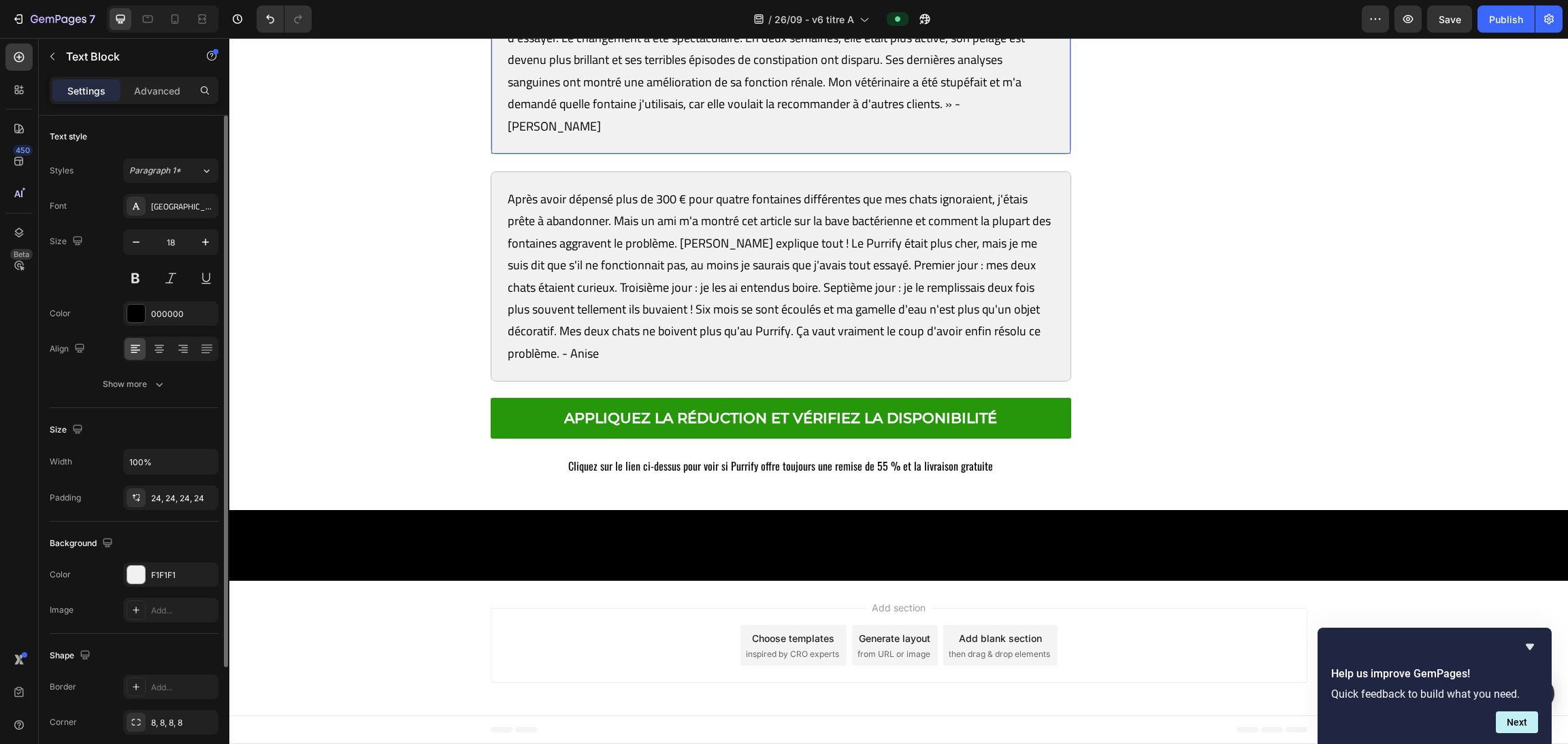
click at [664, 137] on p "Princess, ma siamoise de 14 ans, était de plus en plus léthargique. Le vétérina…" at bounding box center [781, 49] width 547 height 176
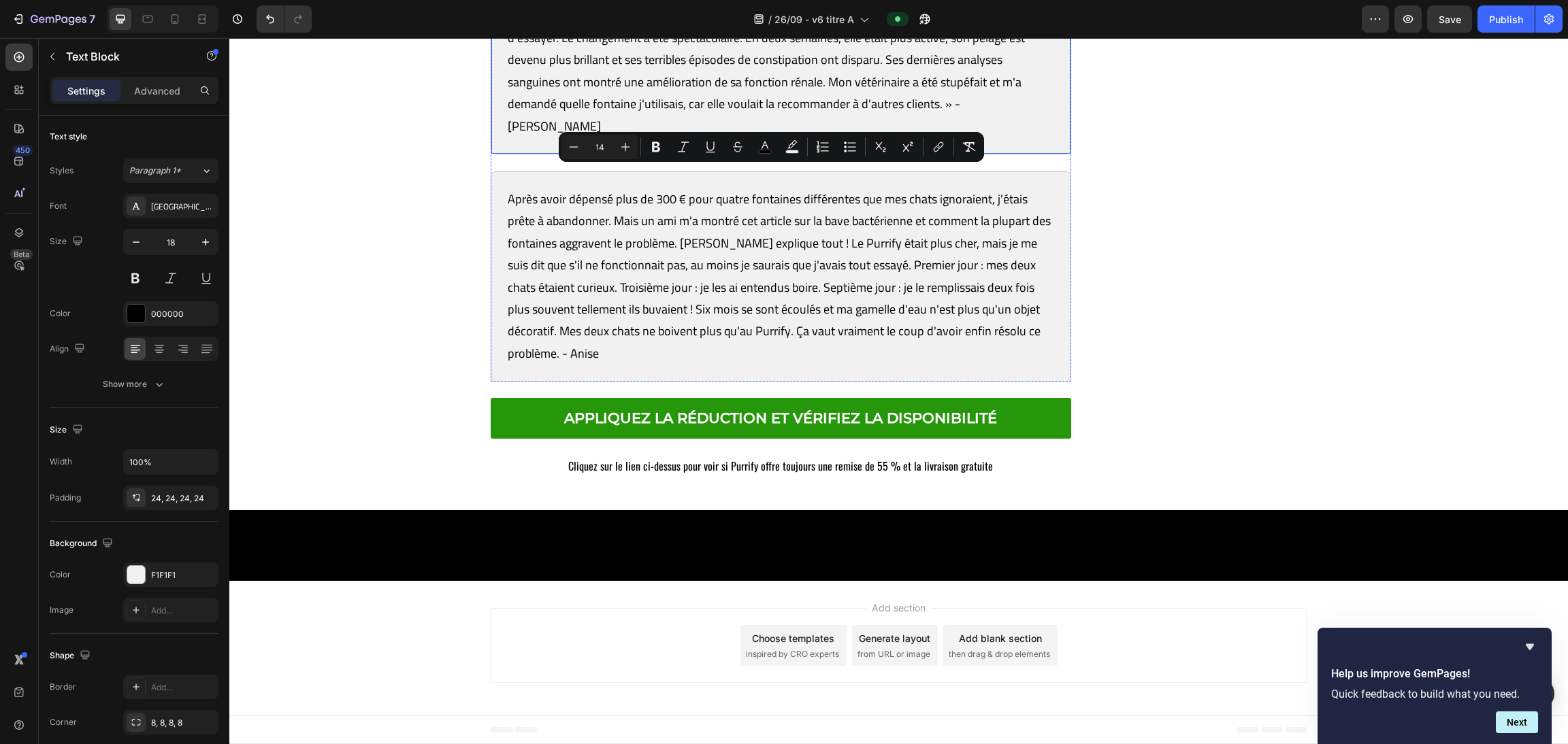
click at [639, 137] on p "Princess, ma siamoise de 14 ans, était de plus en plus léthargique. Le vétérina…" at bounding box center [781, 49] width 547 height 176
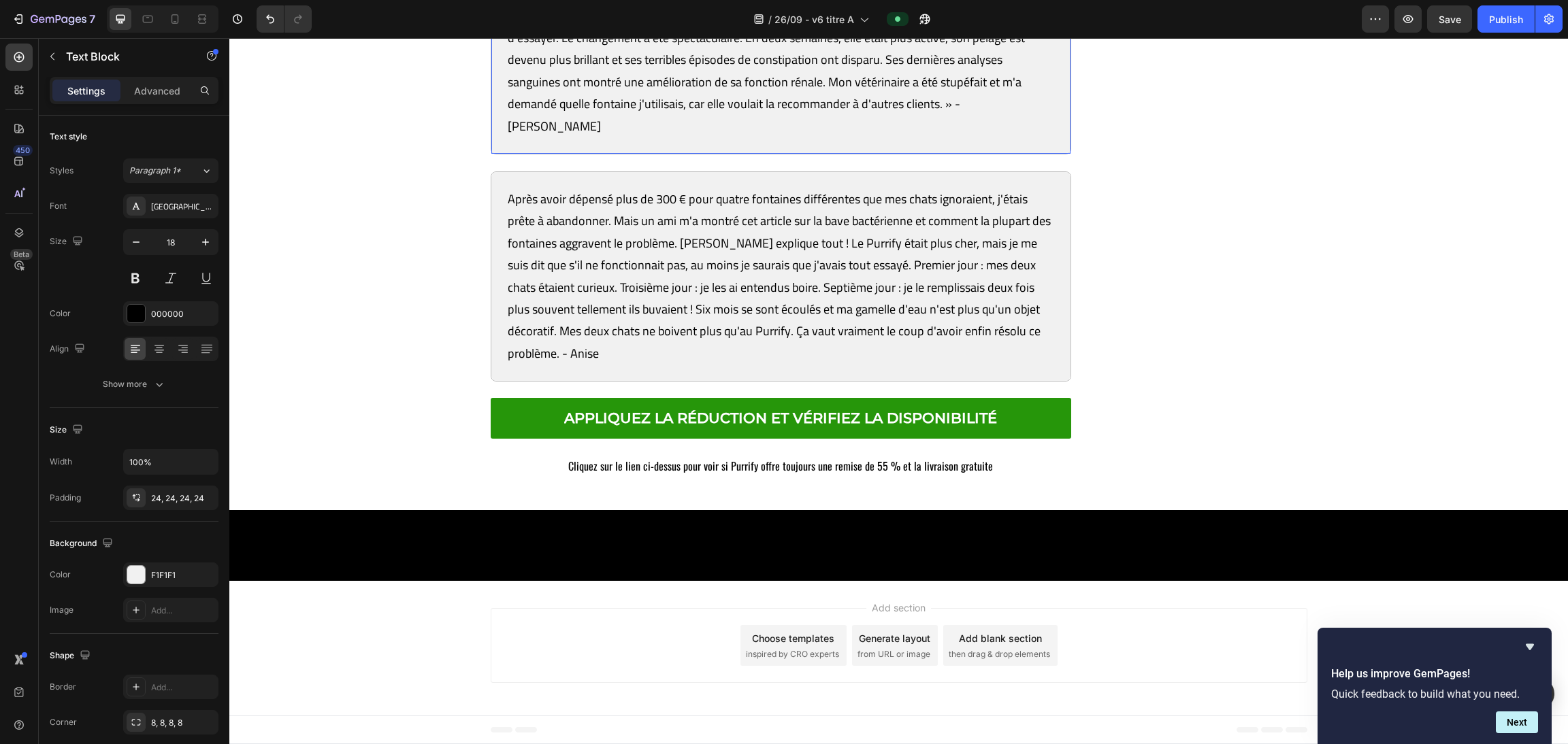
click at [639, 137] on p "Princess, ma siamoise de 14 ans, était de plus en plus léthargique. Le vétérina…" at bounding box center [781, 49] width 547 height 176
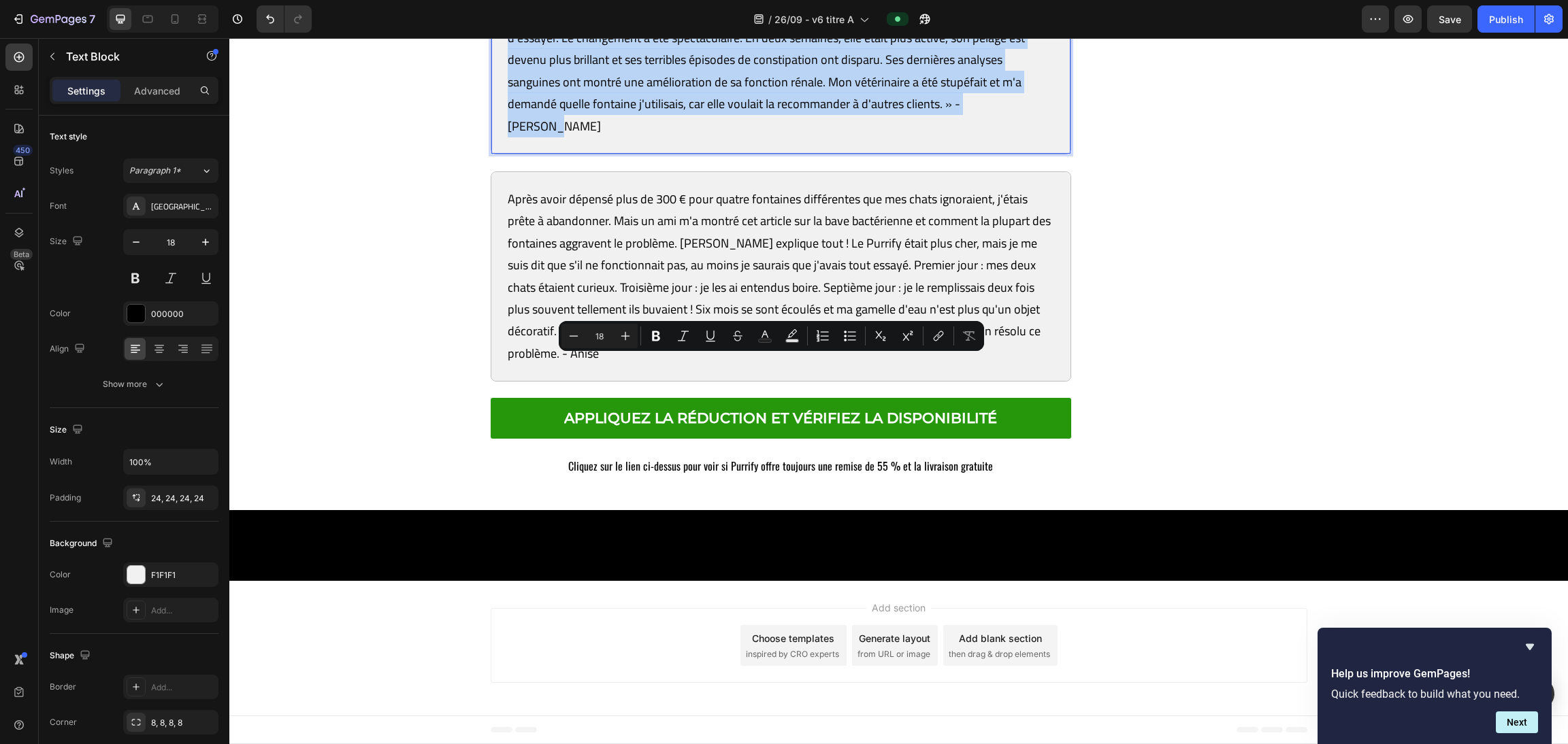
click at [695, 137] on p "Princess, ma siamoise de 14 ans, était de plus en plus léthargique. Le vétérina…" at bounding box center [781, 49] width 547 height 176
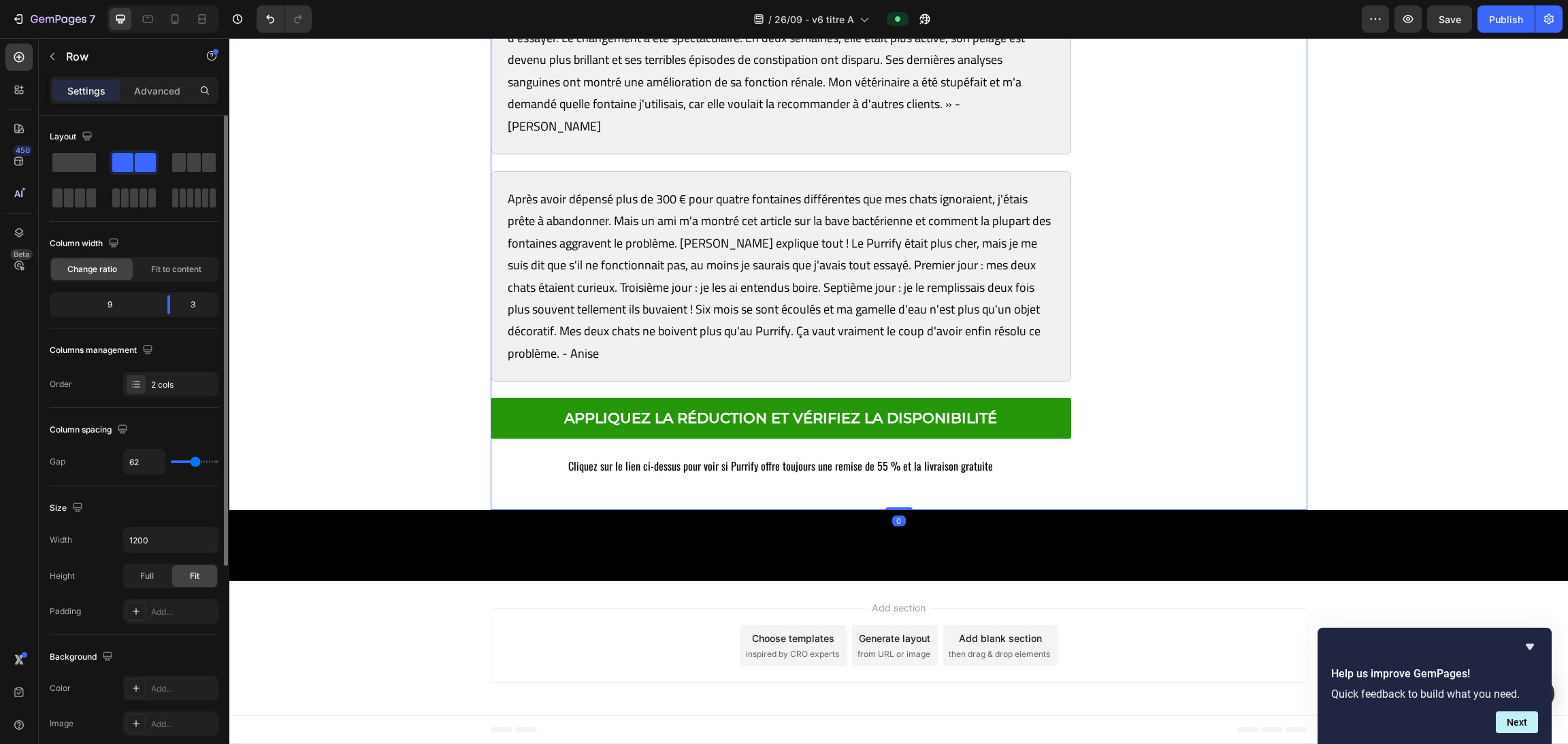
scroll to position [0, 0]
click at [695, 154] on div "Princess, ma siamoise de 14 ans, était de plus en plus léthargique. Le vétérina…" at bounding box center [781, 49] width 580 height 209
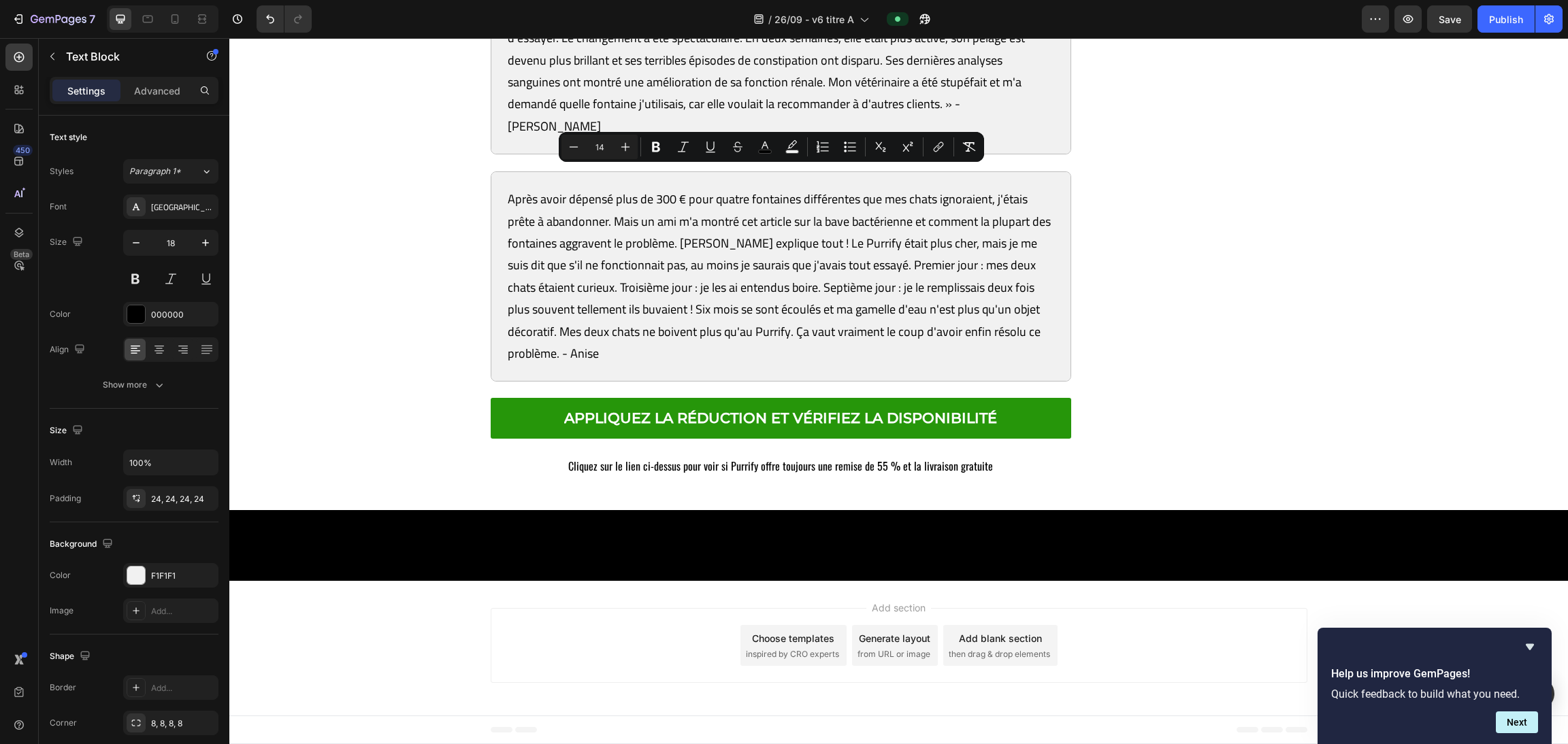
copy span "J'étais sceptique après avoir essayé deux autres fontaines qui n'ont pas foncti…"
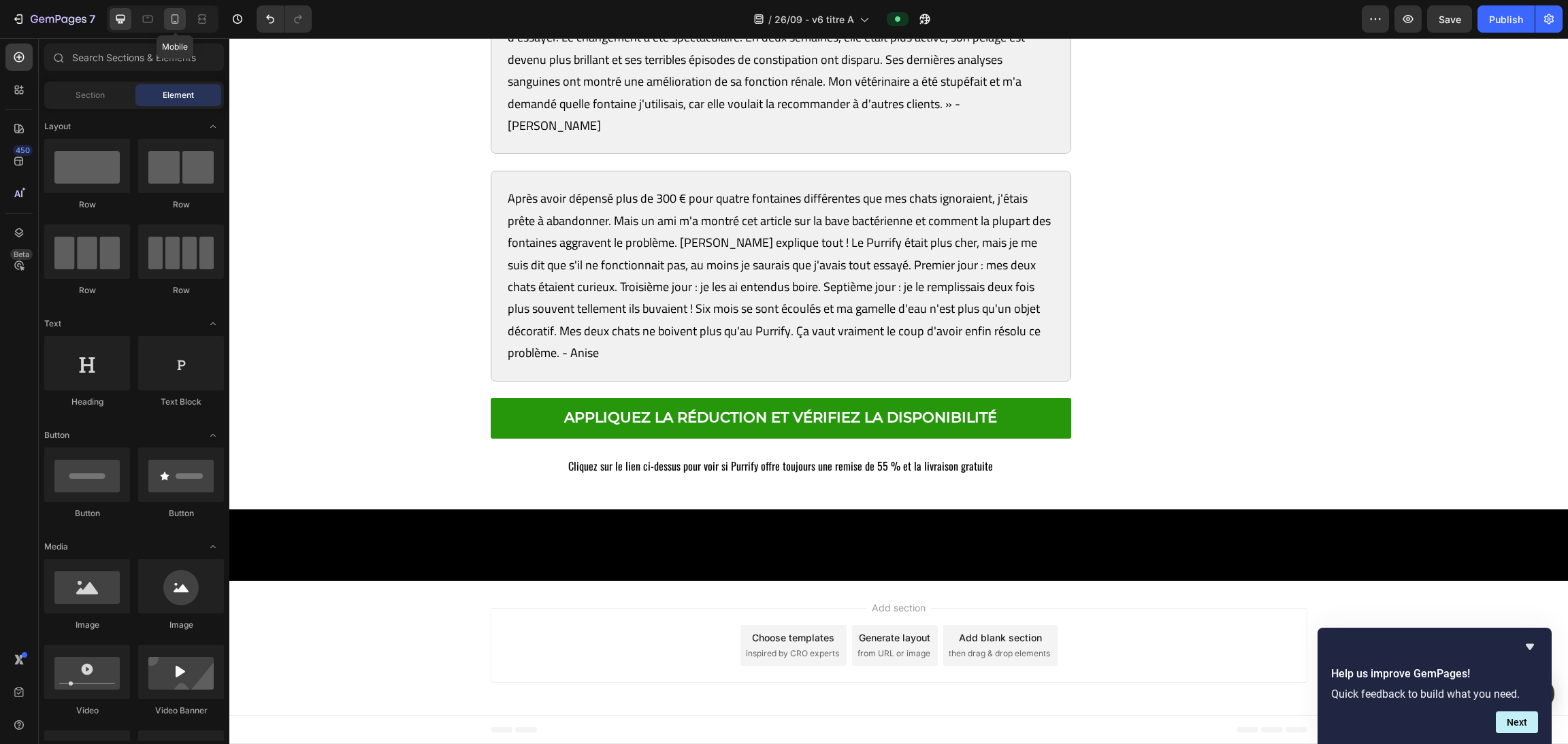
click at [179, 20] on icon at bounding box center [175, 19] width 14 height 14
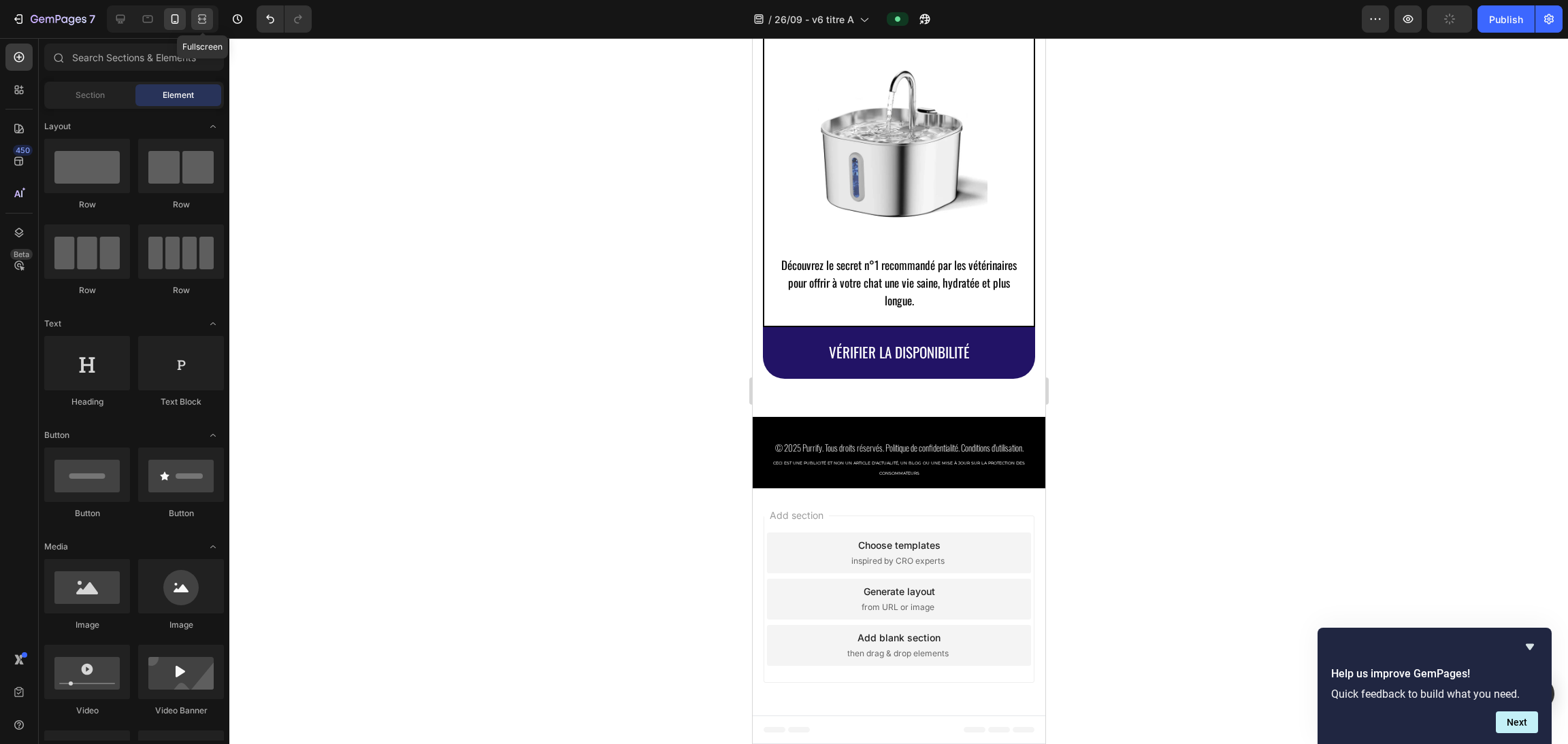
click at [206, 20] on icon at bounding box center [202, 19] width 14 height 14
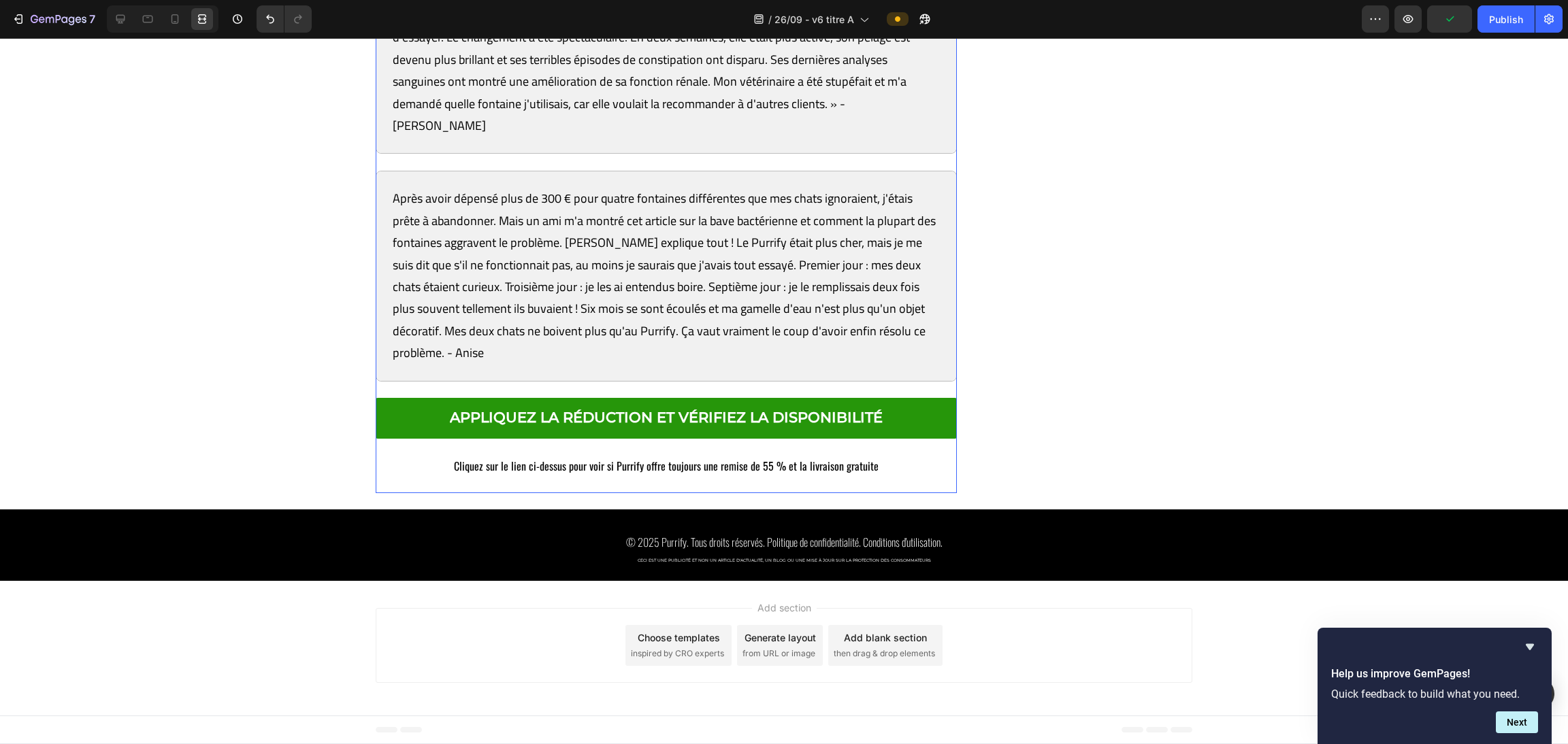
scroll to position [9948, 0]
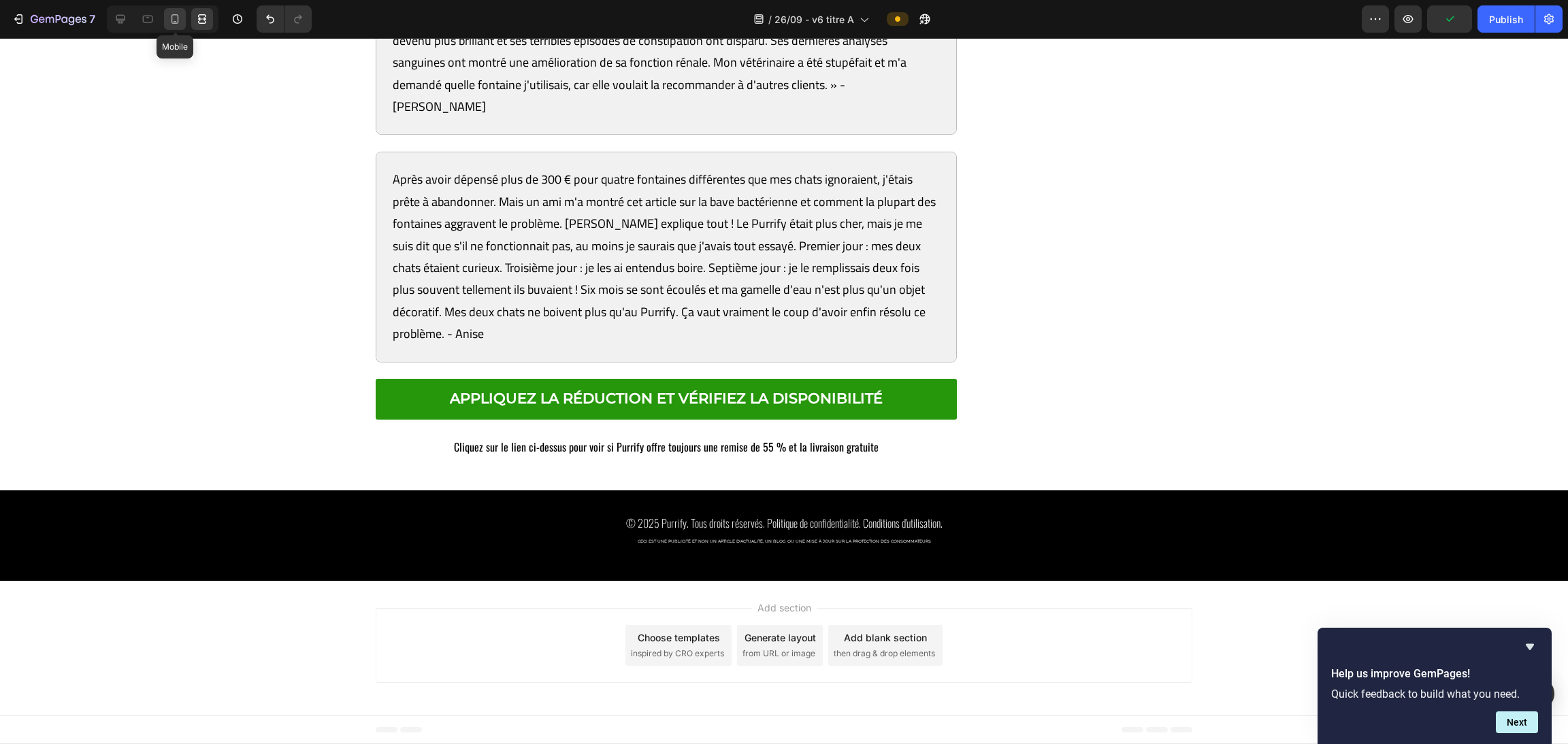
click at [182, 24] on div at bounding box center [175, 19] width 22 height 22
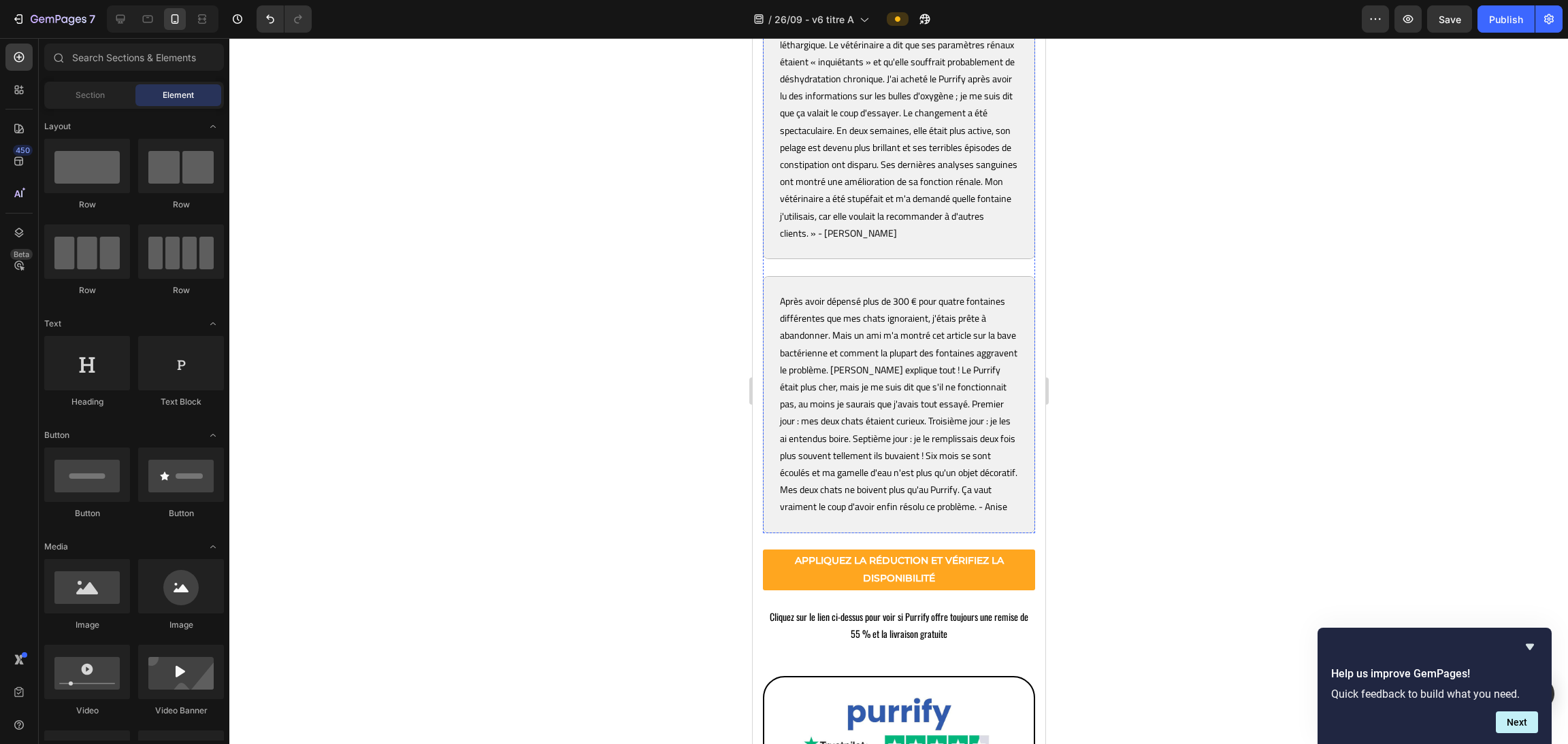
scroll to position [8230, 0]
click at [124, 29] on div at bounding box center [120, 19] width 22 height 22
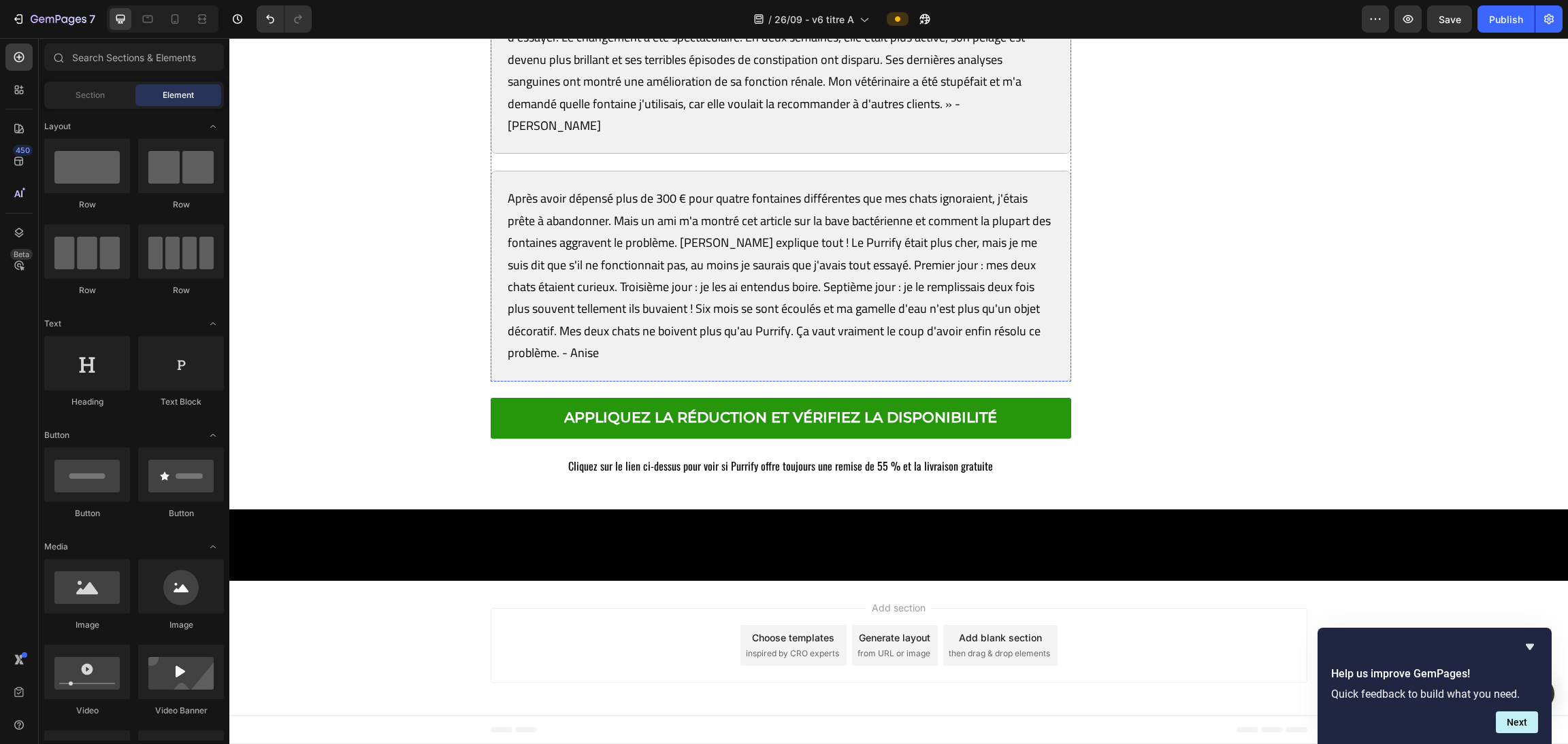
scroll to position [9948, 0]
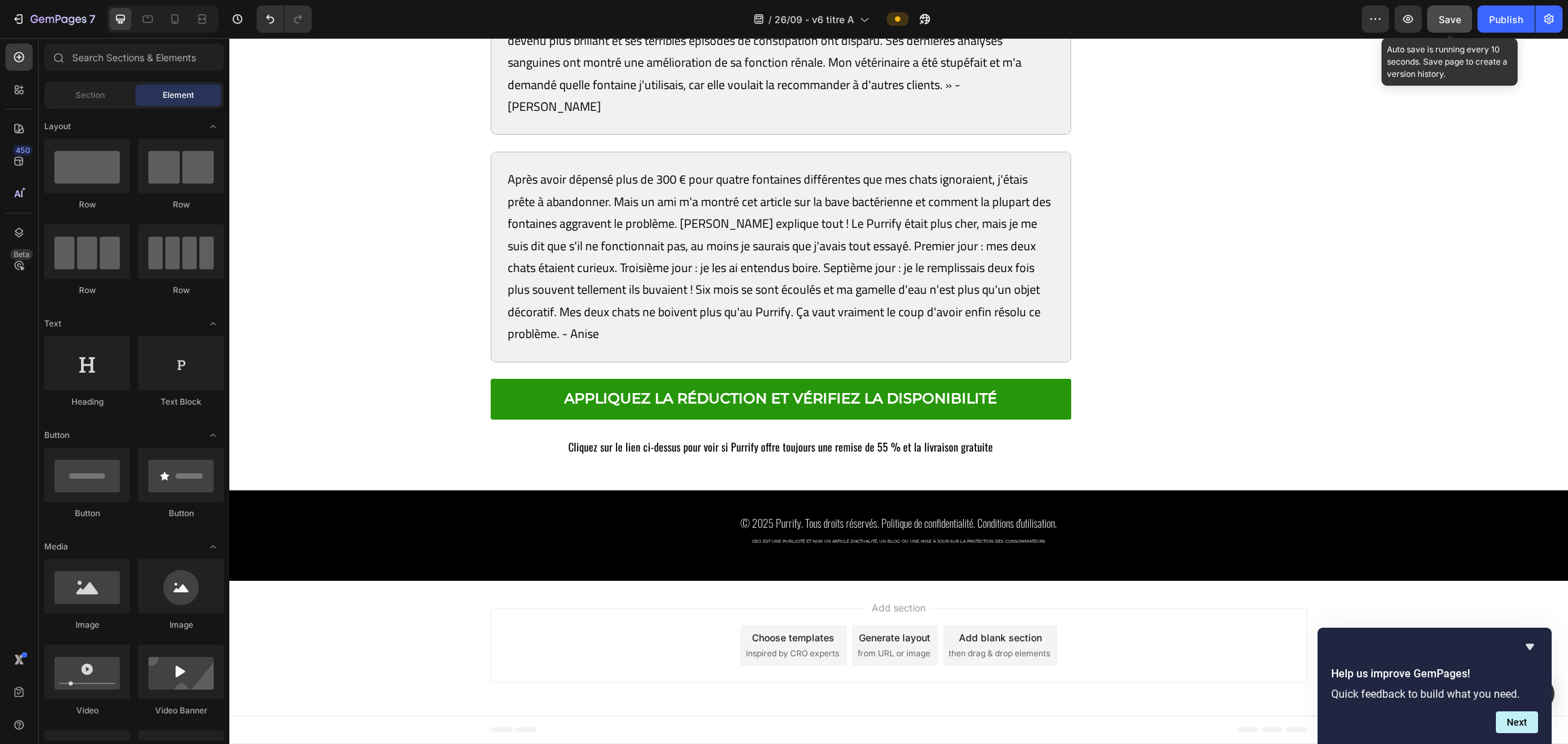
click at [695, 21] on span "Save" at bounding box center [1450, 19] width 23 height 12
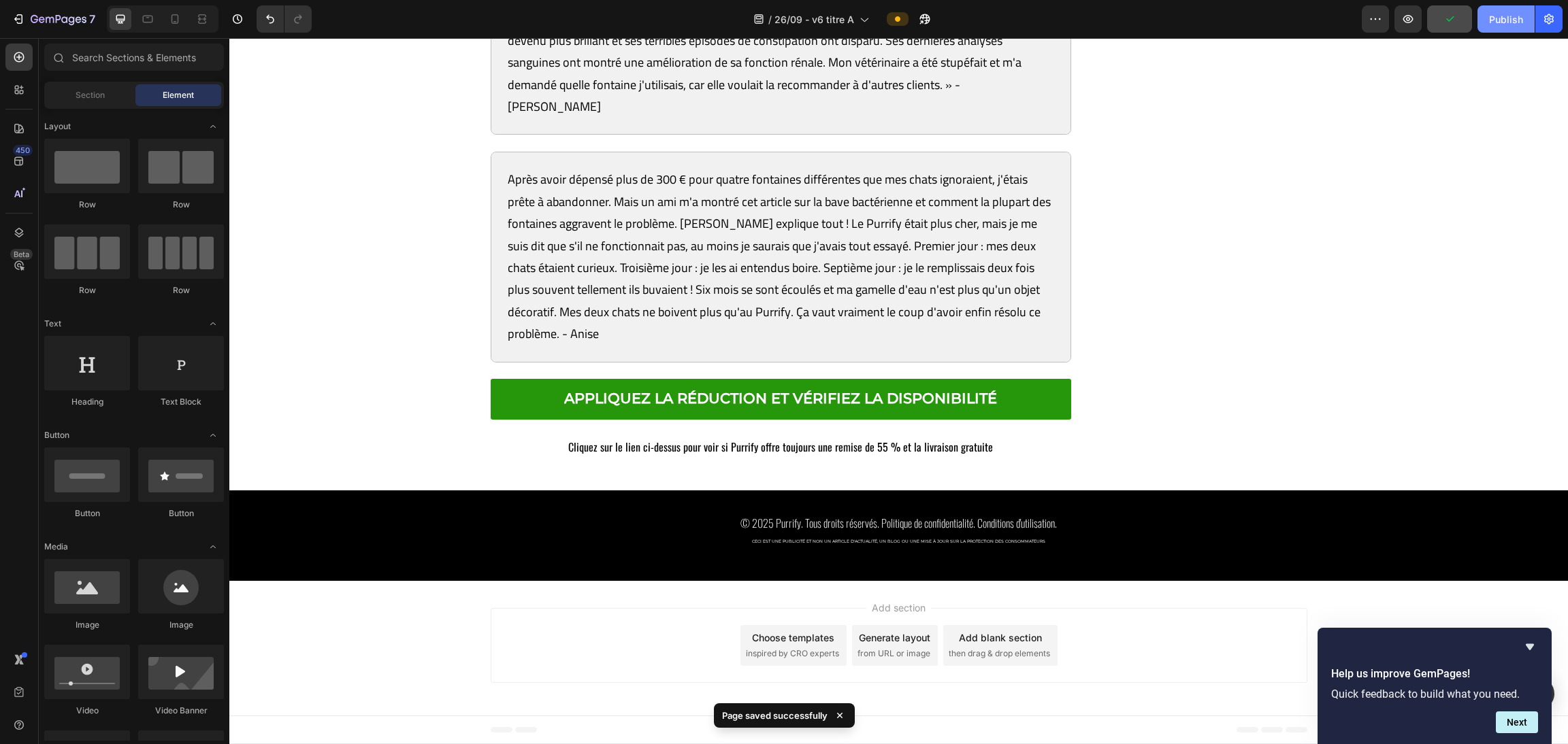
click at [695, 20] on div "Publish" at bounding box center [1506, 19] width 34 height 14
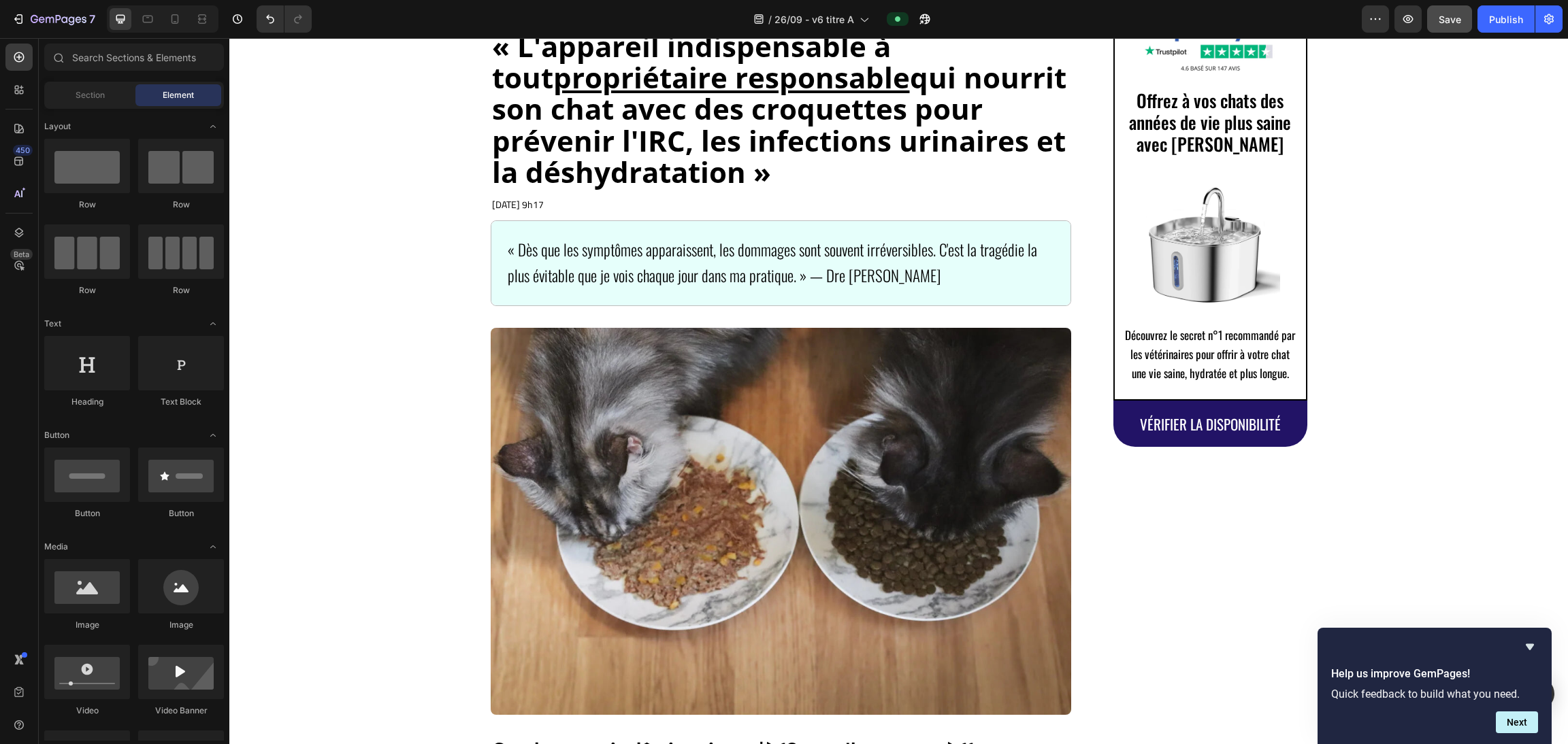
scroll to position [0, 0]
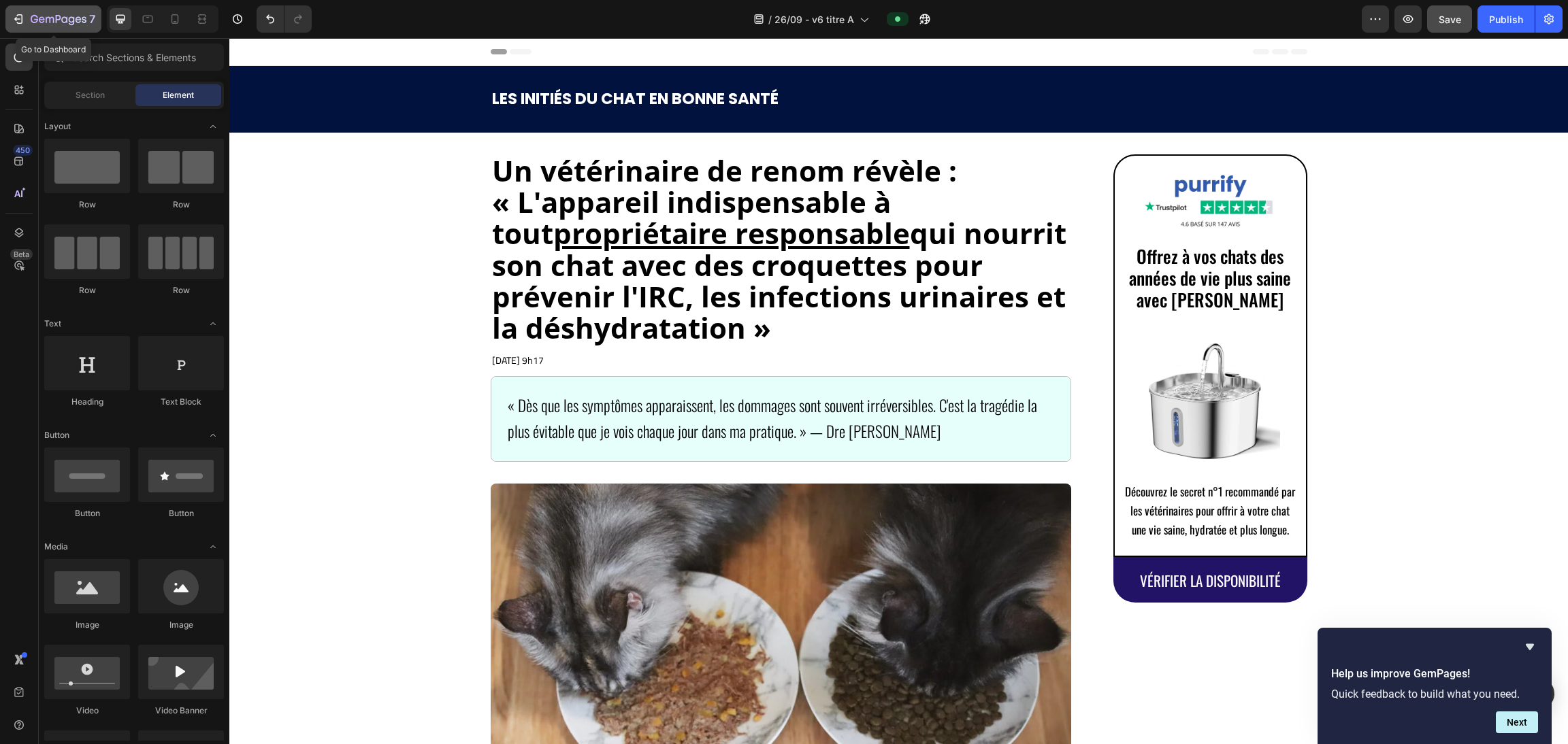
click at [24, 9] on button "7" at bounding box center [53, 19] width 96 height 27
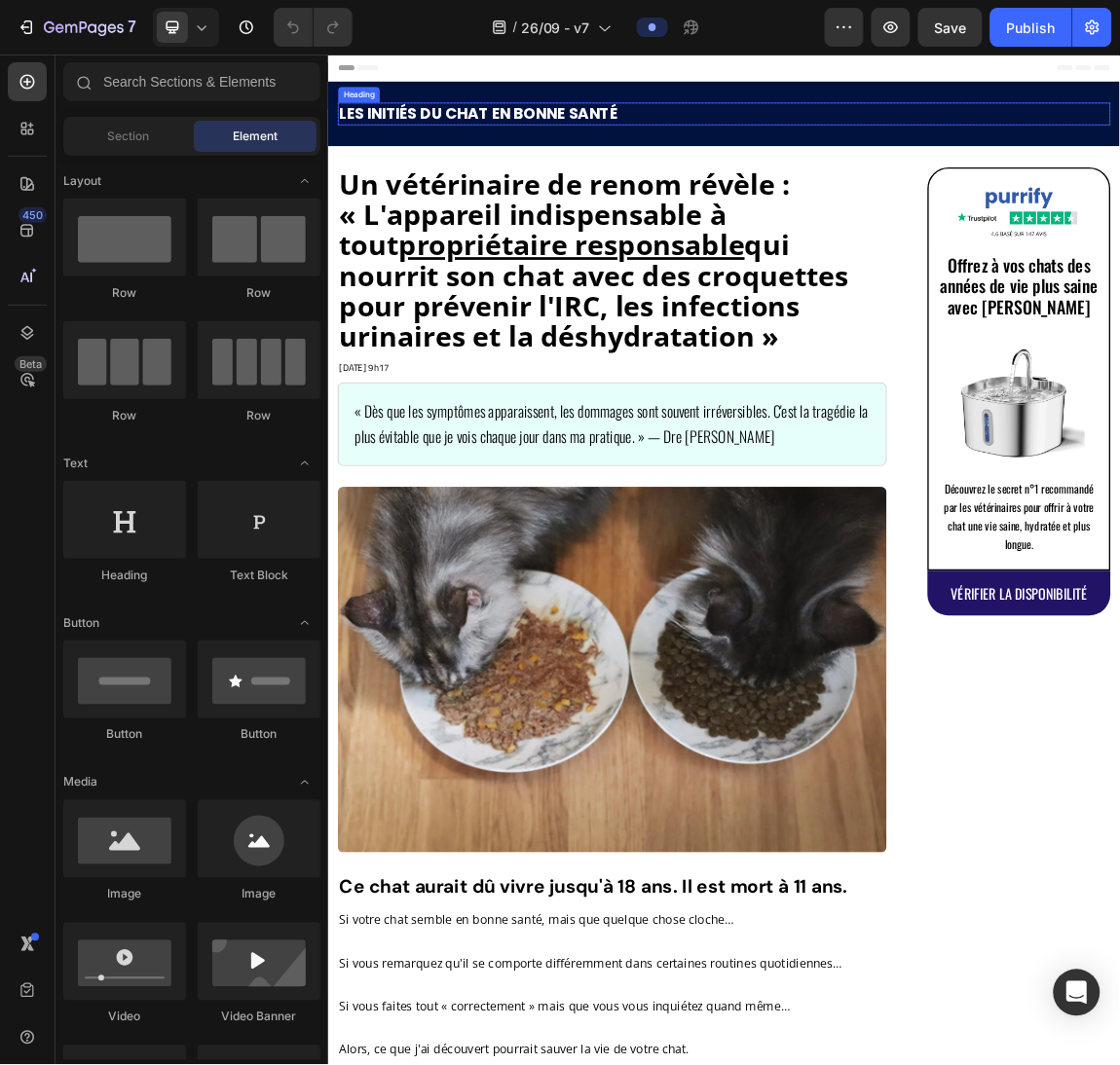
click at [1059, 155] on h2 "LES INITIÉS DU CHAT EN BONNE SANTÉ" at bounding box center [912, 142] width 1140 height 33
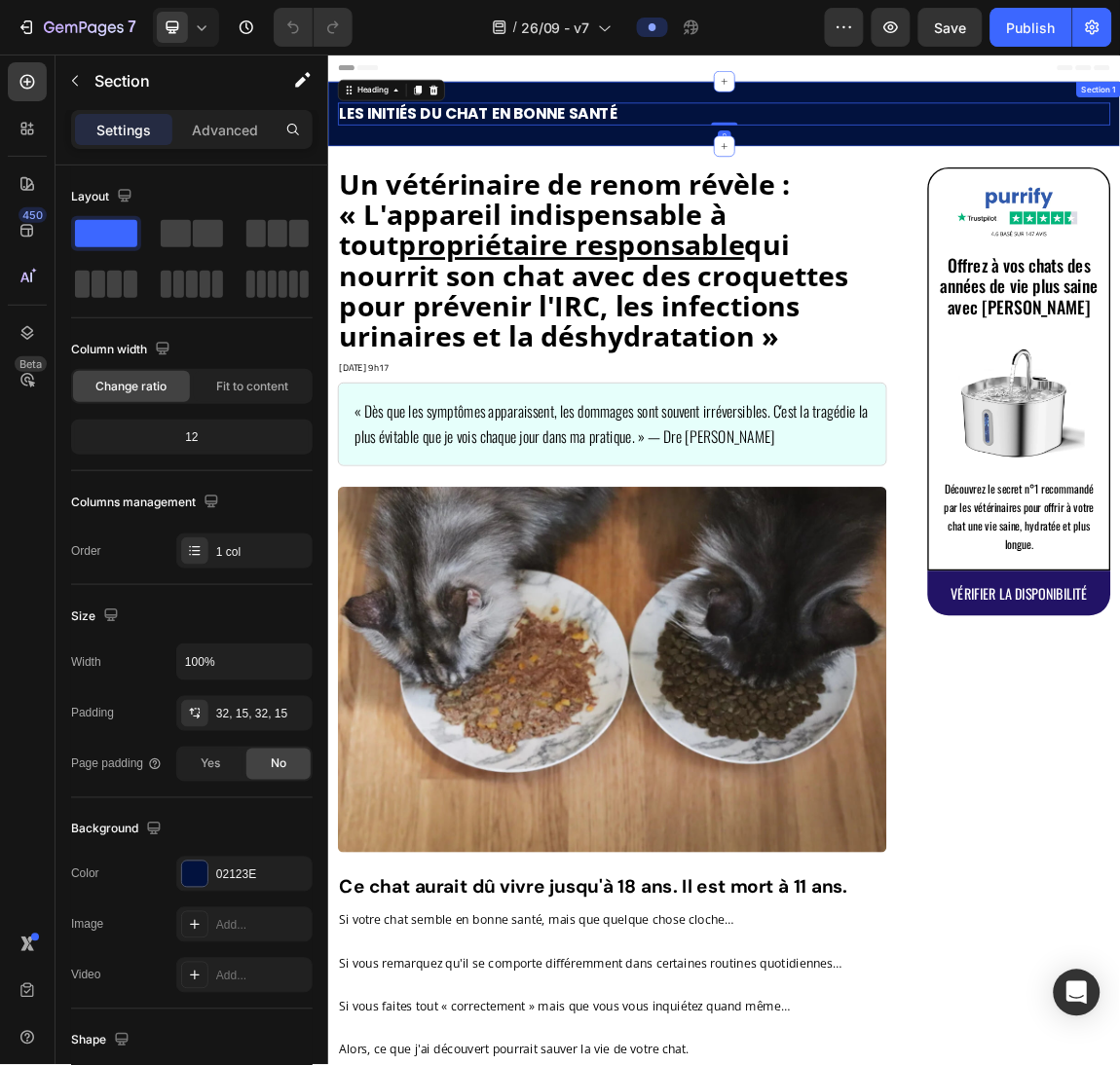
click at [1062, 171] on div "LES INITIÉS DU CHAT EN BONNE SANTÉ Heading 0 Row Section 1" at bounding box center [912, 142] width 1169 height 96
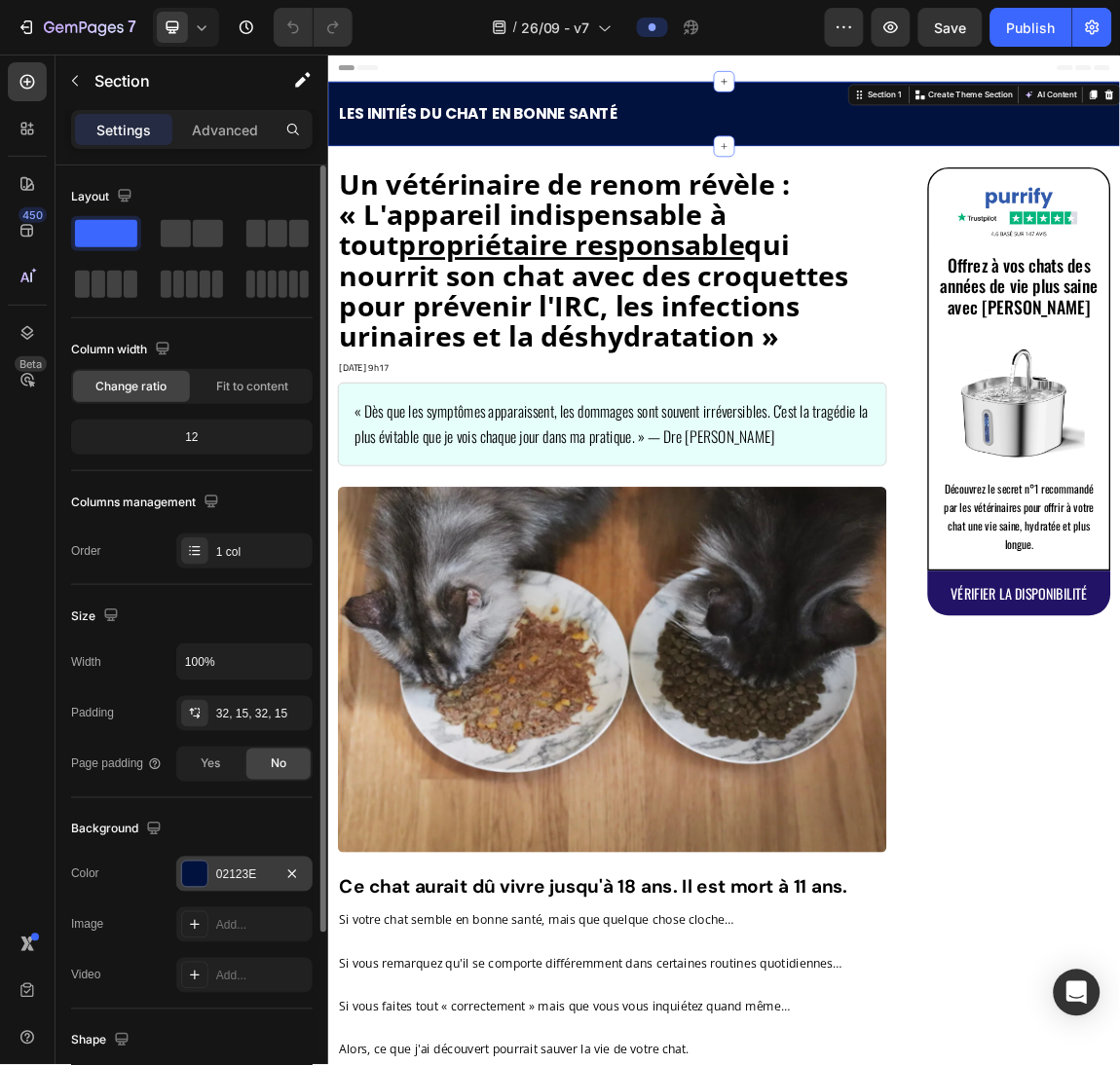
click at [196, 870] on div at bounding box center [194, 874] width 25 height 25
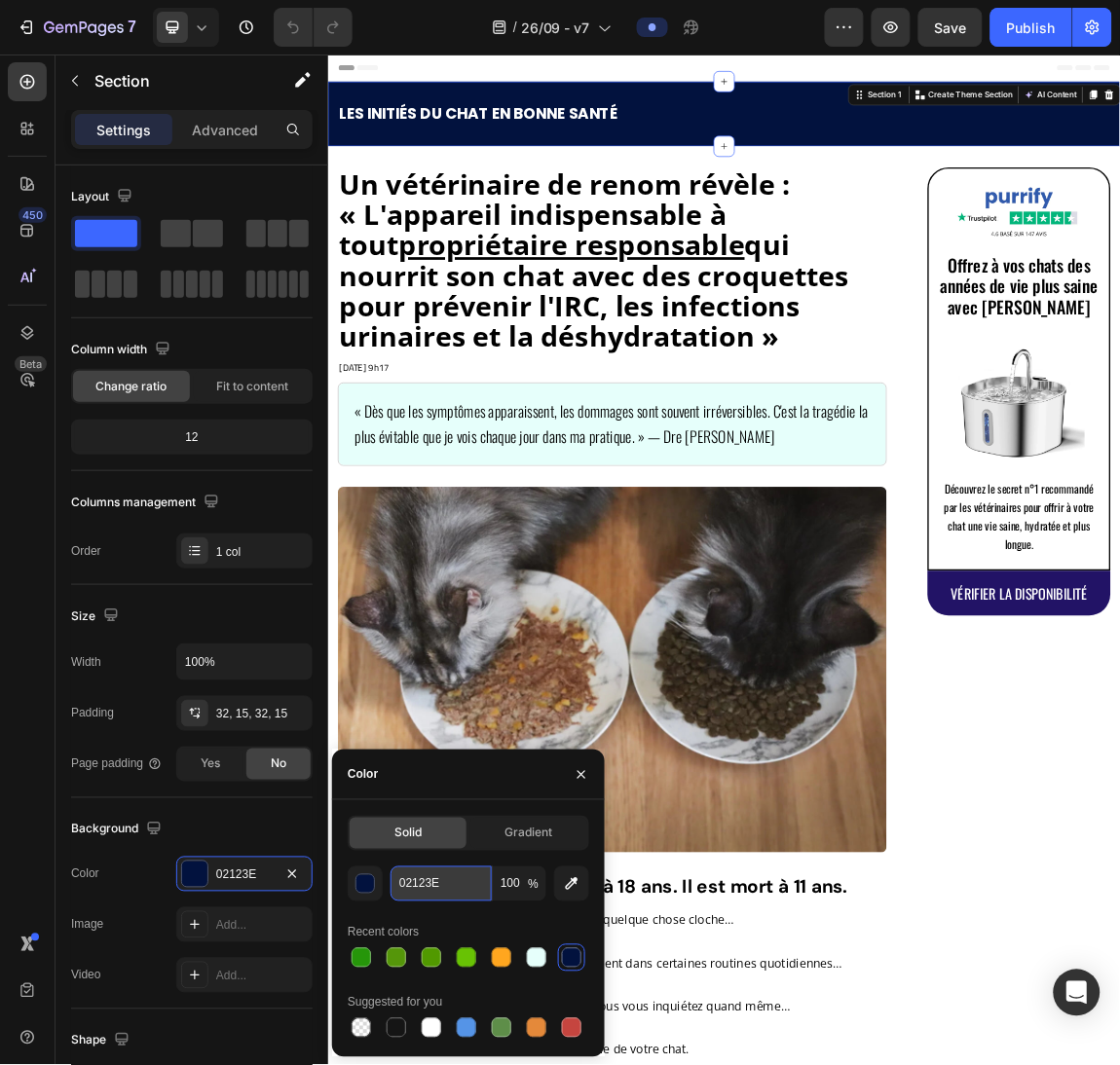
click at [419, 887] on input "02123E" at bounding box center [442, 884] width 102 height 35
paste input "#00465B"
type input "#00465B"
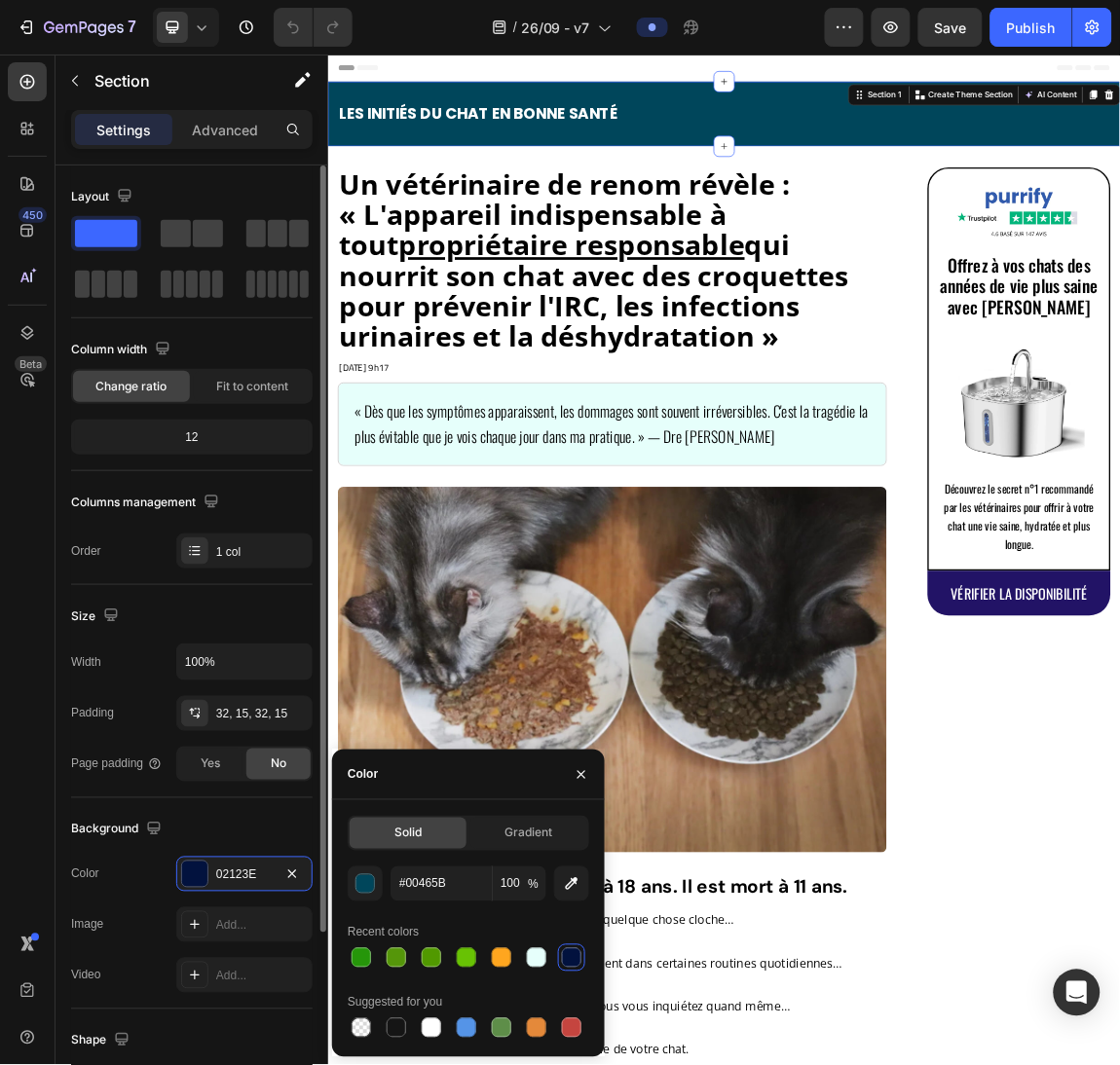
click at [91, 808] on div "Background The changes might be hidden by the video. Color 02123E Image Add... …" at bounding box center [192, 904] width 241 height 211
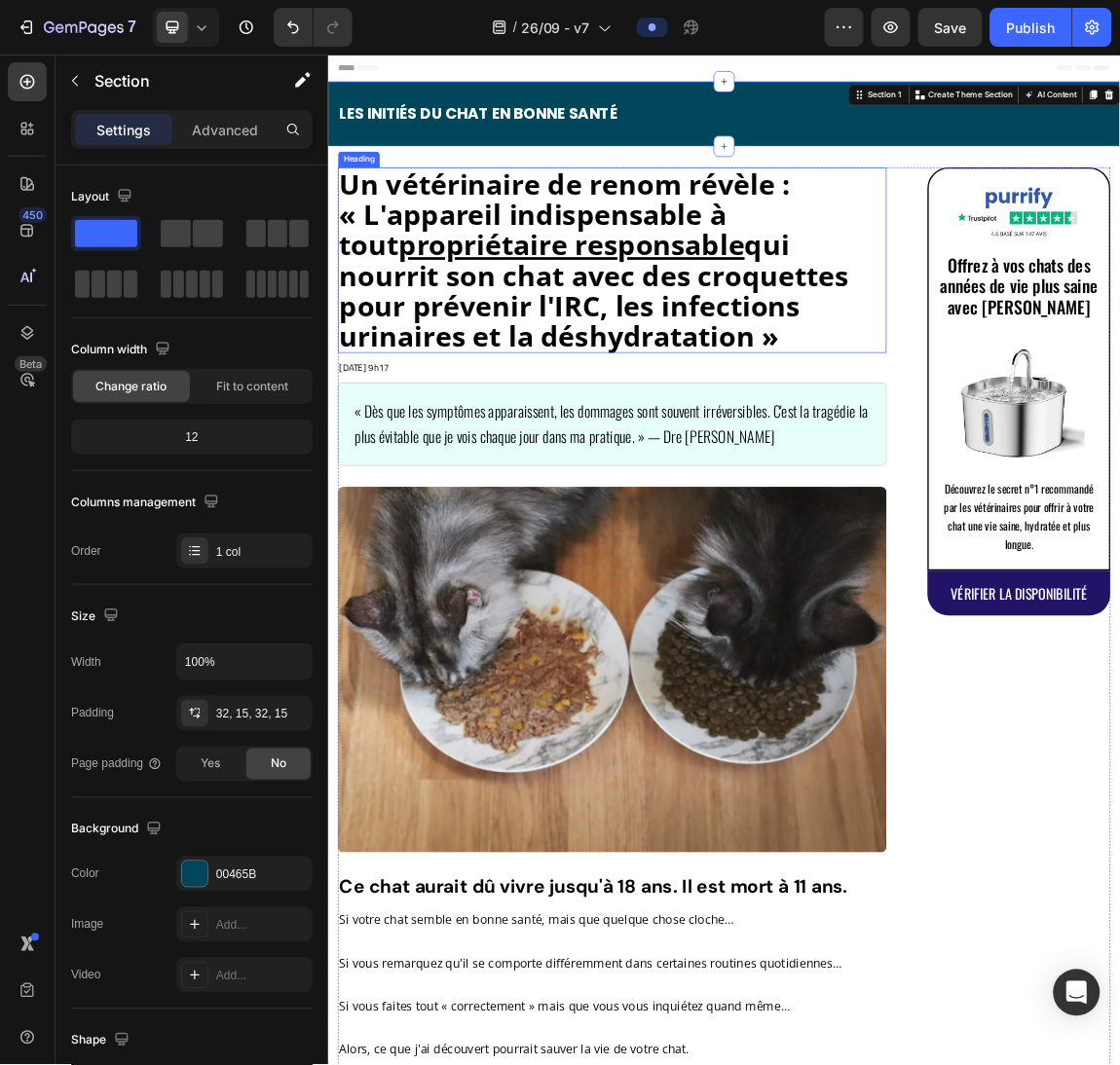
click at [468, 316] on u "propriétaire responsable" at bounding box center [686, 333] width 510 height 56
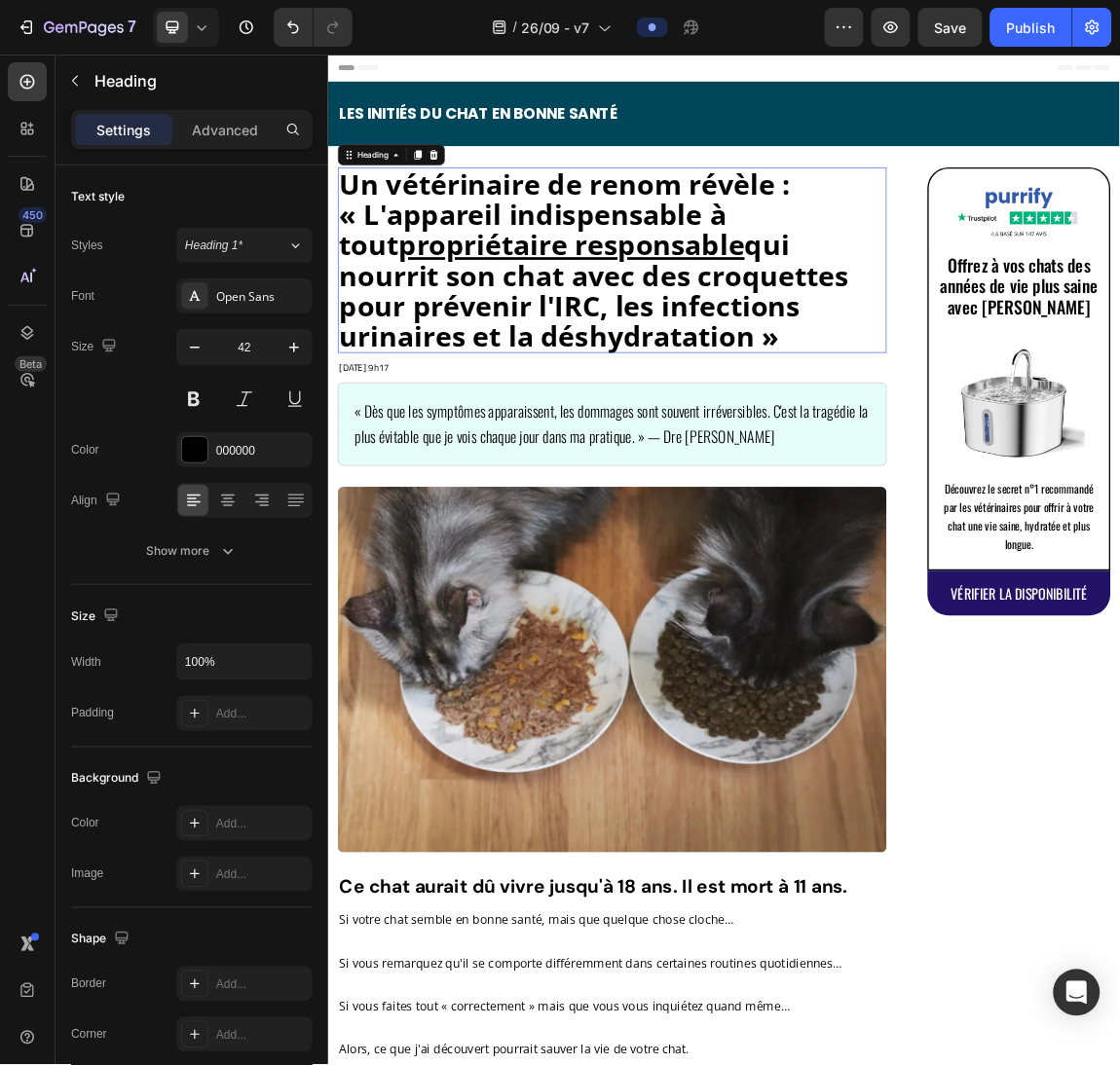
click at [468, 316] on u "propriétaire responsable" at bounding box center [686, 333] width 510 height 56
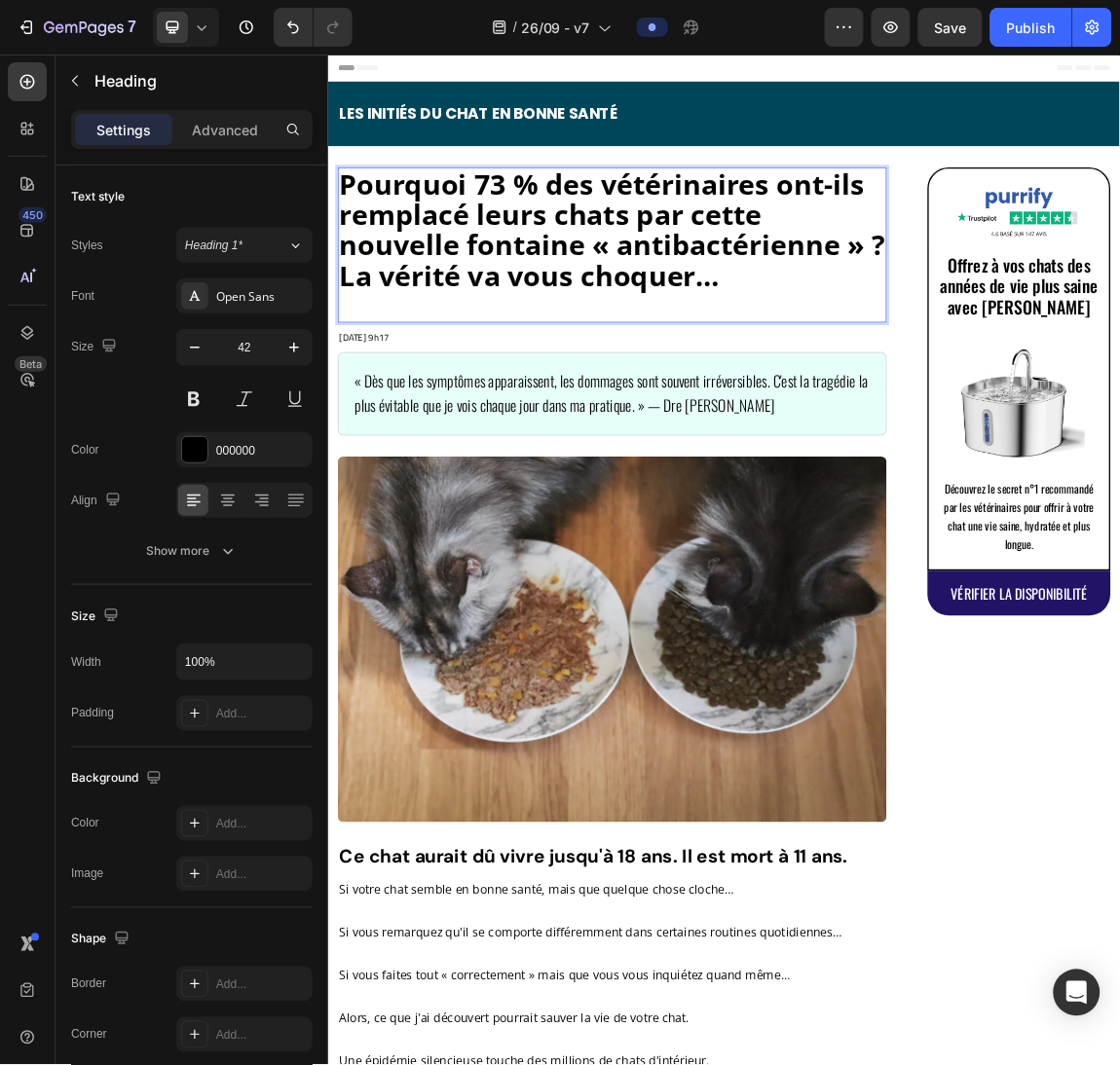
scroll to position [2, 0]
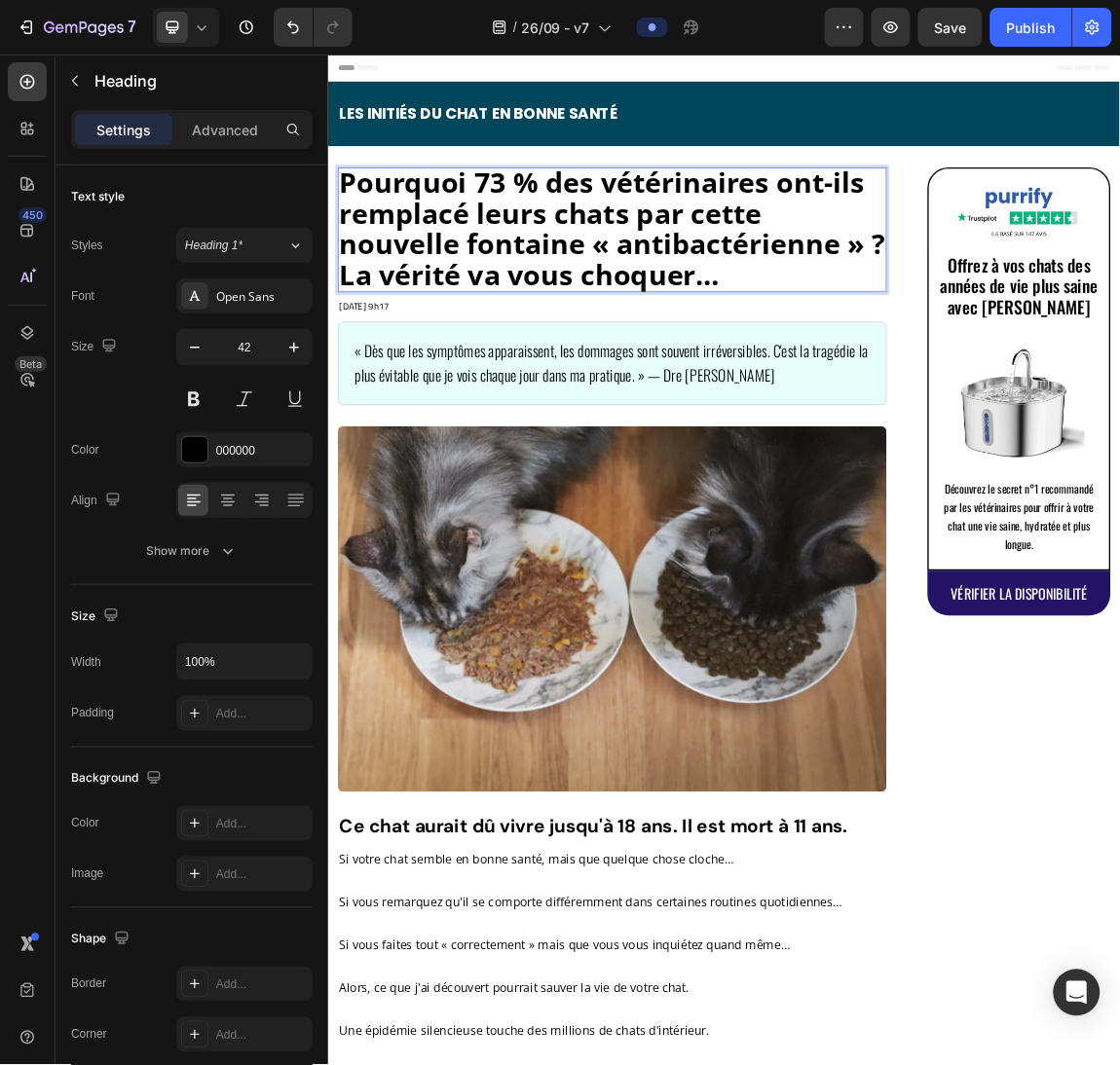
click at [589, 240] on strong "Pourquoi 73 % des vétérinaires ont-ils remplacé leurs chats par cette nouvelle …" at bounding box center [747, 309] width 805 height 191
click at [775, 488] on span "« Dès que les symptômes apparaissent, les dommages sont souvent irréversibles. …" at bounding box center [745, 508] width 757 height 70
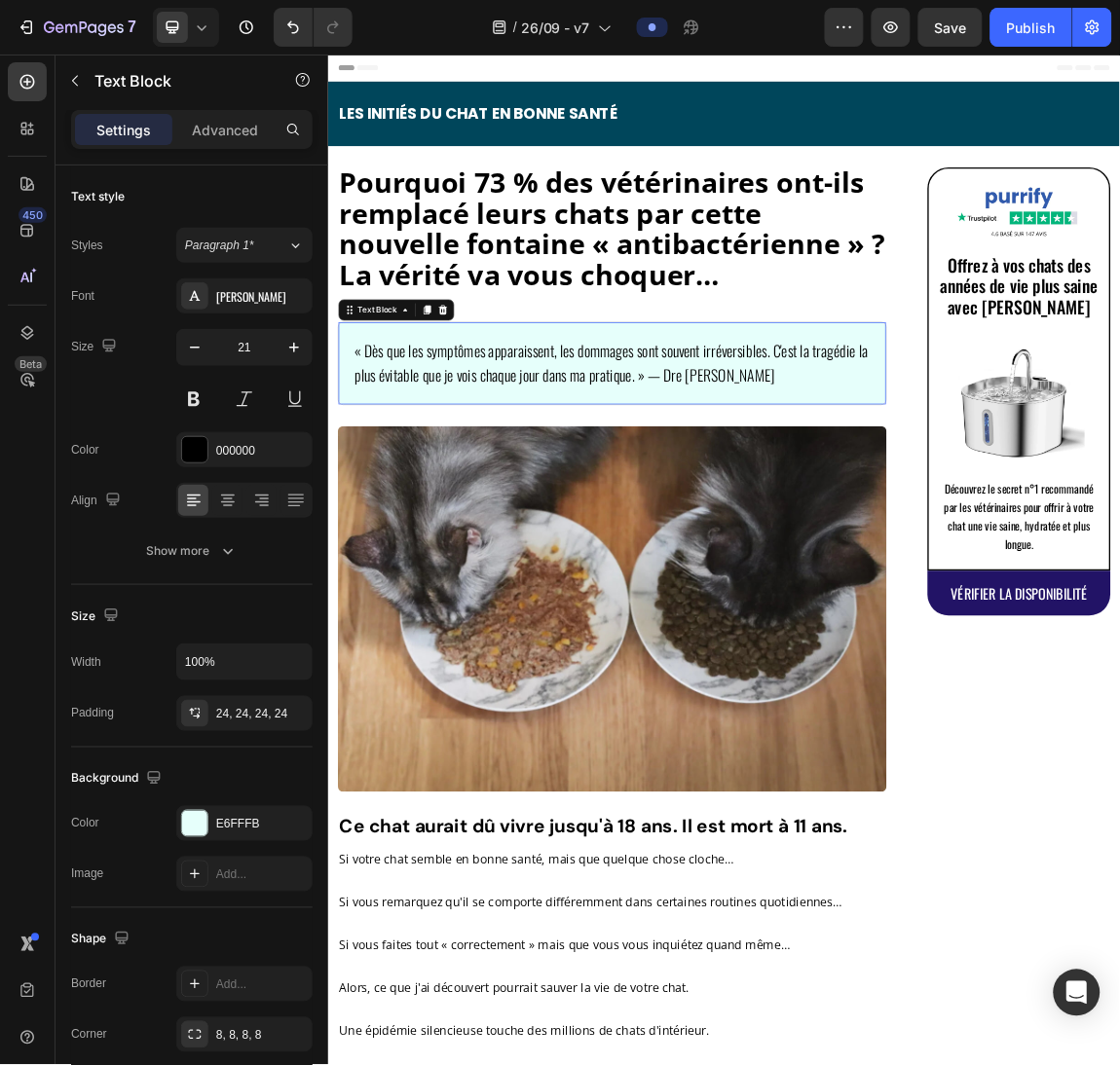
click at [775, 488] on span "« Dès que les symptômes apparaissent, les dommages sont souvent irréversibles. …" at bounding box center [745, 508] width 757 height 70
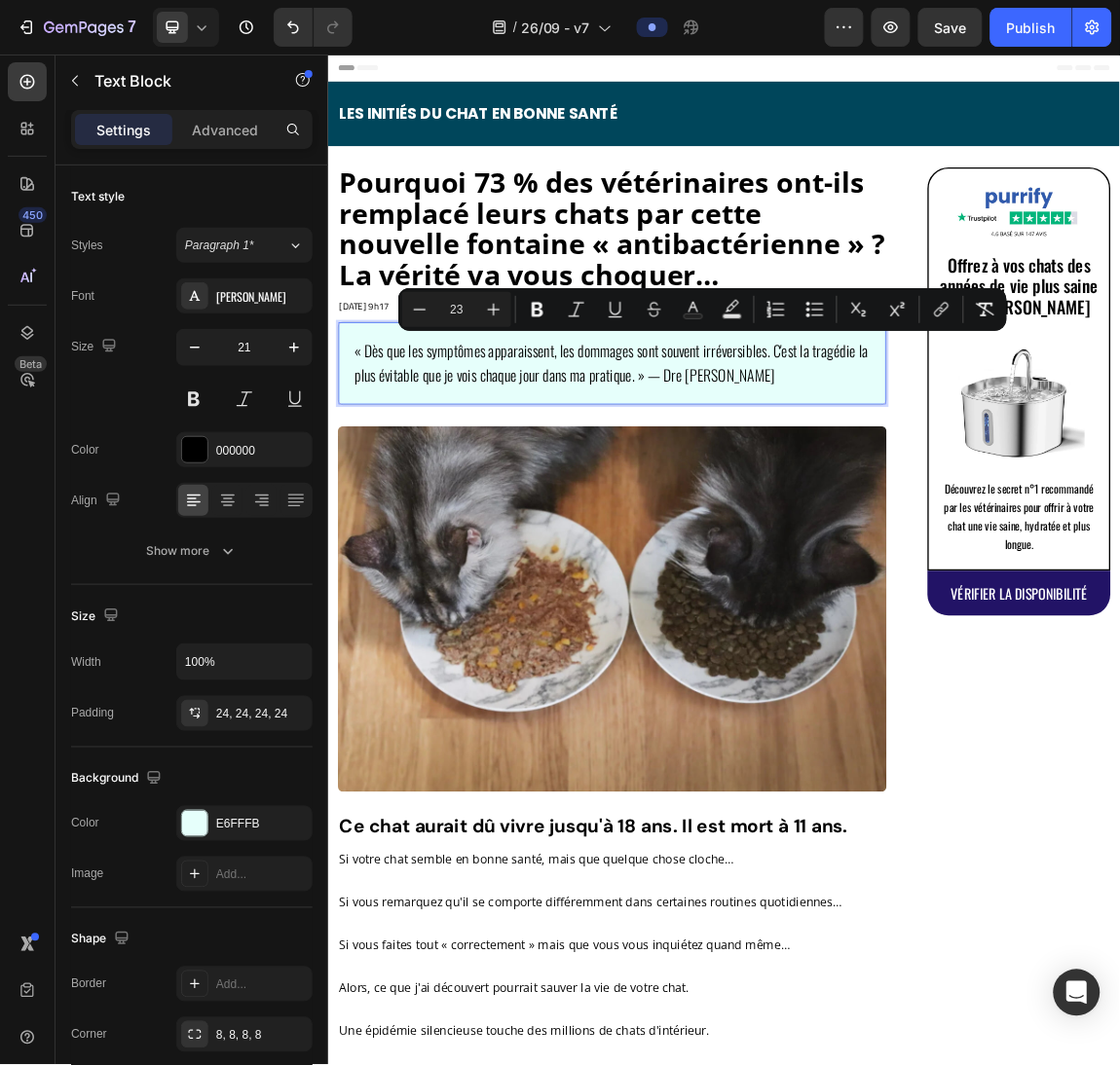
click at [1011, 516] on p "« Dès que les symptômes apparaissent, les dommages sont souvent irréversibles. …" at bounding box center [747, 509] width 760 height 74
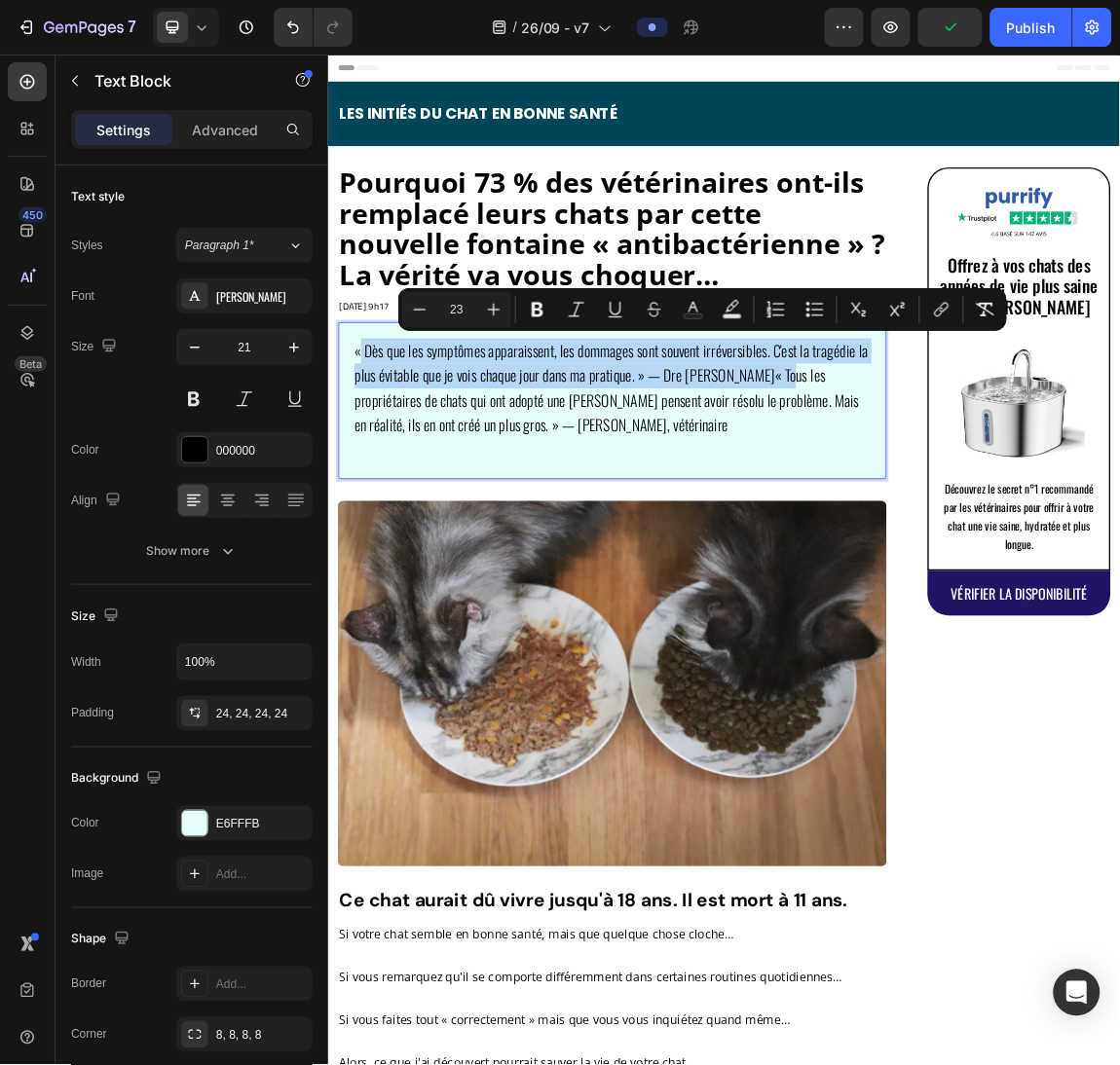
drag, startPoint x: 994, startPoint y: 528, endPoint x: 377, endPoint y: 449, distance: 622.0
click at [377, 449] on div "« Dès que les symptômes apparaissent, les dommages sont souvent irréversibles. …" at bounding box center [747, 564] width 807 height 231
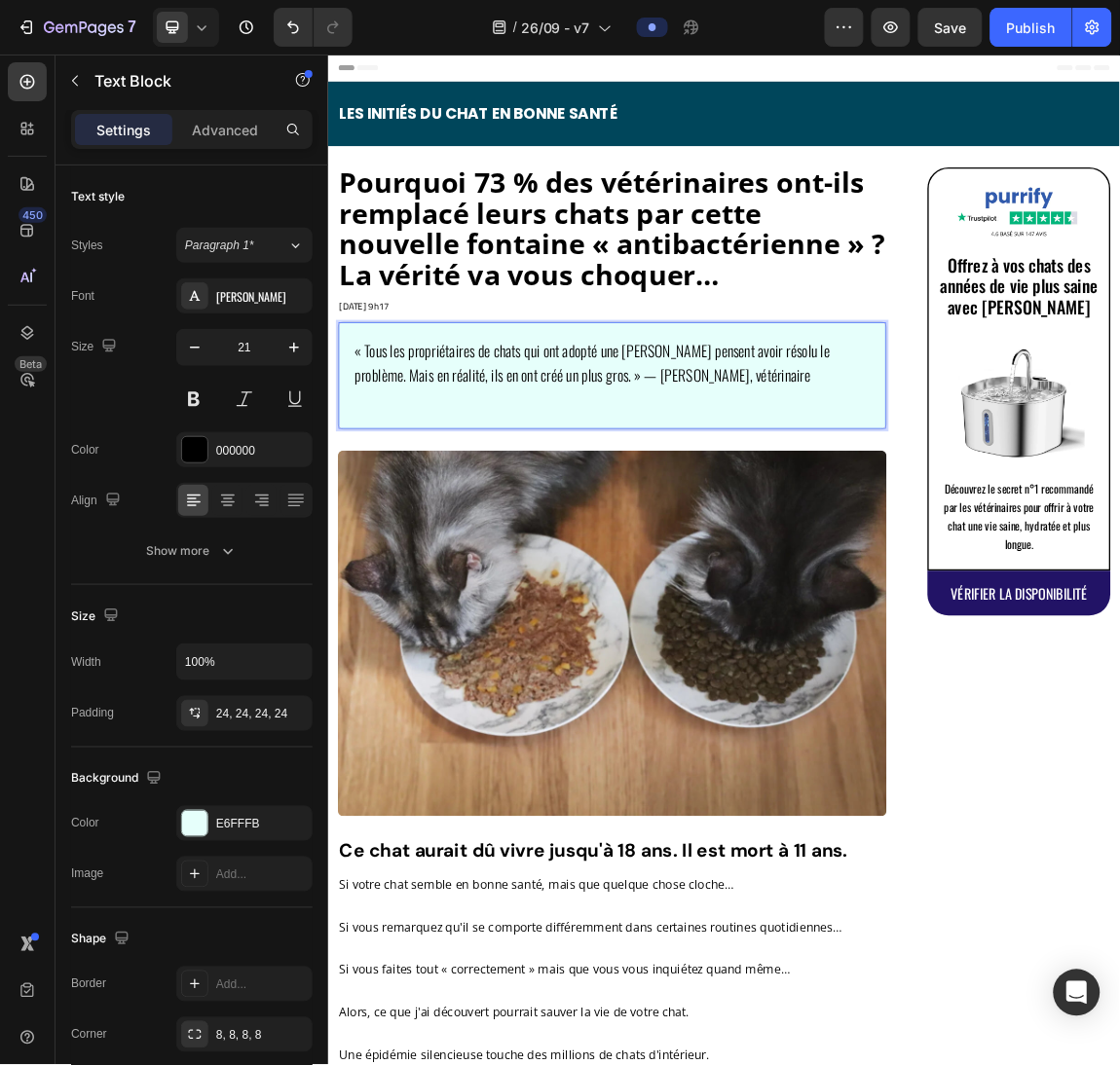
click at [624, 583] on p "Rich Text Editor. Editing area: main" at bounding box center [747, 565] width 760 height 37
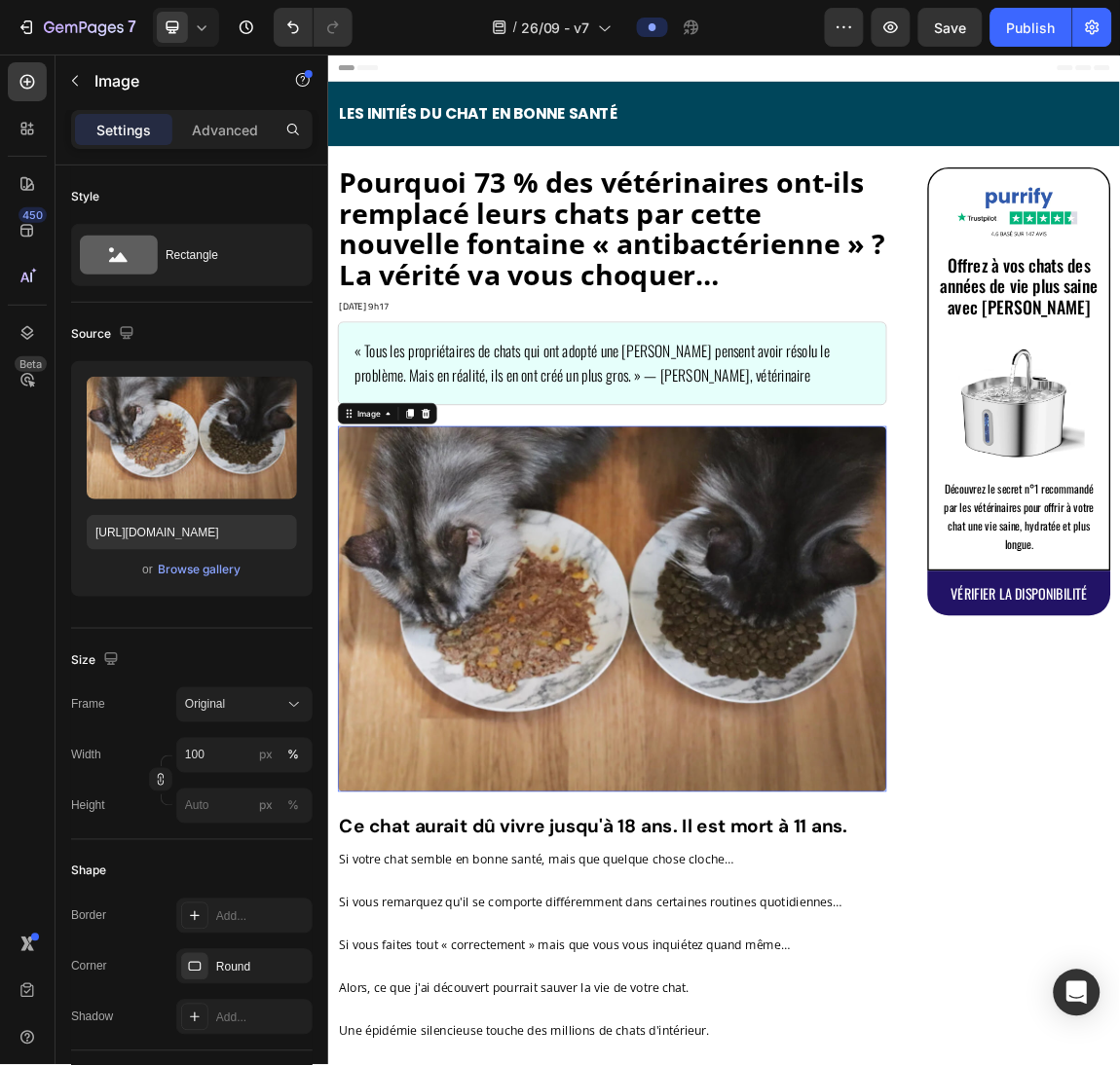
click at [853, 807] on img at bounding box center [747, 872] width 809 height 539
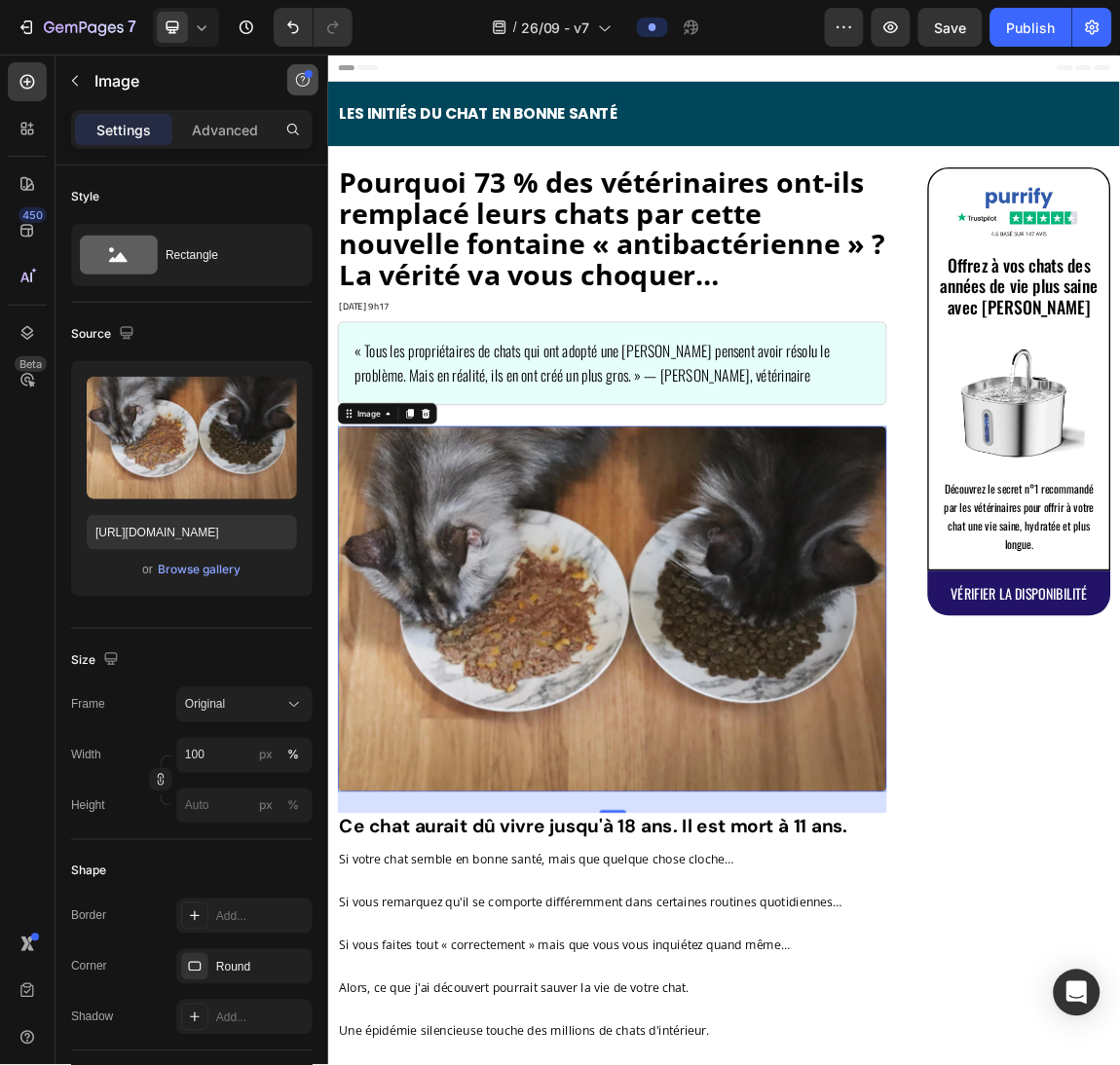
drag, startPoint x: 272, startPoint y: 404, endPoint x: 313, endPoint y: 73, distance: 333.5
click at [272, 404] on icon "button" at bounding box center [278, 397] width 20 height 20
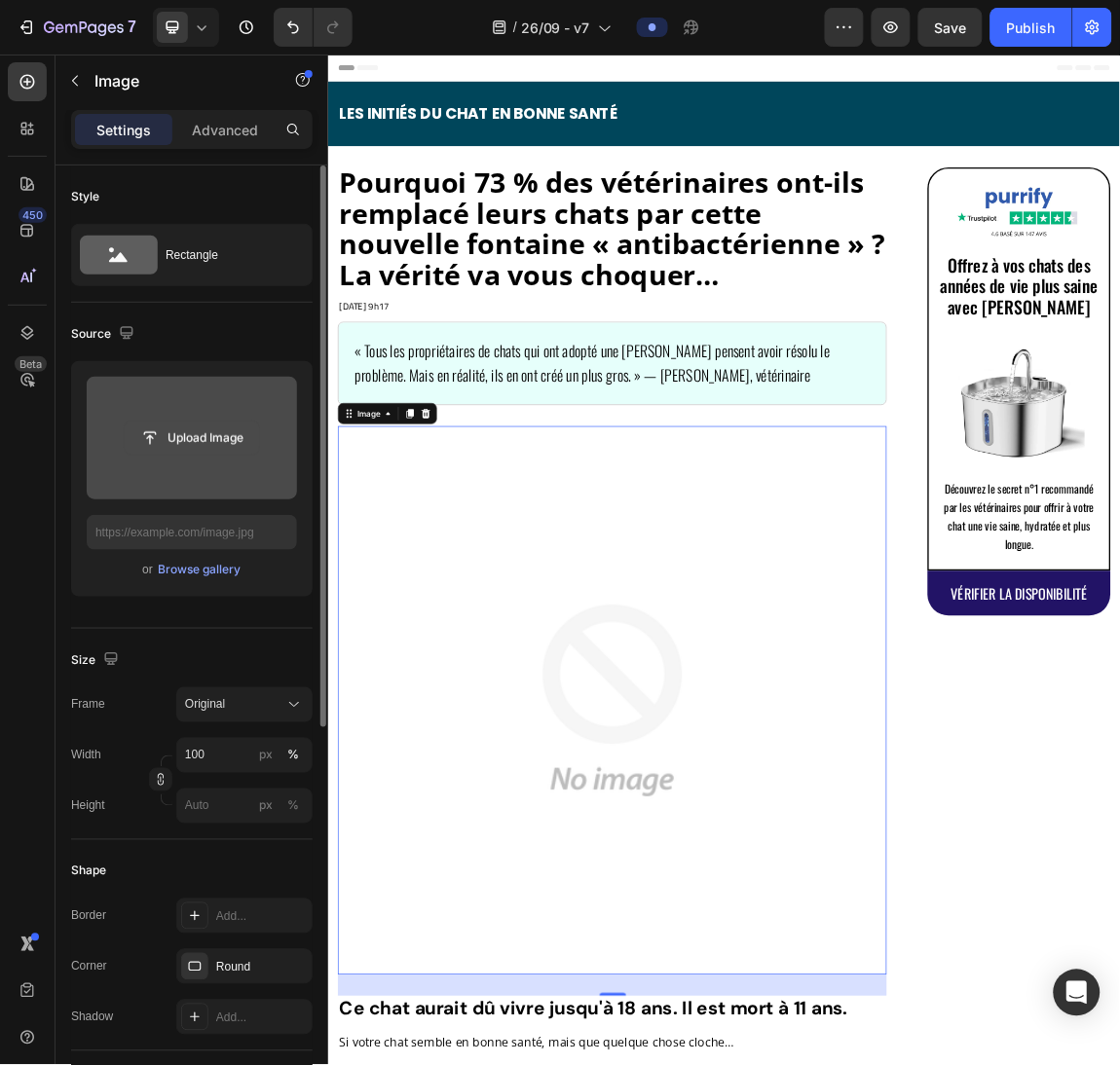
click at [206, 446] on input "file" at bounding box center [193, 438] width 135 height 33
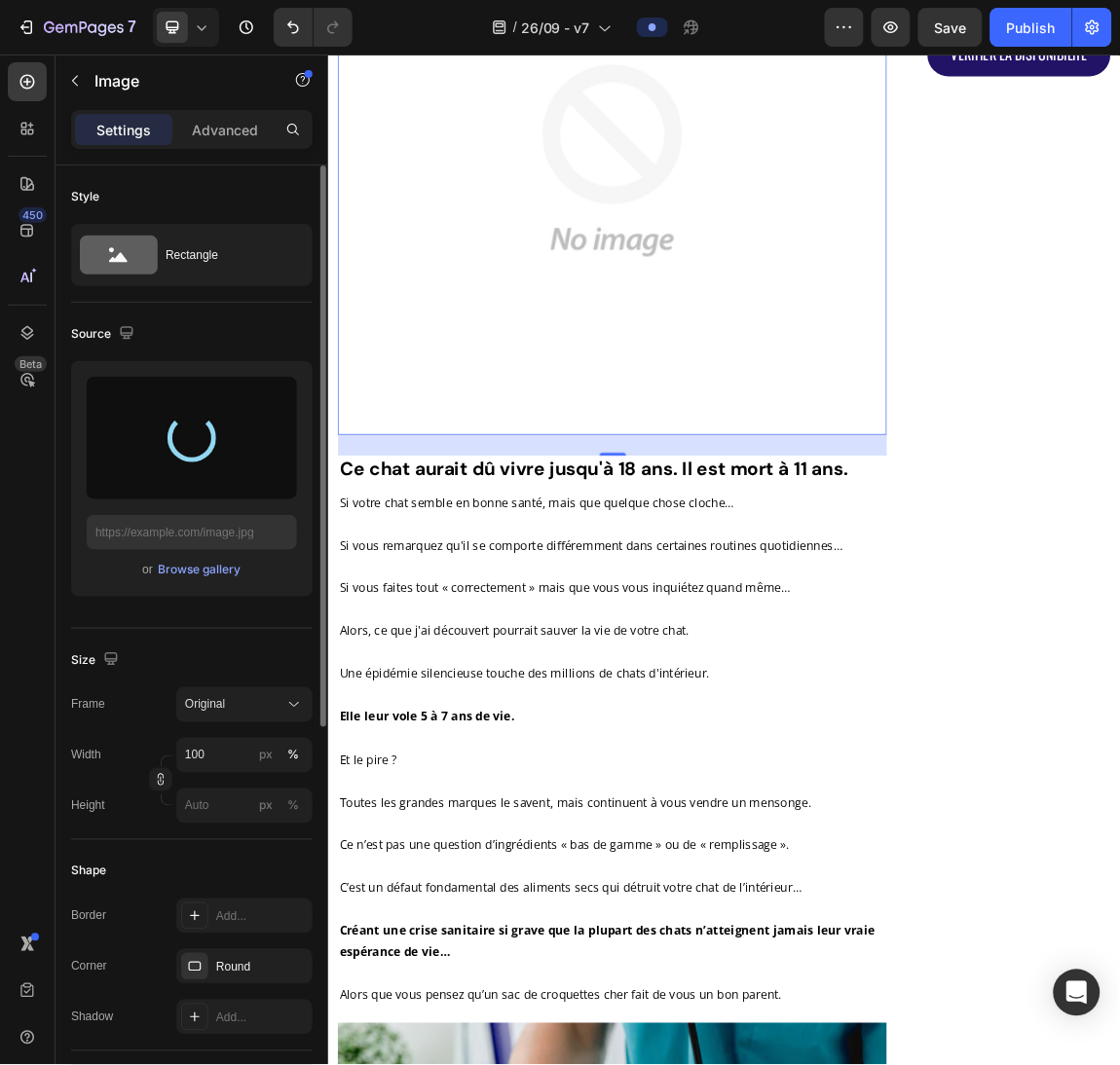
type input "[URL][DOMAIN_NAME]"
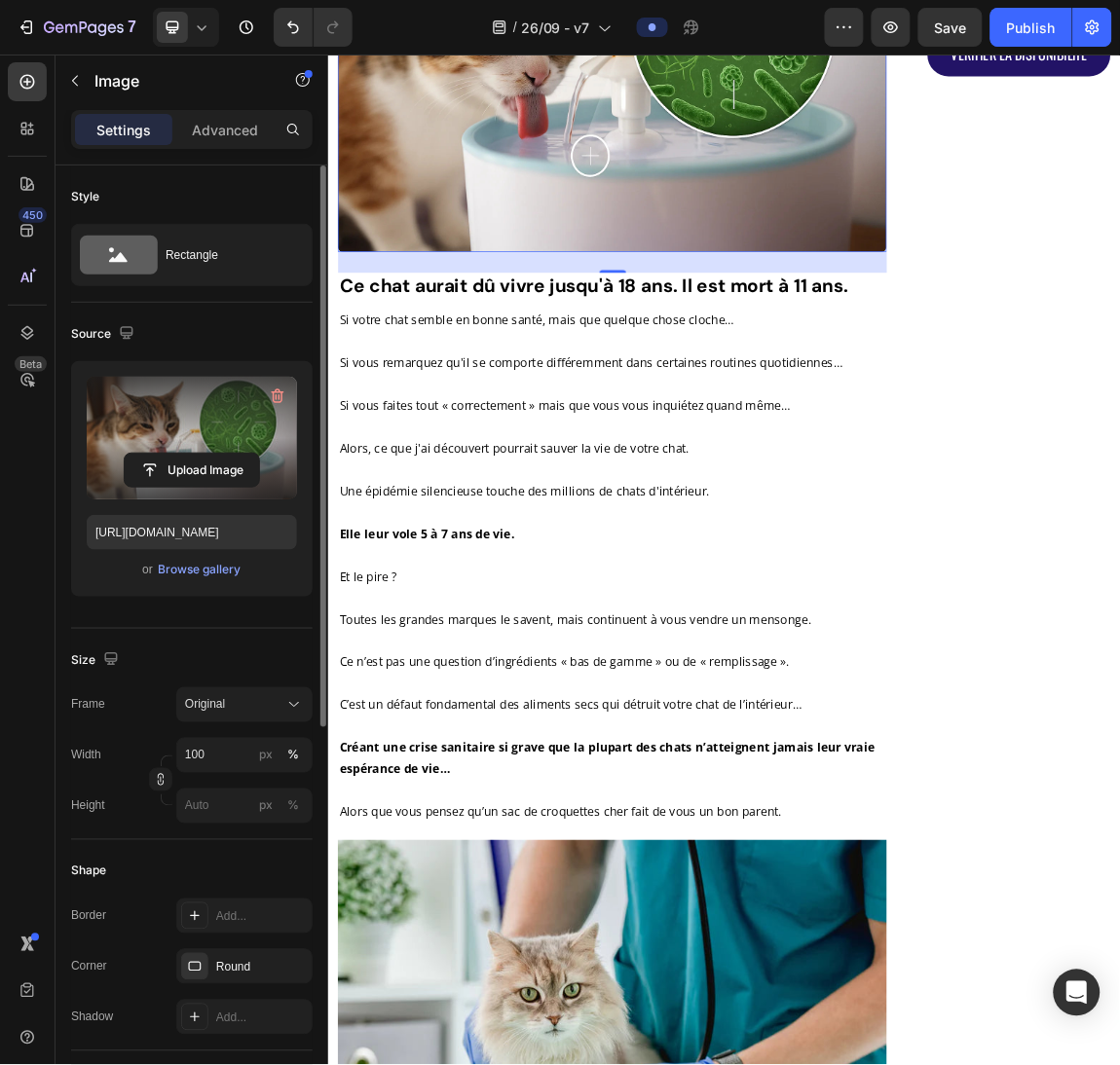
scroll to position [852, 0]
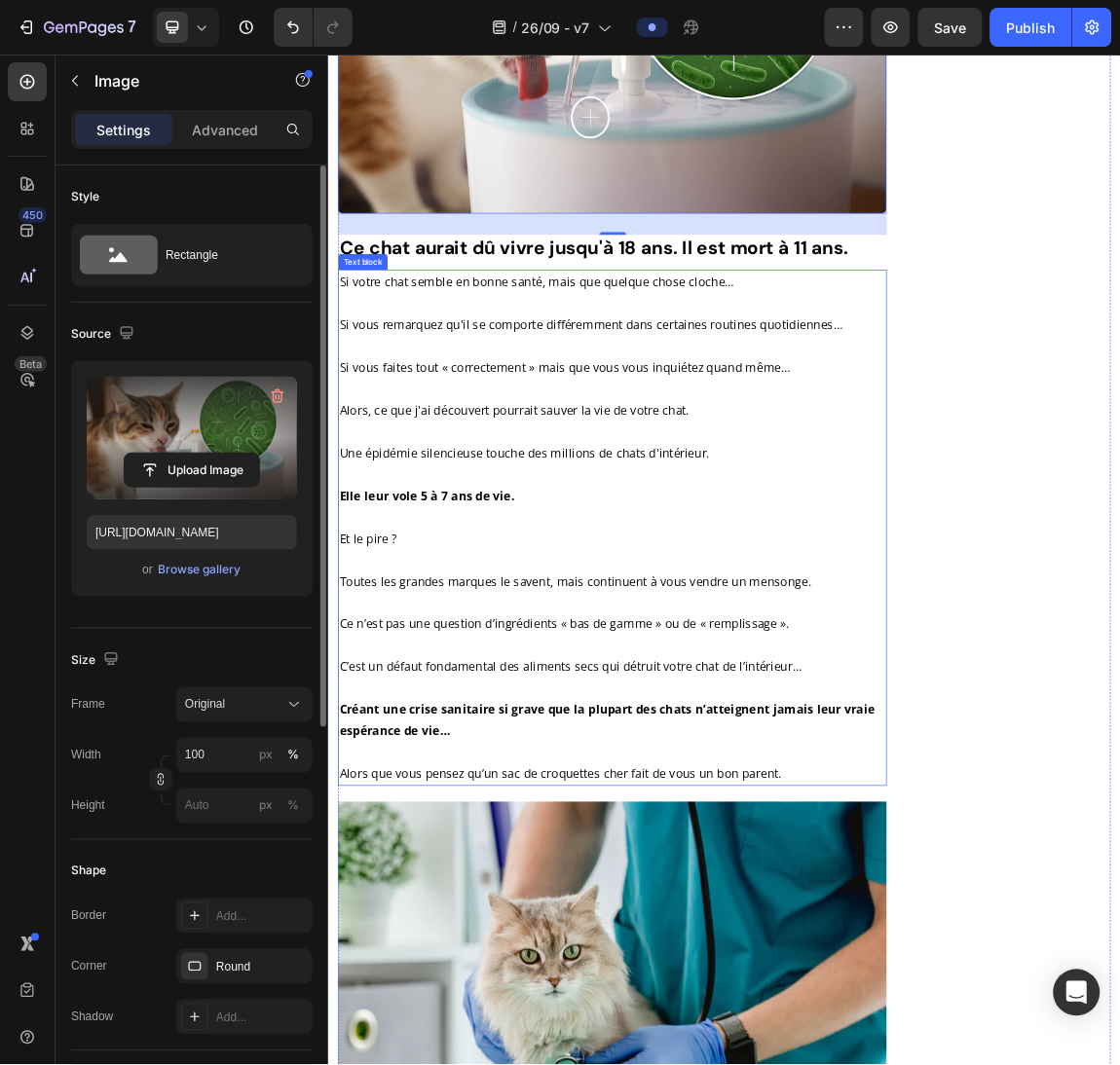
click at [473, 602] on p "Si votre chat semble en bonne santé, mais que quelque chose cloche… Si vous rem…" at bounding box center [747, 578] width 805 height 410
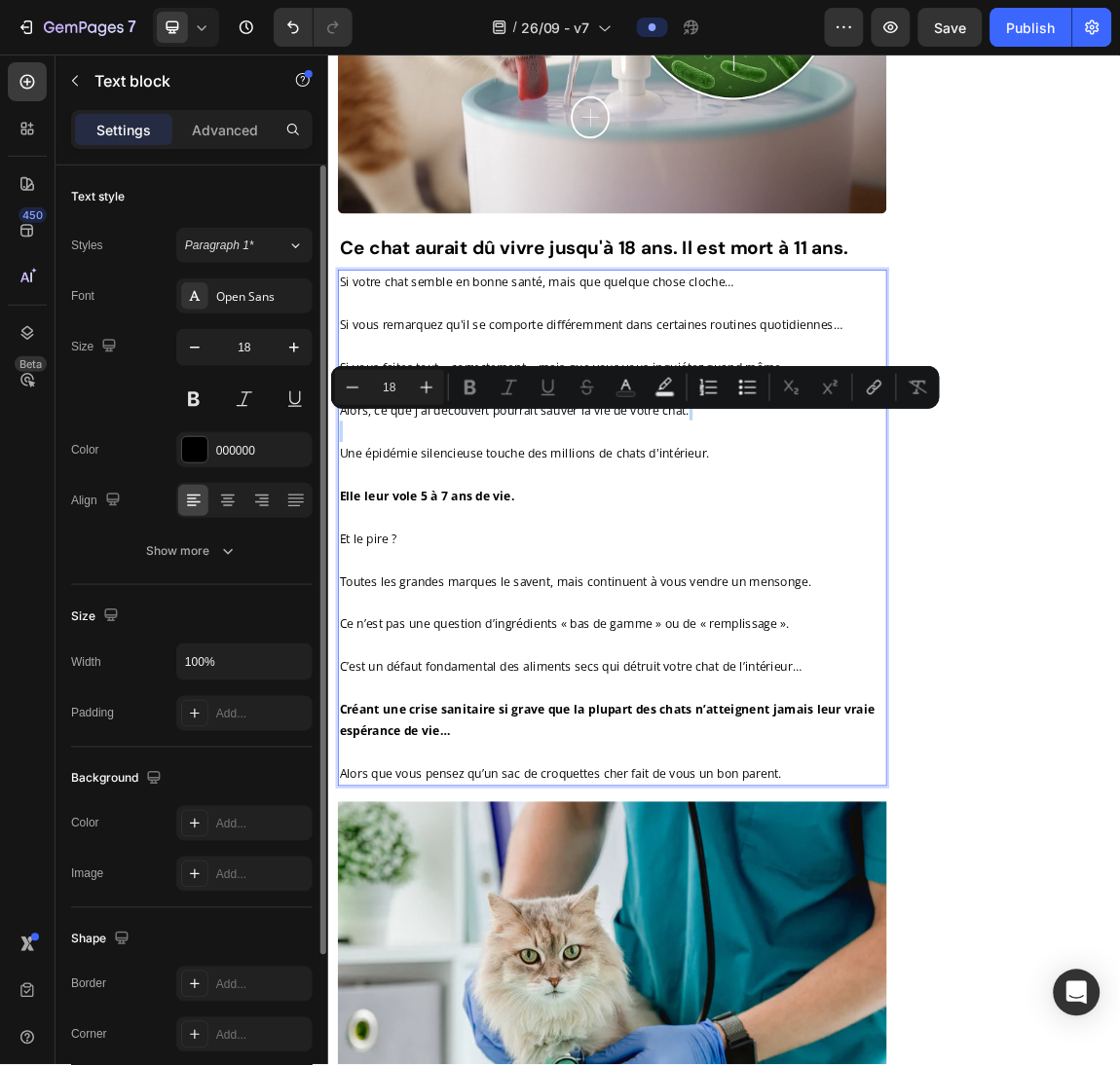
click at [473, 602] on p "Si votre chat semble en bonne santé, mais que quelque chose cloche… Si vous rem…" at bounding box center [747, 578] width 805 height 410
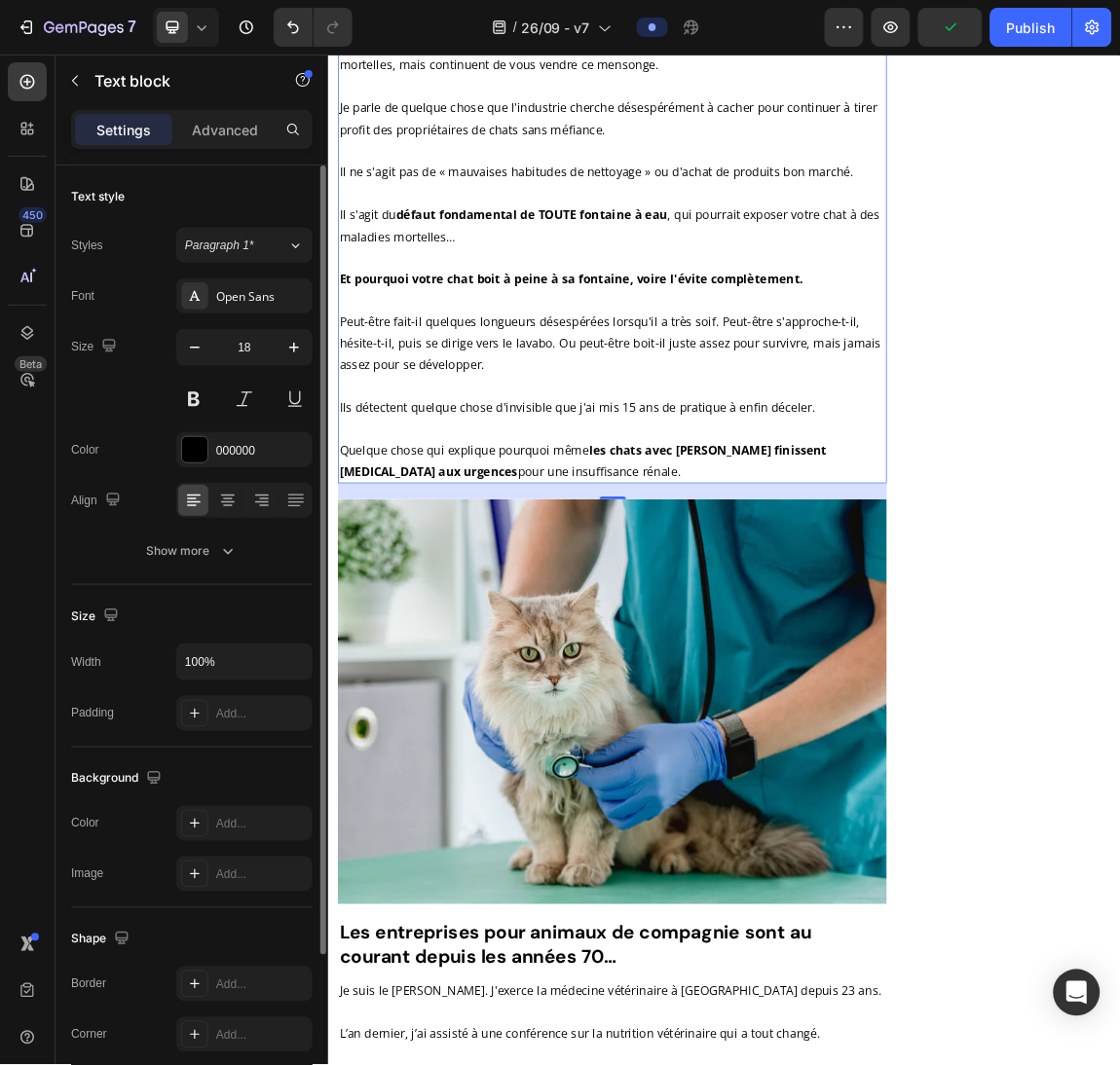
scroll to position [1525, 0]
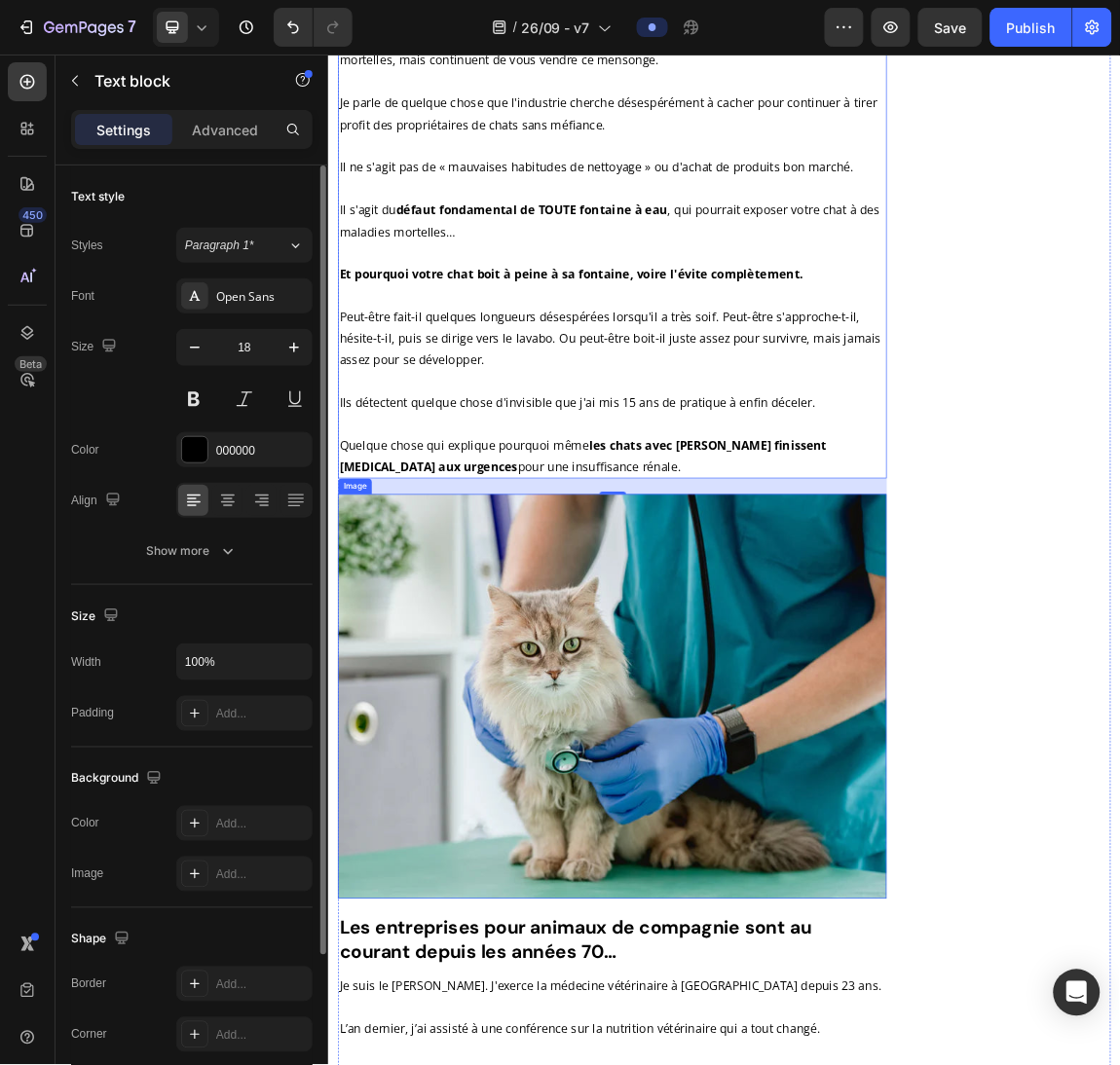
click at [771, 1064] on img at bounding box center [747, 1000] width 809 height 596
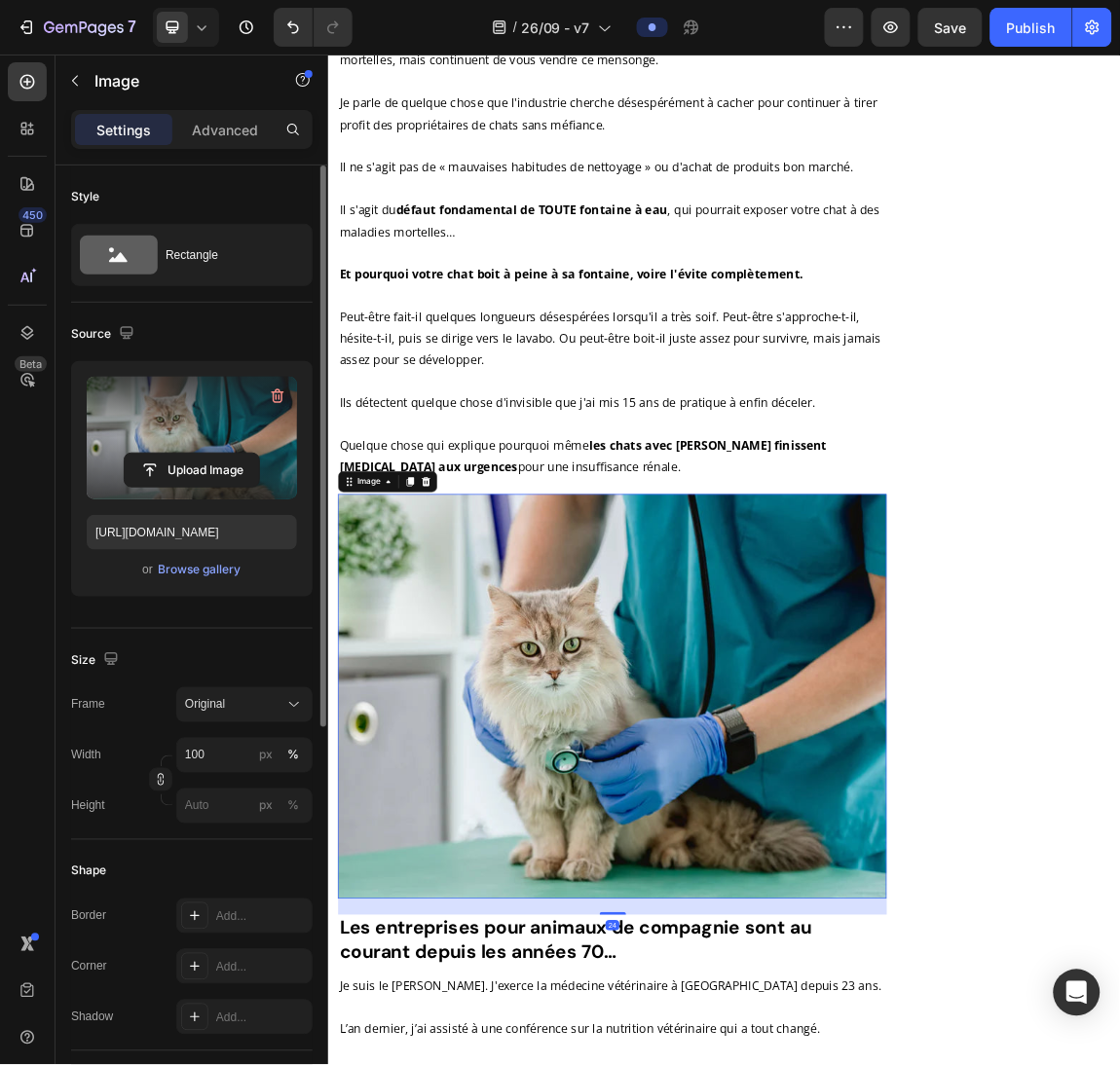
drag, startPoint x: 266, startPoint y: 398, endPoint x: 266, endPoint y: 451, distance: 53.0
click at [266, 398] on button "button" at bounding box center [278, 397] width 31 height 31
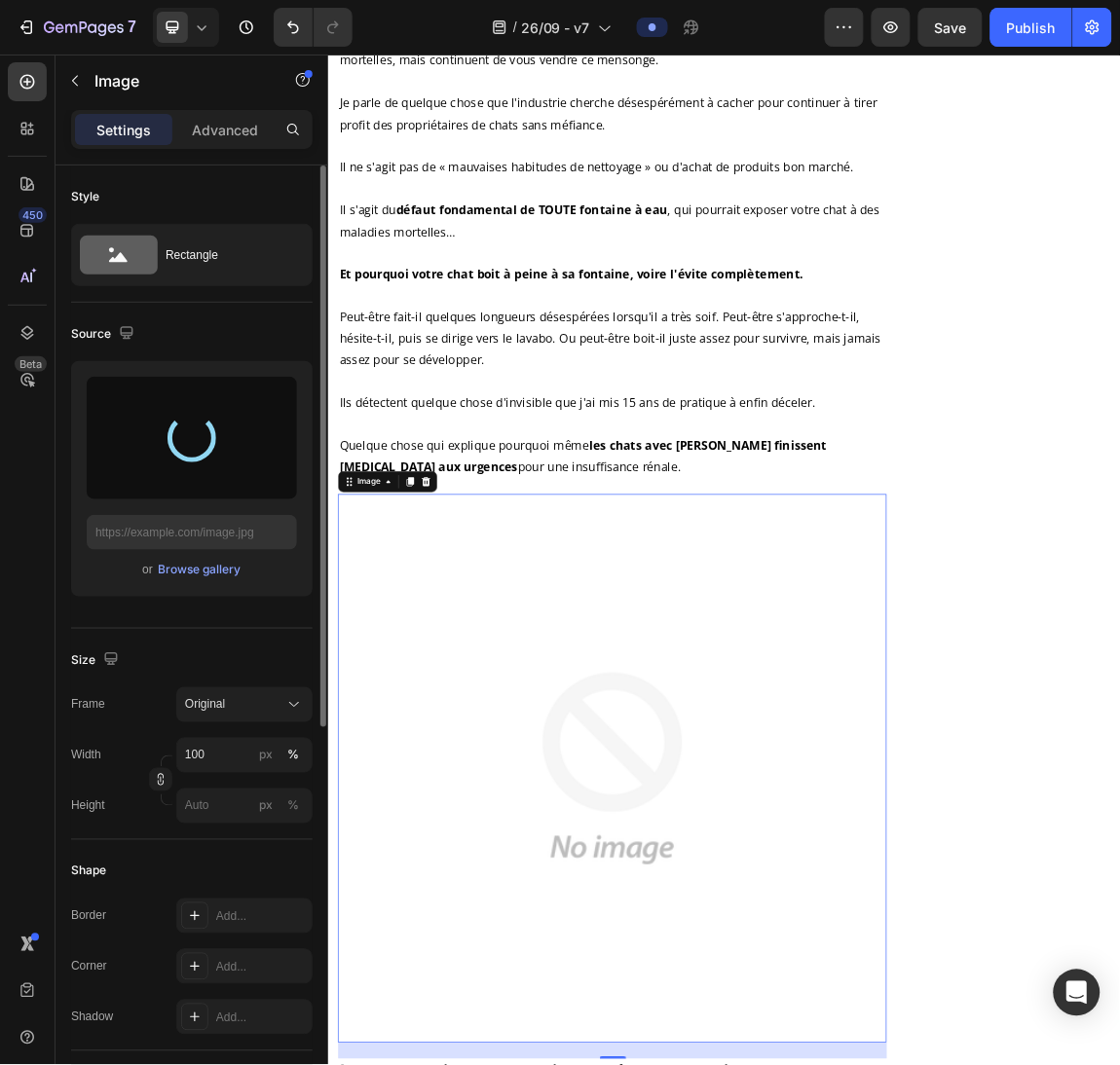
type input "[URL][DOMAIN_NAME]"
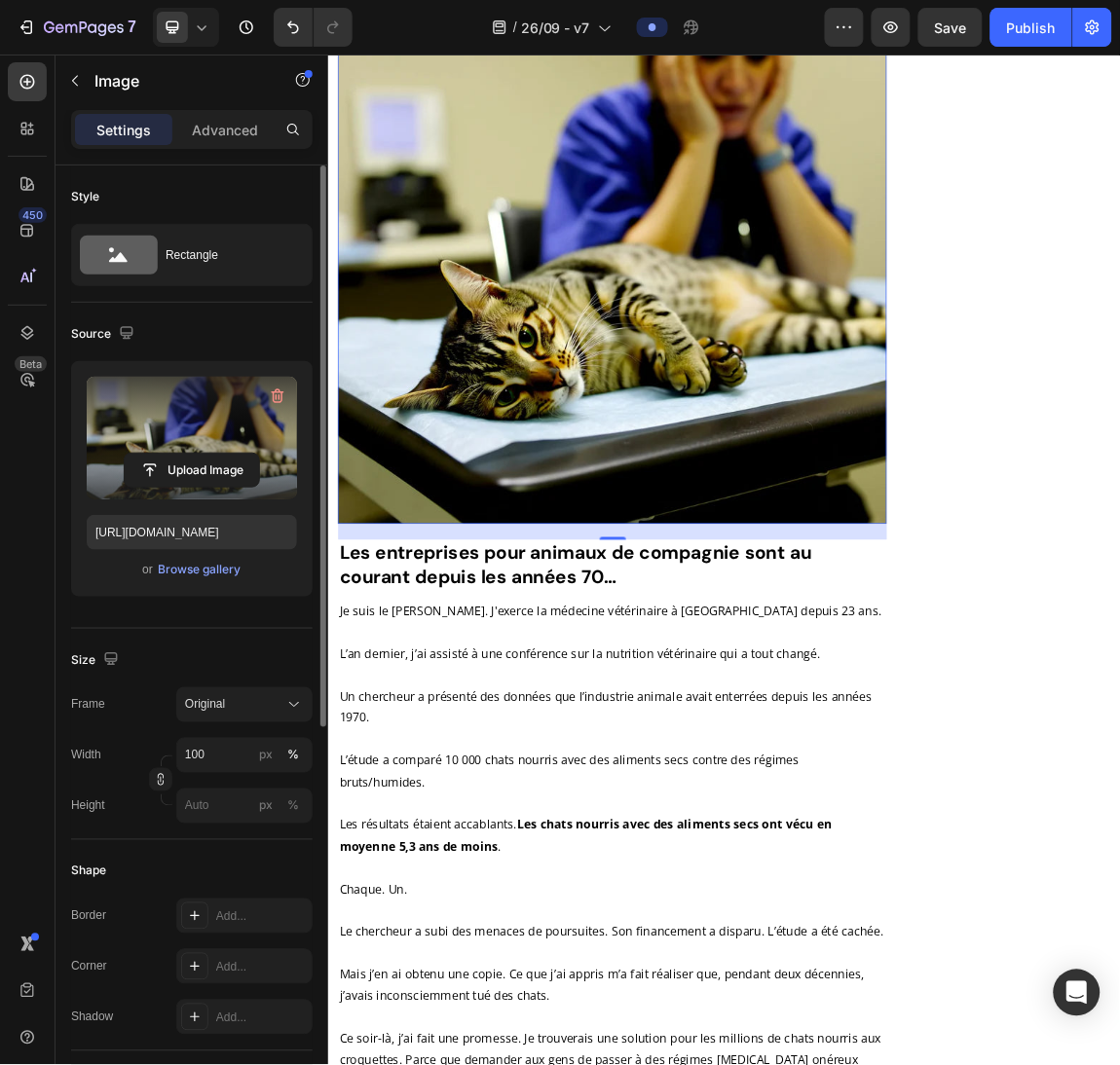
scroll to position [2293, 0]
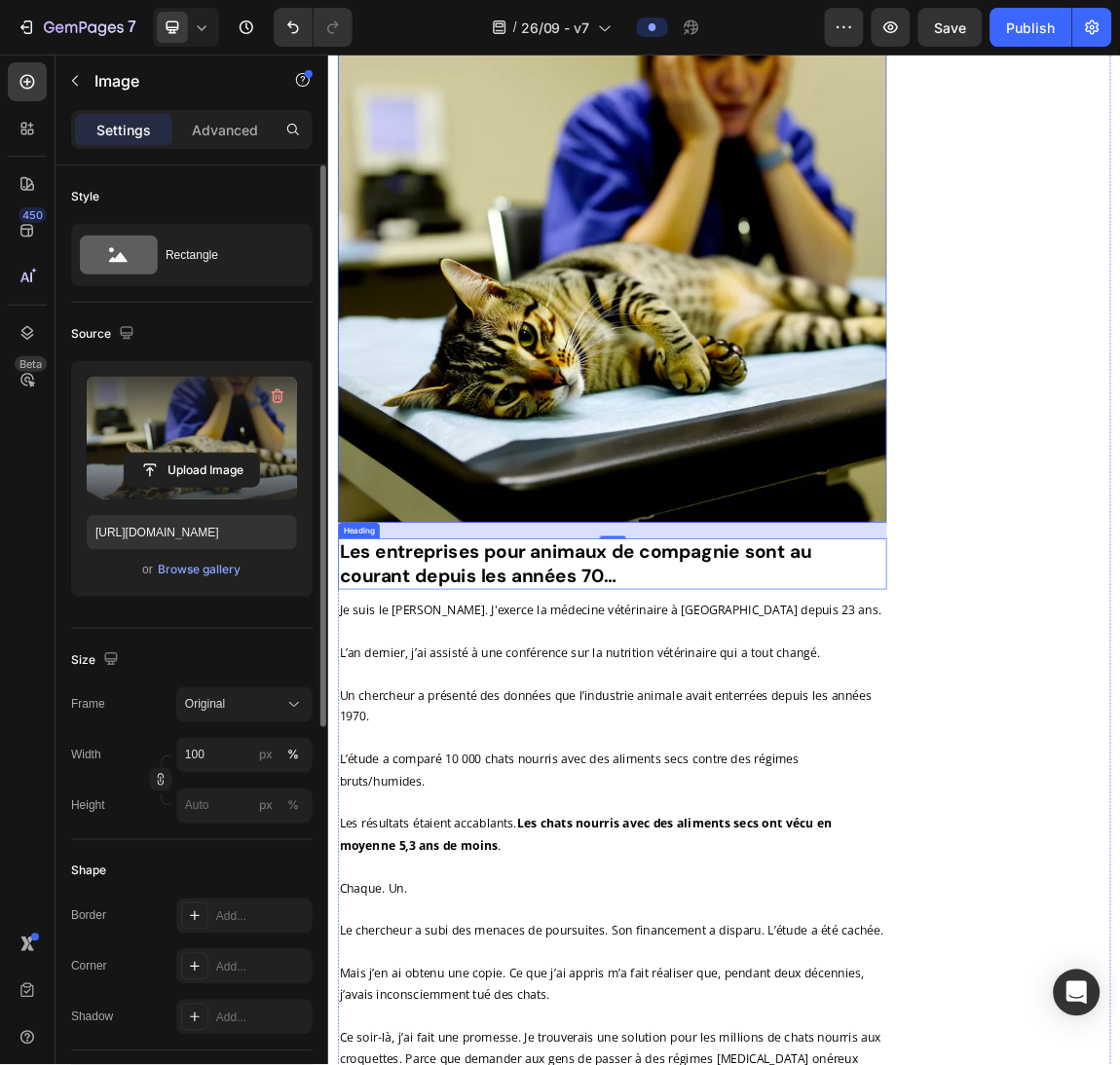
click at [802, 772] on h2 "Les entreprises pour animaux de compagnie sont au courant depuis les années 70…" at bounding box center [747, 804] width 809 height 75
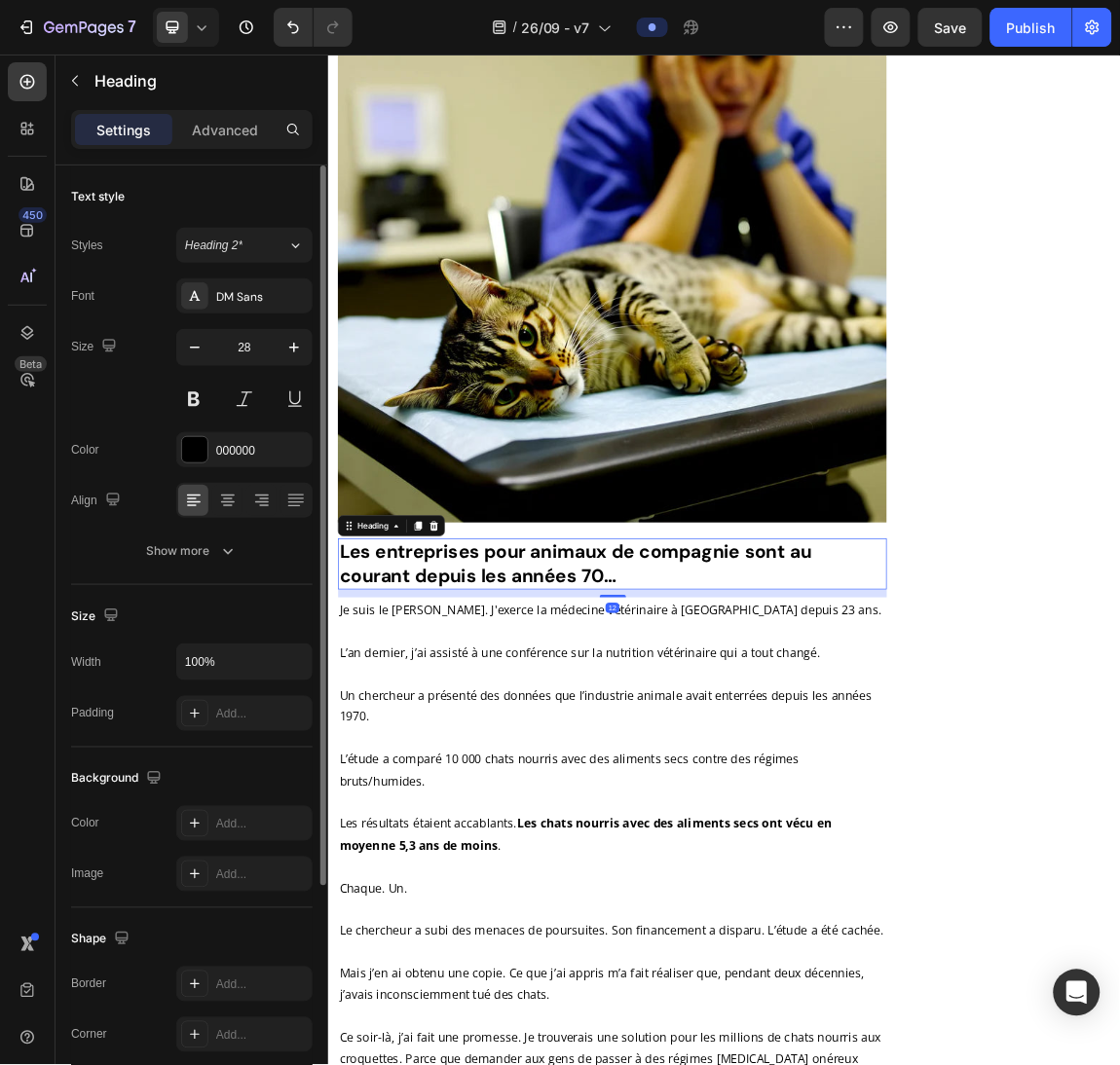
click at [802, 772] on h2 "Les entreprises pour animaux de compagnie sont au courant depuis les années 70…" at bounding box center [747, 804] width 809 height 75
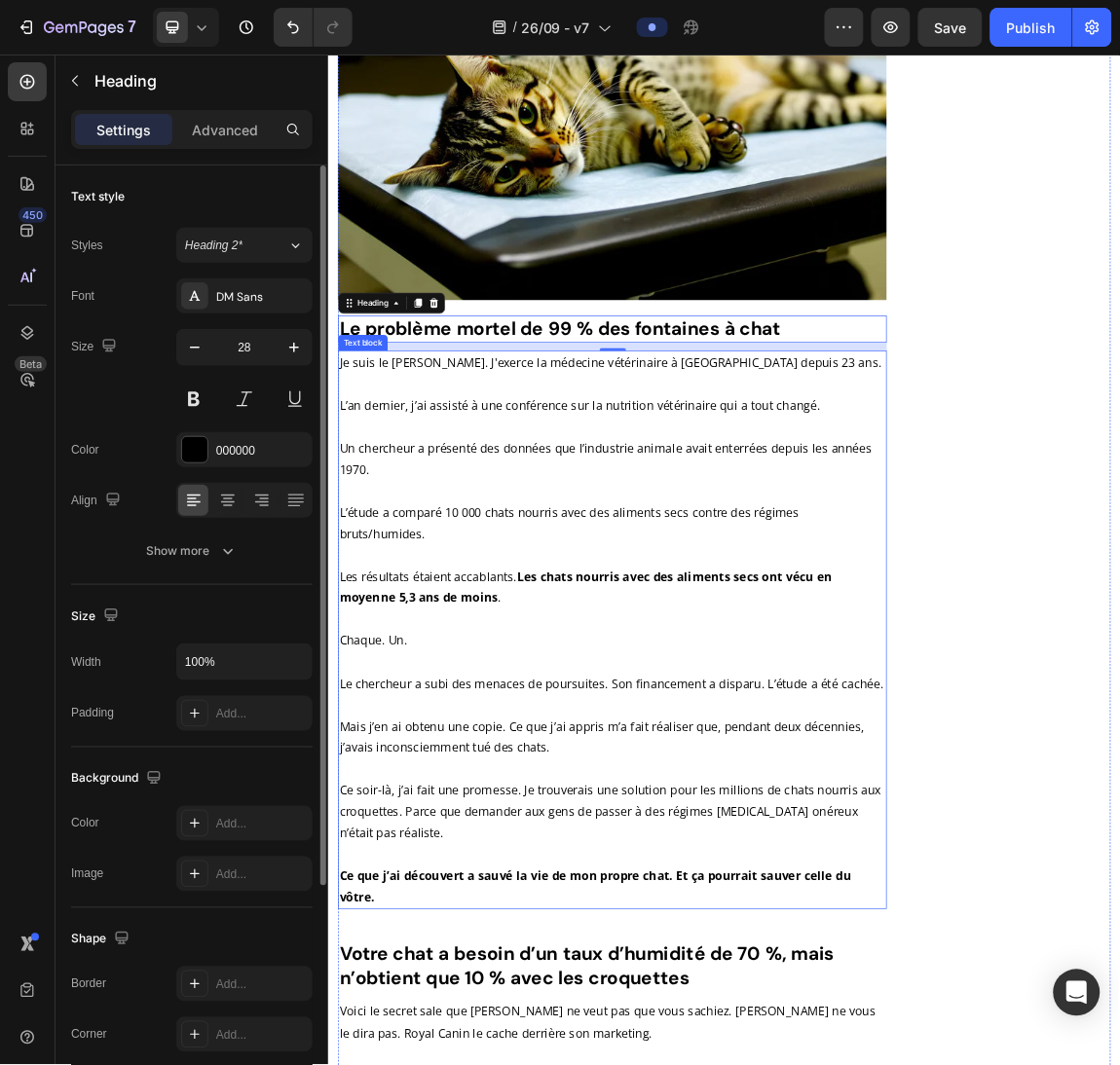
scroll to position [2620, 0]
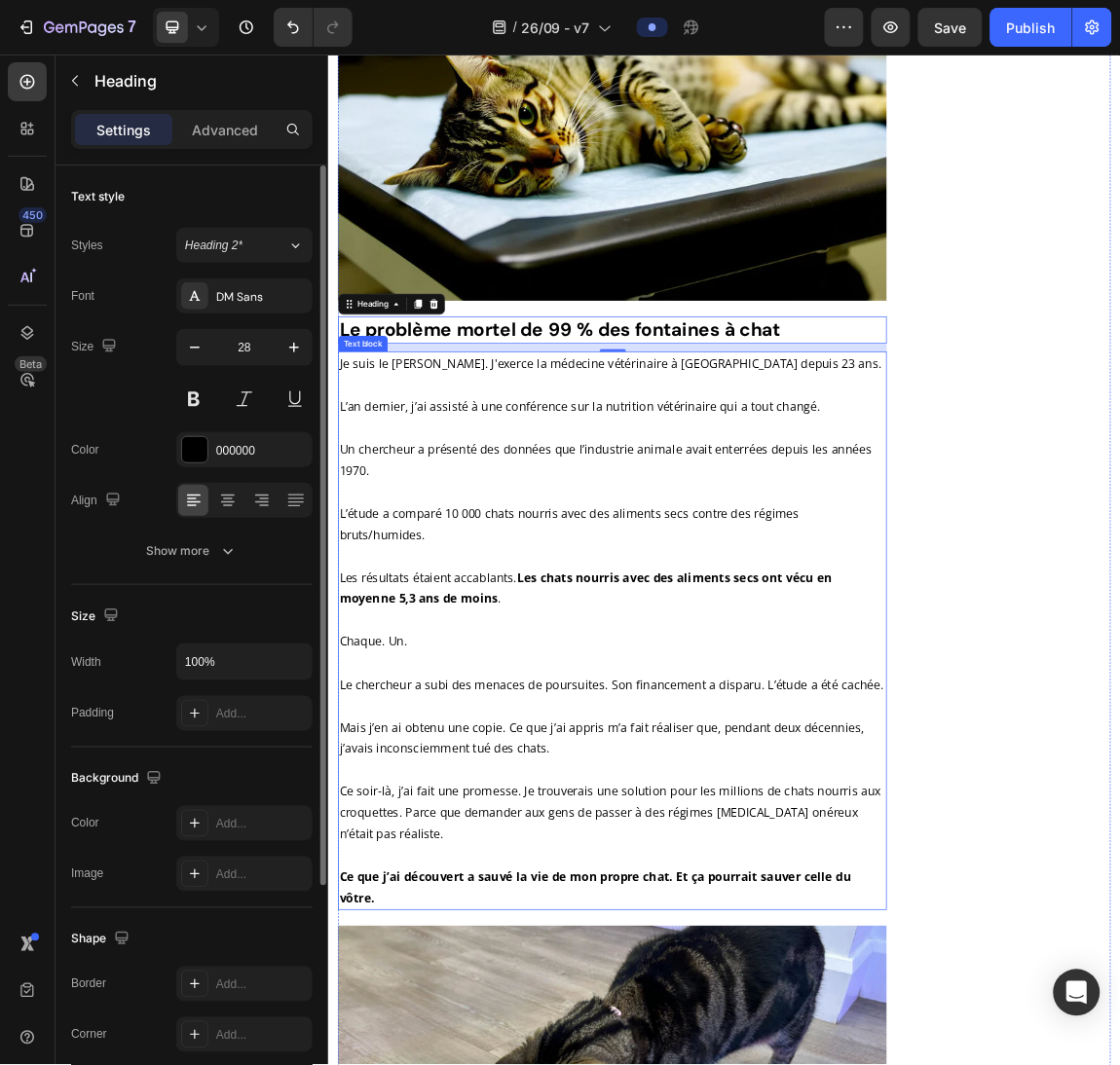
click at [579, 714] on p "L’étude a comparé 10 000 chats nourris avec des aliments secs contre des régime…" at bounding box center [747, 746] width 805 height 64
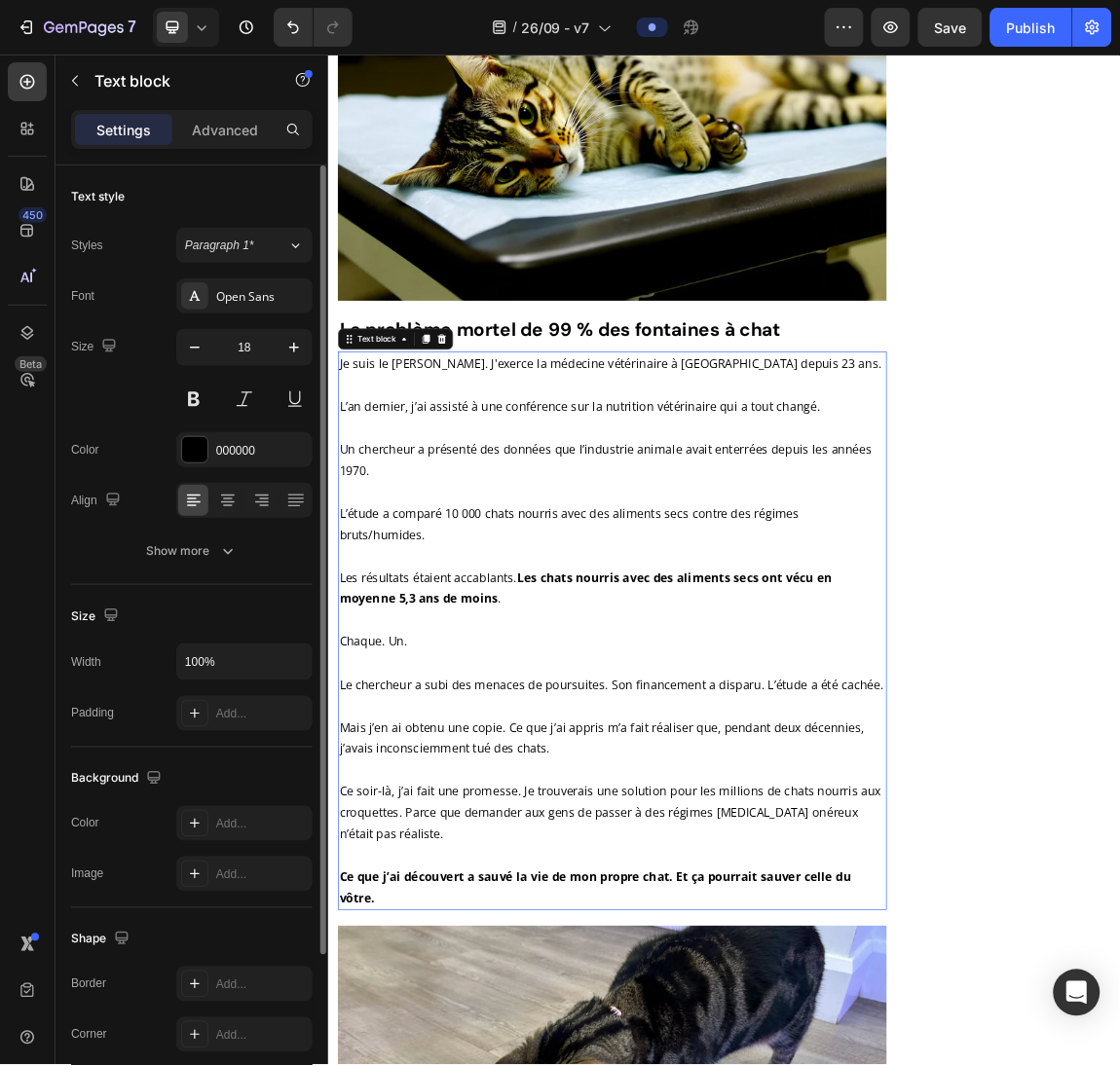
click at [579, 714] on p "L’étude a comparé 10 000 chats nourris avec des aliments secs contre des régime…" at bounding box center [747, 746] width 805 height 64
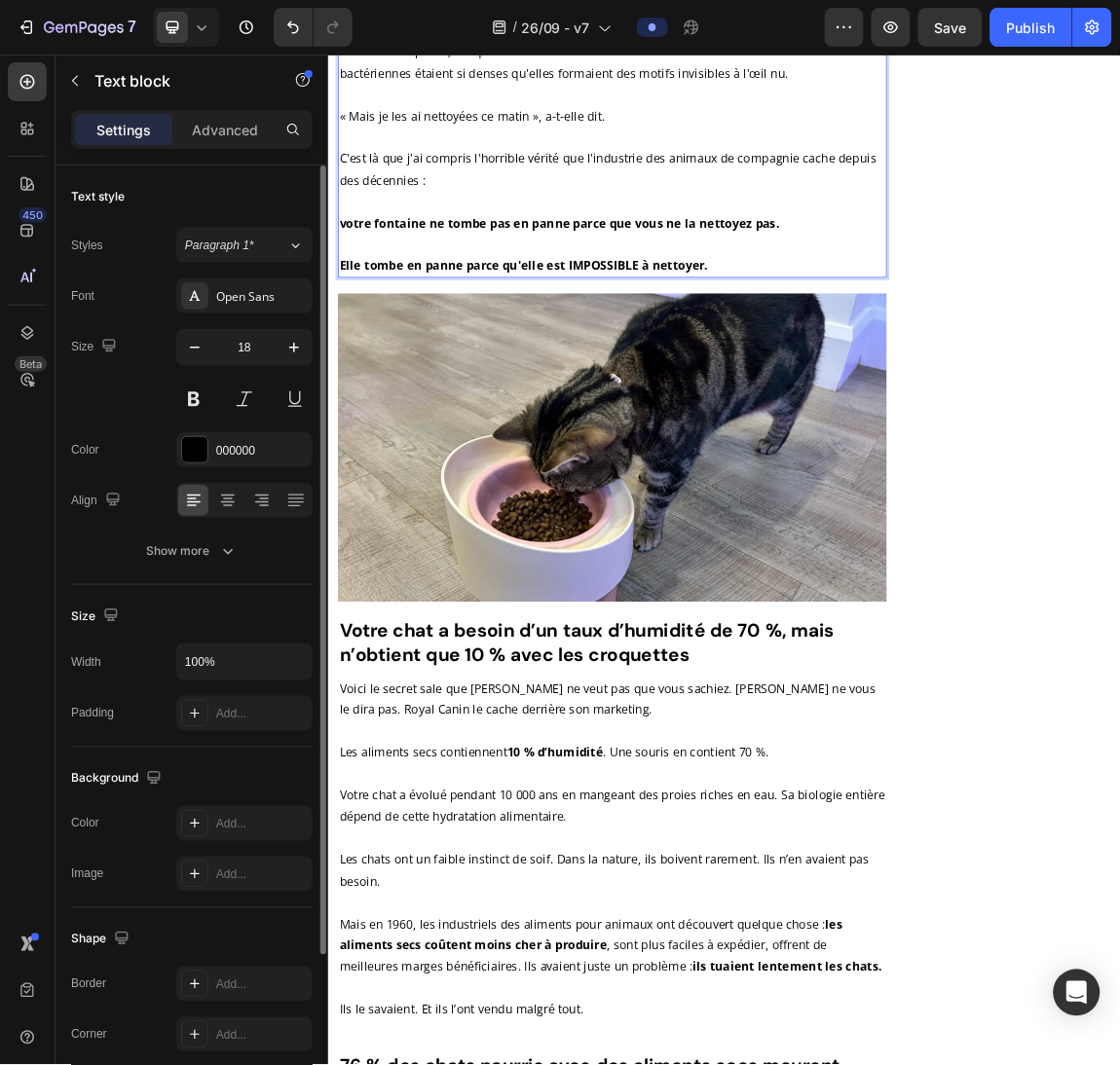
scroll to position [3472, 0]
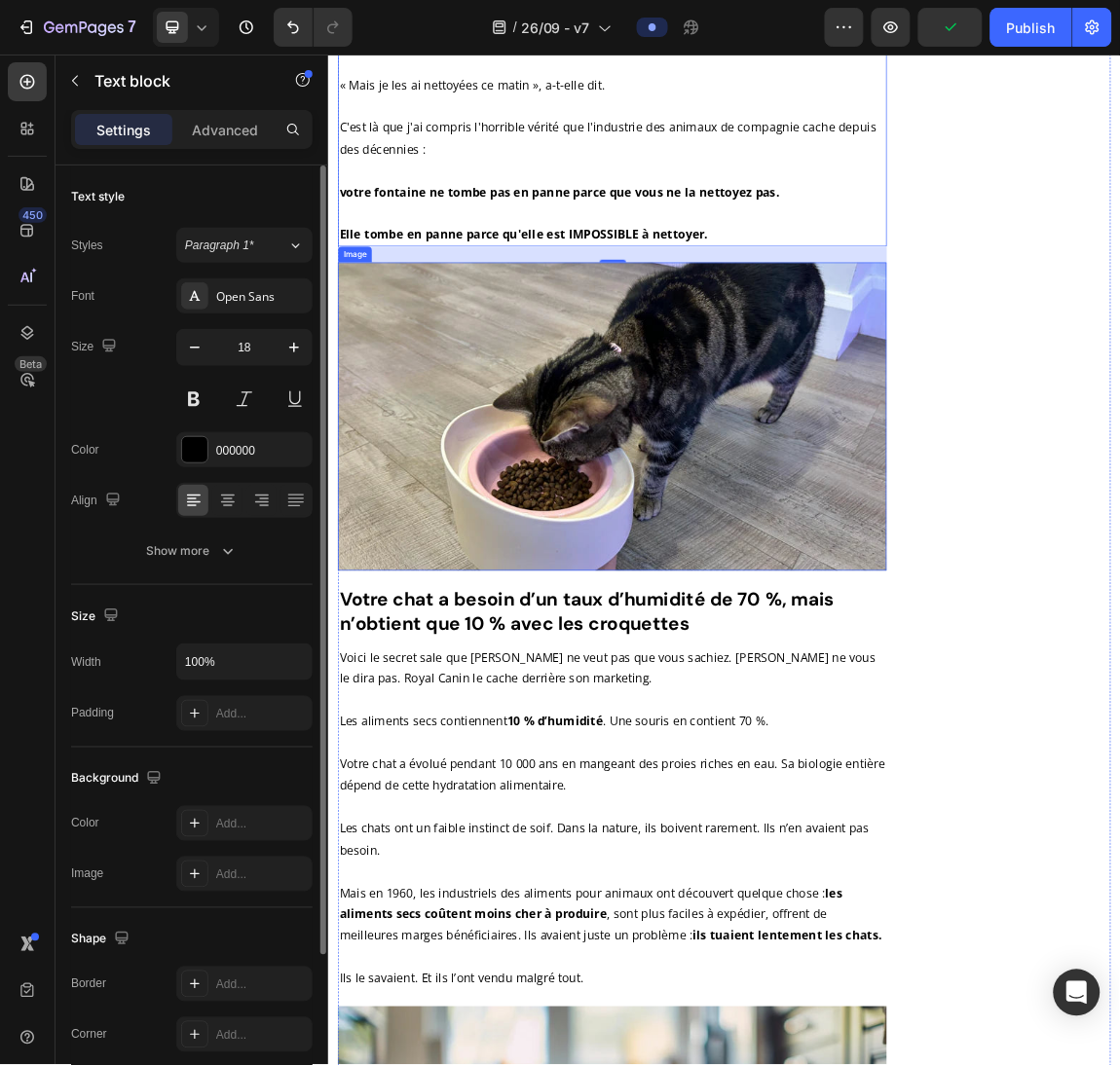
click at [553, 554] on img at bounding box center [747, 587] width 809 height 454
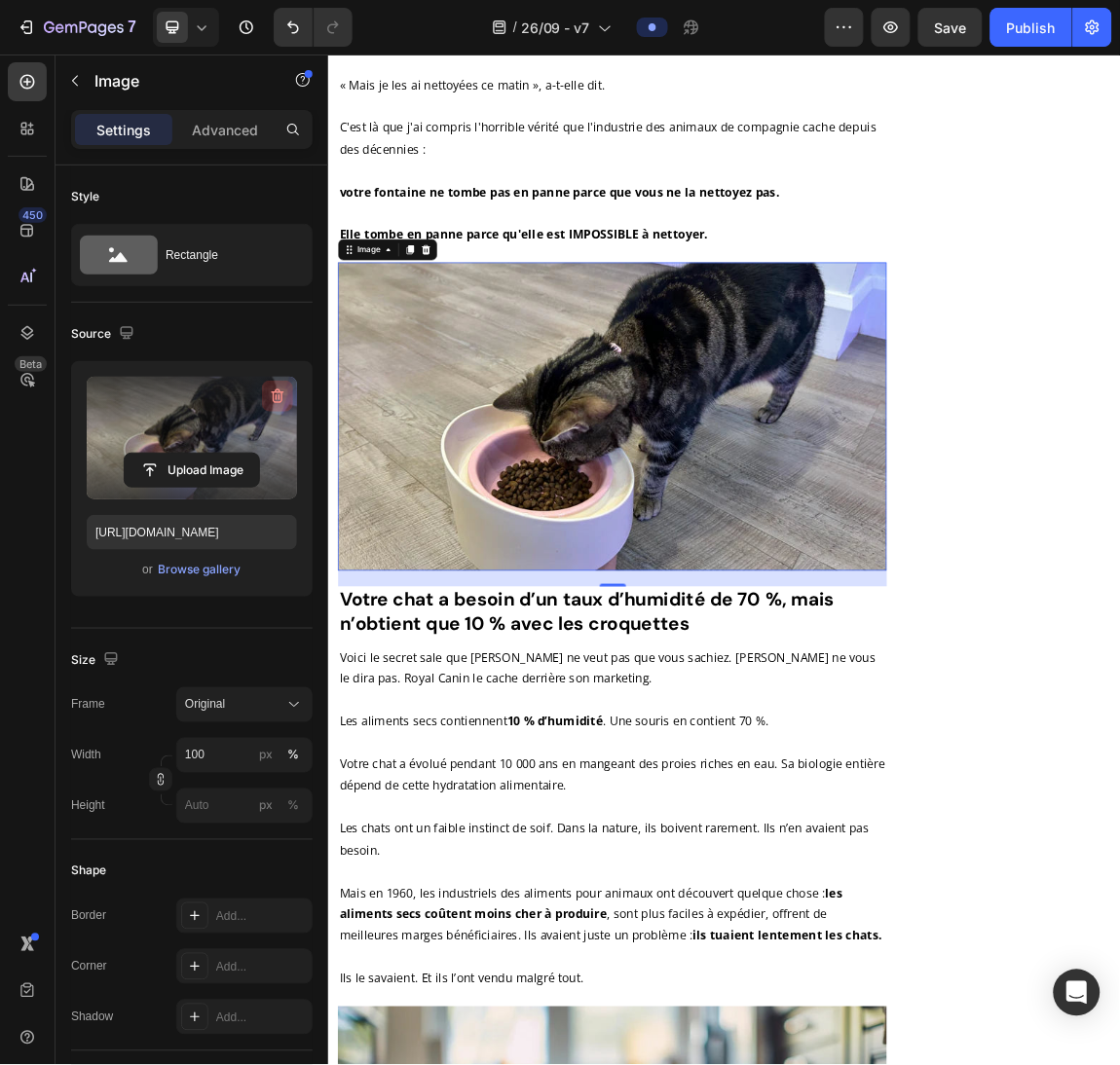
click at [270, 397] on icon "button" at bounding box center [278, 397] width 20 height 20
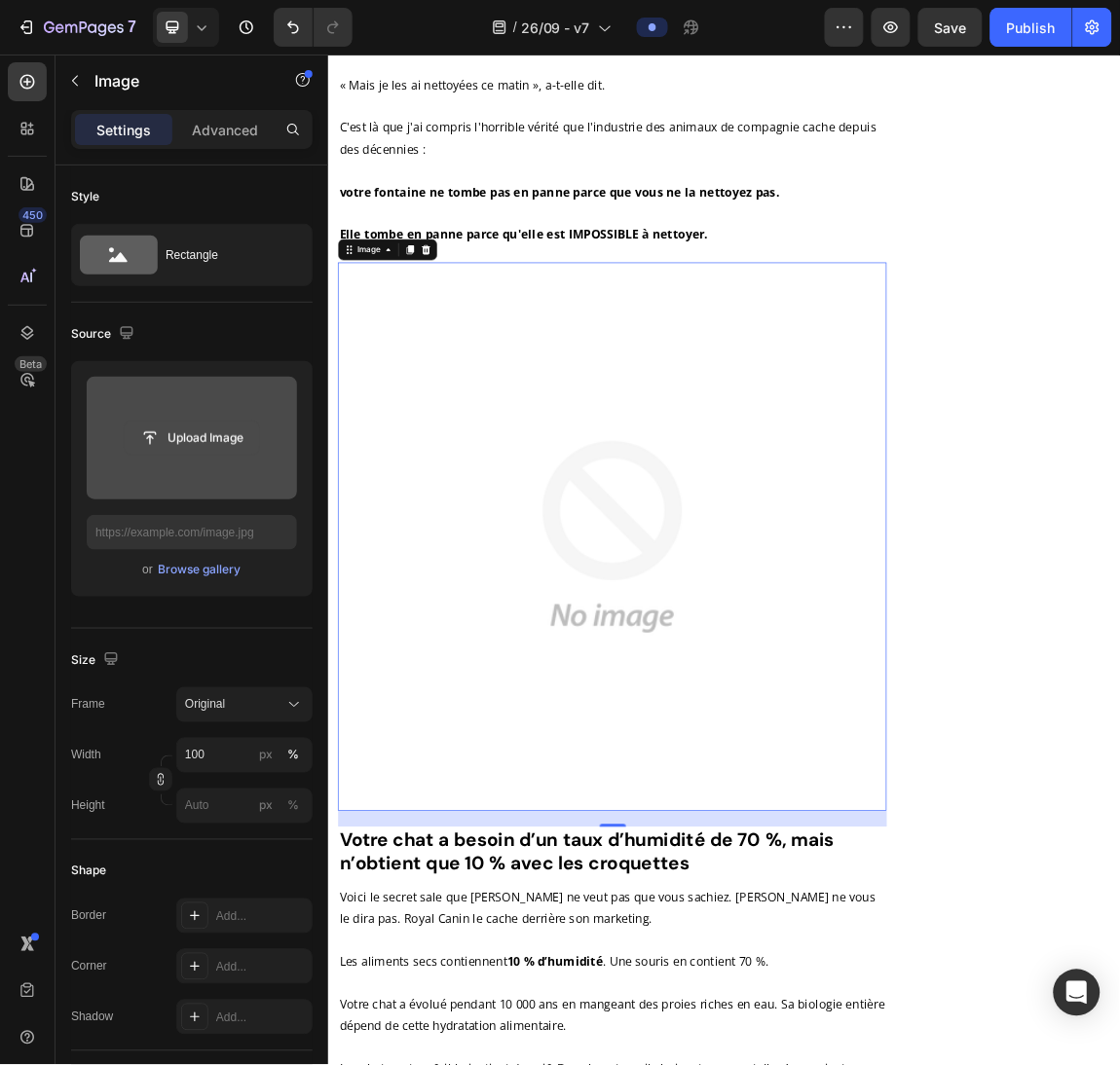
click at [205, 432] on input "file" at bounding box center [193, 438] width 135 height 33
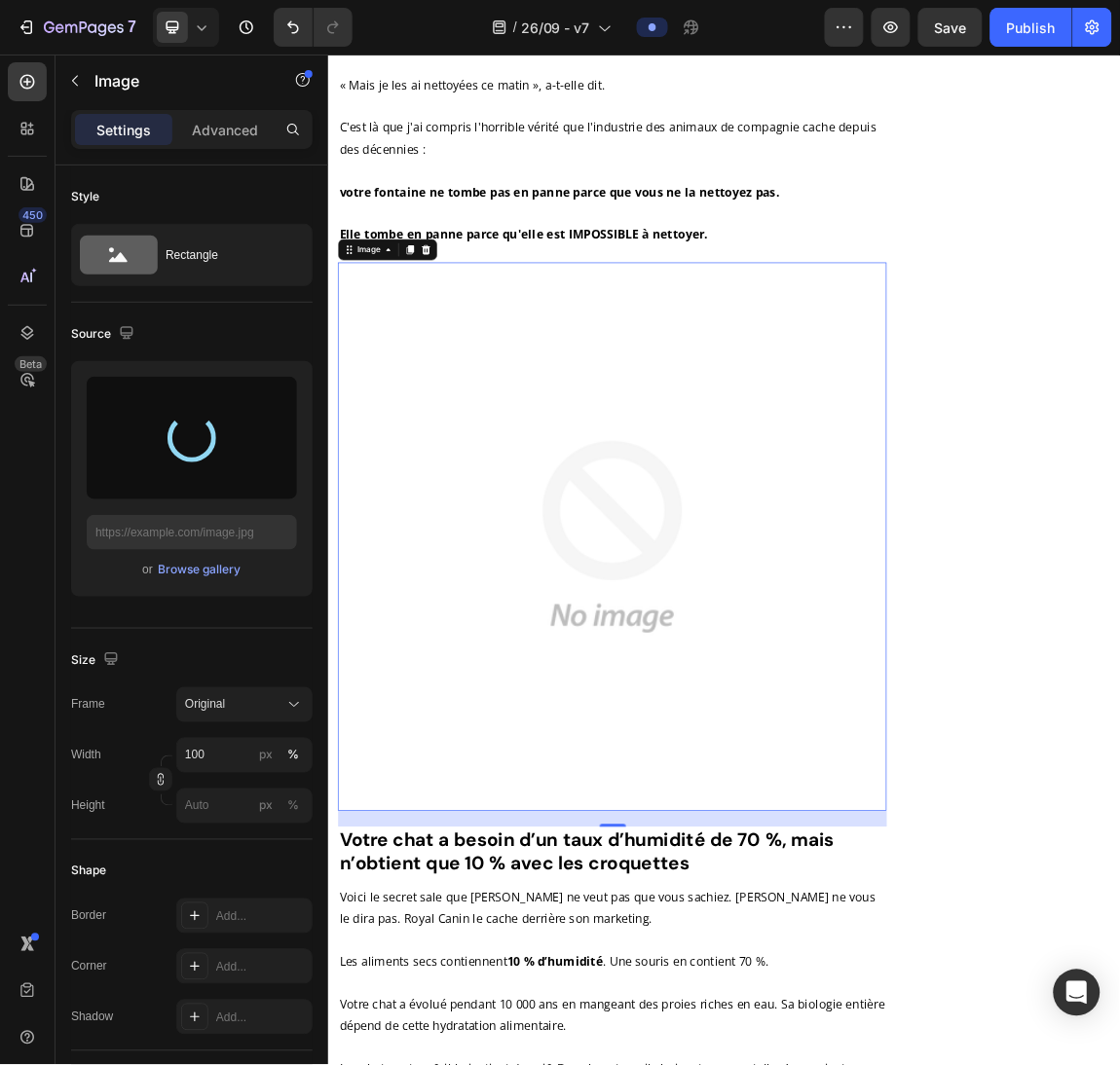
type input "[URL][DOMAIN_NAME]"
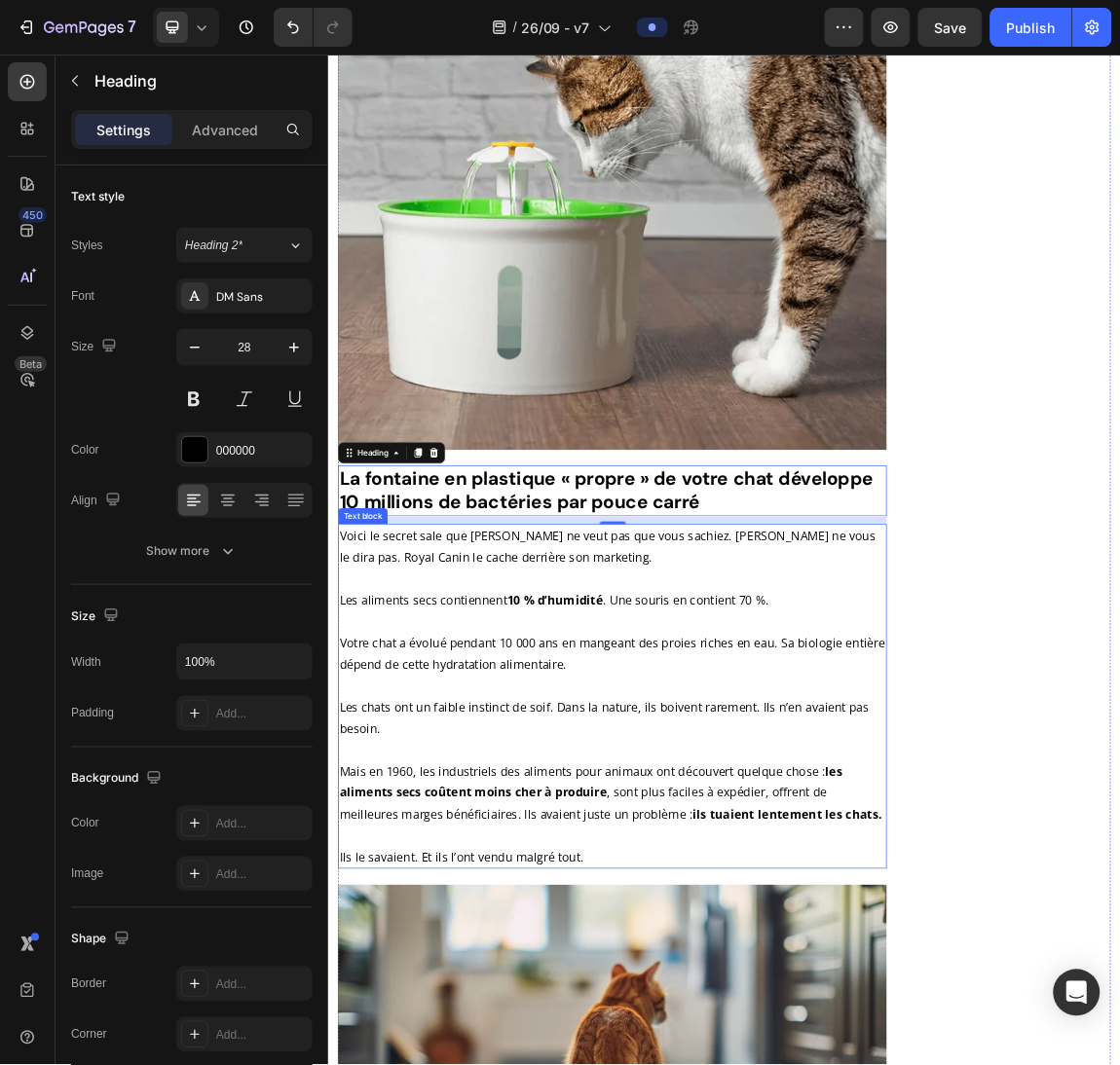
scroll to position [4005, 0]
click at [744, 875] on p at bounding box center [747, 891] width 805 height 31
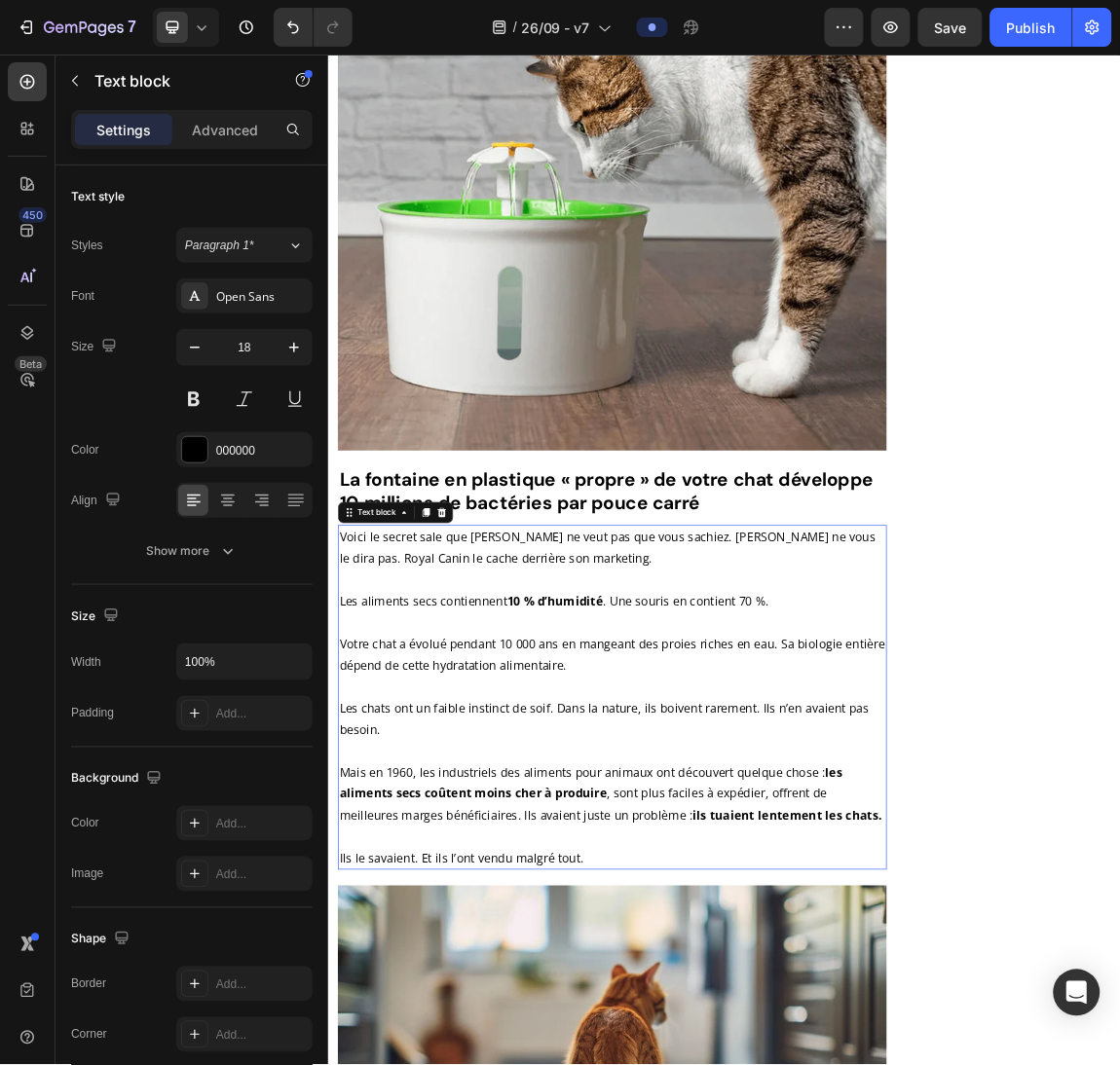
click at [744, 875] on p "Rich Text Editor. Editing area: main" at bounding box center [747, 891] width 805 height 31
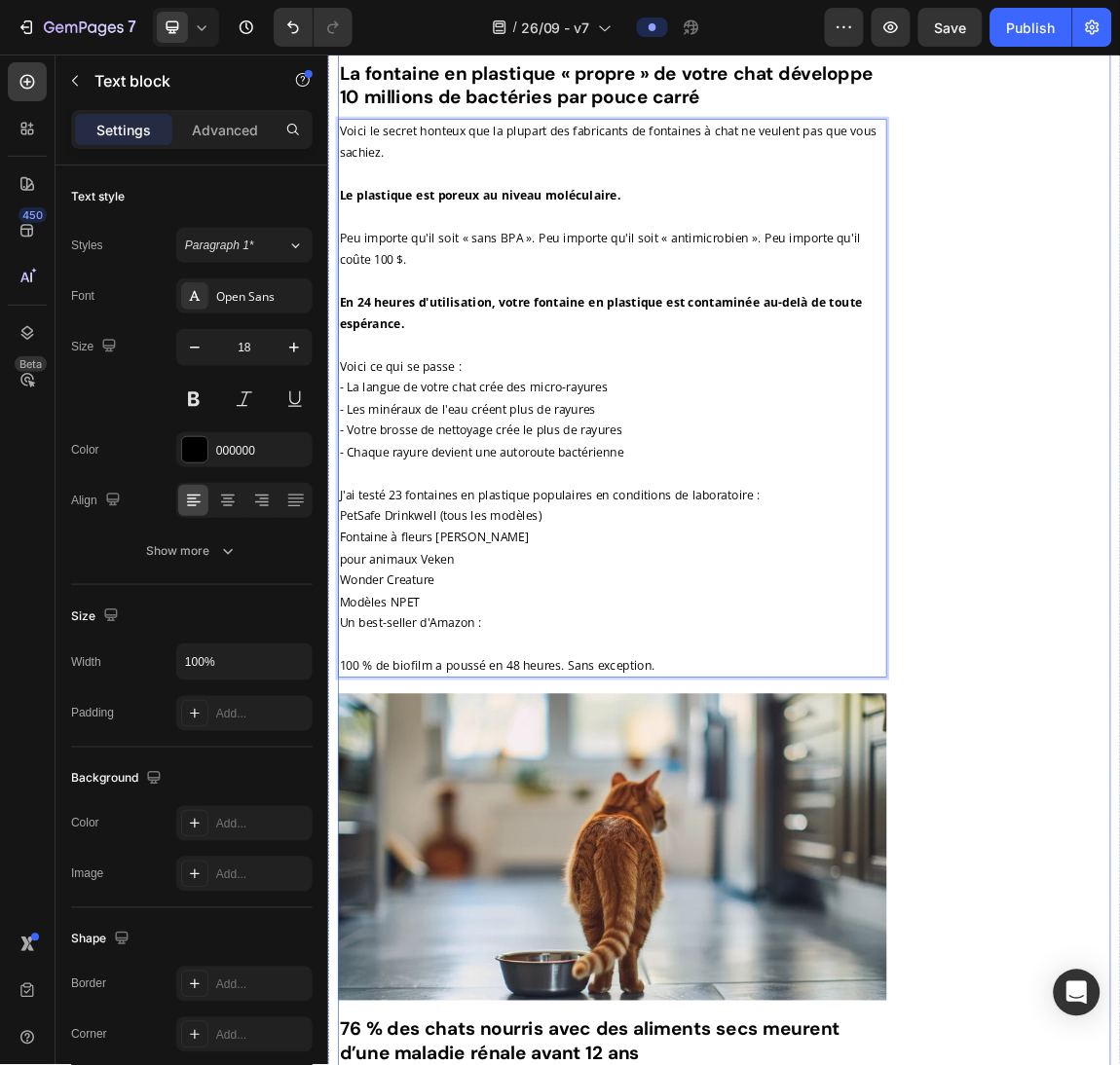
scroll to position [4604, 0]
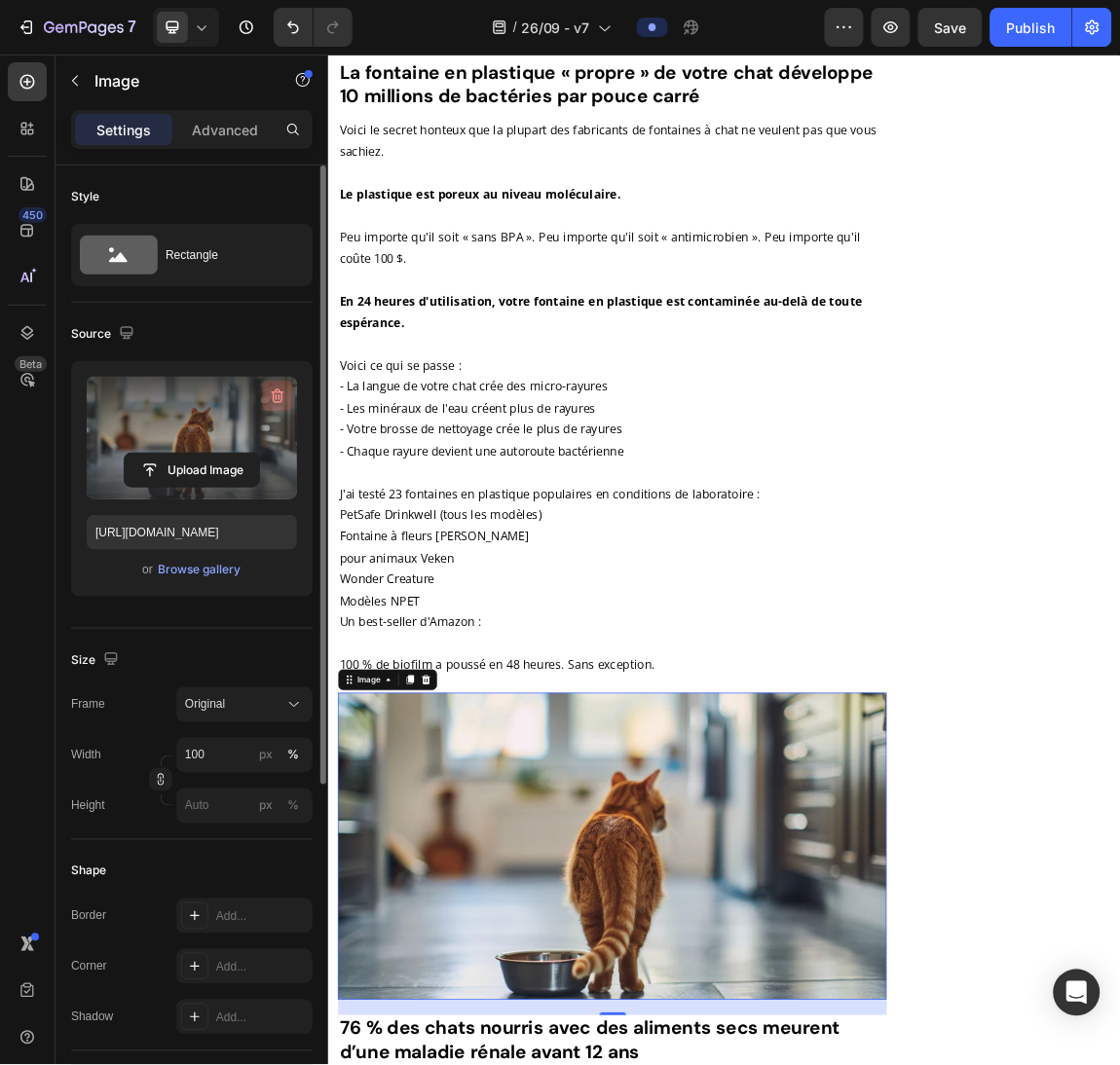
click at [278, 393] on icon "button" at bounding box center [278, 397] width 13 height 15
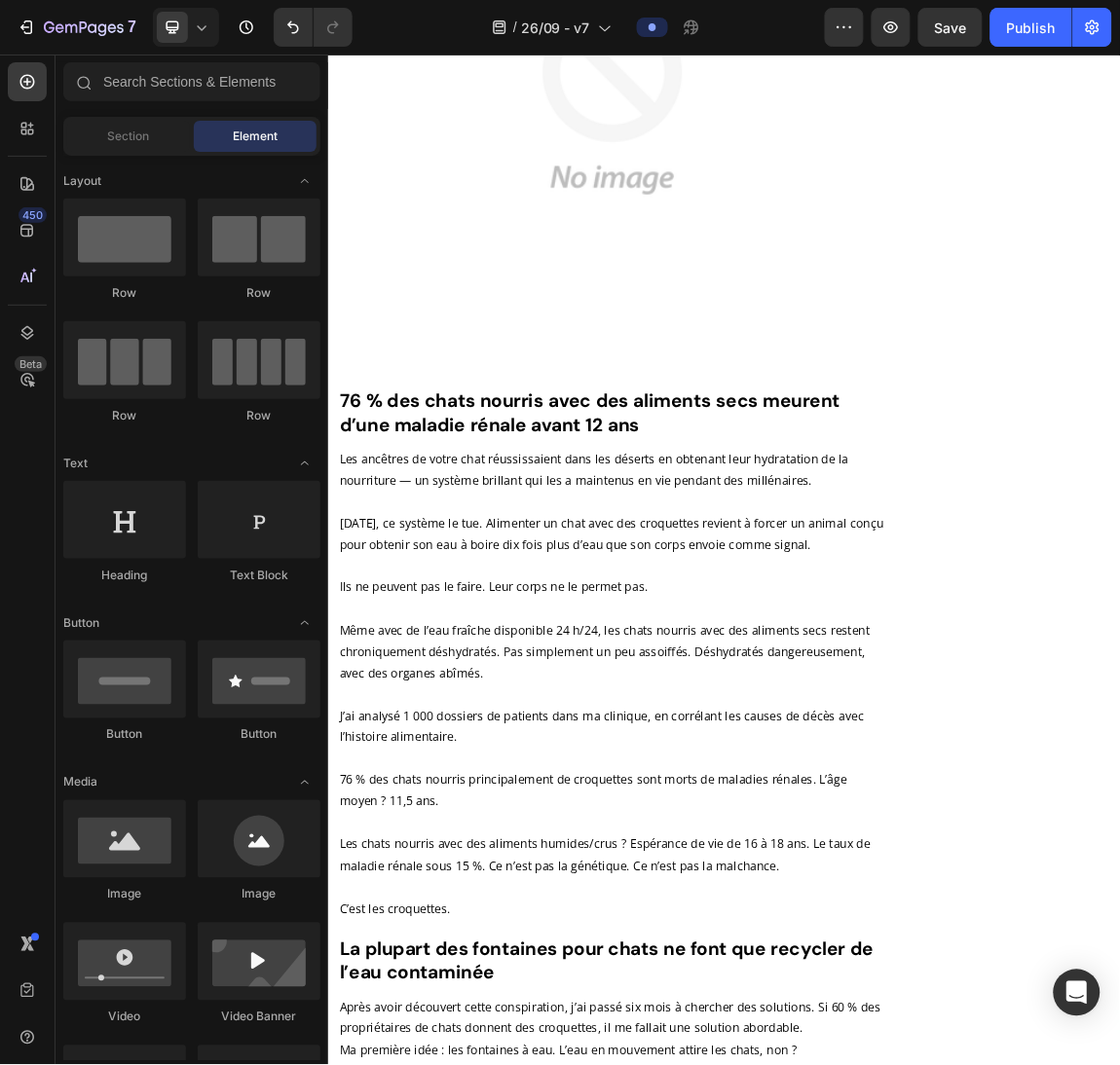
scroll to position [5902, 0]
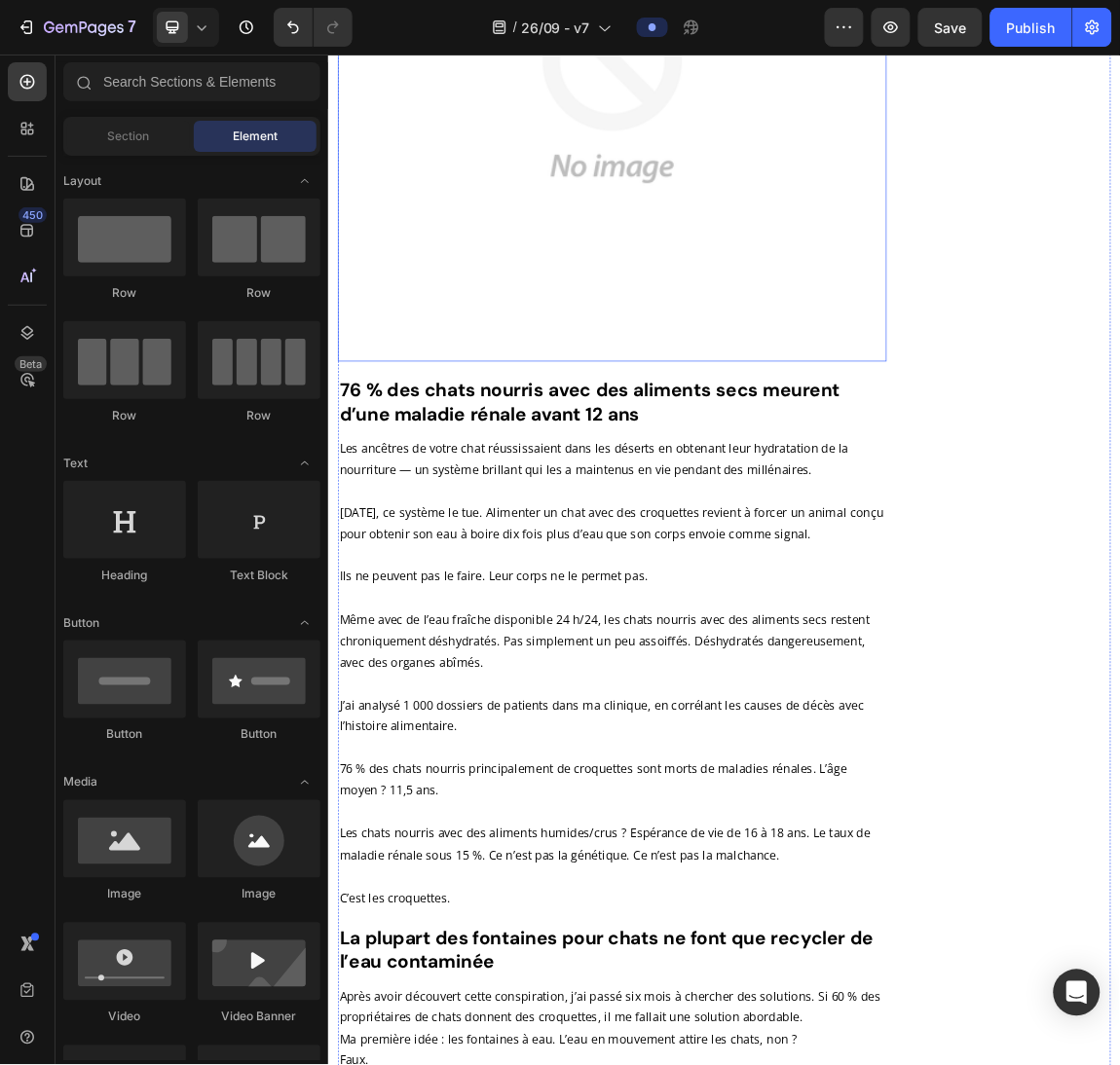
click at [856, 254] on img at bounding box center [747, 102] width 809 height 809
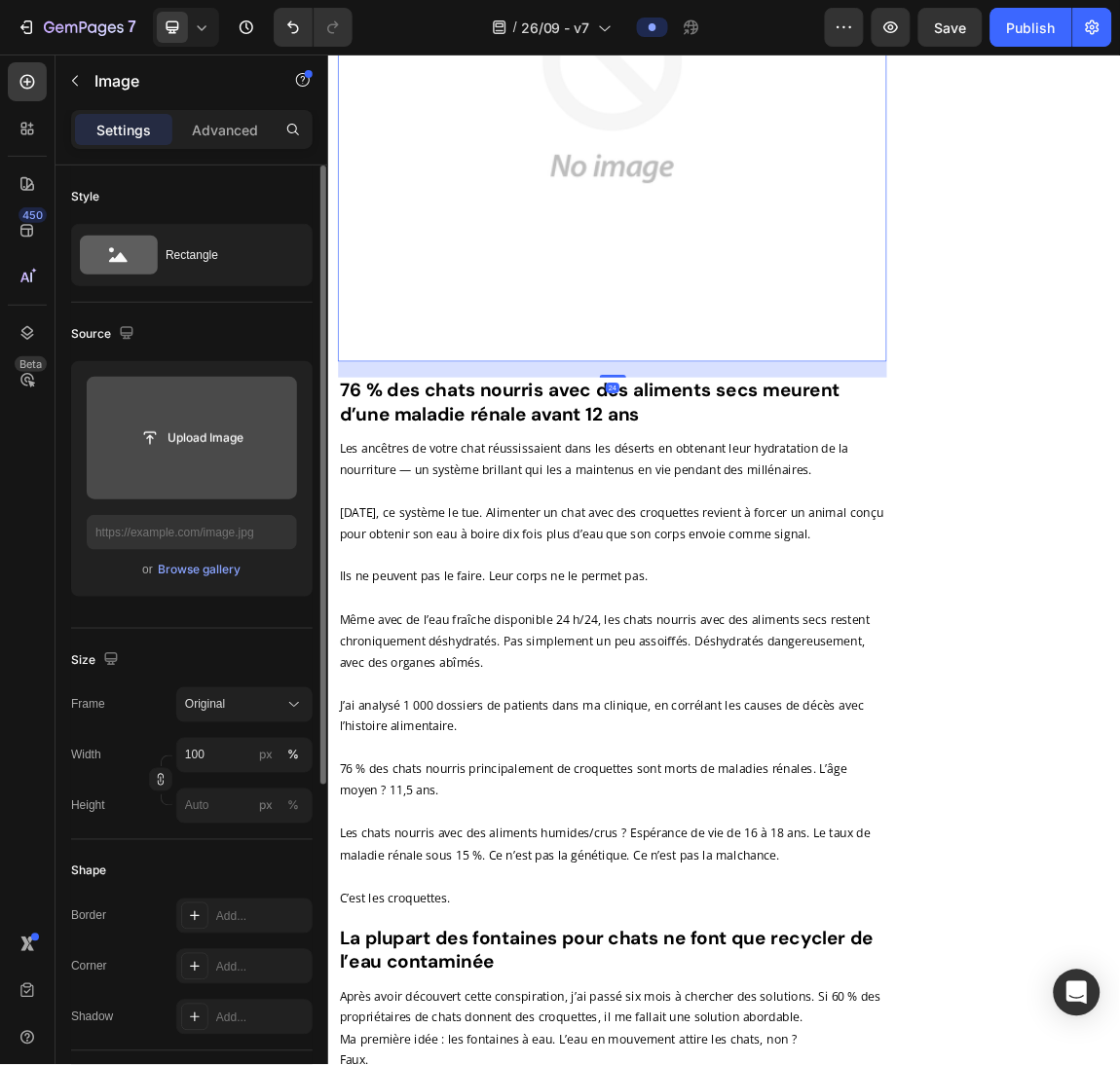
click at [220, 417] on input "file" at bounding box center [192, 439] width 210 height 123
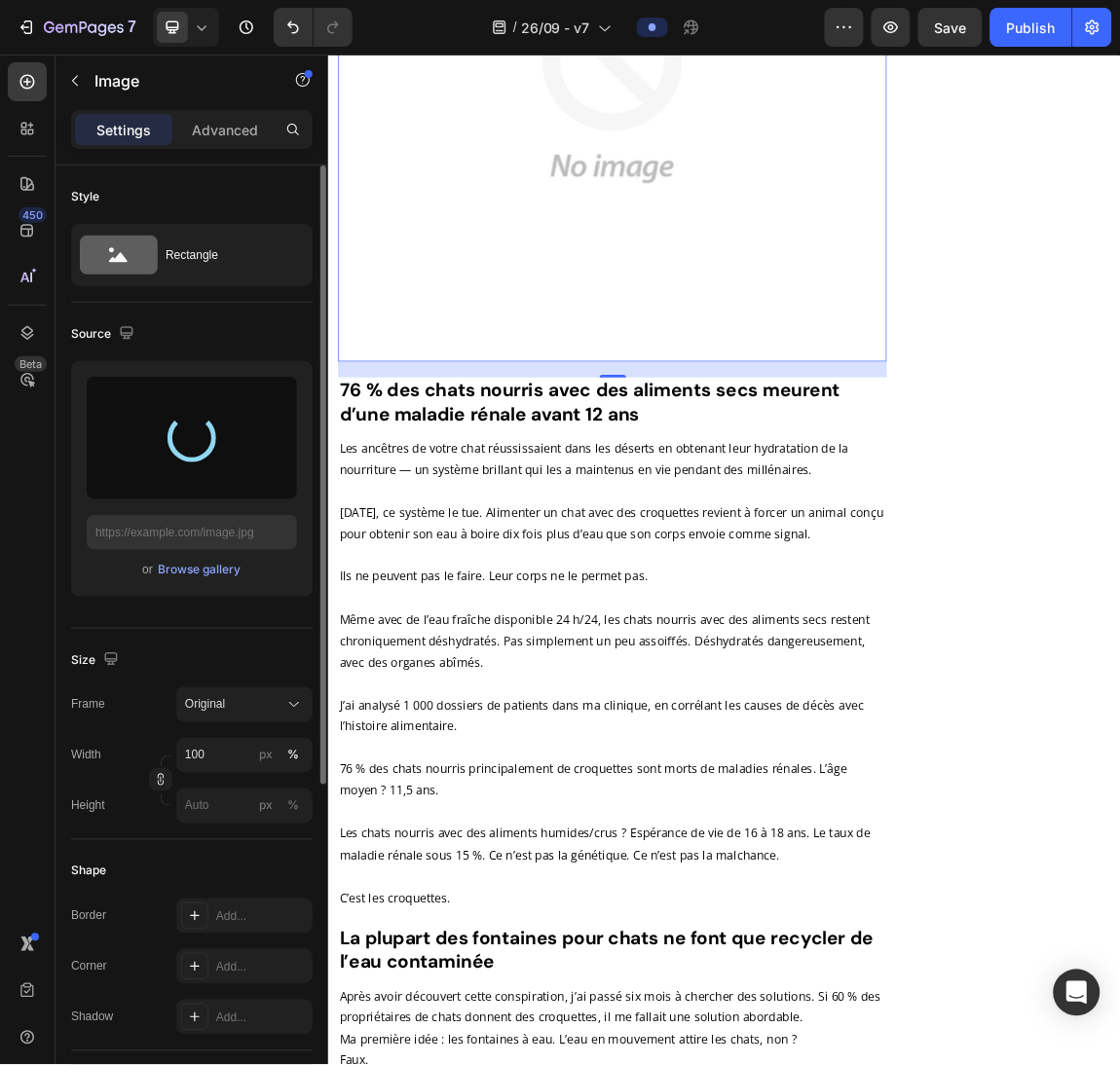
type input "[URL][DOMAIN_NAME]"
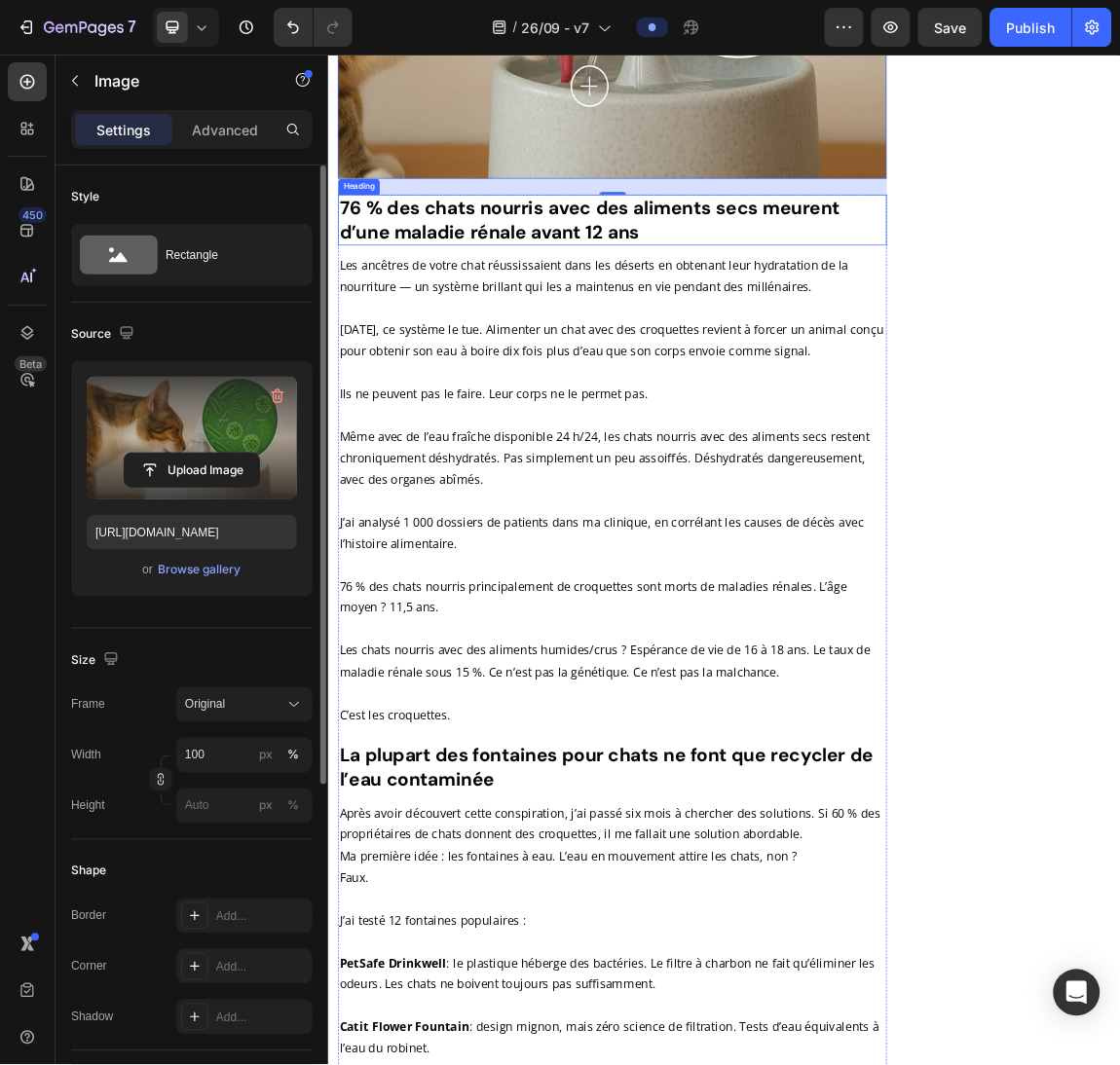
click at [599, 263] on h2 "76 % des chats nourris avec des aliments secs meurent d’une maladie rénale avan…" at bounding box center [747, 297] width 809 height 75
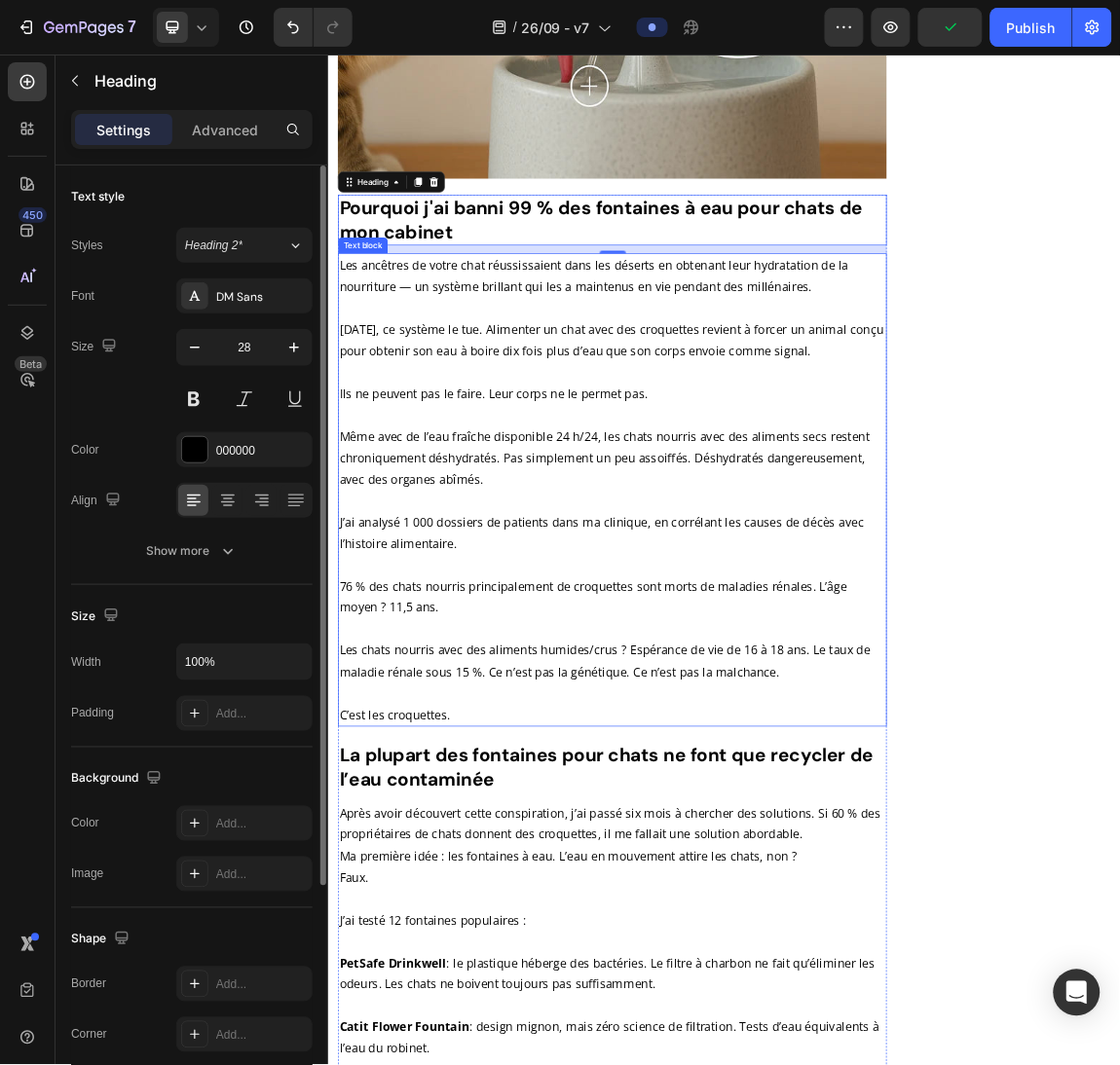
click at [688, 443] on p "[DATE], ce système le tue. Alimenter un chat avec des croquettes revient à forc…" at bounding box center [747, 474] width 805 height 64
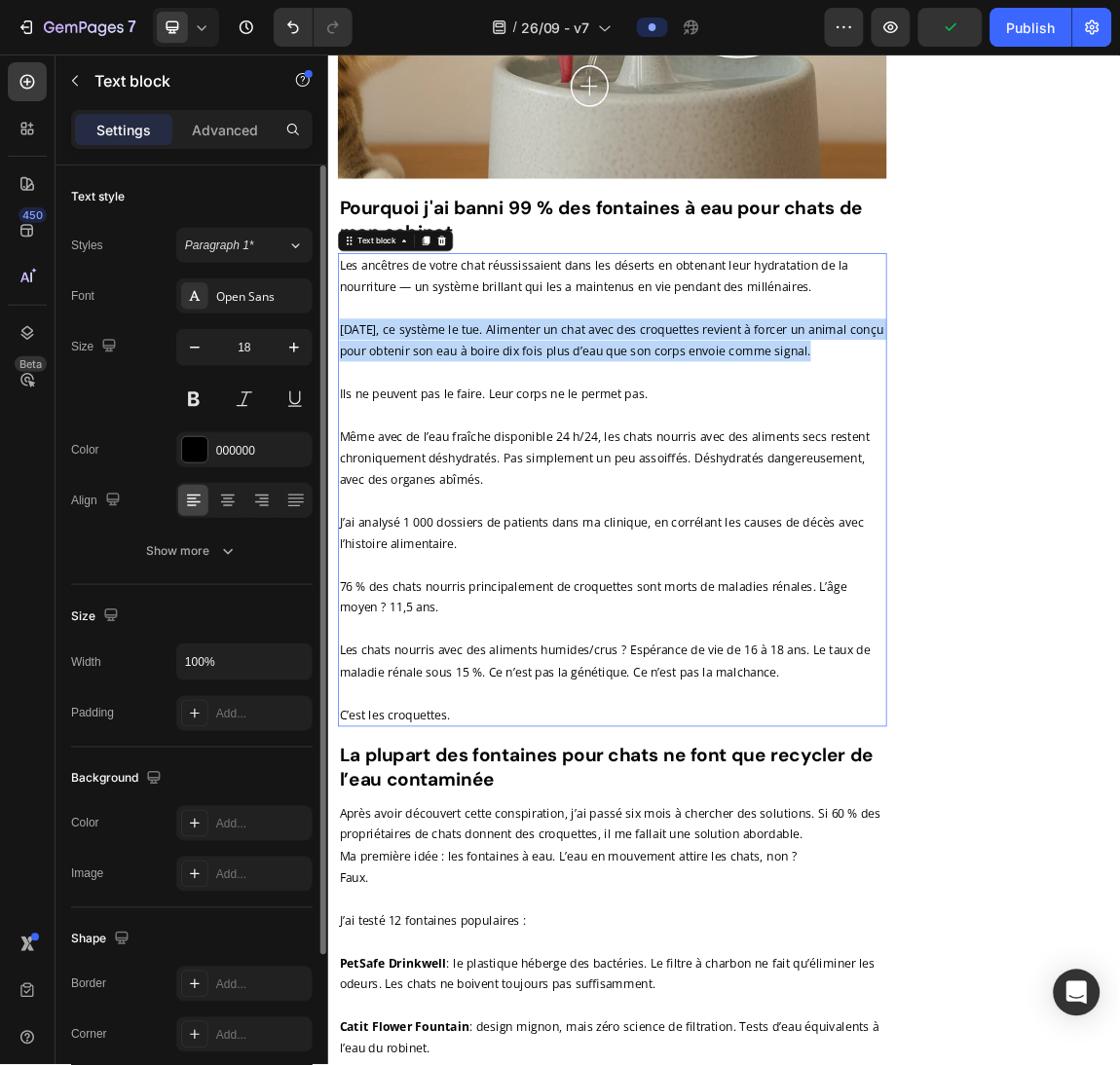
click at [688, 443] on p "[DATE], ce système le tue. Alimenter un chat avec des croquettes revient à forc…" at bounding box center [747, 474] width 805 height 64
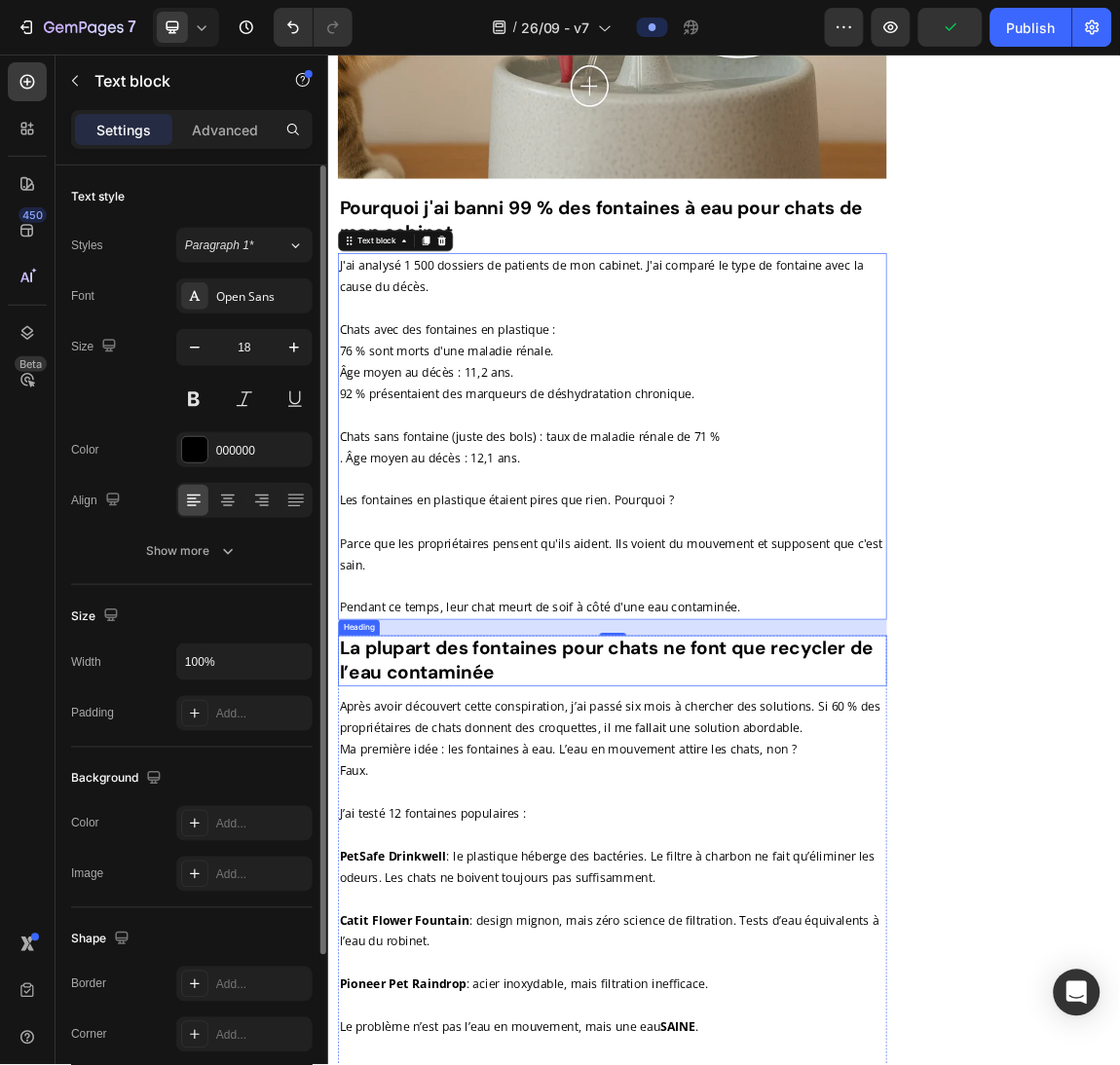
click at [721, 911] on h2 "La plupart des fontaines pour chats ne font que recycler de l’eau contaminée" at bounding box center [747, 948] width 809 height 75
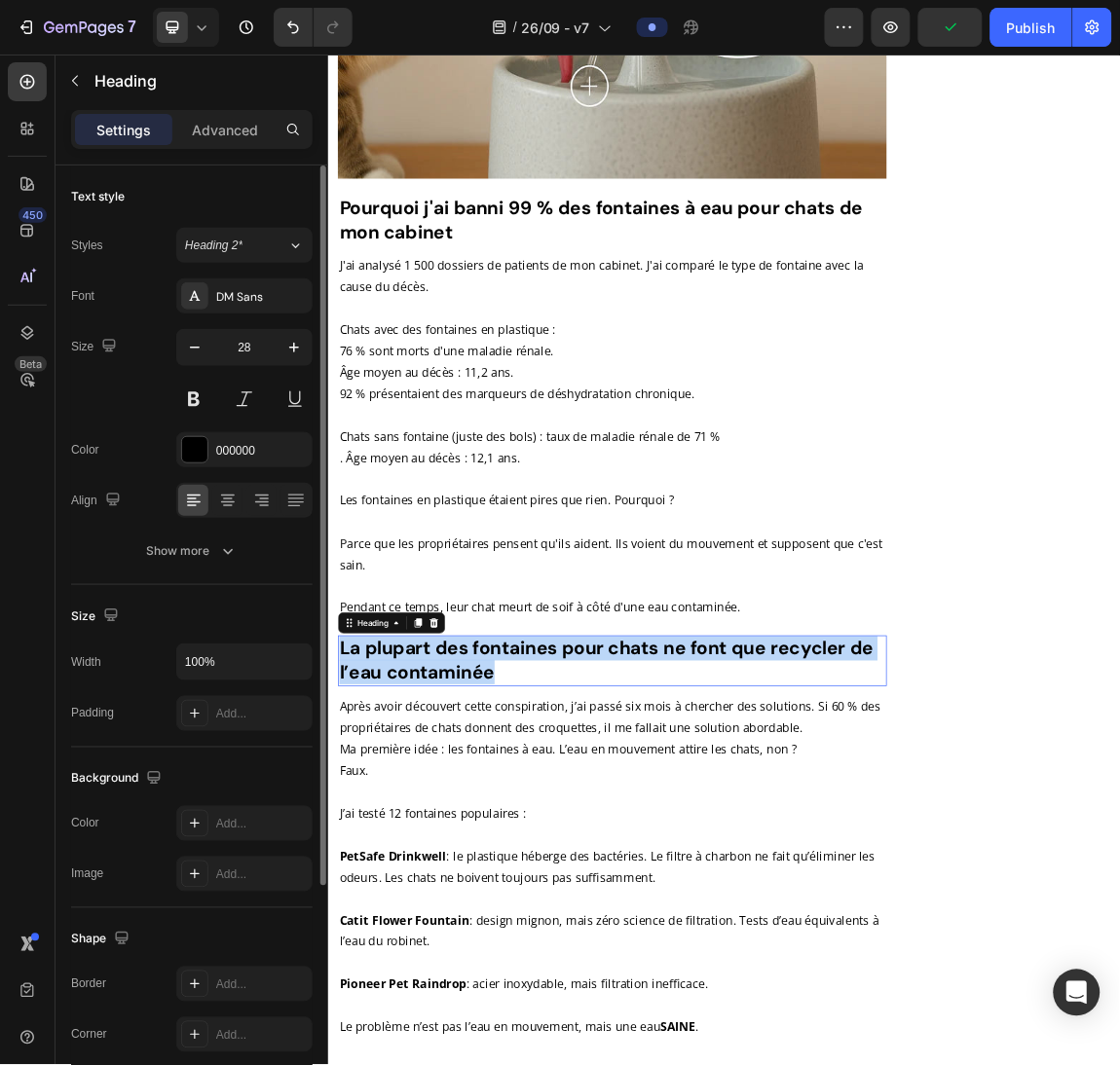
click at [721, 913] on p "La plupart des fontaines pour chats ne font que recycler de l’eau contaminée" at bounding box center [747, 948] width 805 height 71
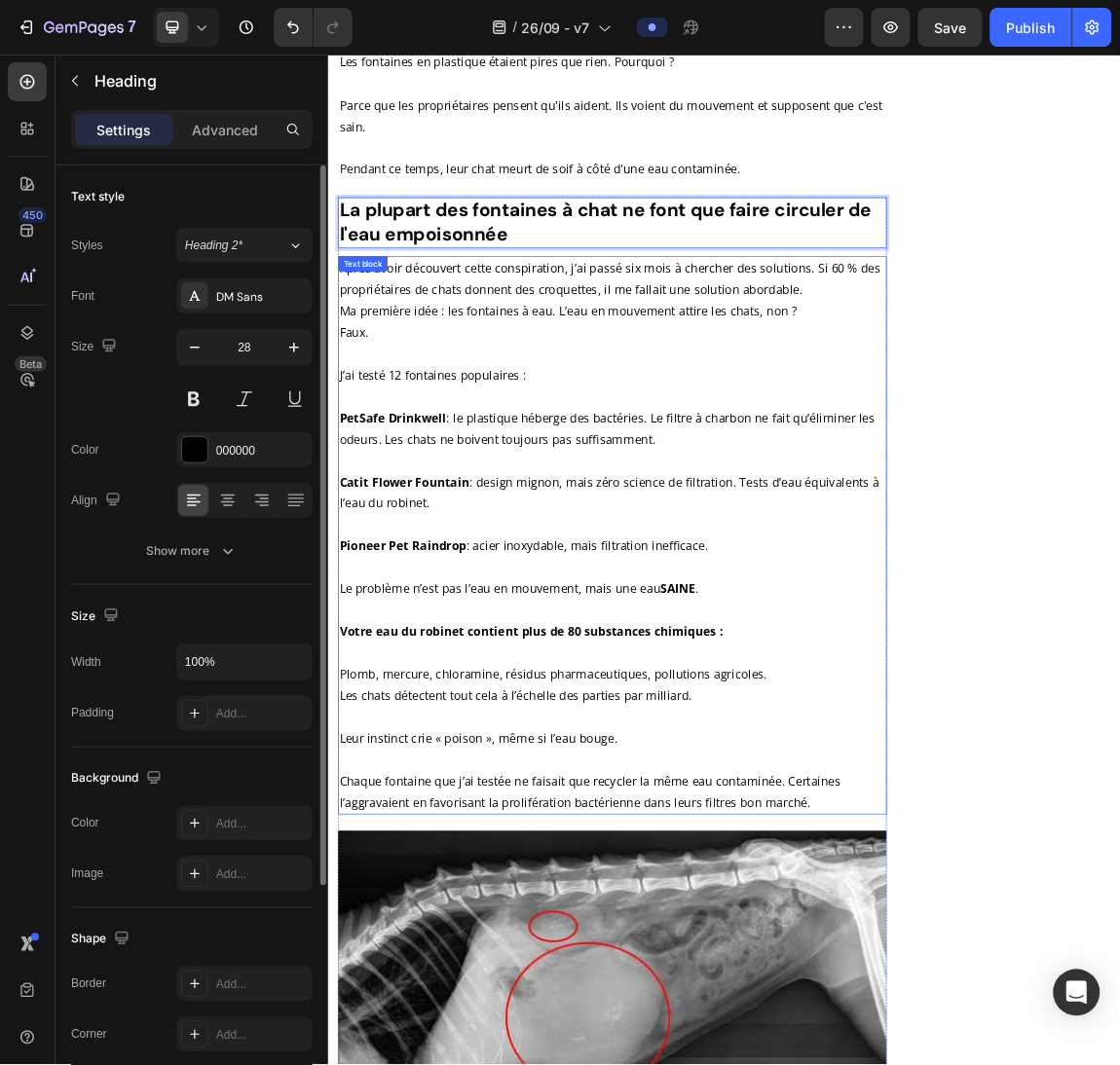
scroll to position [6546, 0]
click at [802, 670] on p "Catit Flower Fountain : design mignon, mais zéro science de filtration. Tests d…" at bounding box center [747, 702] width 805 height 64
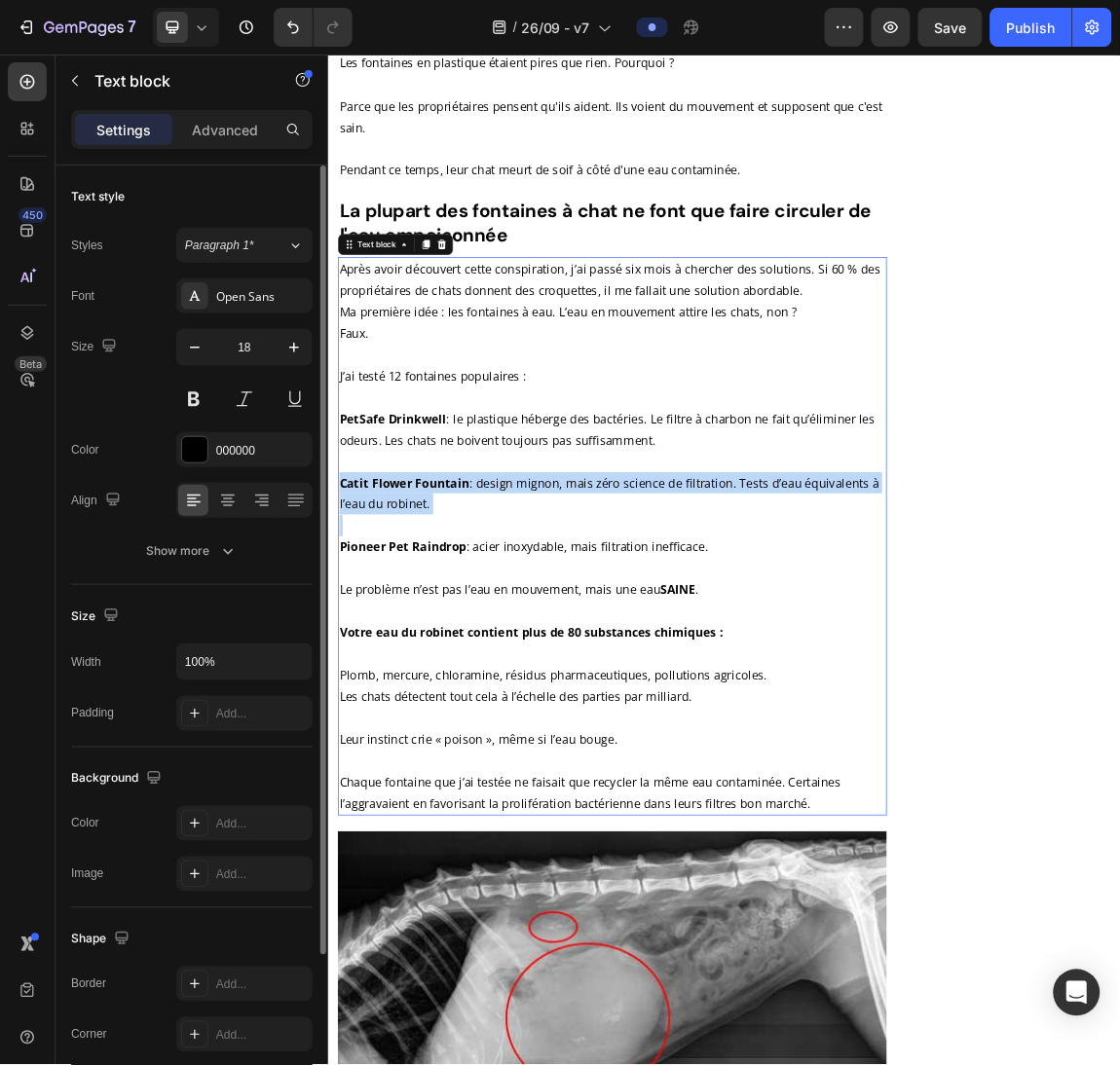
click at [802, 670] on p "Catit Flower Fountain : design mignon, mais zéro science de filtration. Tests d…" at bounding box center [747, 702] width 805 height 64
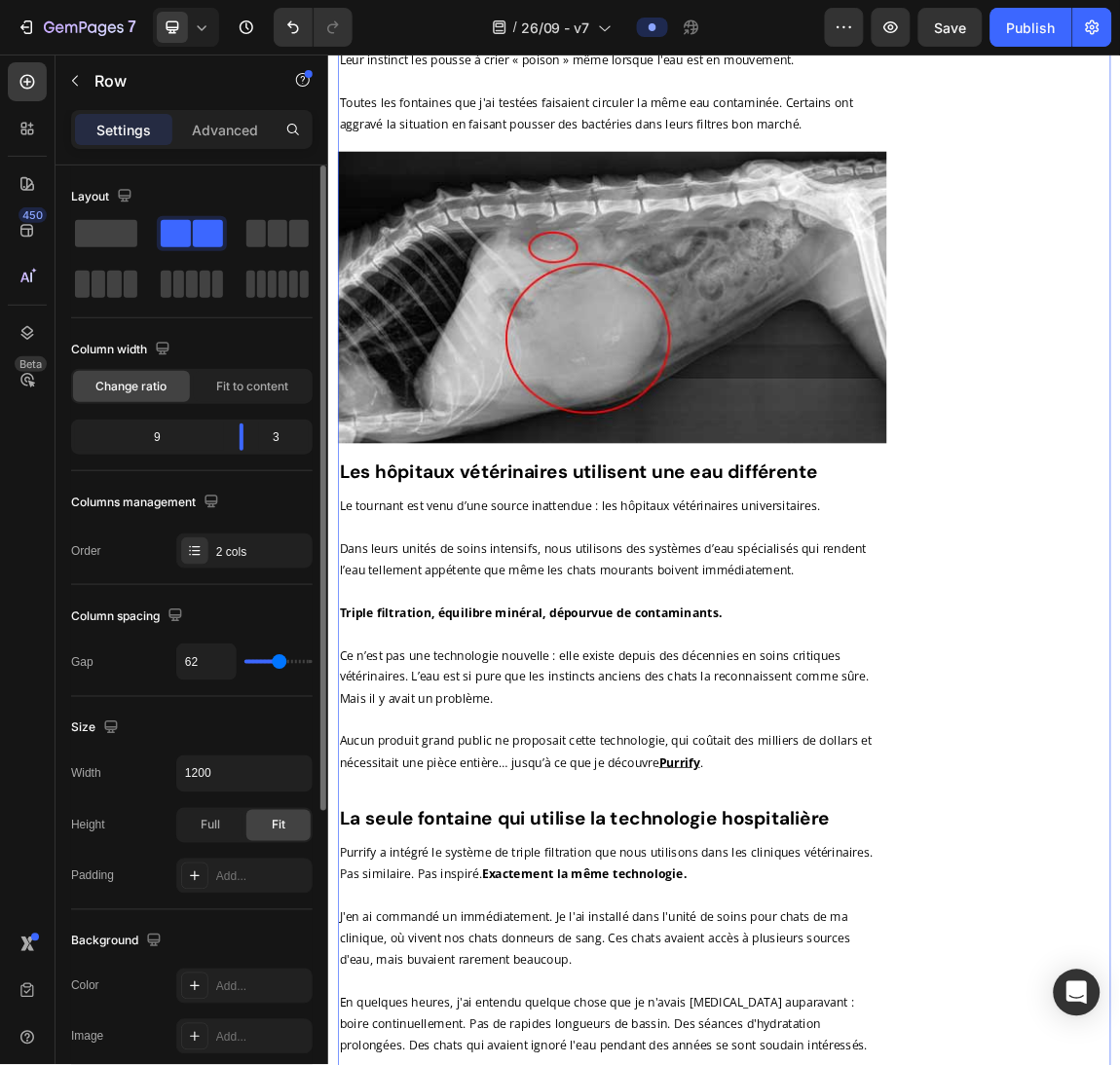
scroll to position [7611, 0]
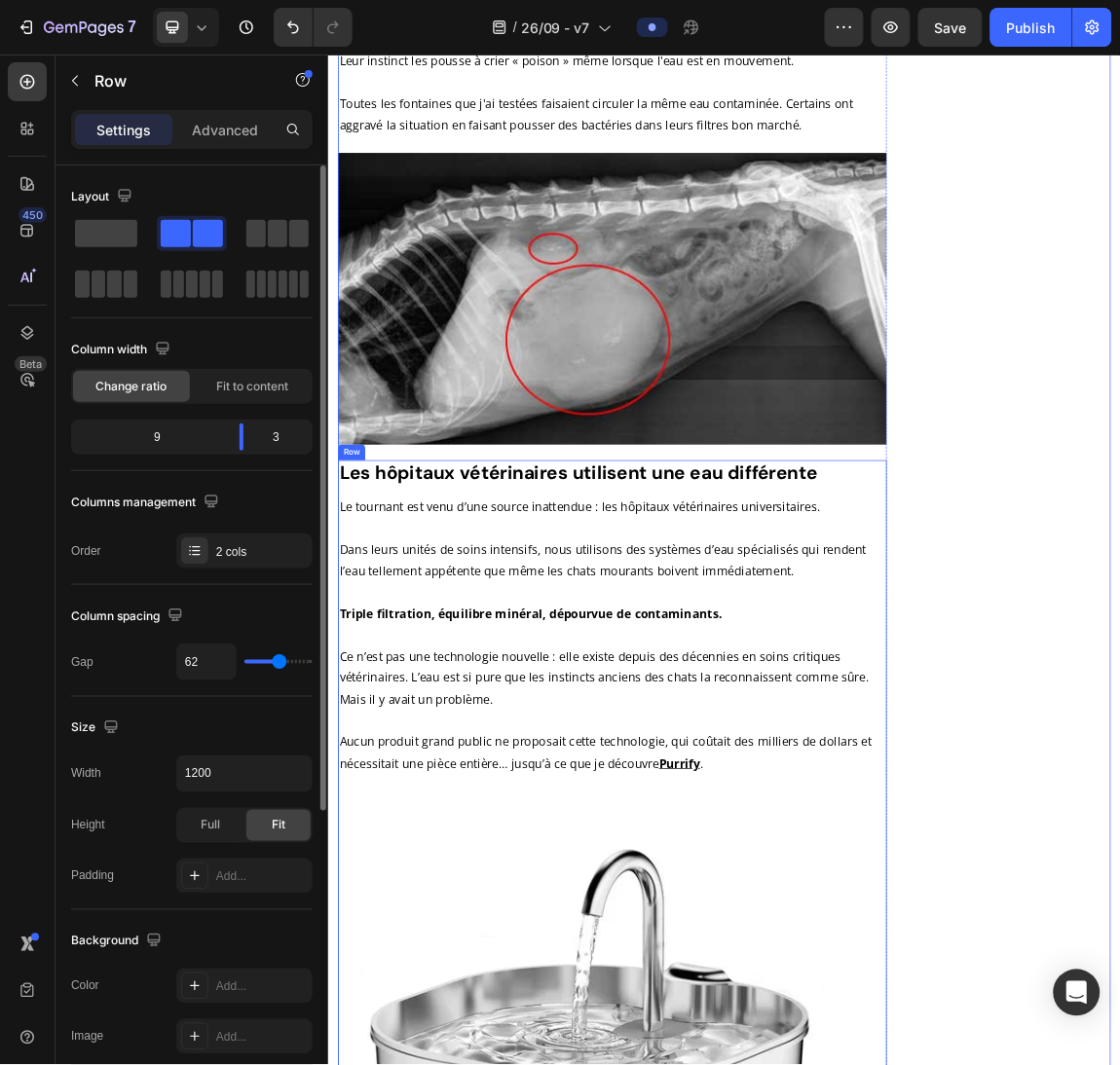
click at [694, 654] on strong "Les hôpitaux vétérinaires utilisent une eau différente" at bounding box center [696, 671] width 705 height 36
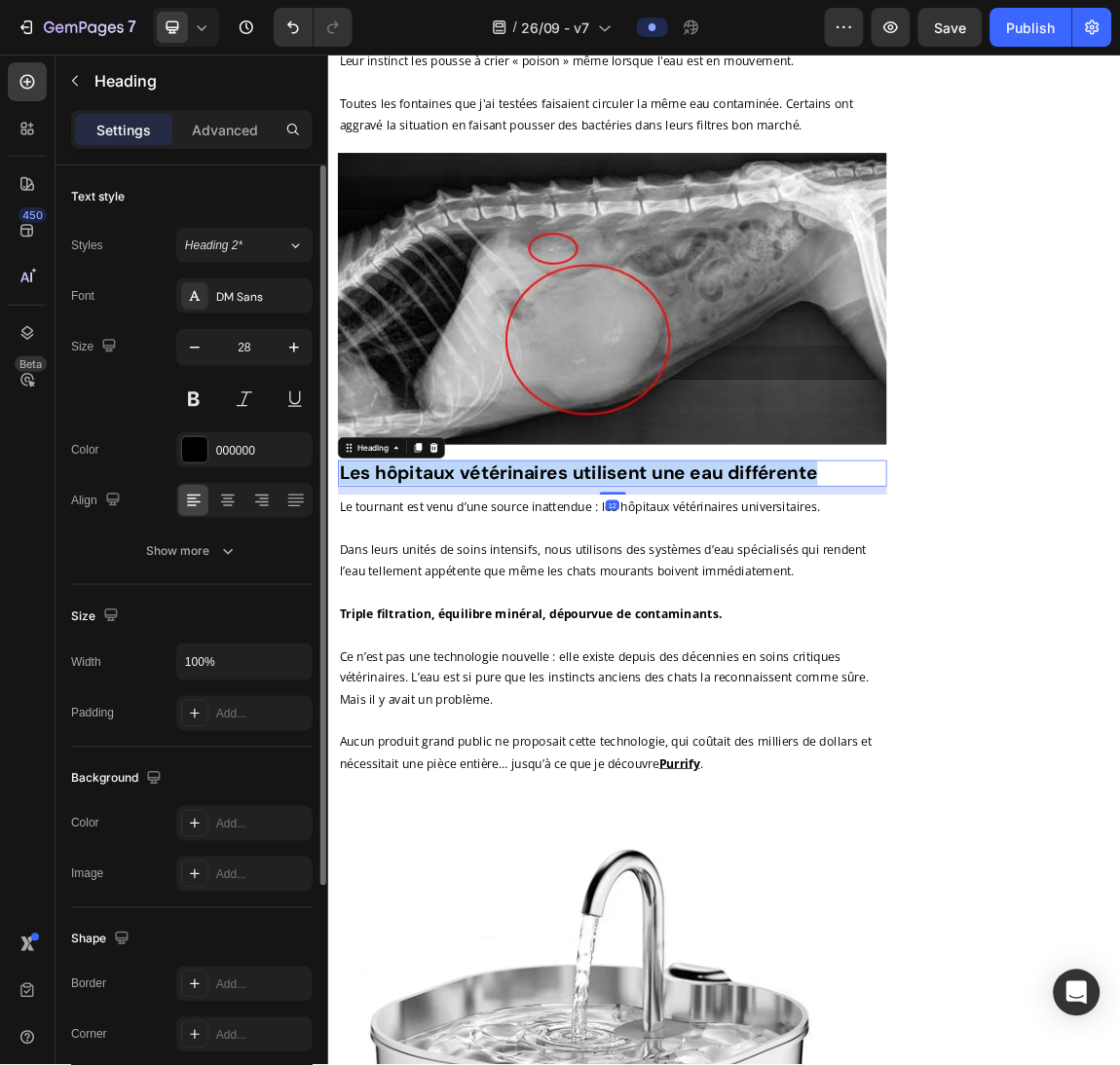
click at [694, 654] on strong "Les hôpitaux vétérinaires utilisent une eau différente" at bounding box center [696, 671] width 705 height 36
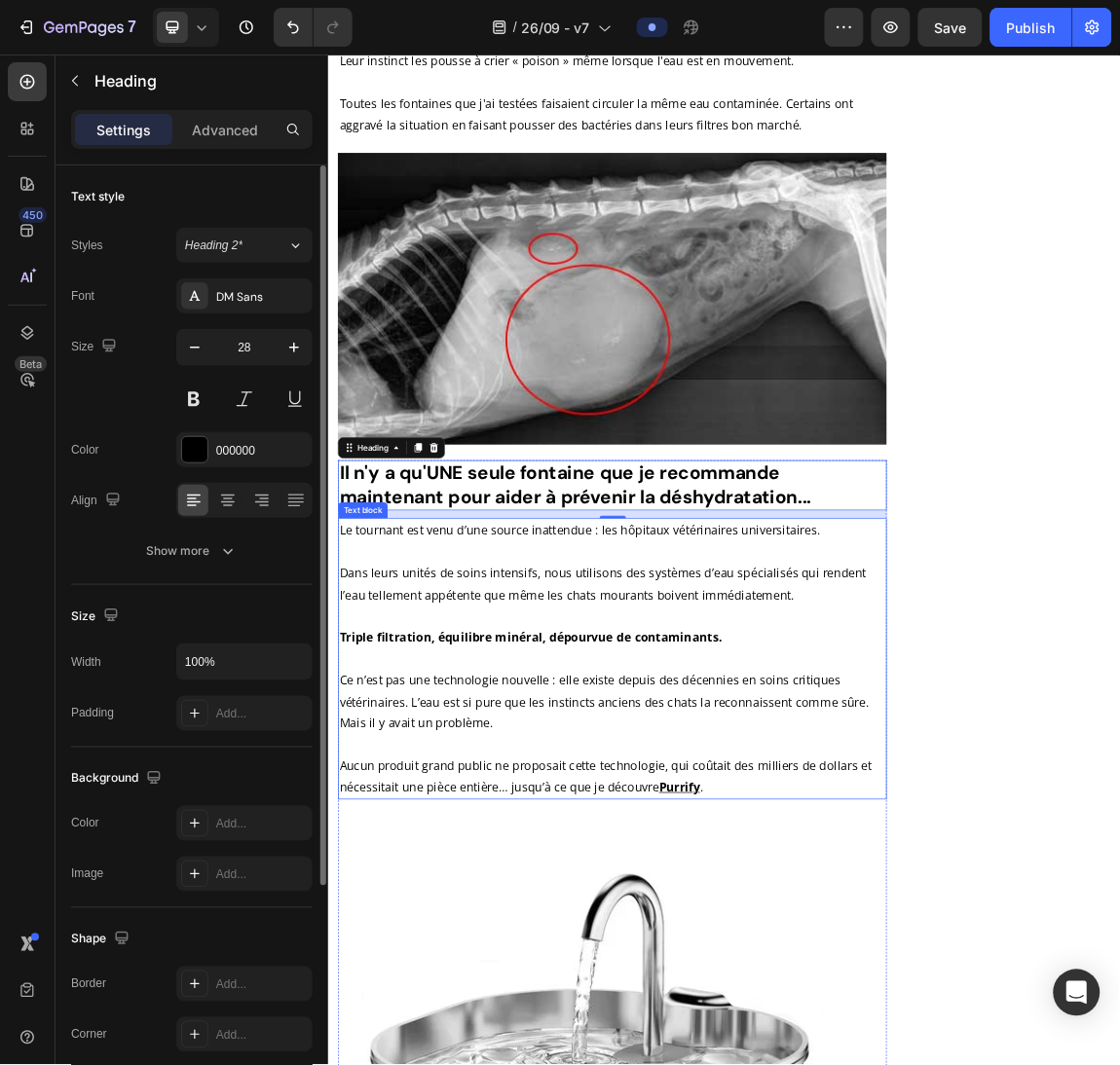
click at [710, 740] on p "Le tournant est venu d’une source inattendue : les hôpitaux vétérinaires univer…" at bounding box center [747, 755] width 805 height 31
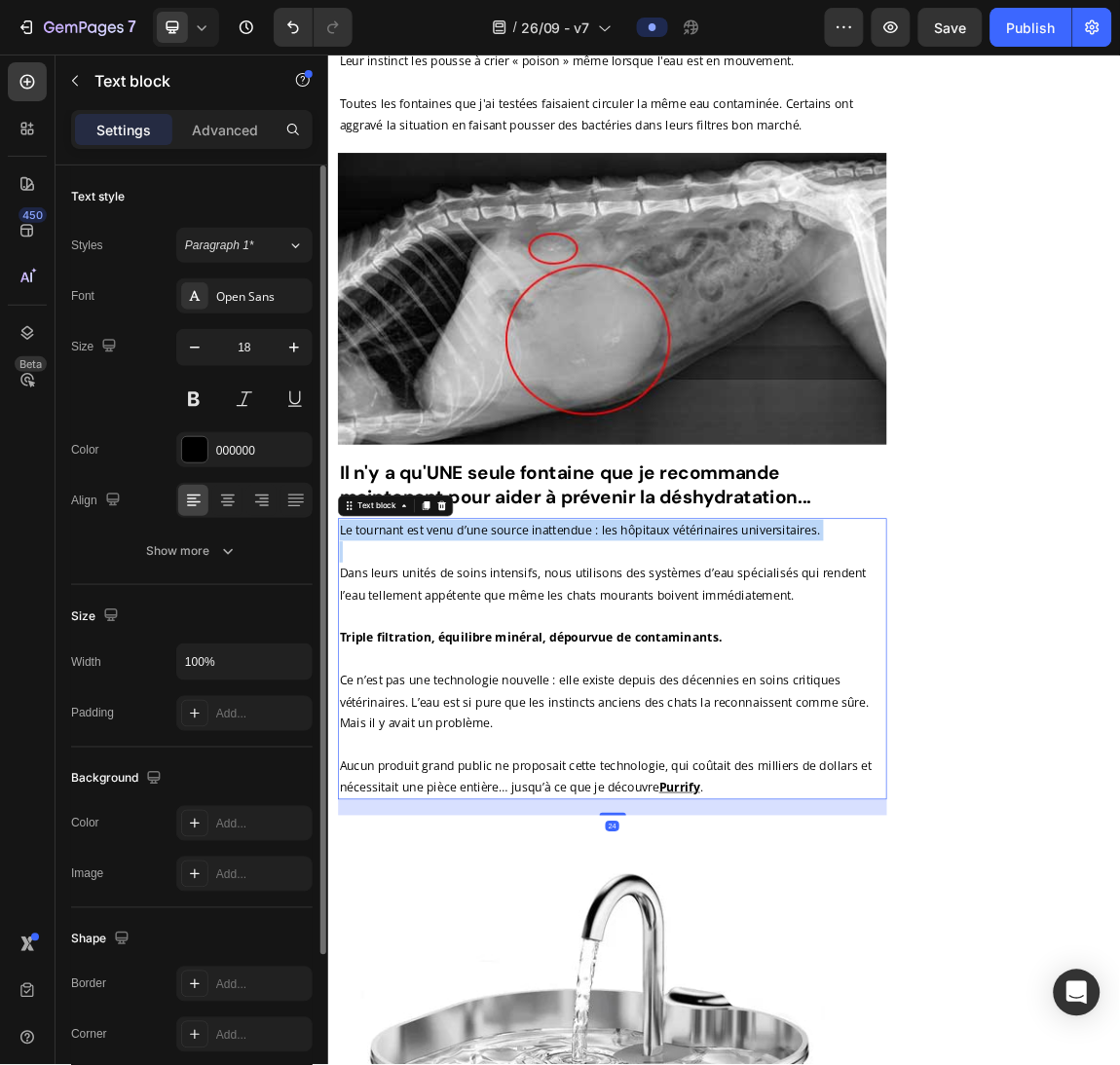
click at [710, 740] on p "Le tournant est venu d’une source inattendue : les hôpitaux vétérinaires univer…" at bounding box center [747, 755] width 805 height 31
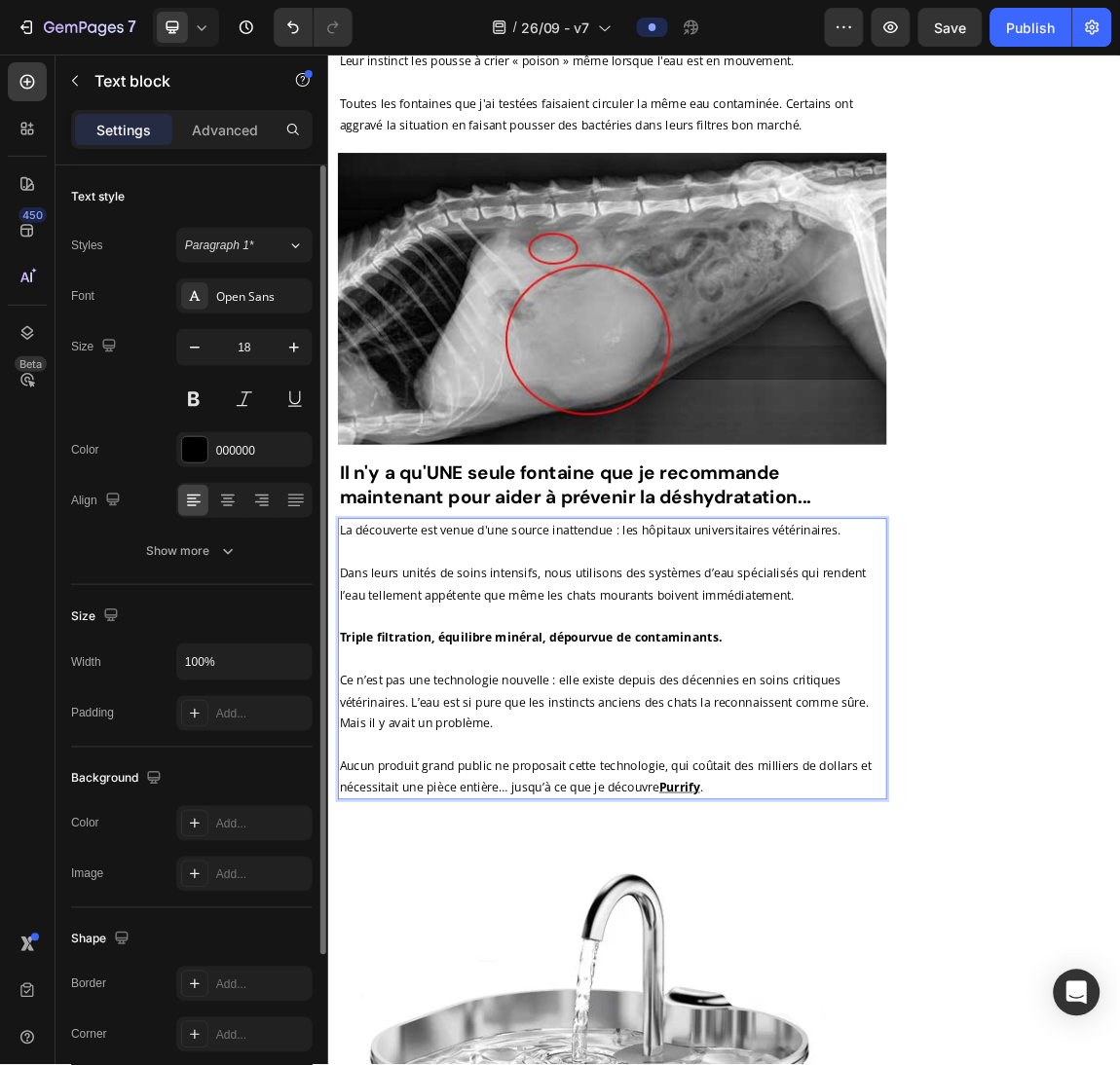
click at [473, 772] on p "Rich Text Editor. Editing area: main" at bounding box center [747, 788] width 805 height 31
click at [581, 803] on p "Dans leurs unités de soins intensifs, nous utilisons des systèmes d’eau spécial…" at bounding box center [747, 834] width 805 height 64
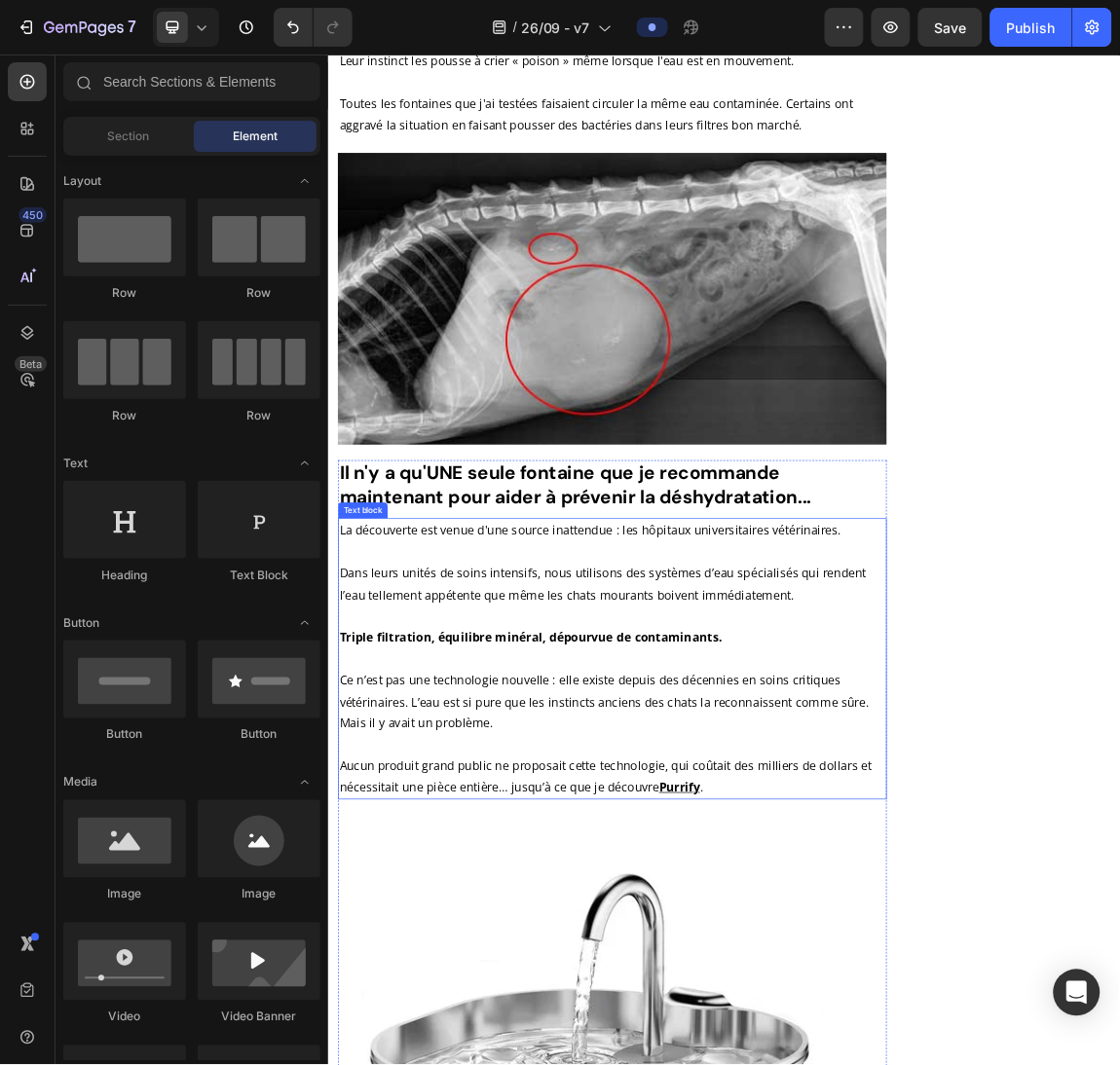
click at [755, 803] on p "Dans leurs unités de soins intensifs, nous utilisons des systèmes d’eau spécial…" at bounding box center [747, 834] width 805 height 64
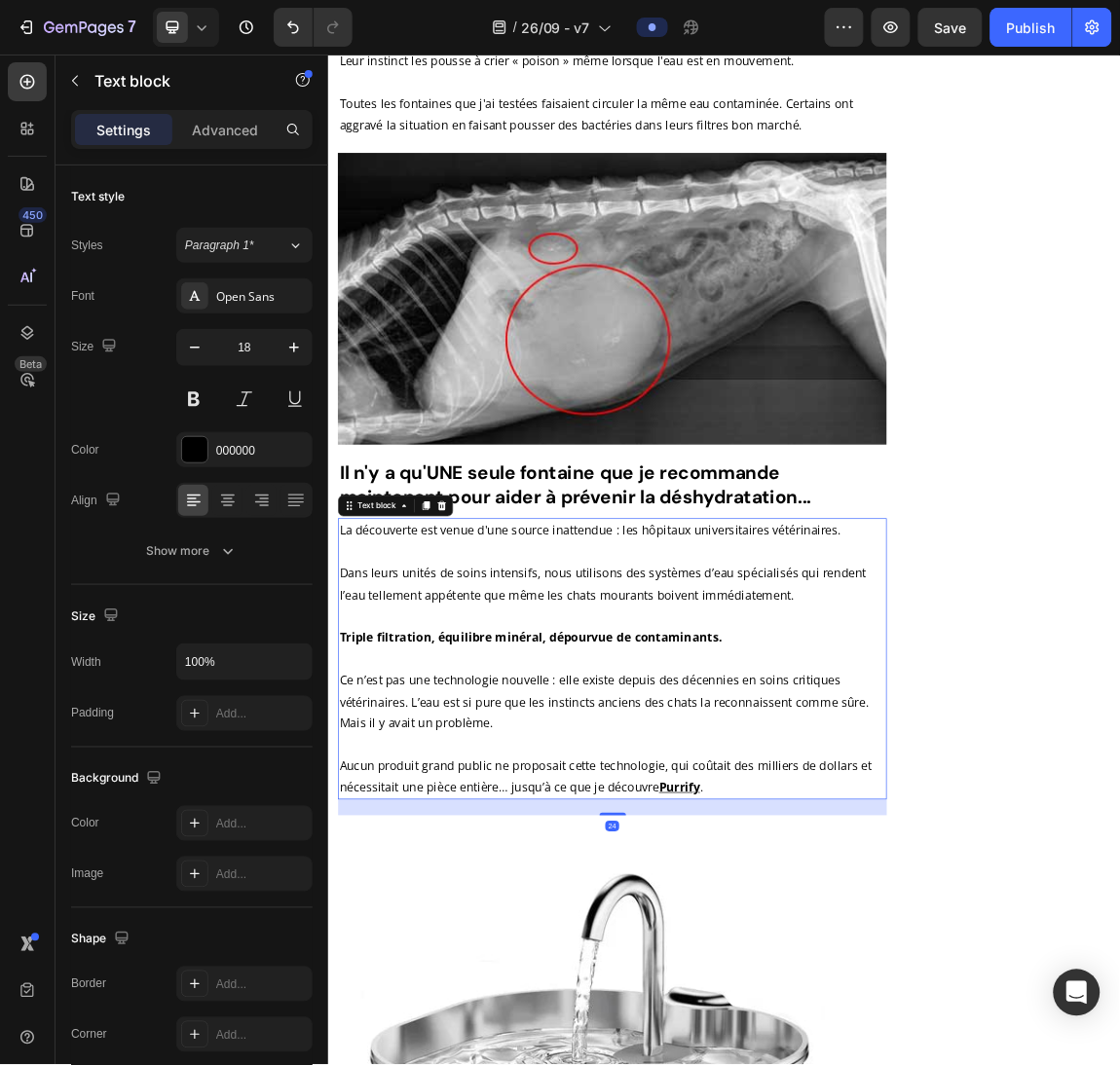
click at [755, 803] on p "Dans leurs unités de soins intensifs, nous utilisons des systèmes d’eau spécial…" at bounding box center [747, 834] width 805 height 64
click at [786, 902] on strong "Triple filtration, équilibre minéral, dépourvue de contaminants." at bounding box center [625, 914] width 564 height 23
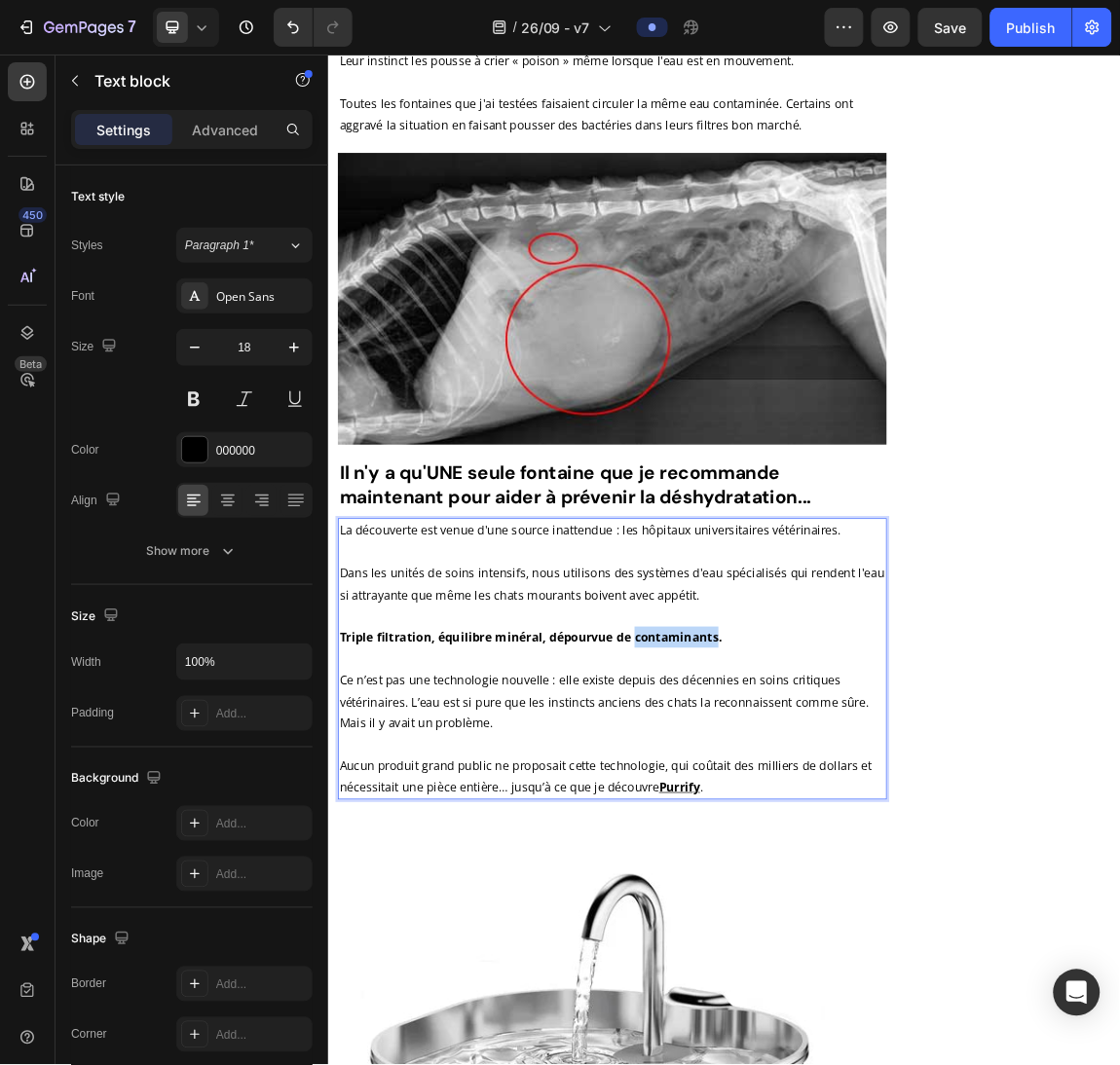
click at [786, 902] on strong "Triple filtration, équilibre minéral, dépourvue de contaminants." at bounding box center [625, 914] width 564 height 23
click at [643, 961] on p "Ce n’est pas une technologie nouvelle : elle existe depuis des décennies en soi…" at bounding box center [747, 993] width 805 height 64
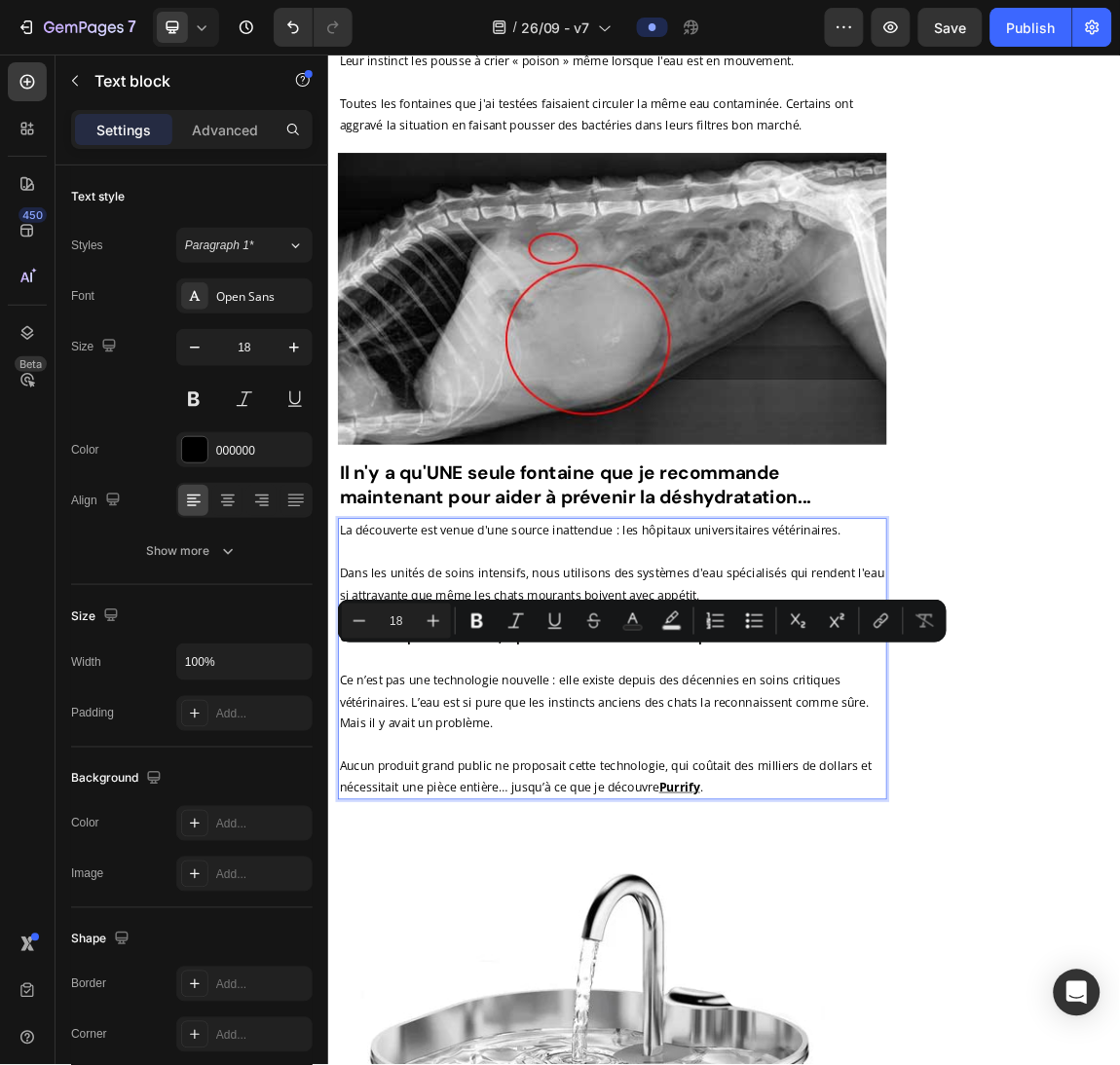
click at [644, 1024] on p "Mais il y avait un problème." at bounding box center [747, 1040] width 805 height 31
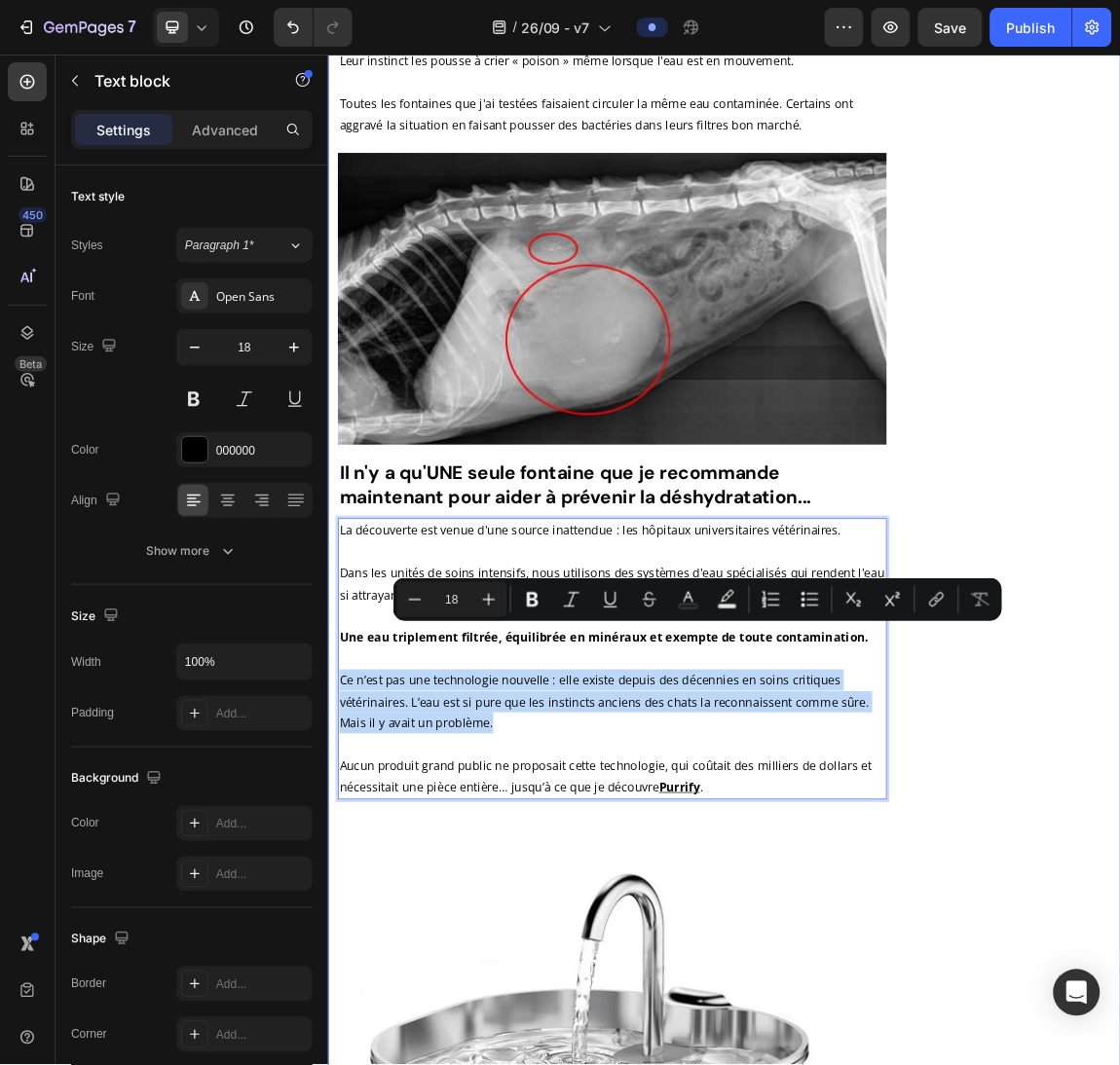
drag, startPoint x: 629, startPoint y: 984, endPoint x: 334, endPoint y: 905, distance: 305.4
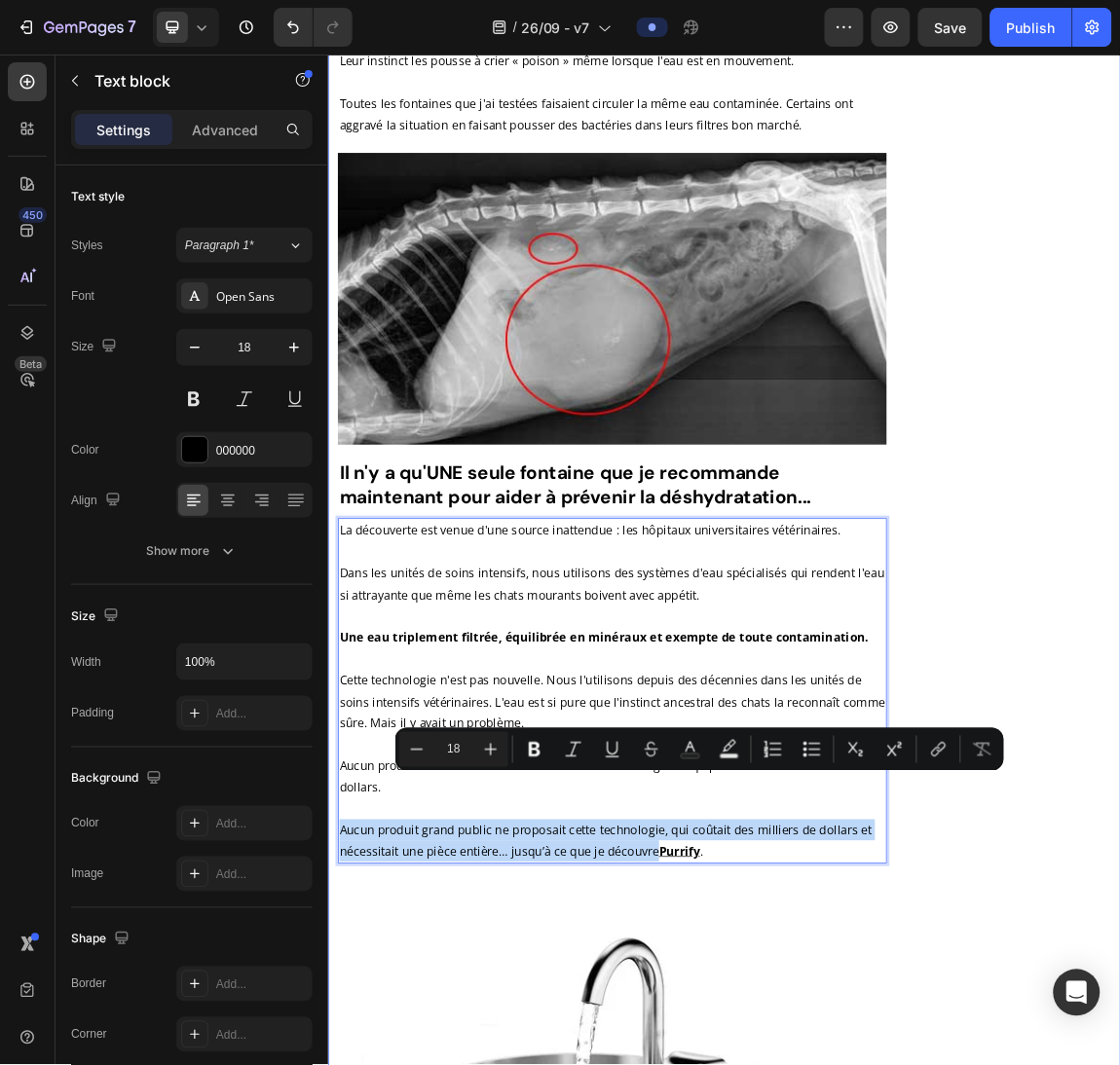
drag, startPoint x: 808, startPoint y: 1160, endPoint x: 327, endPoint y: 1132, distance: 481.8
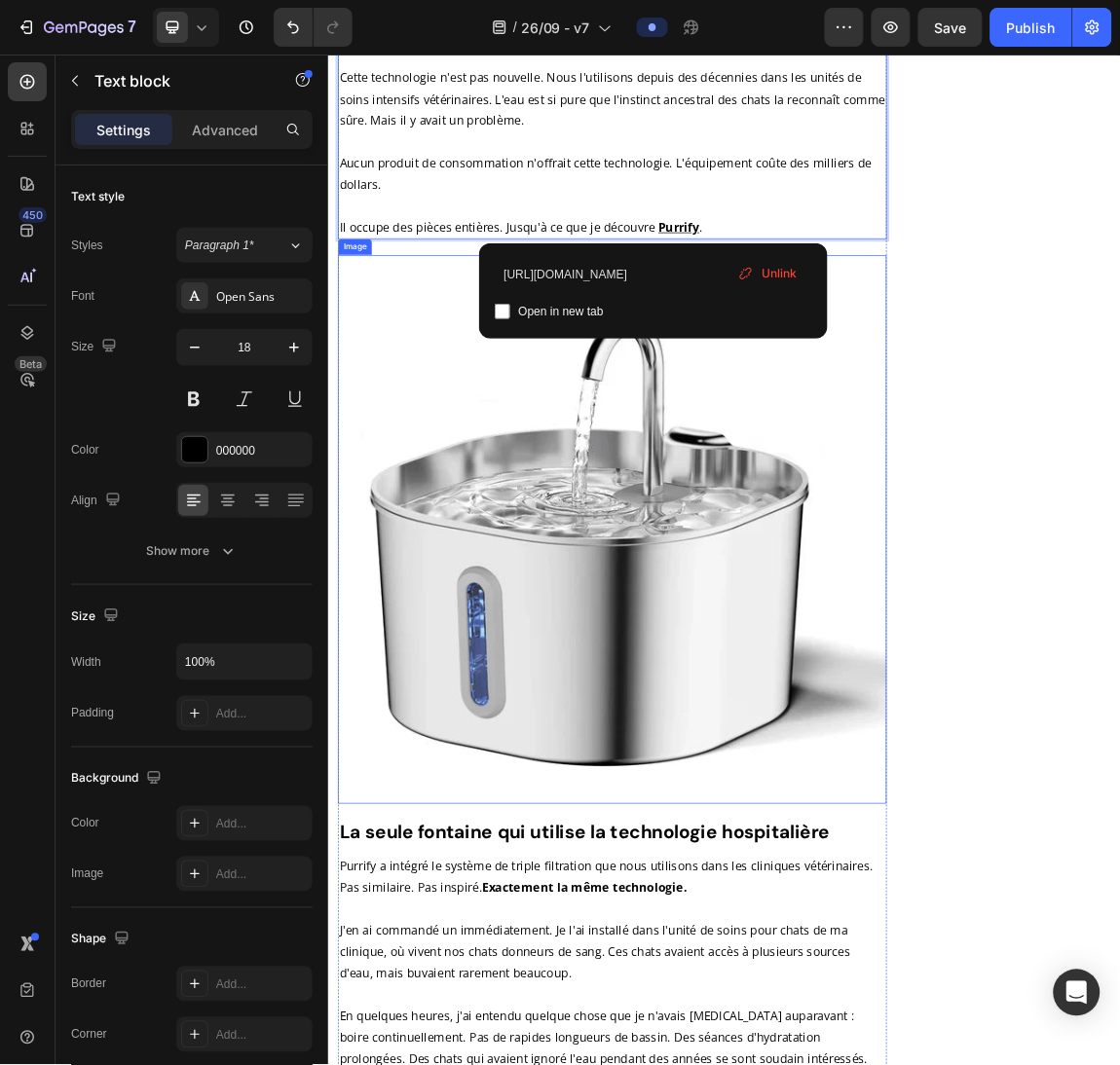
scroll to position [8501, 0]
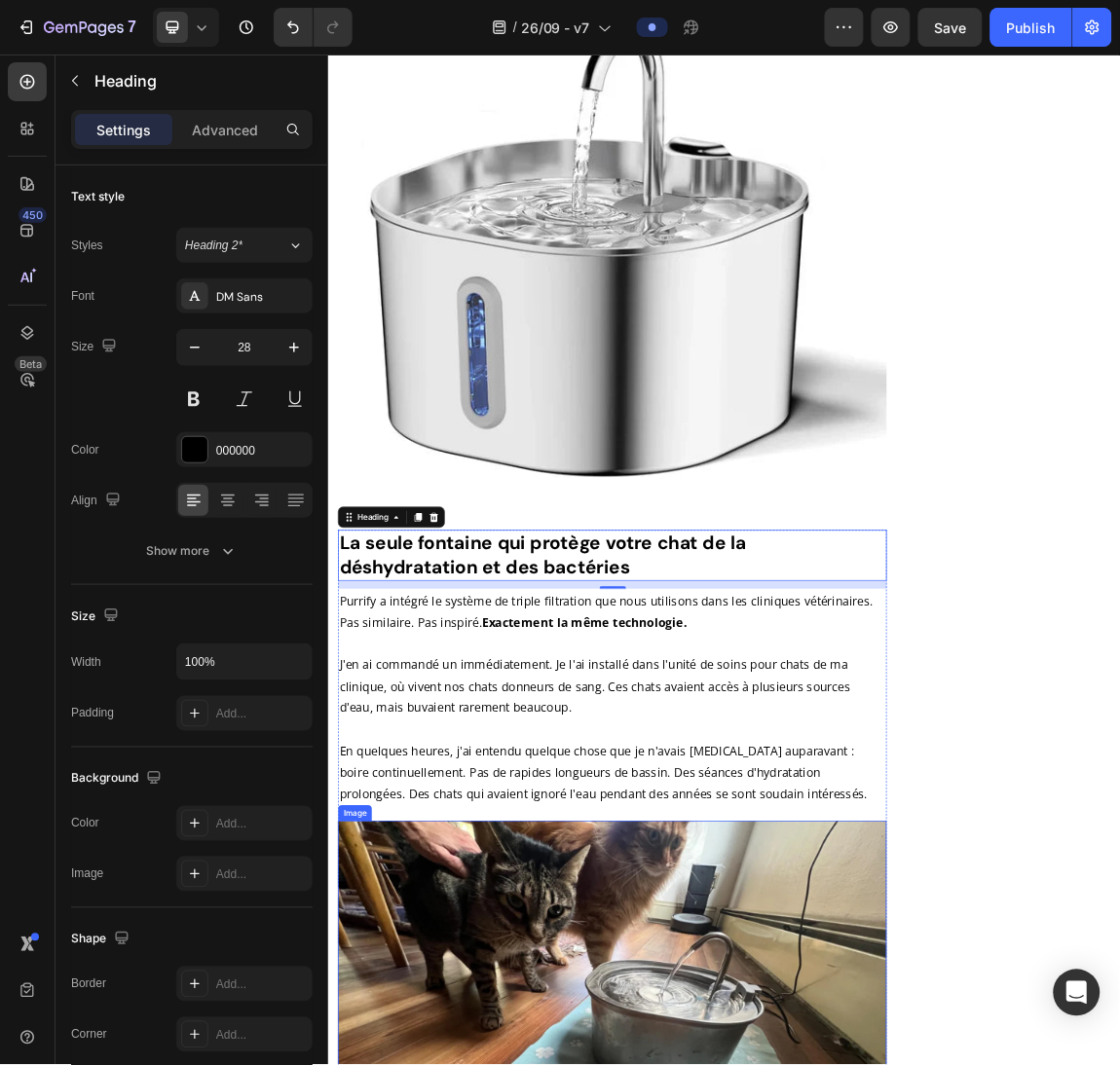
scroll to position [8932, 0]
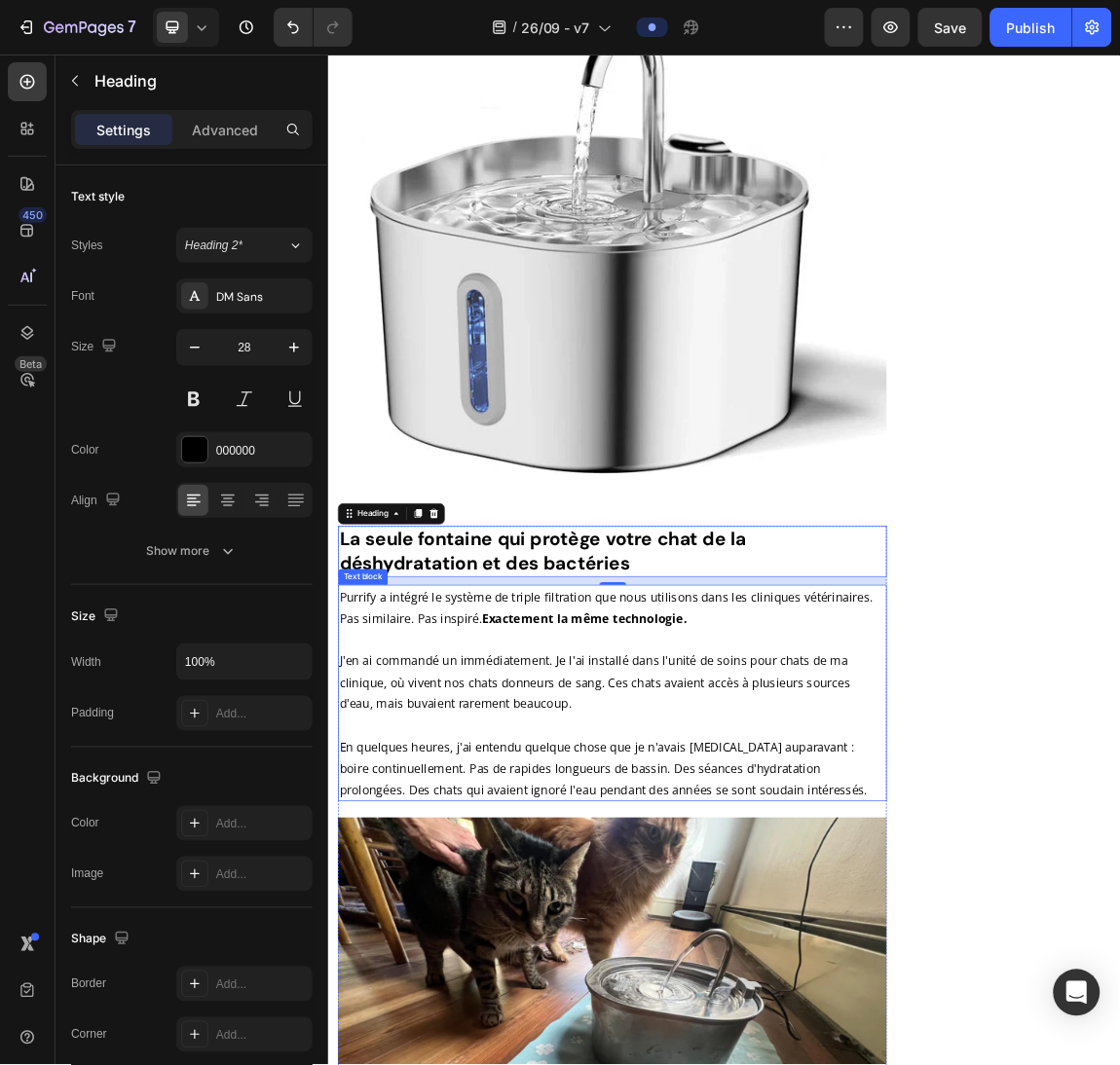
click at [655, 958] on p "Purrify a intégré le système de triple filtration que nous utilisons dans les c…" at bounding box center [747, 996] width 805 height 316
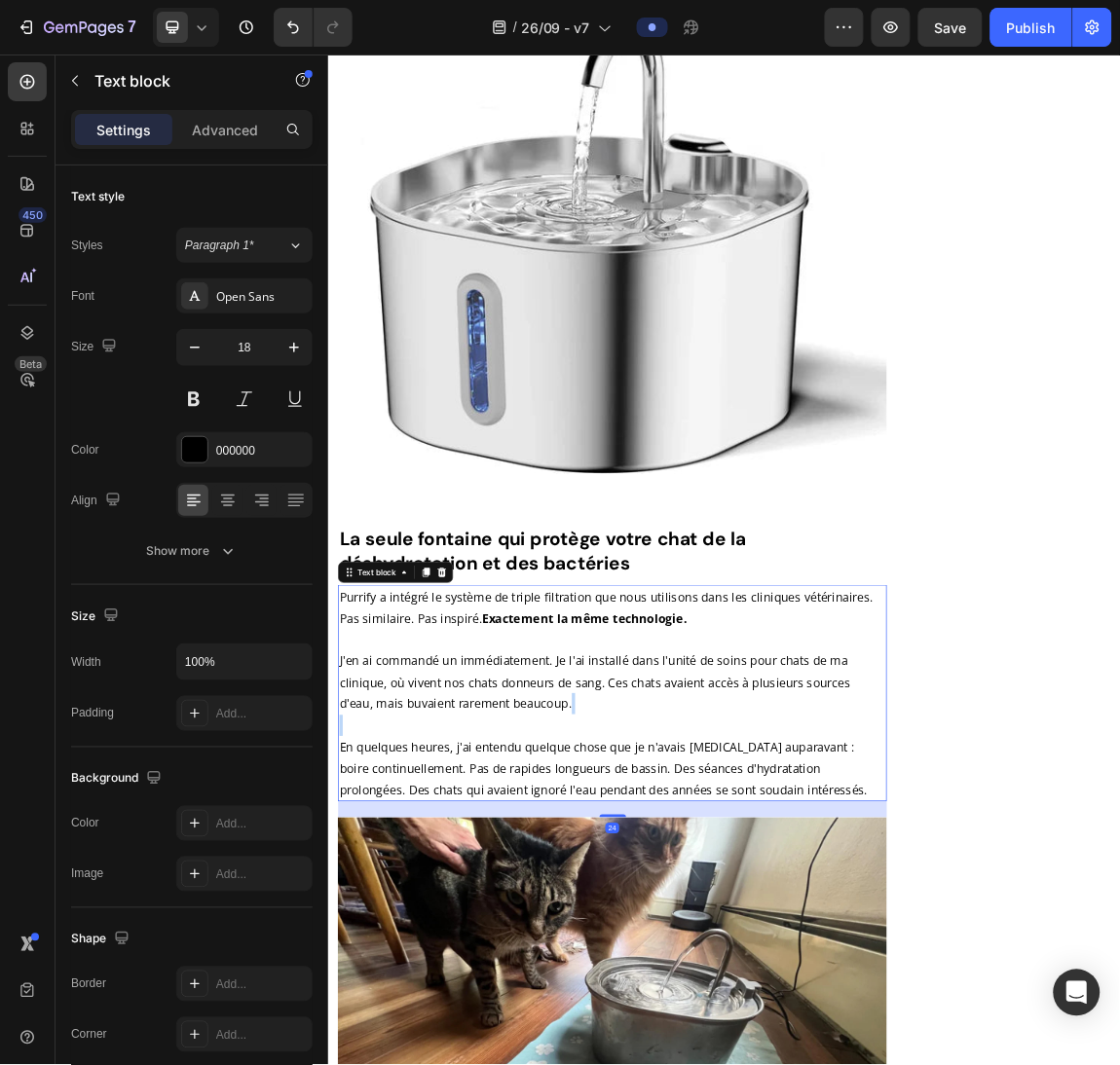
click at [655, 958] on p "Purrify a intégré le système de triple filtration que nous utilisons dans les c…" at bounding box center [747, 996] width 805 height 316
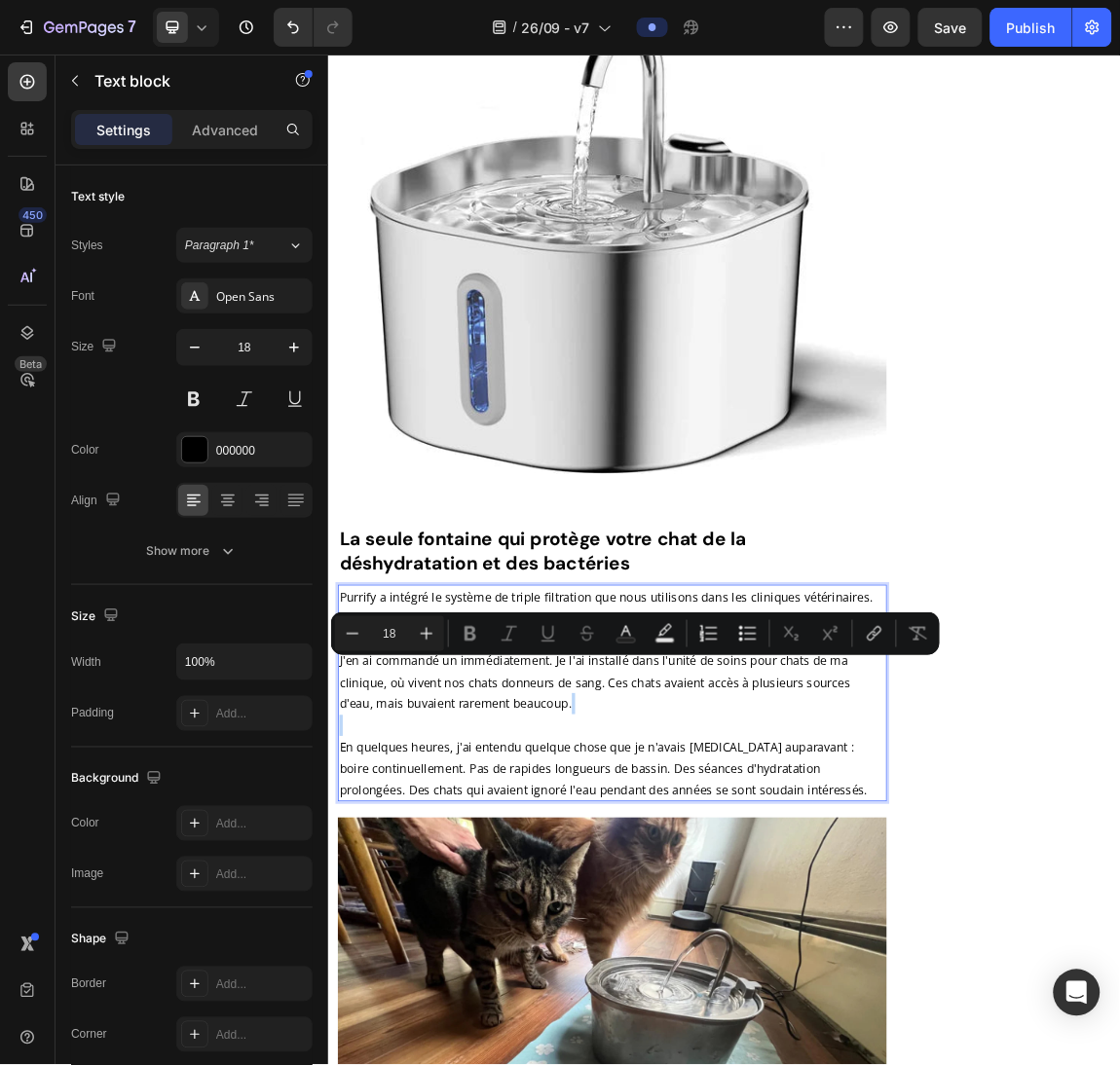
click at [655, 958] on p "Purrify a intégré le système de triple filtration que nous utilisons dans les c…" at bounding box center [747, 996] width 805 height 316
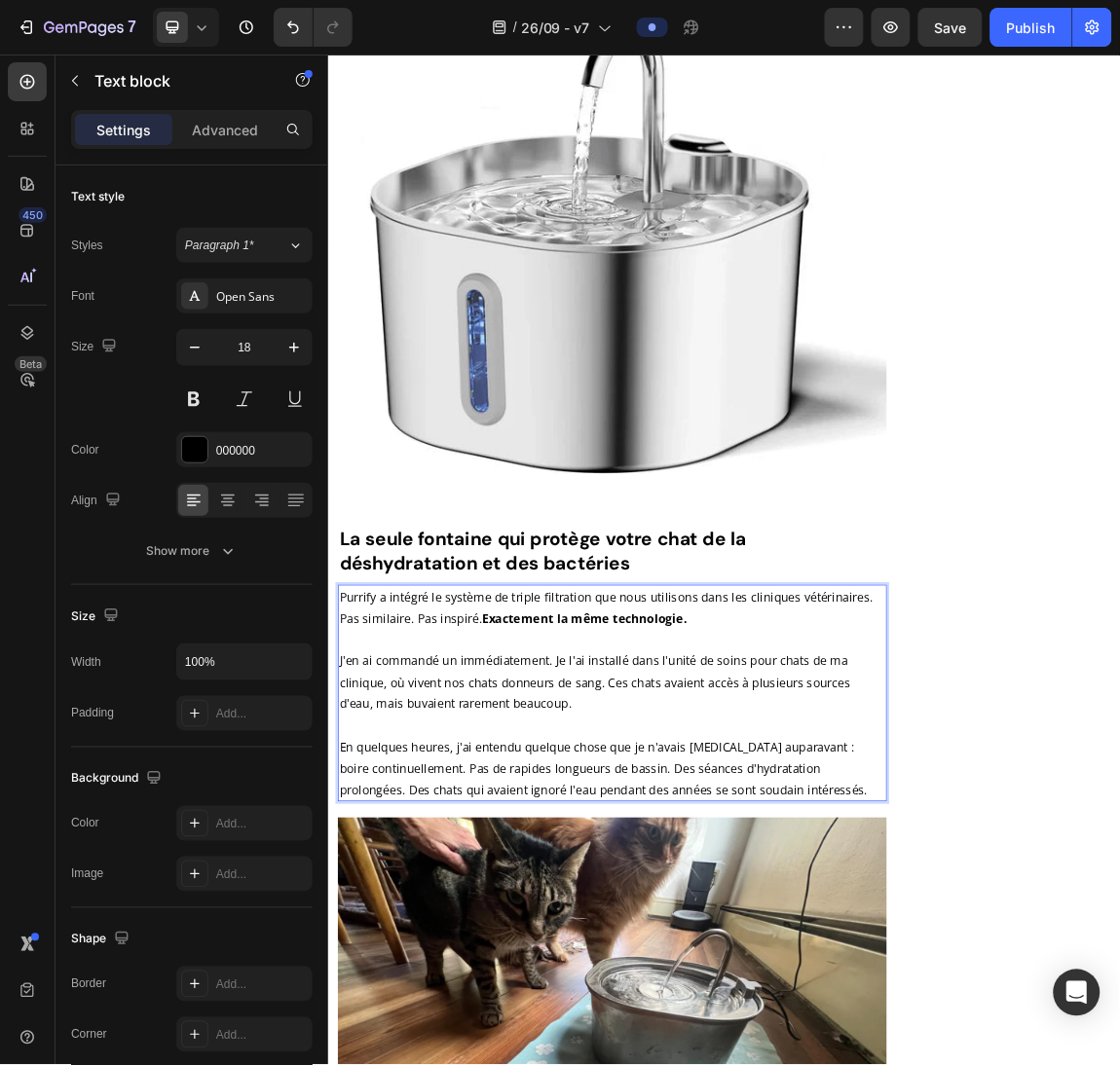
click at [655, 958] on p "Purrify a intégré le système de triple filtration que nous utilisons dans les c…" at bounding box center [747, 996] width 805 height 316
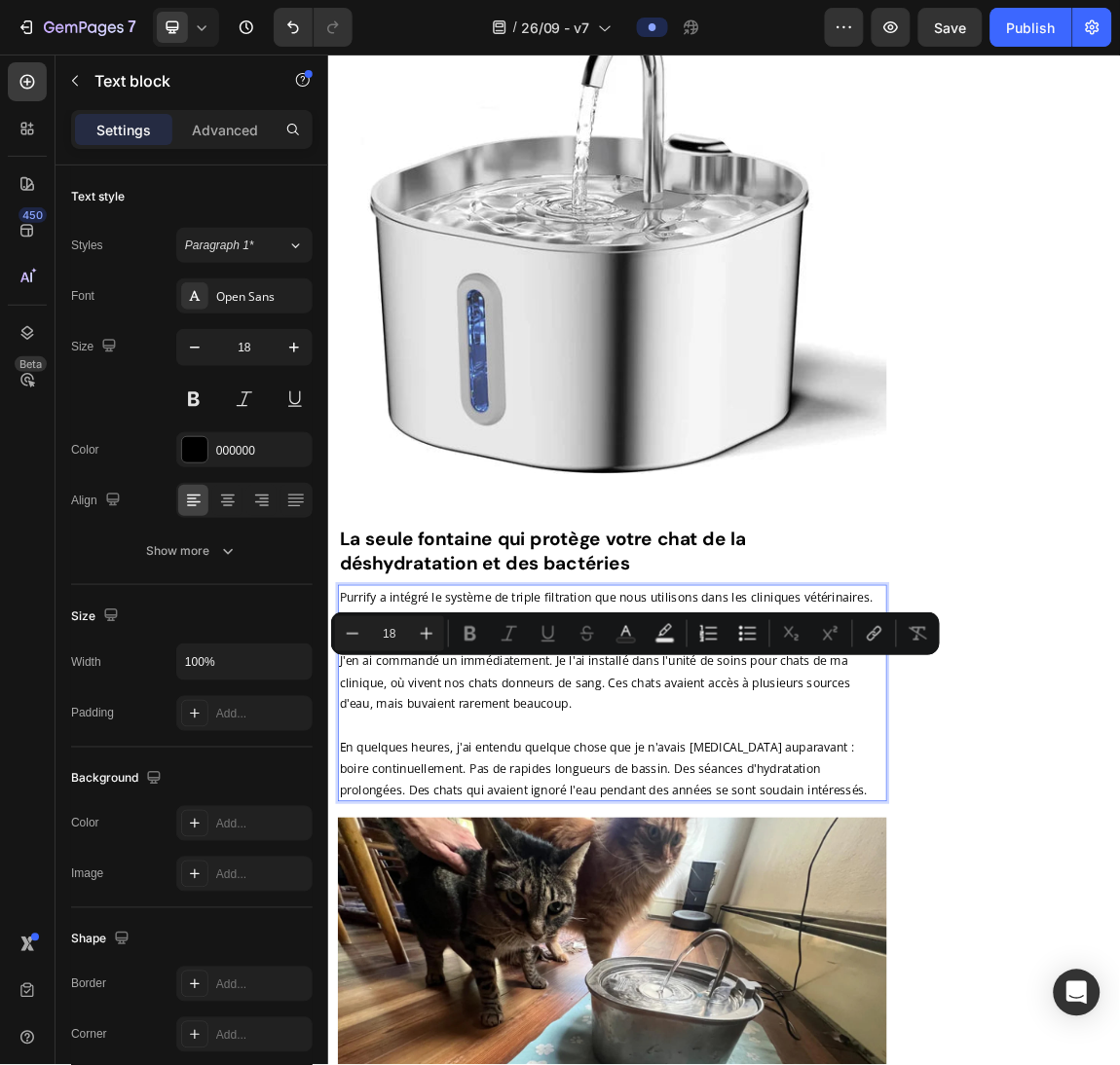
click at [696, 1015] on p "Purrify a intégré le système de triple filtration que nous utilisons dans les c…" at bounding box center [747, 996] width 805 height 316
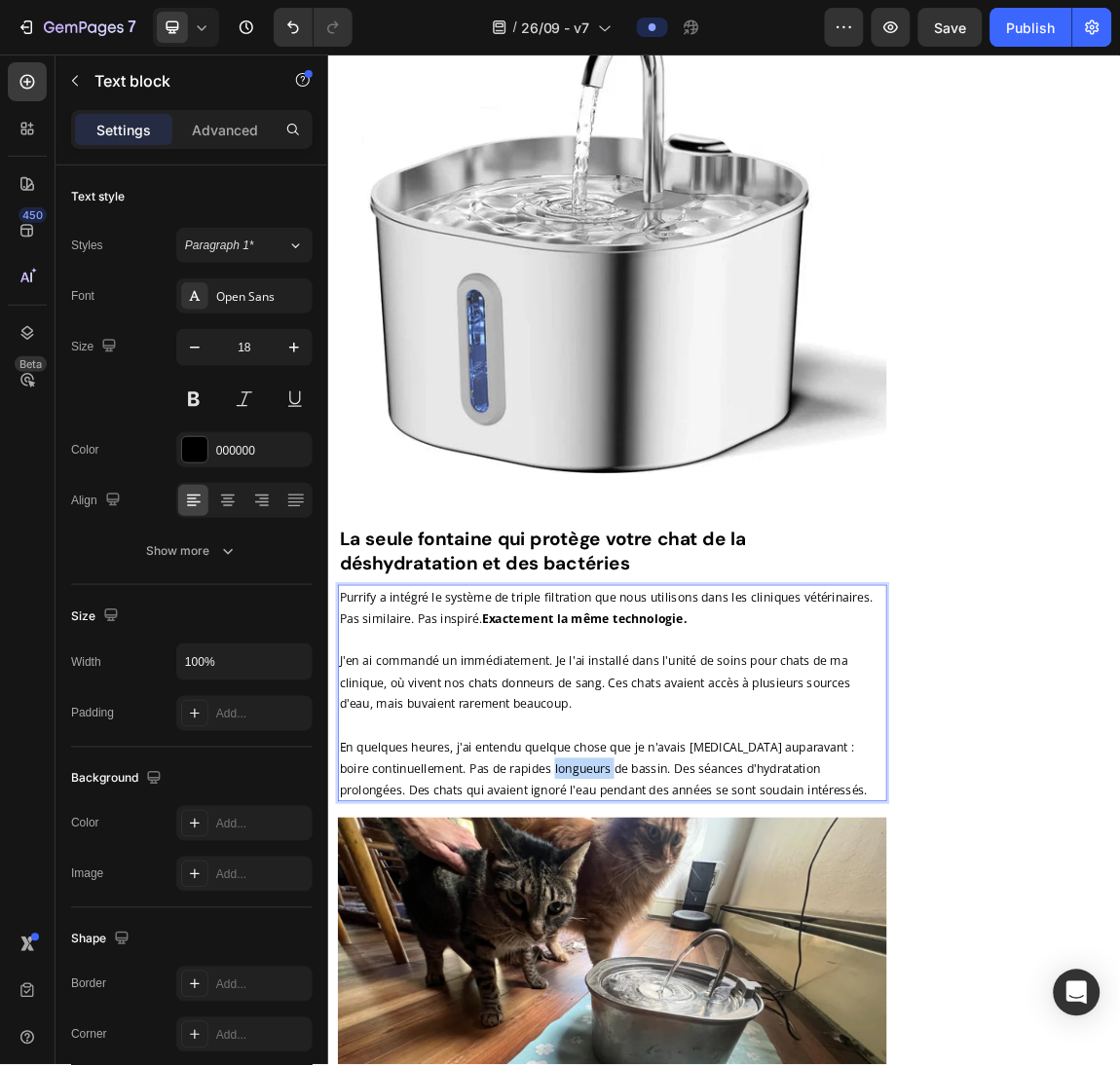
click at [696, 1015] on p "Purrify a intégré le système de triple filtration que nous utilisons dans les c…" at bounding box center [747, 996] width 805 height 316
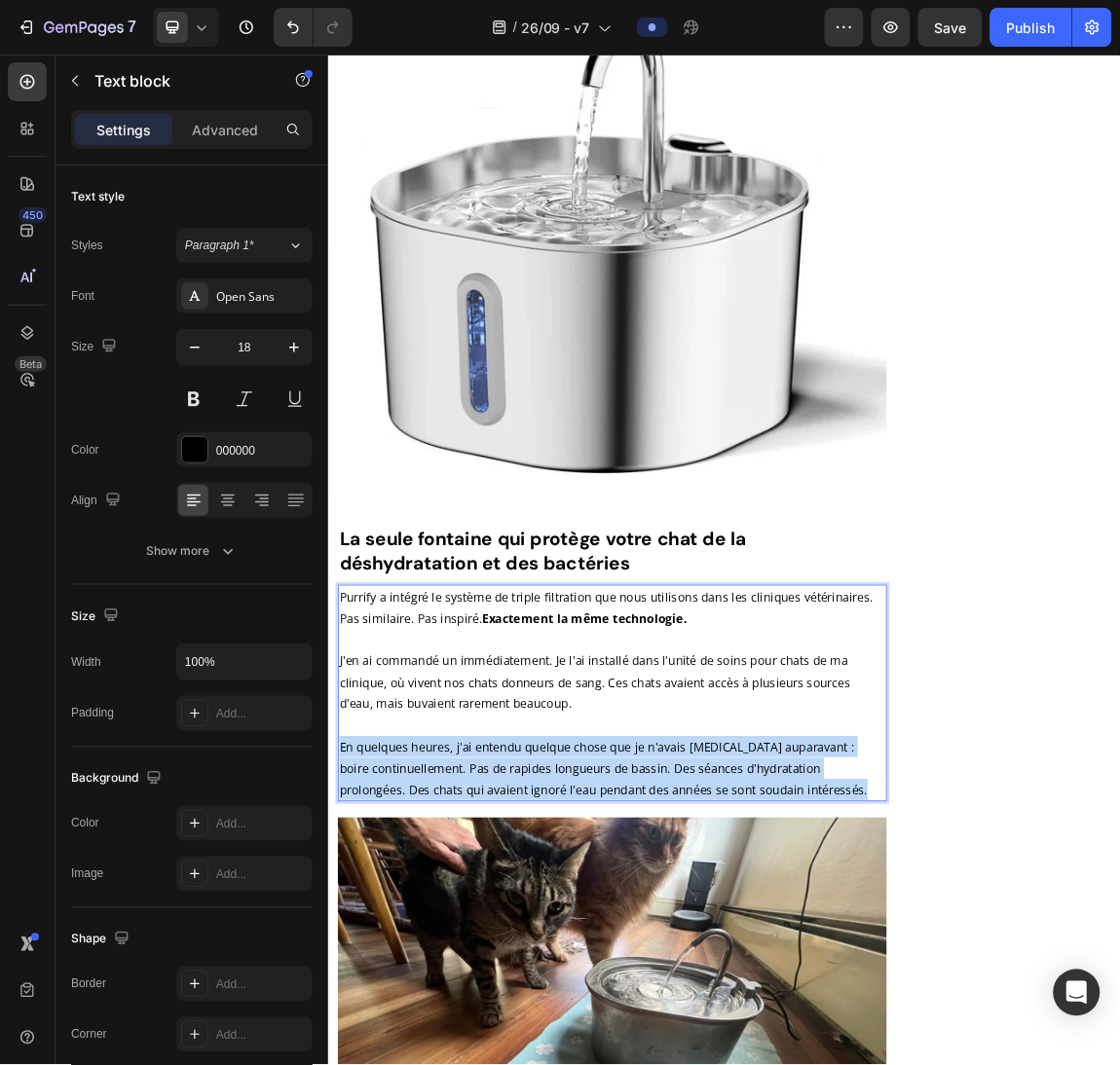
click at [696, 1015] on p "Purrify a intégré le système de triple filtration que nous utilisons dans les c…" at bounding box center [747, 996] width 805 height 316
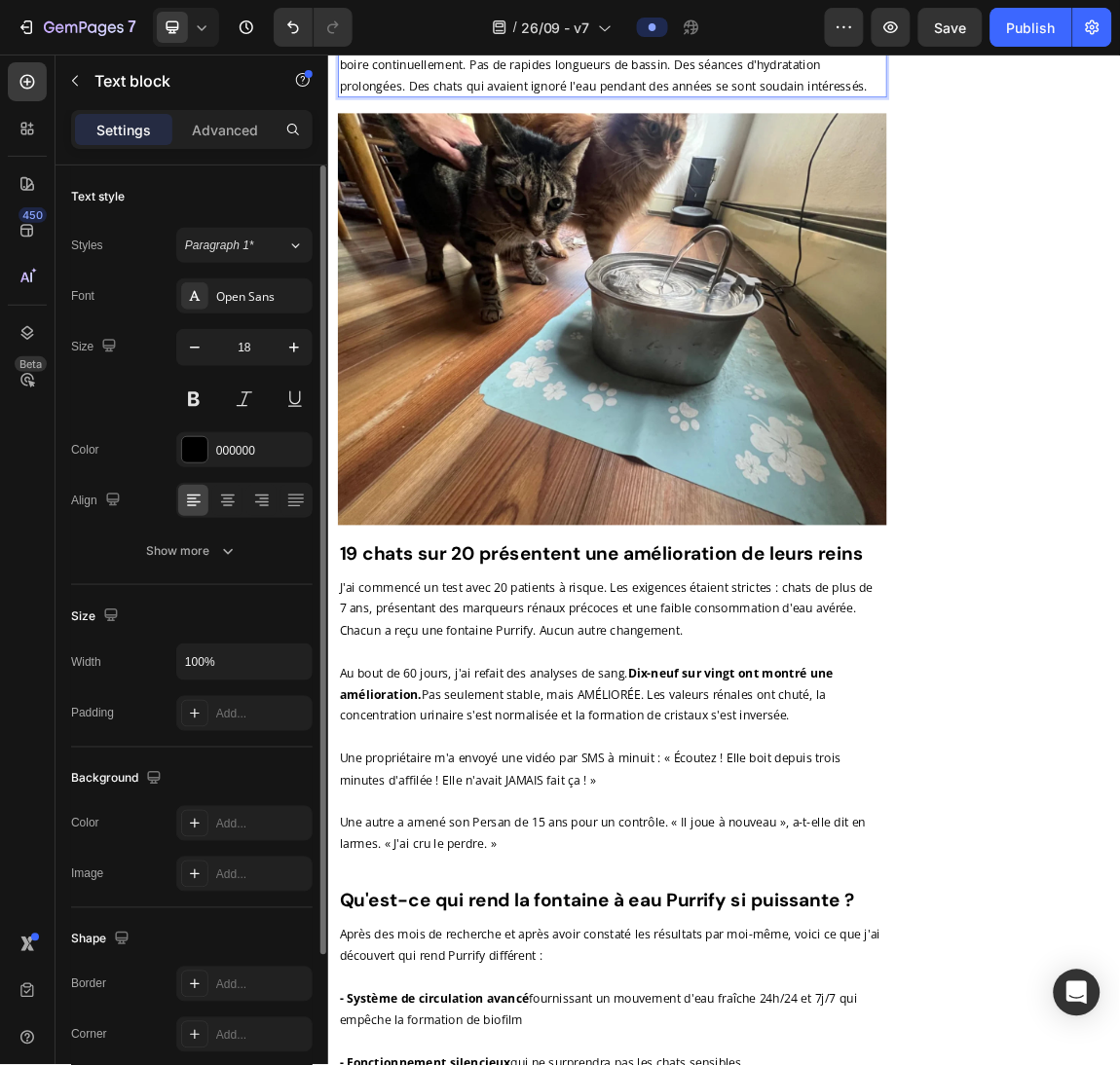
scroll to position [9973, 0]
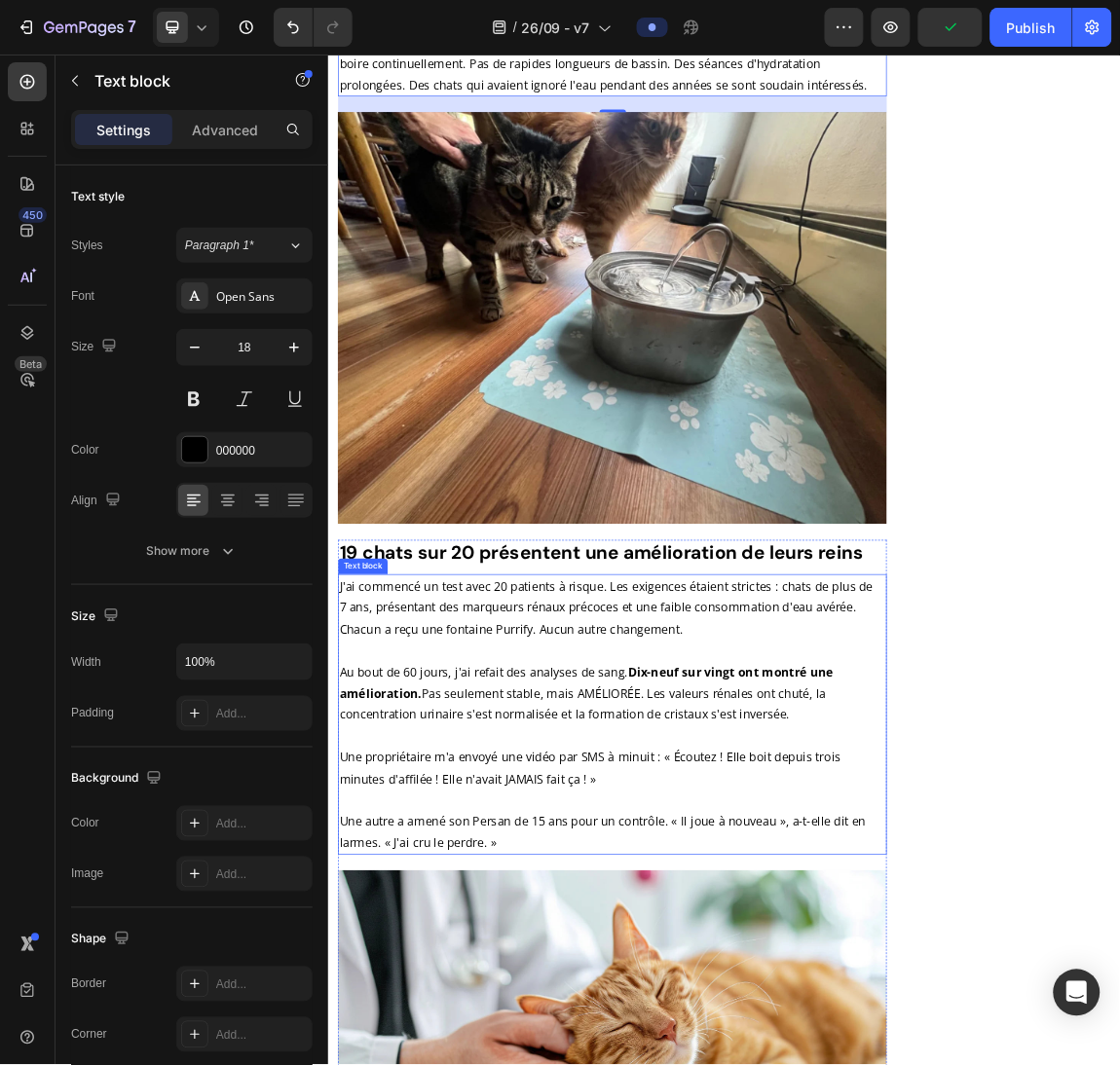
click at [641, 875] on p "J'ai commencé un test avec 20 patients à risque. Les exigences étaient strictes…" at bounding box center [747, 1027] width 805 height 410
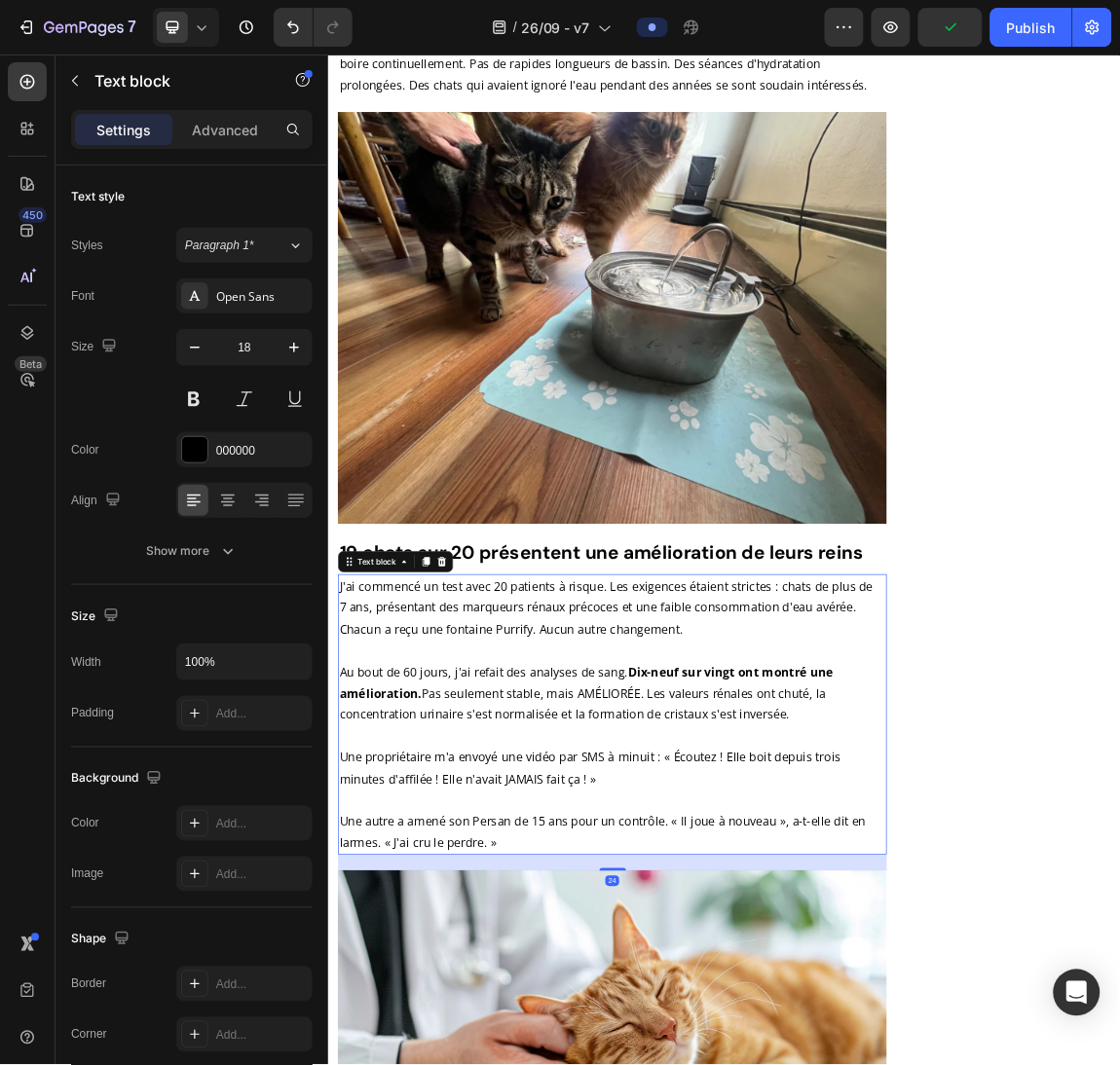
click at [641, 875] on p "J'ai commencé un test avec 20 patients à risque. Les exigences étaient strictes…" at bounding box center [747, 1027] width 805 height 410
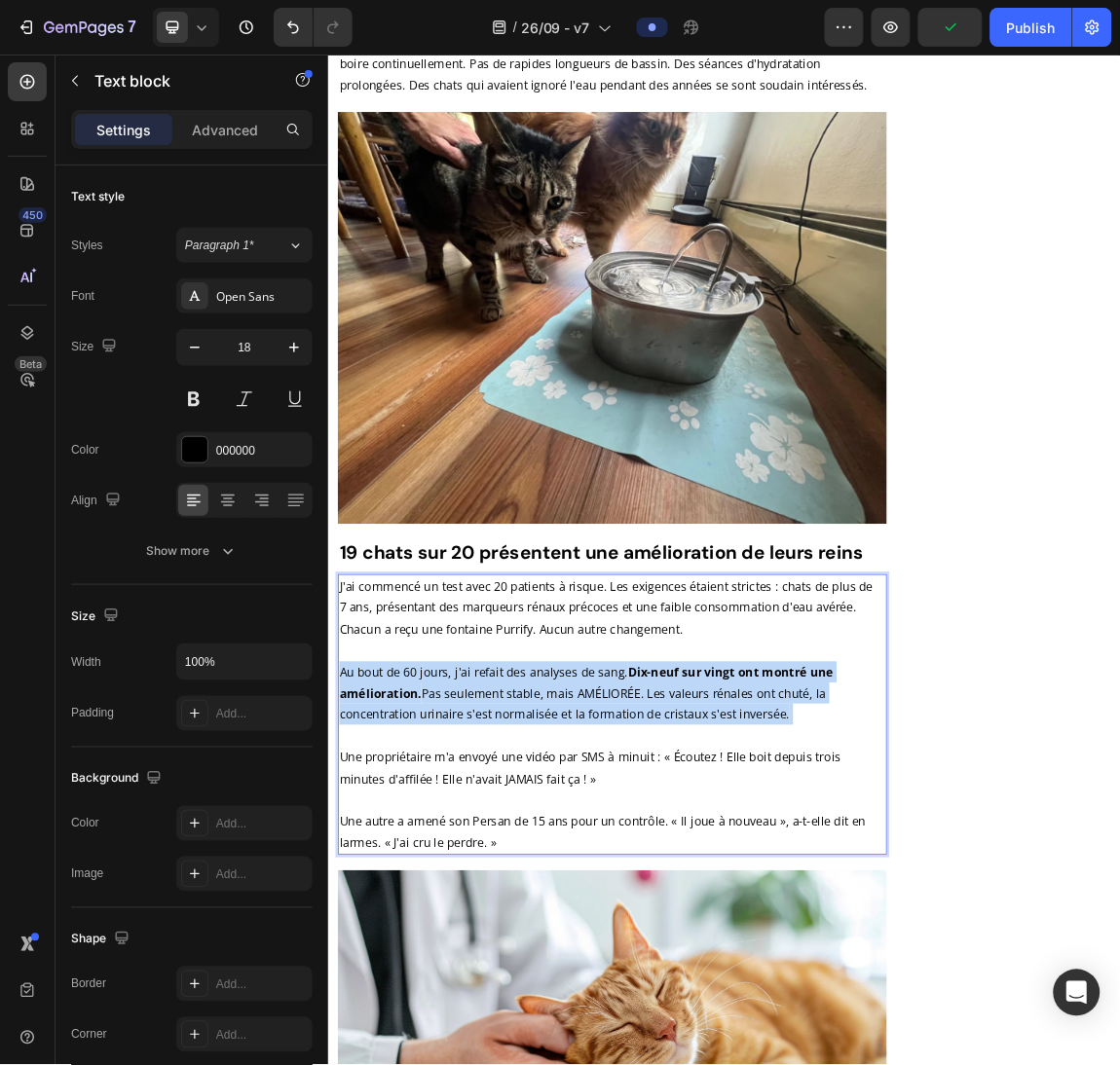
click at [641, 875] on p "J'ai commencé un test avec 20 patients à risque. Les exigences étaient strictes…" at bounding box center [747, 1027] width 805 height 410
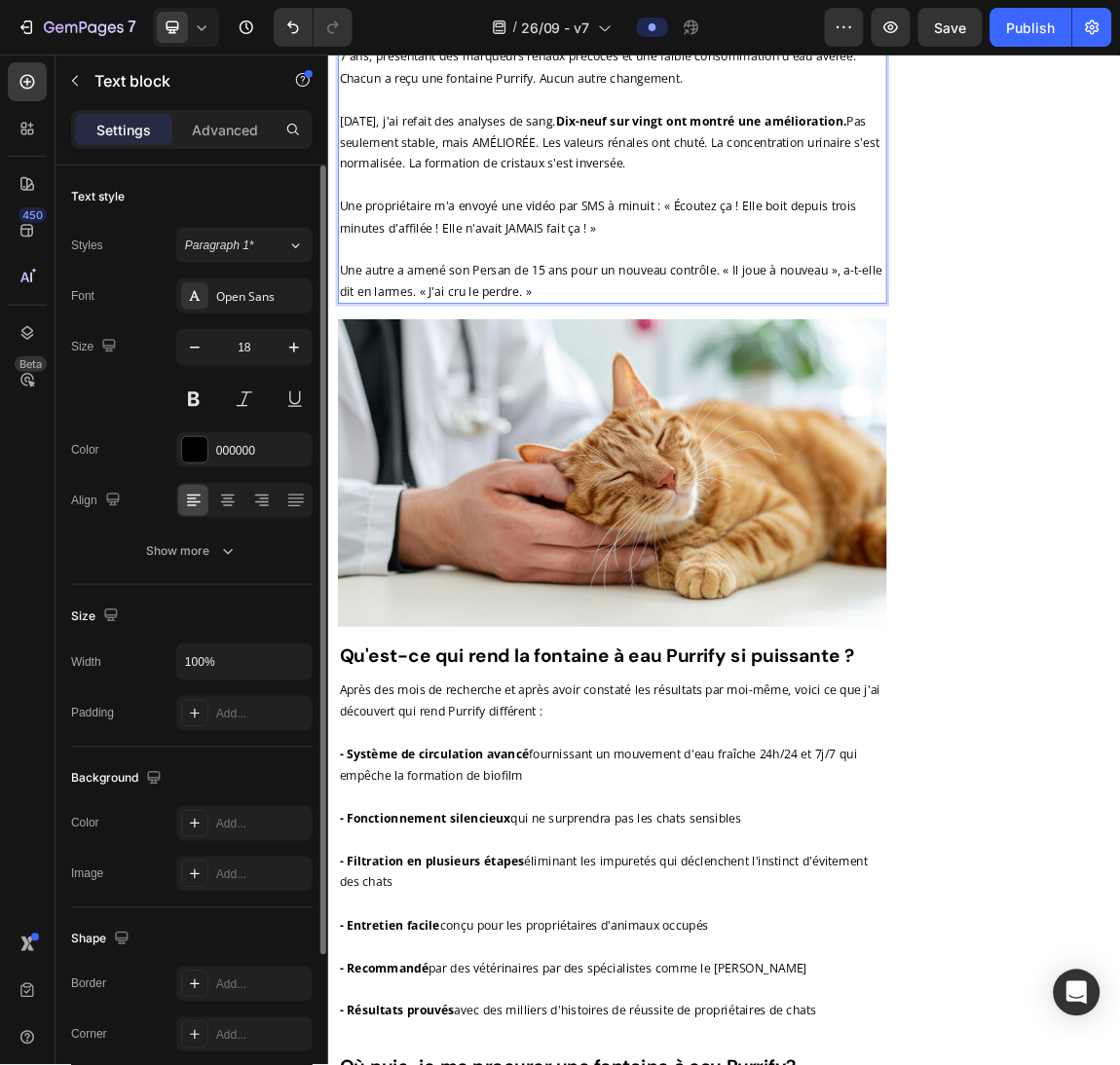
scroll to position [10846, 0]
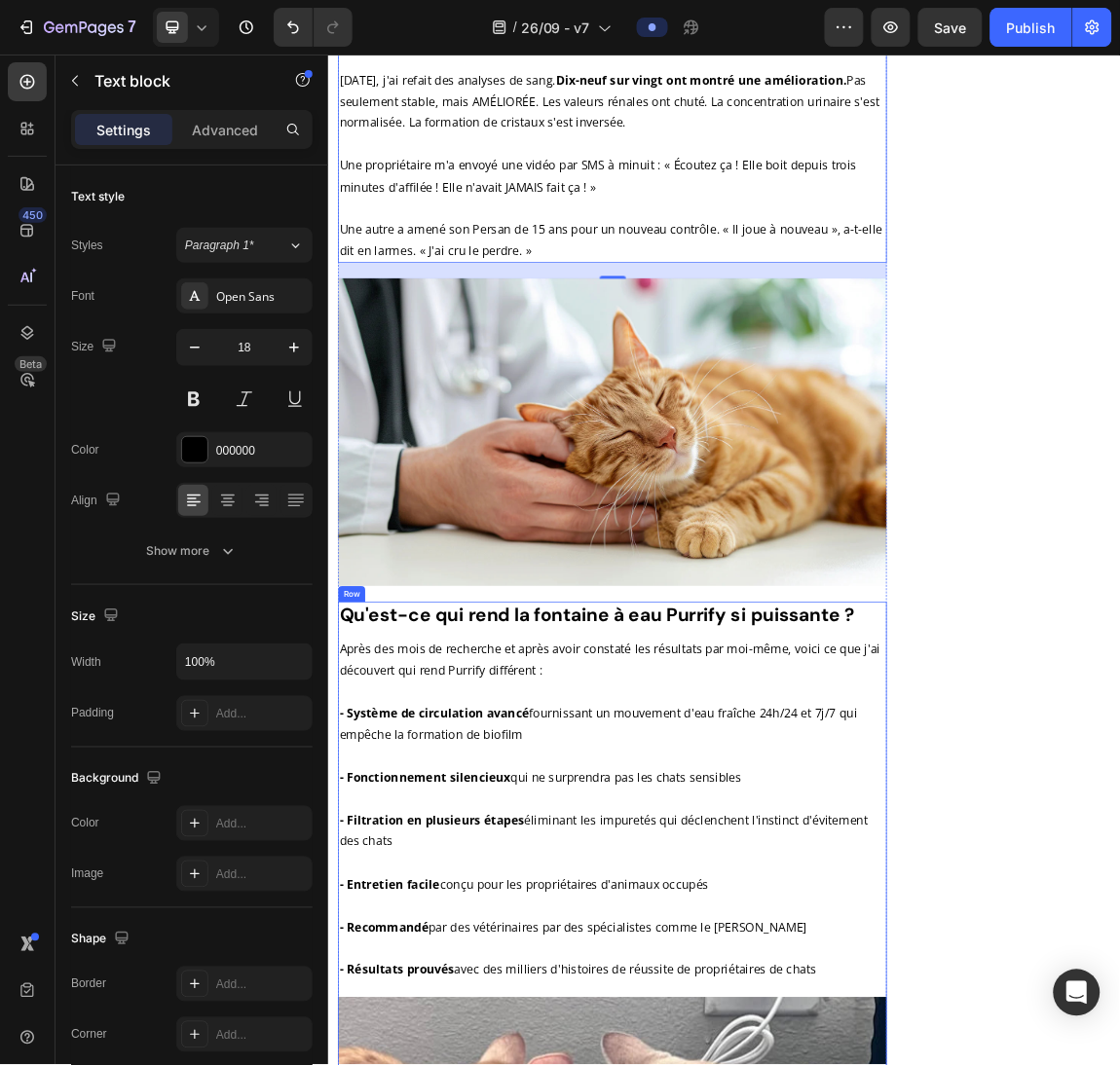
click at [741, 862] on strong "Qu'est-ce qui rend la fontaine à eau Purrify si puissante ?" at bounding box center [723, 879] width 759 height 36
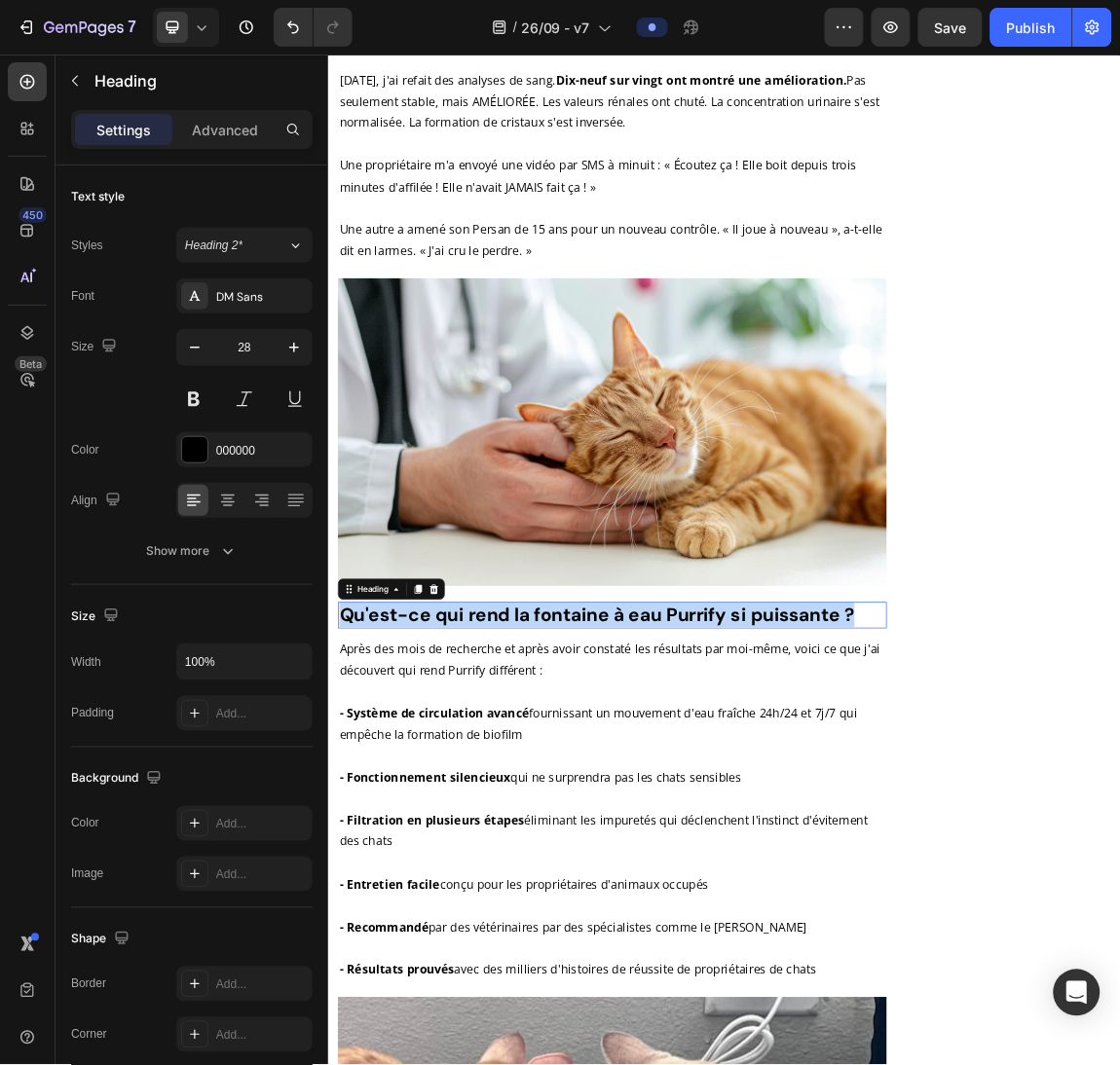
click at [741, 862] on strong "Qu'est-ce qui rend la fontaine à eau Purrify si puissante ?" at bounding box center [723, 879] width 759 height 36
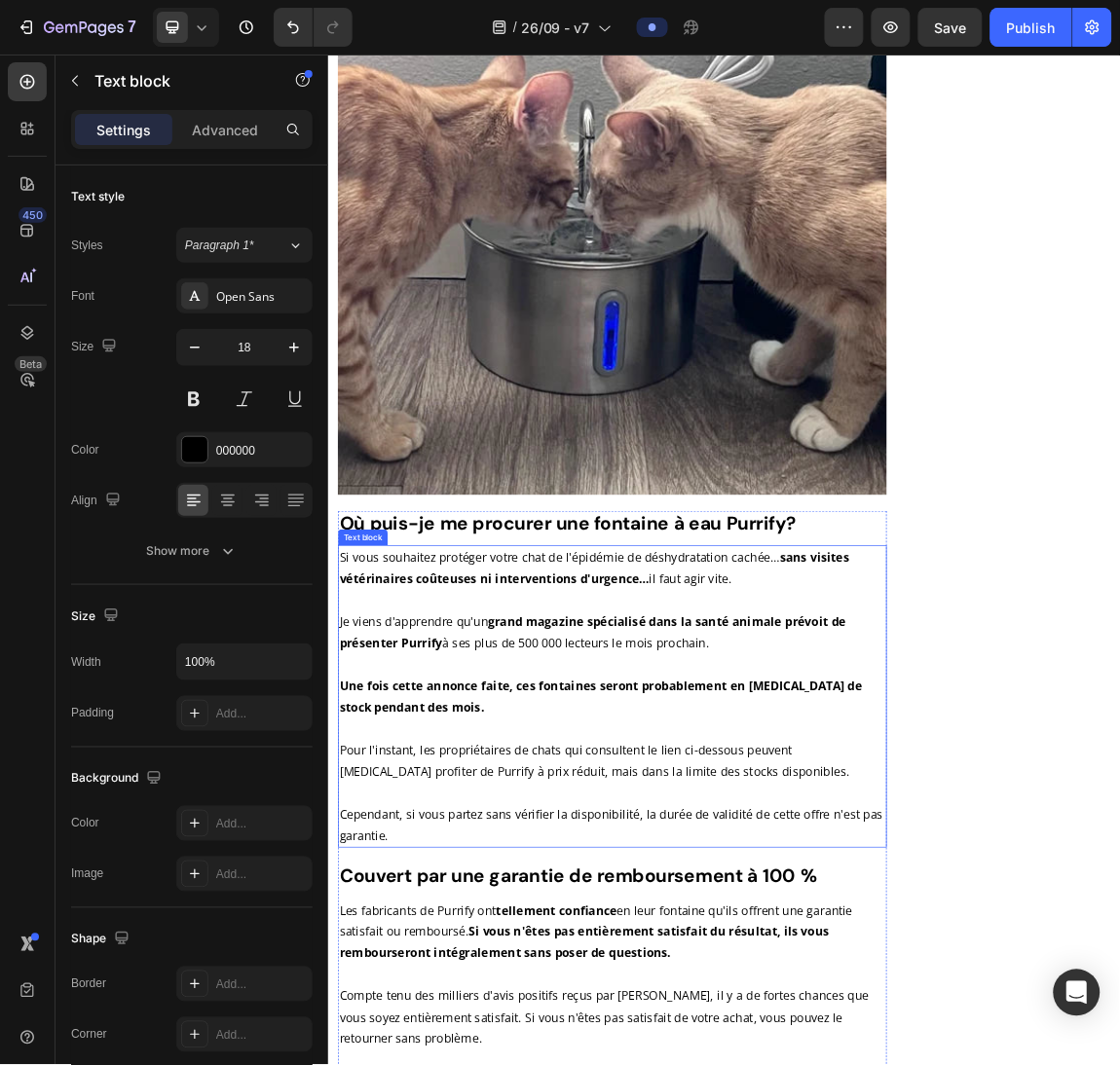
scroll to position [12336, 0]
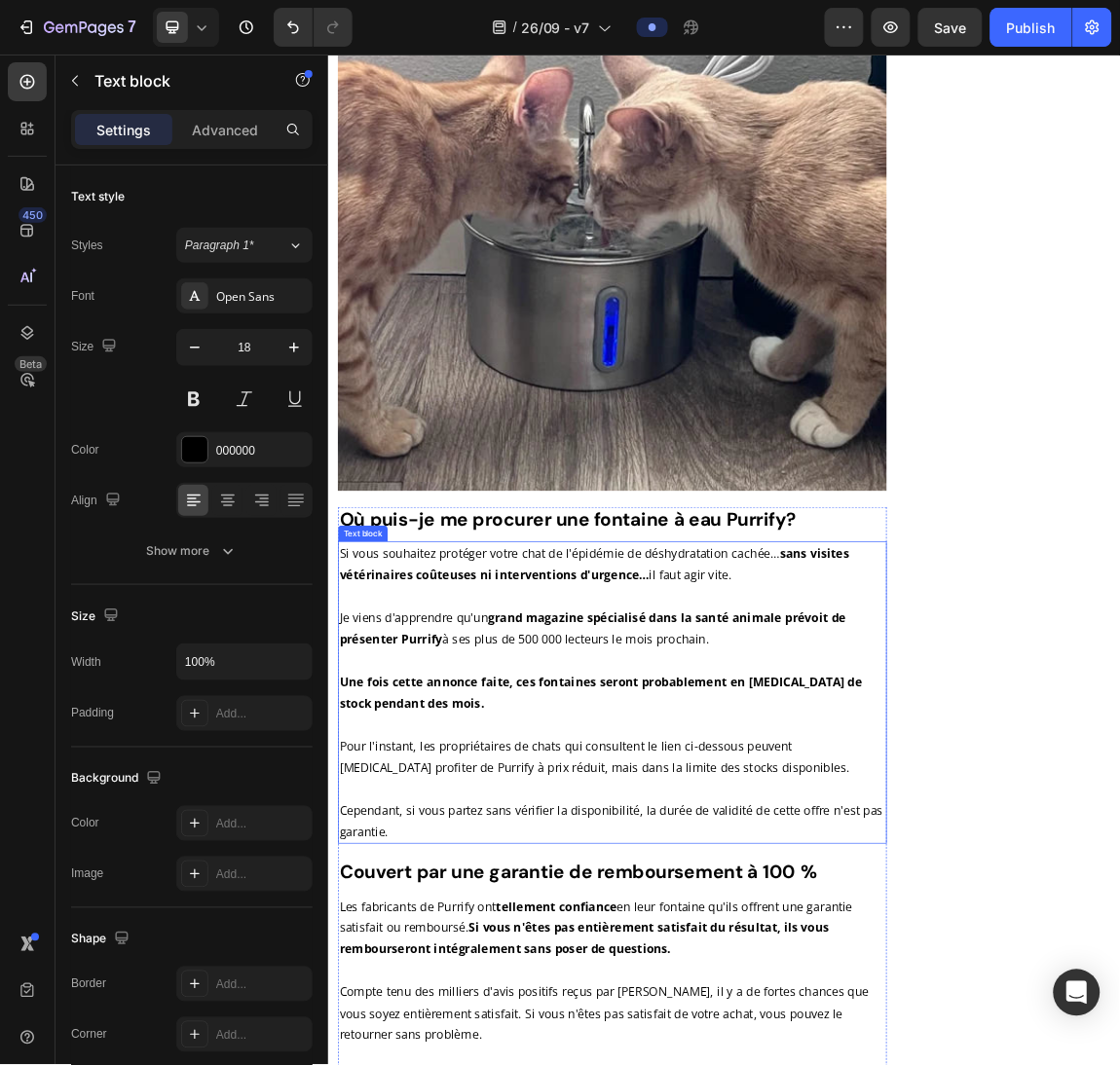
click at [737, 982] on p "Si vous souhaitez protéger votre chat de l'épidémie de déshydratation cachée… s…" at bounding box center [747, 994] width 805 height 442
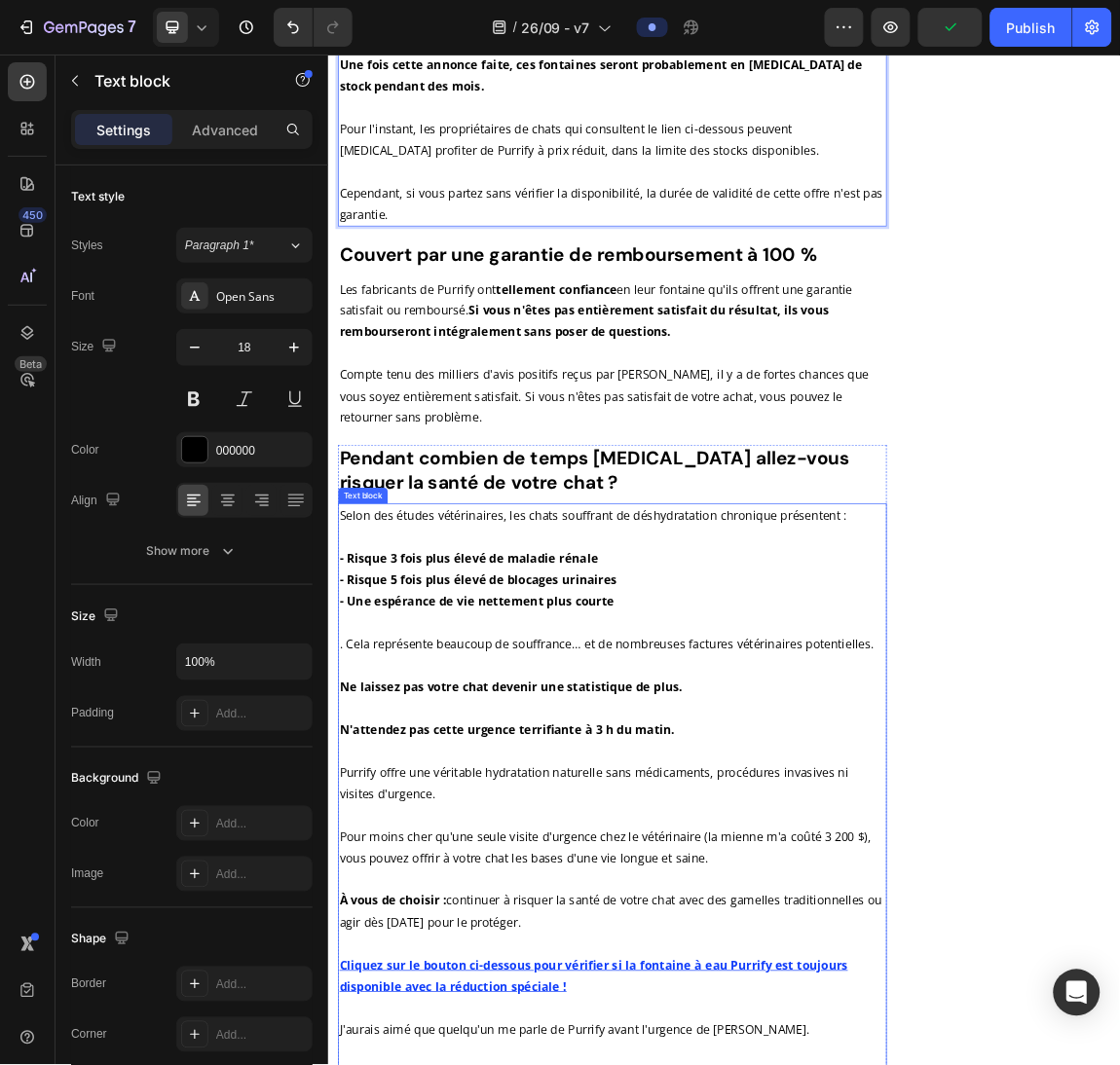
scroll to position [13247, 0]
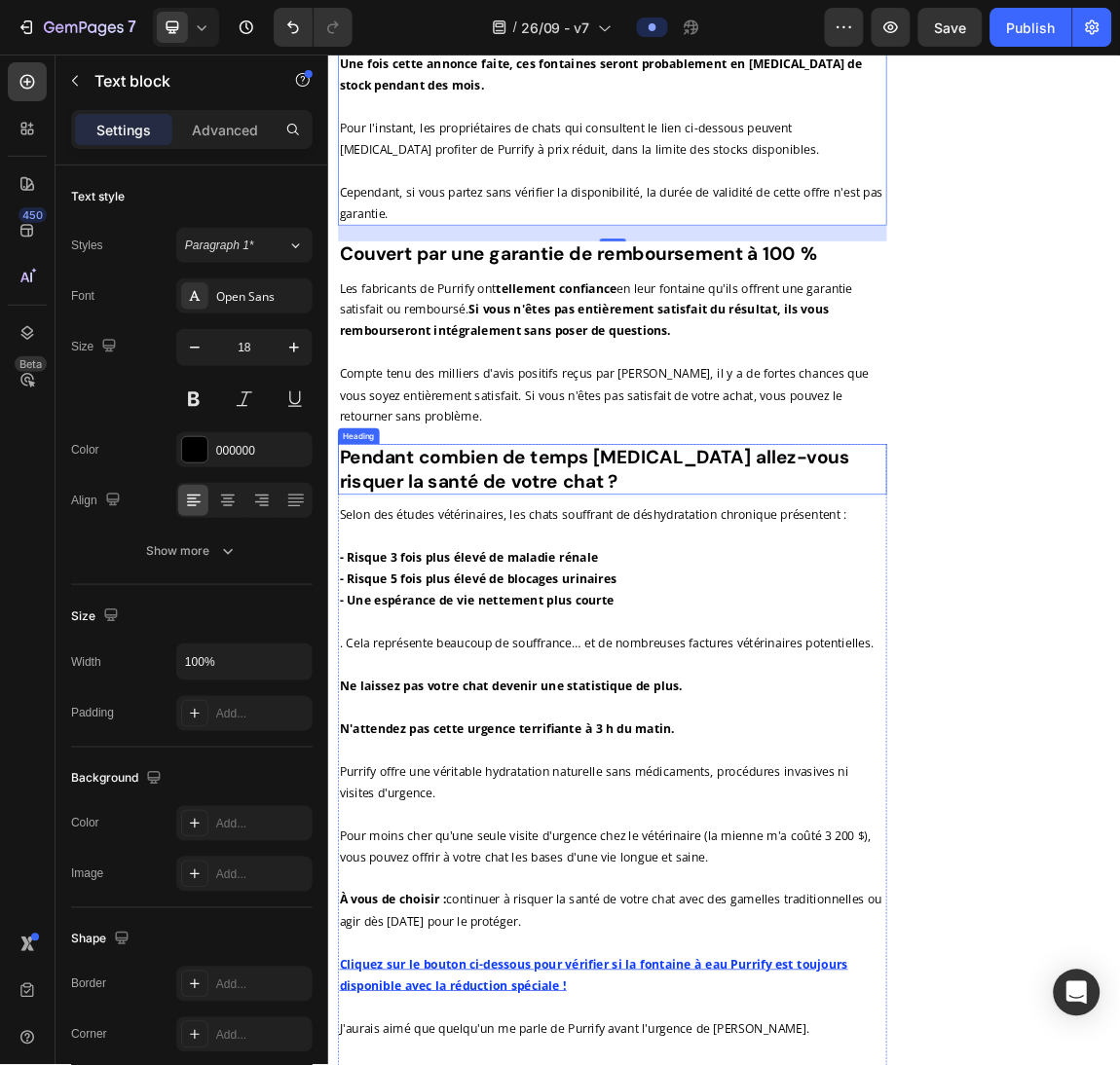
click at [670, 628] on h2 "Pendant combien de temps [MEDICAL_DATA] allez-vous risquer la santé de votre ch…" at bounding box center [747, 665] width 809 height 75
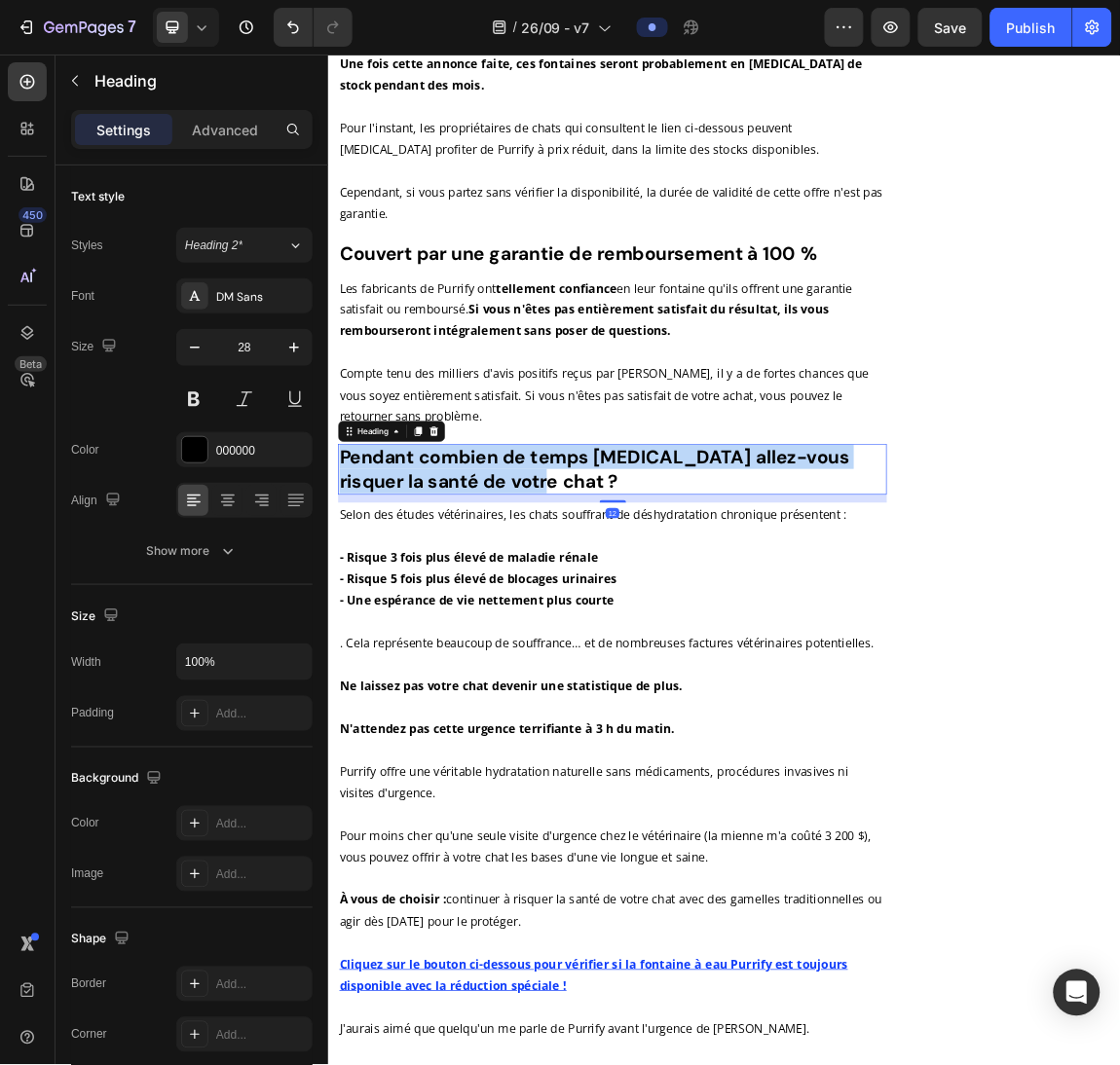
click at [670, 630] on p "Pendant combien de temps [MEDICAL_DATA] allez-vous risquer la santé de votre ch…" at bounding box center [747, 665] width 805 height 71
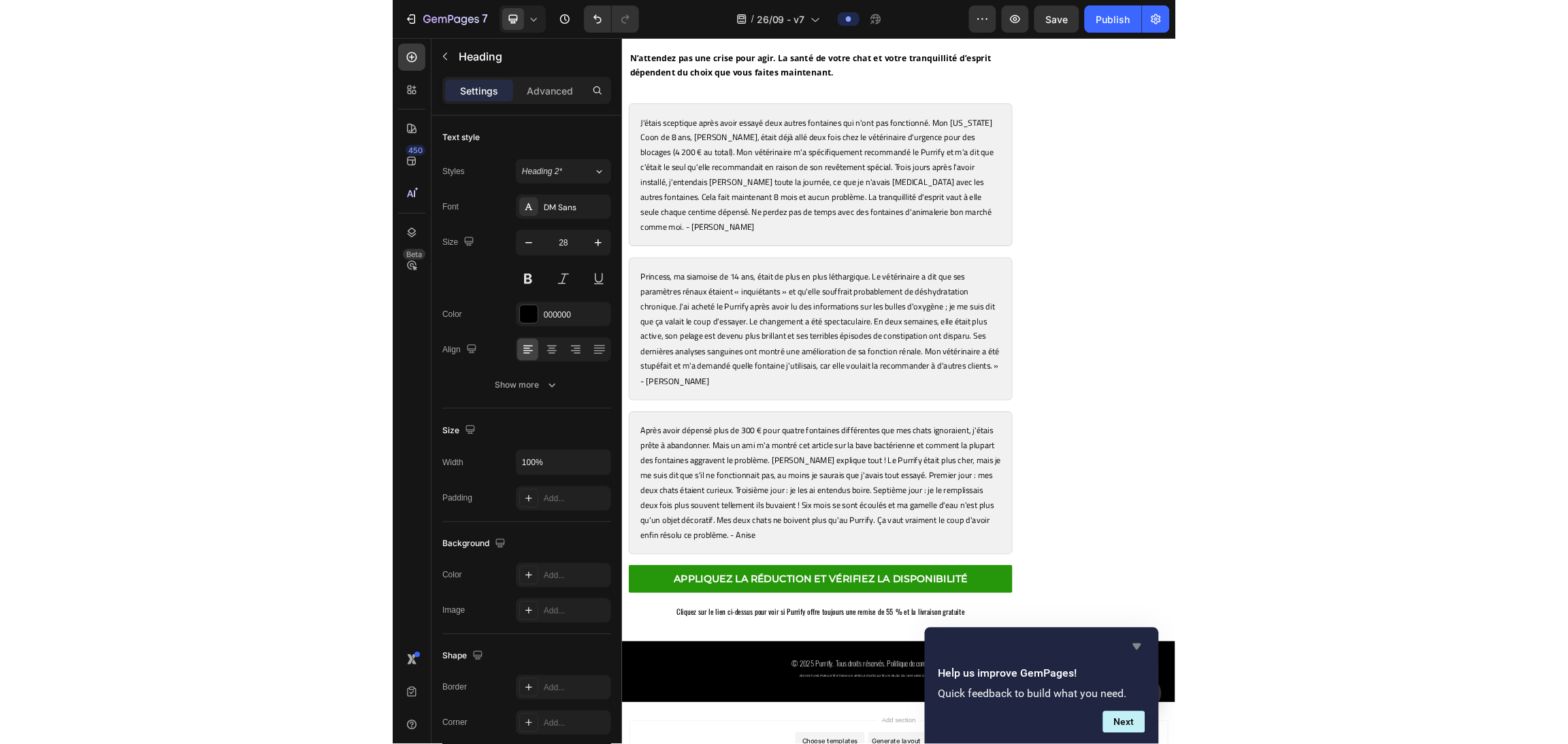
scroll to position [10273, 0]
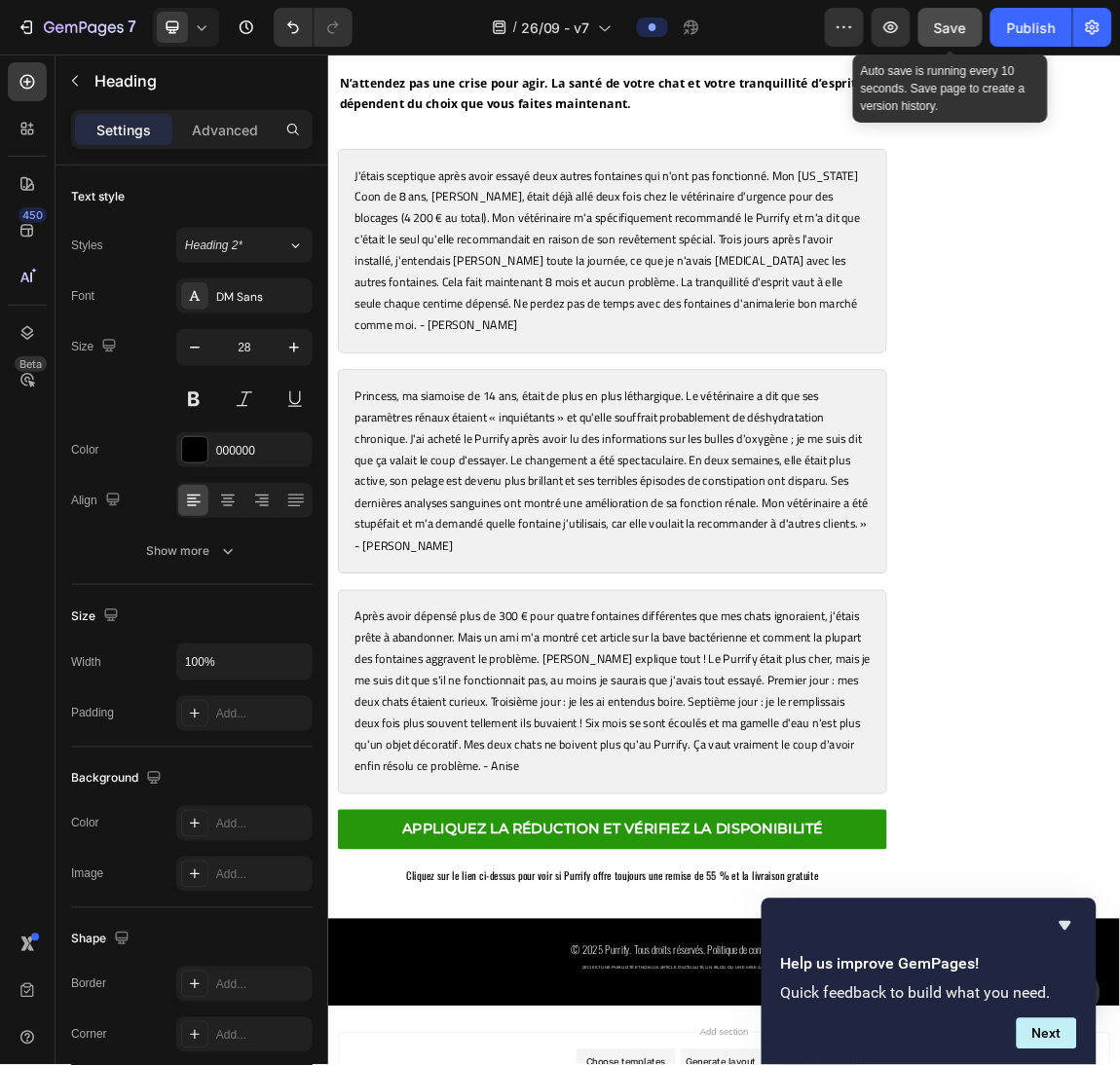
click at [967, 37] on button "Save" at bounding box center [951, 27] width 65 height 39
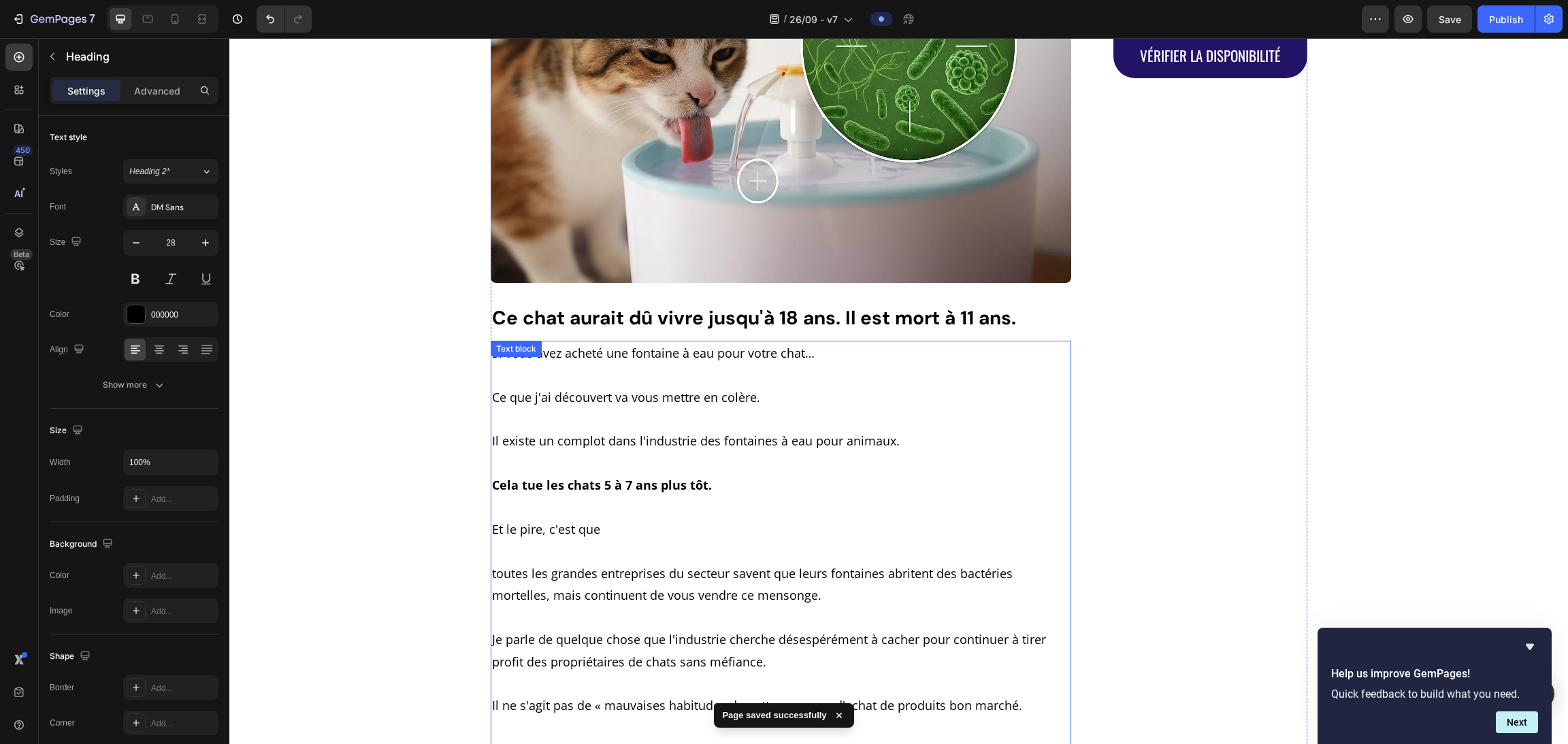
scroll to position [0, 0]
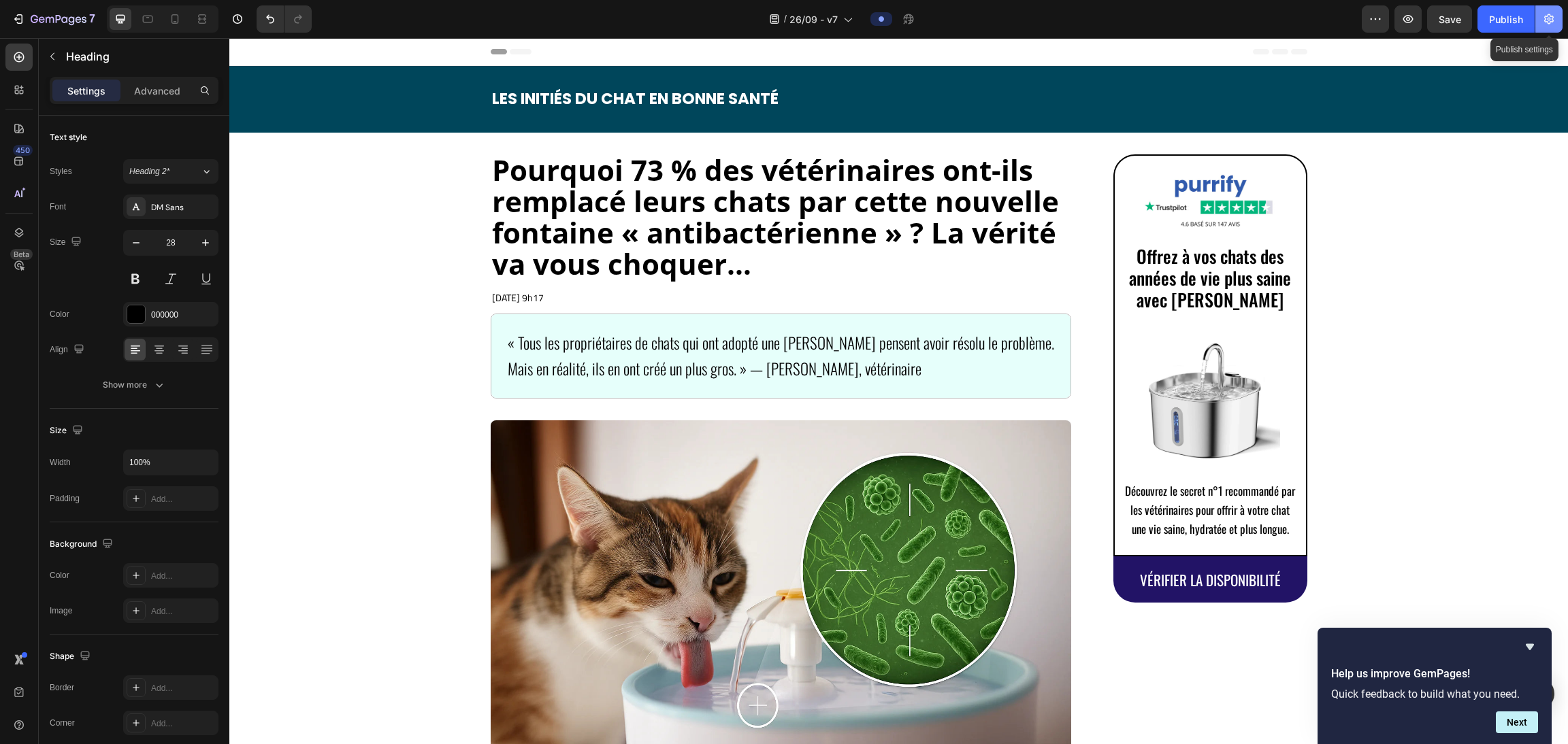
click at [782, 20] on icon "button" at bounding box center [1549, 19] width 14 height 14
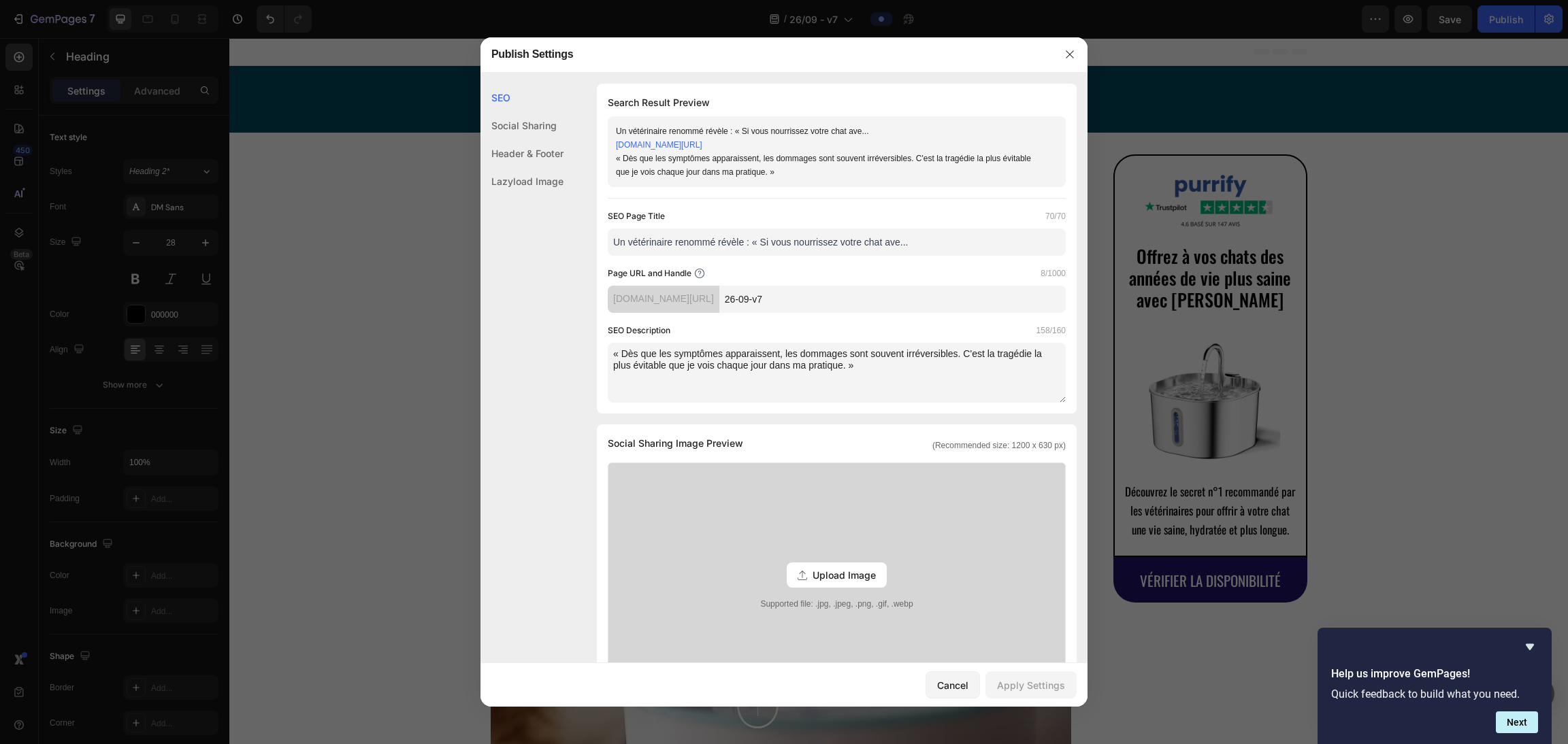
click at [782, 55] on div at bounding box center [784, 372] width 1568 height 744
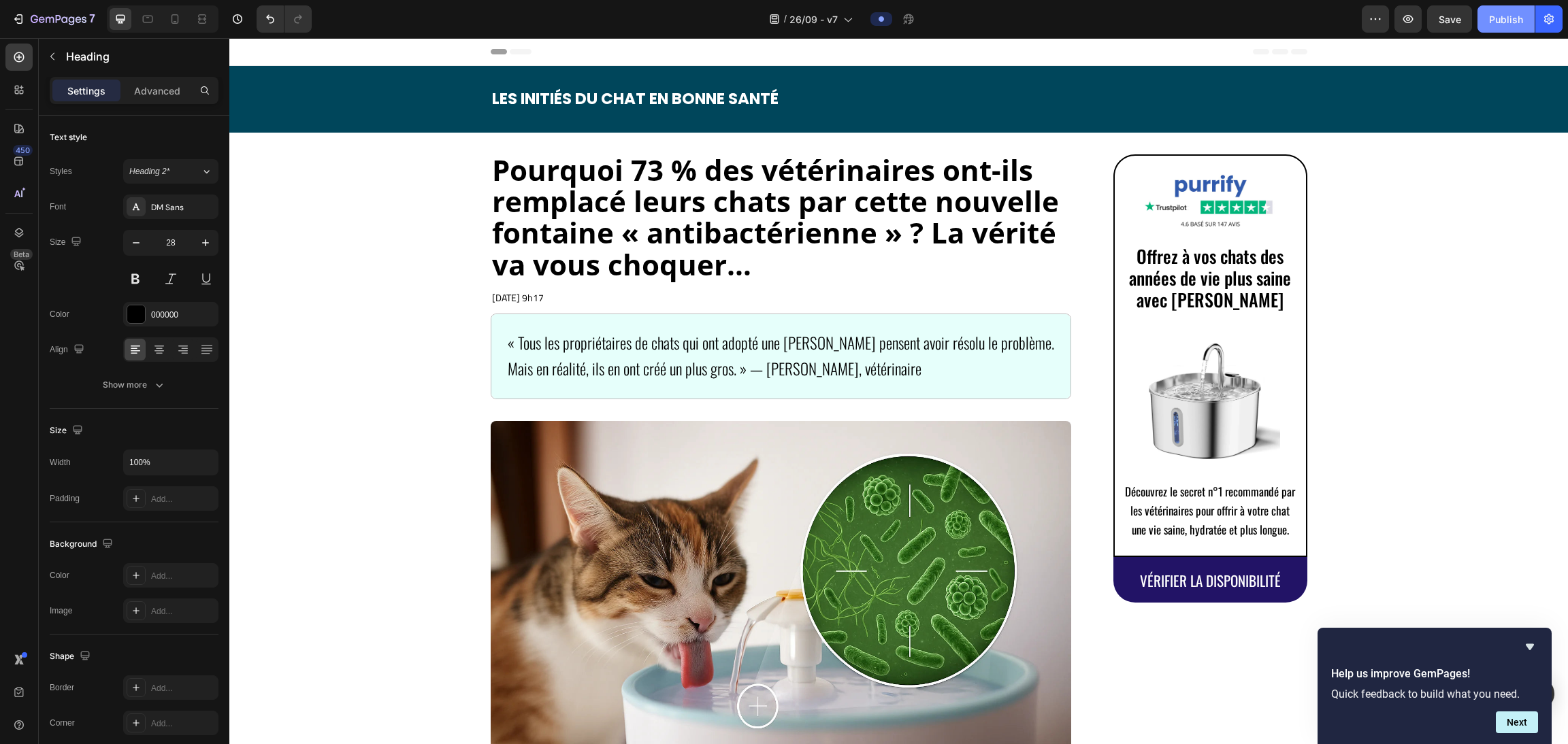
click at [782, 23] on div "Publish" at bounding box center [1506, 19] width 34 height 14
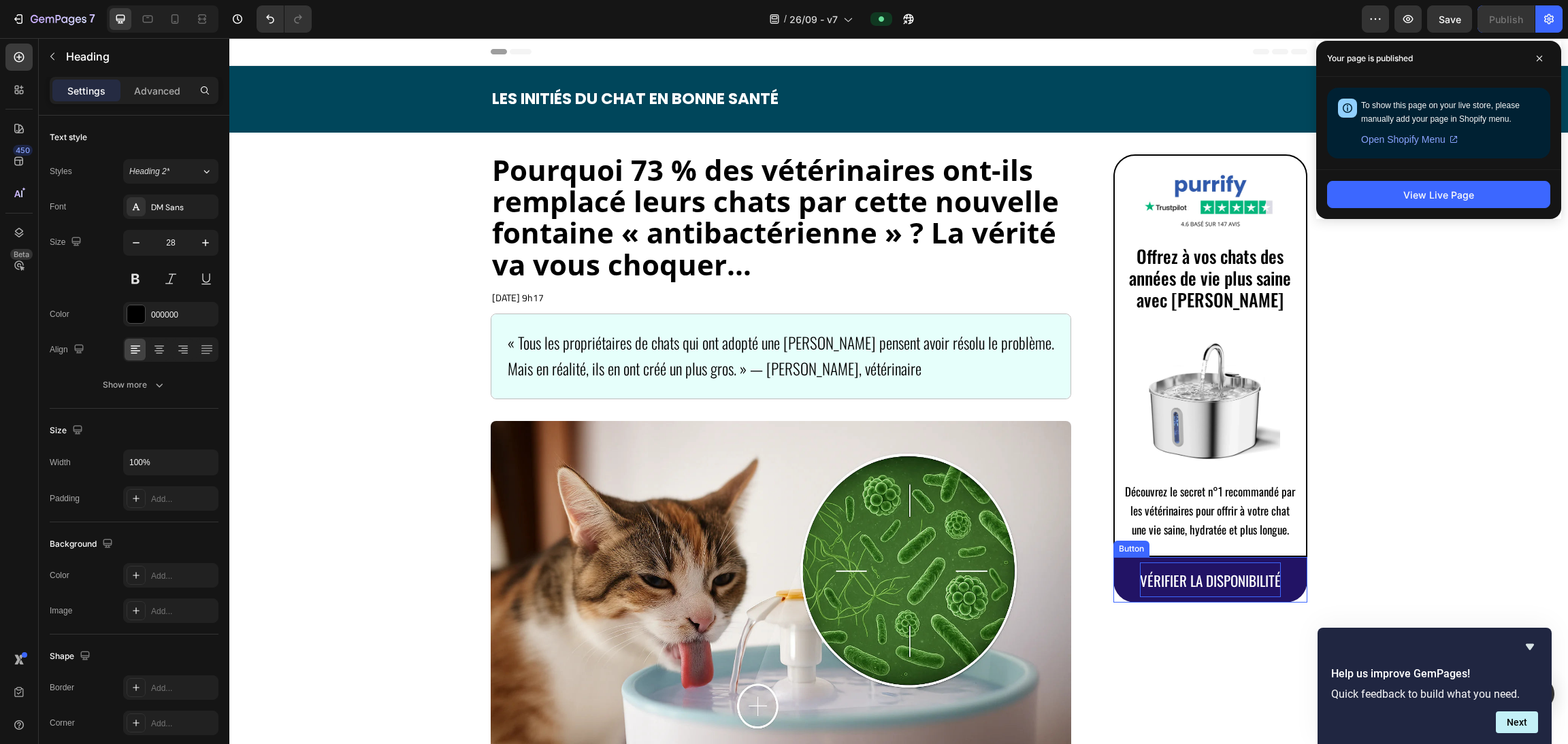
click at [782, 569] on p "VÉRIFIER LA DISPONIBILITÉ" at bounding box center [1210, 580] width 141 height 35
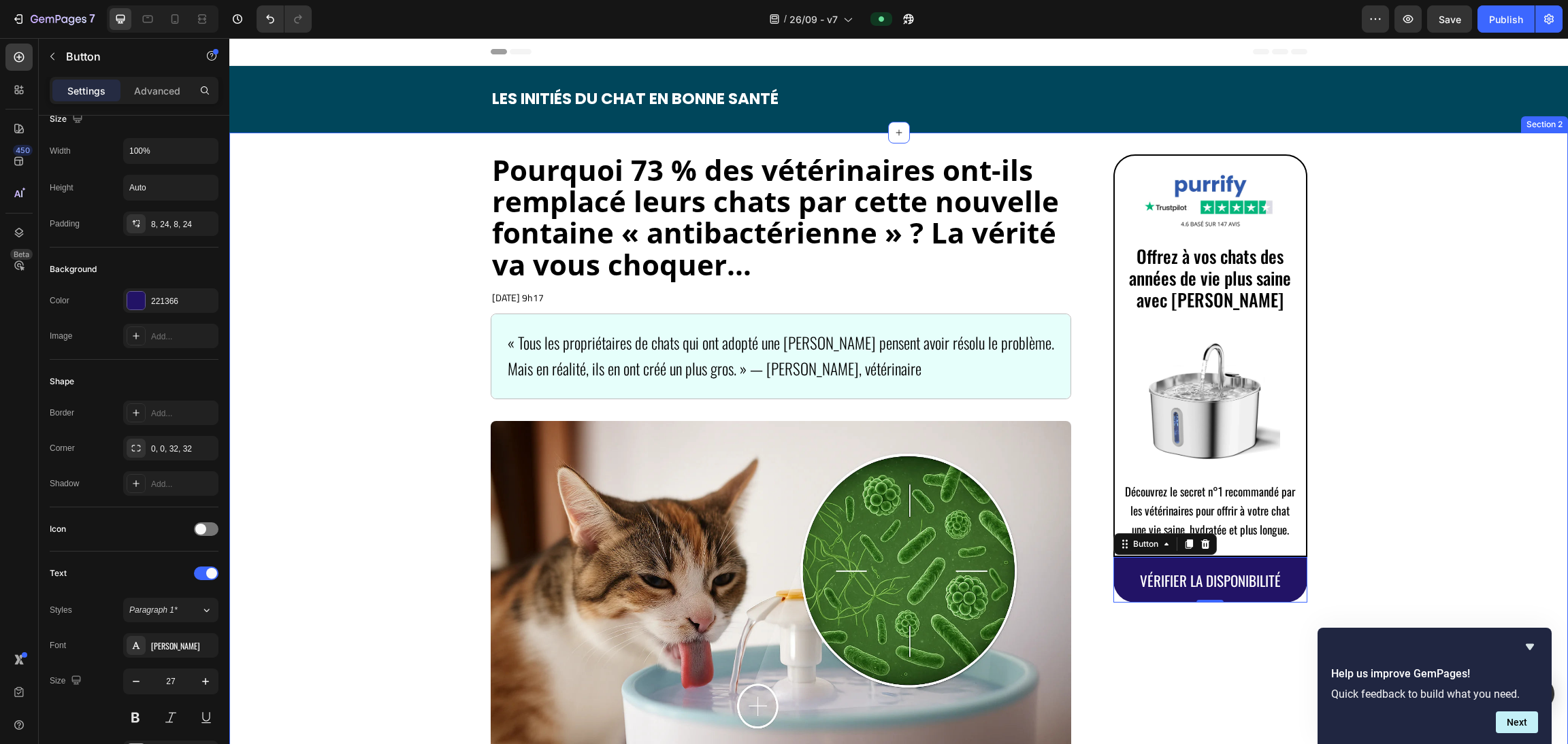
scroll to position [415, 0]
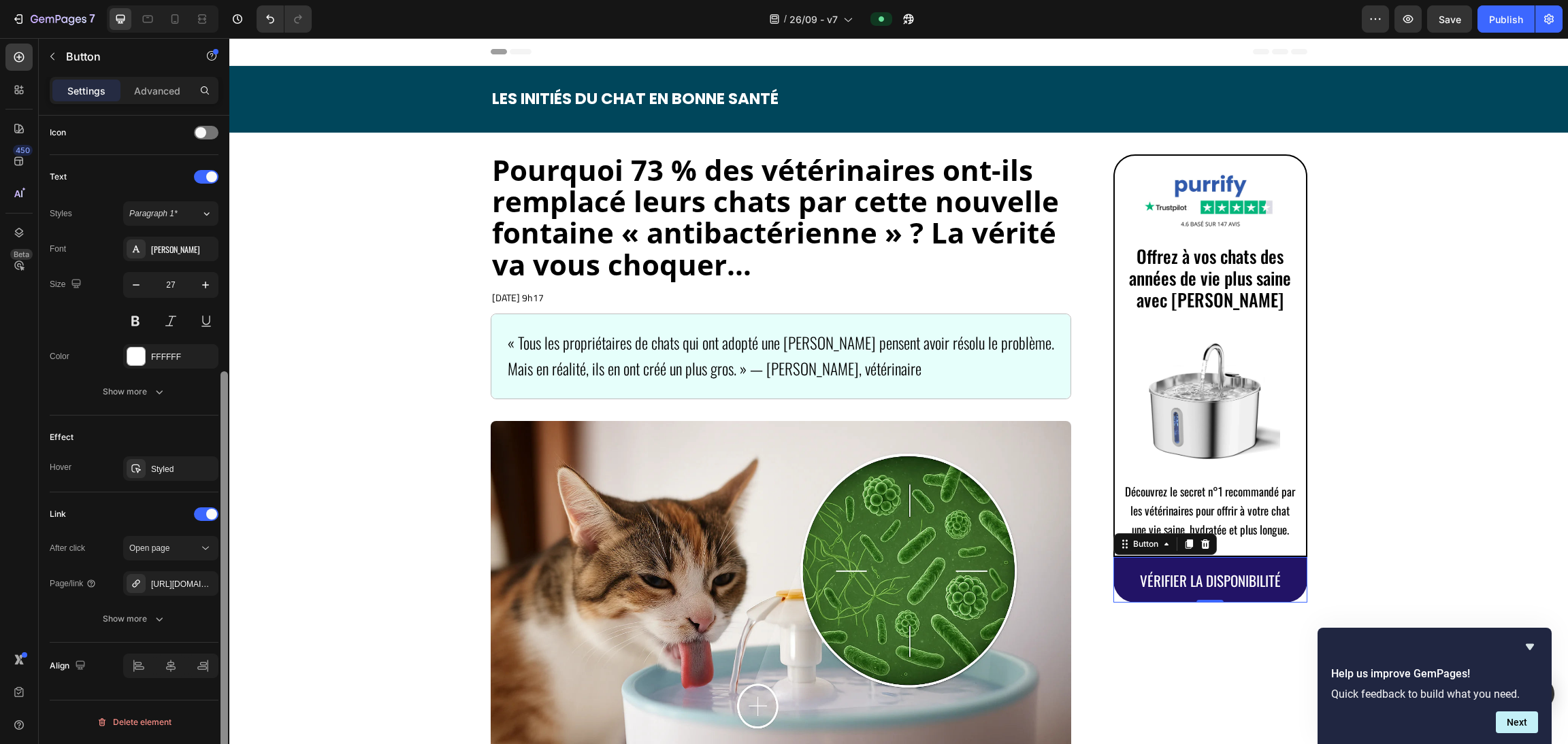
drag, startPoint x: 221, startPoint y: 197, endPoint x: 201, endPoint y: 689, distance: 492.4
click at [214, 706] on div "Size Width 100% Height Auto Padding 8, 24, 8, 24 Background Color 221366 Image …" at bounding box center [134, 449] width 191 height 668
click at [172, 583] on div "[URL][DOMAIN_NAME]" at bounding box center [171, 584] width 40 height 12
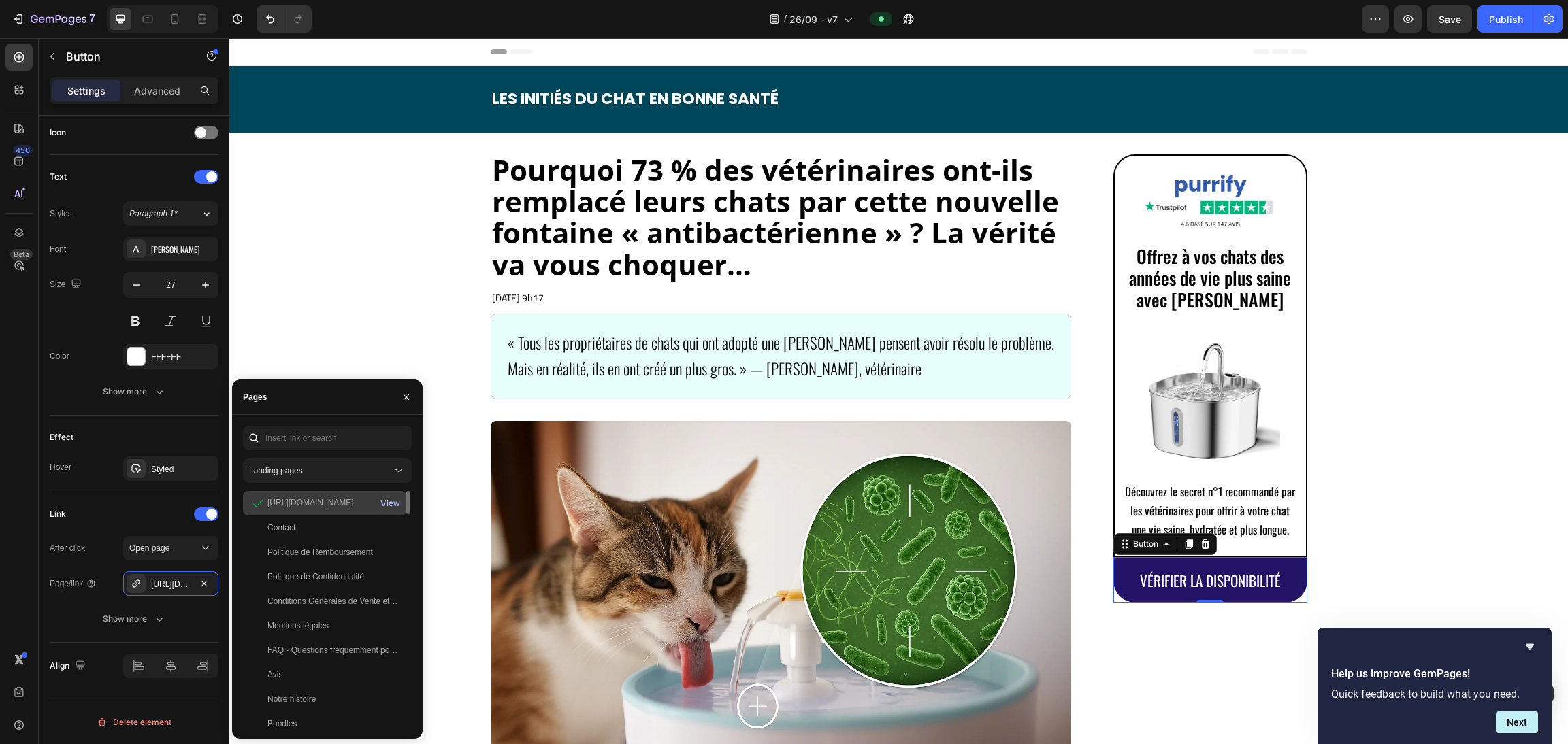
click at [383, 504] on div "View" at bounding box center [390, 503] width 20 height 12
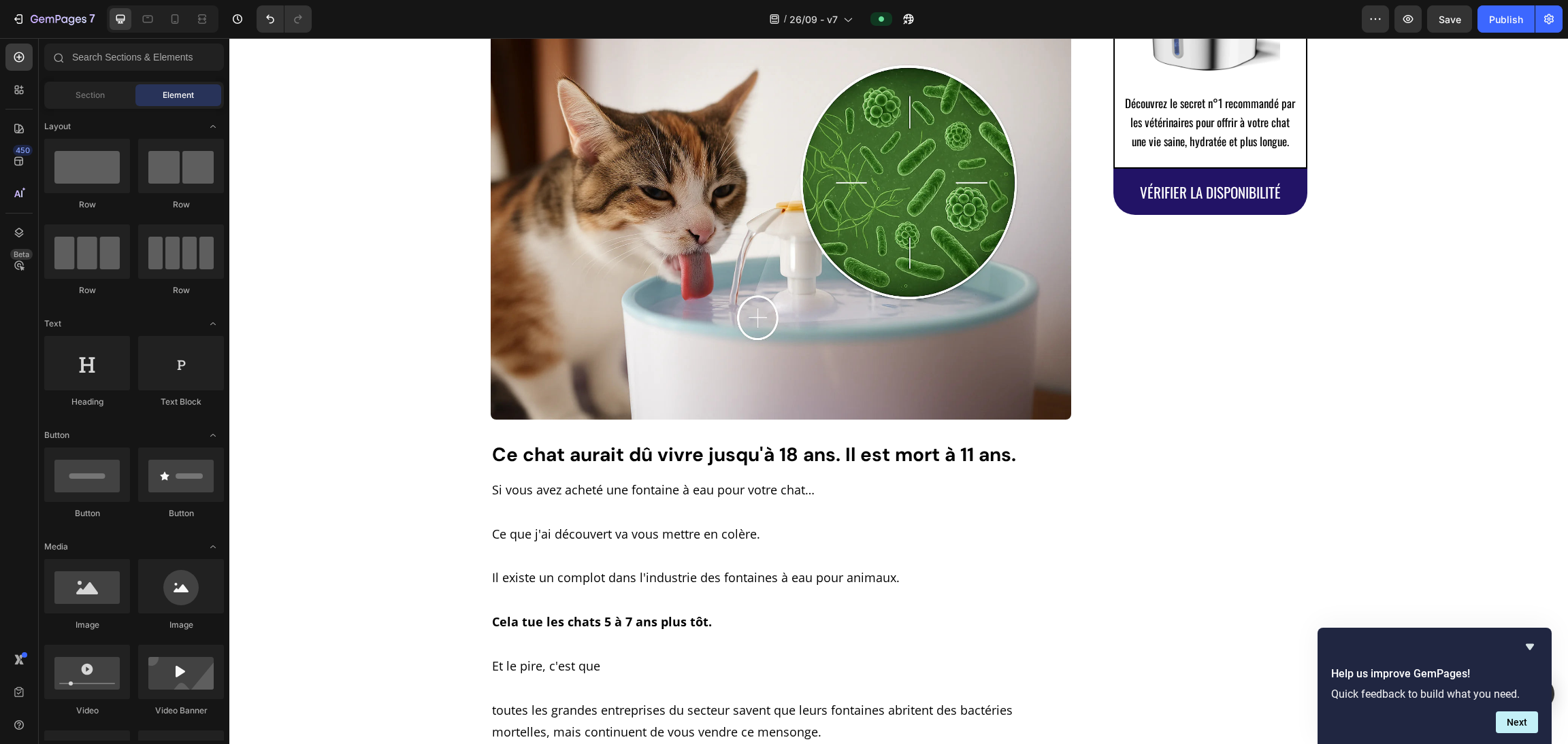
scroll to position [0, 0]
